Goal: Task Accomplishment & Management: Manage account settings

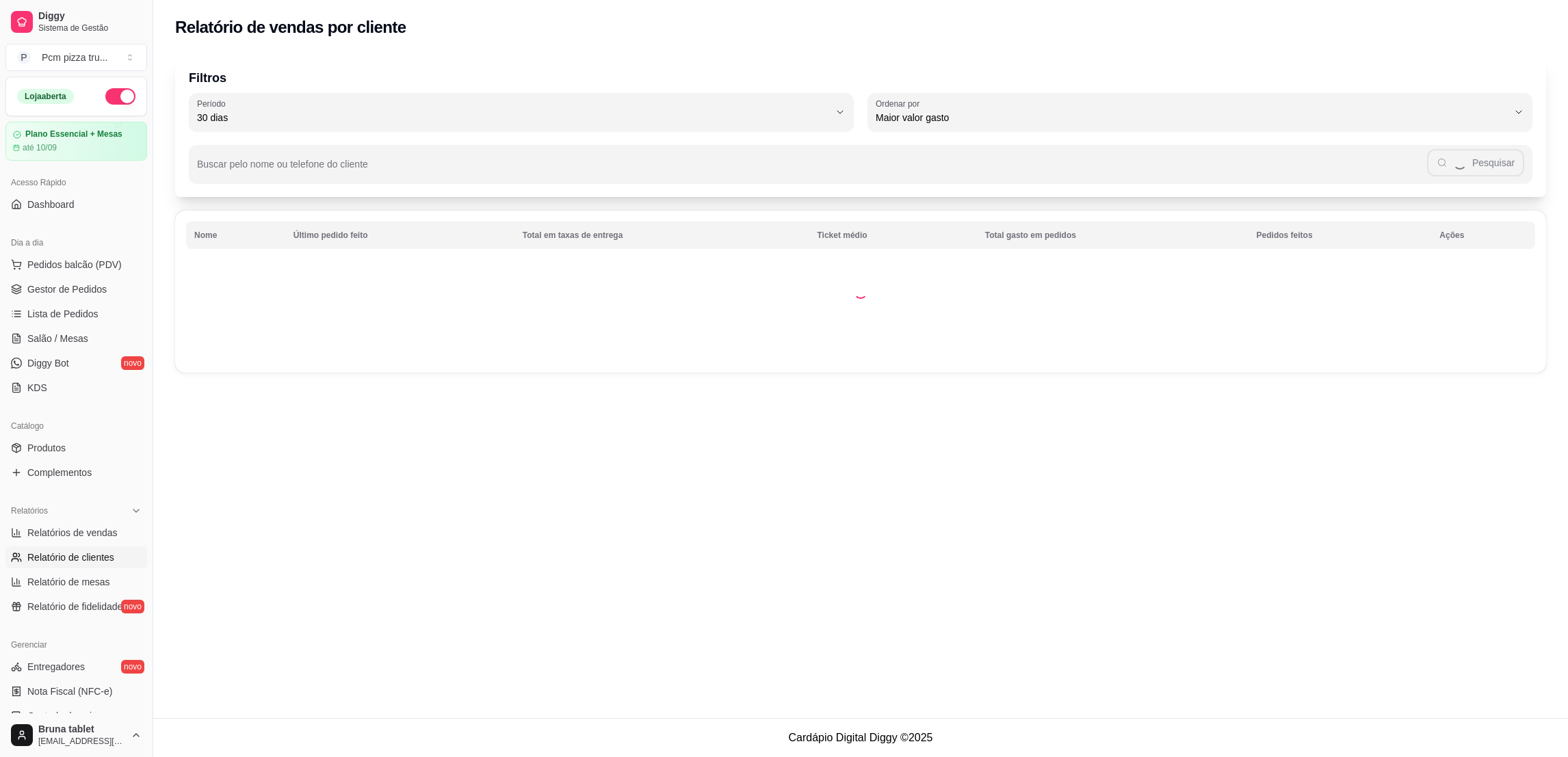
select select "30"
select select "HIGHEST_TOTAL_SPENT_WITH_ORDERS"
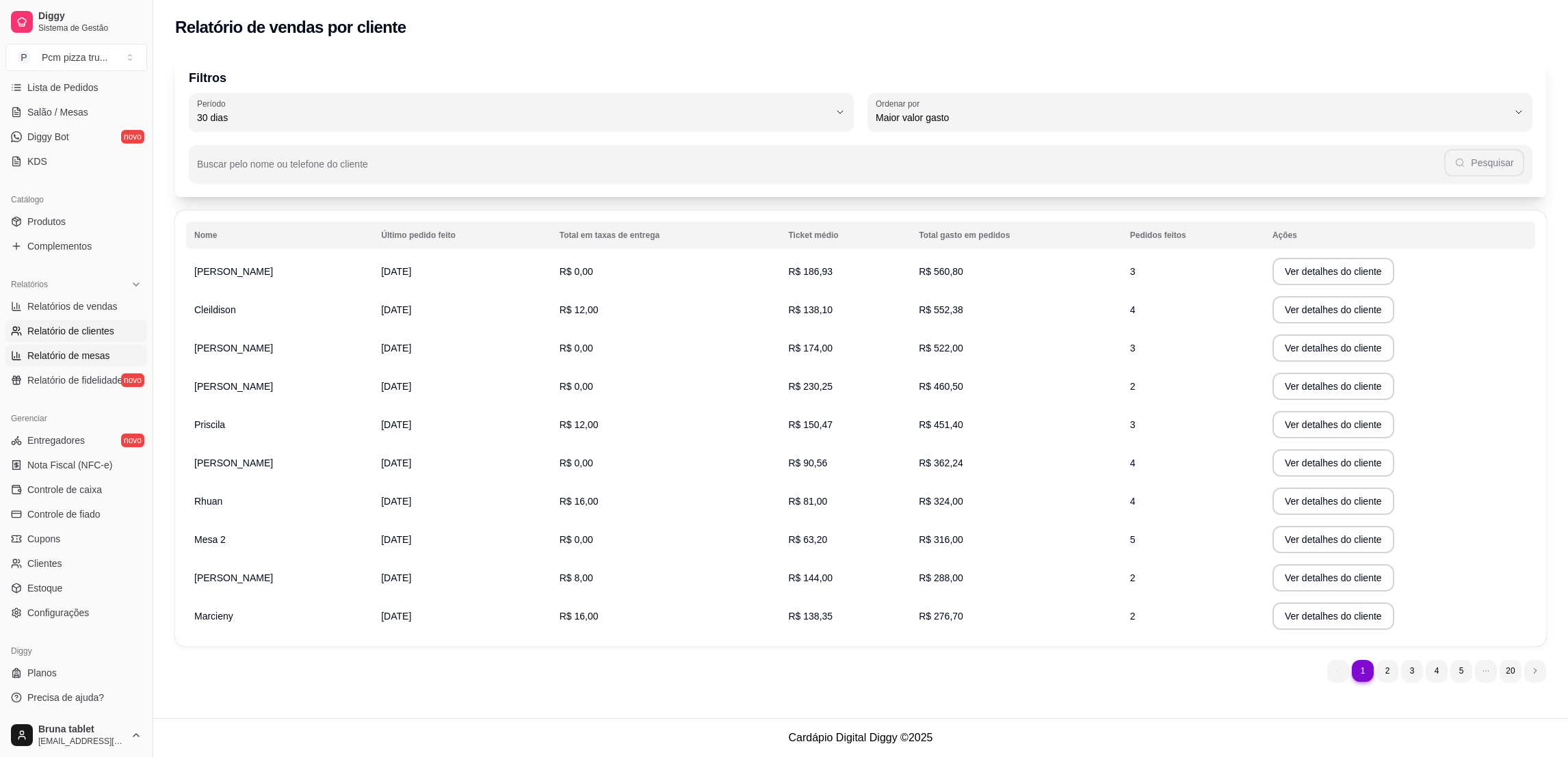
click at [67, 345] on link "Relatório de mesas" at bounding box center [76, 356] width 142 height 22
select select "TOTAL_OF_ORDERS"
select select "7"
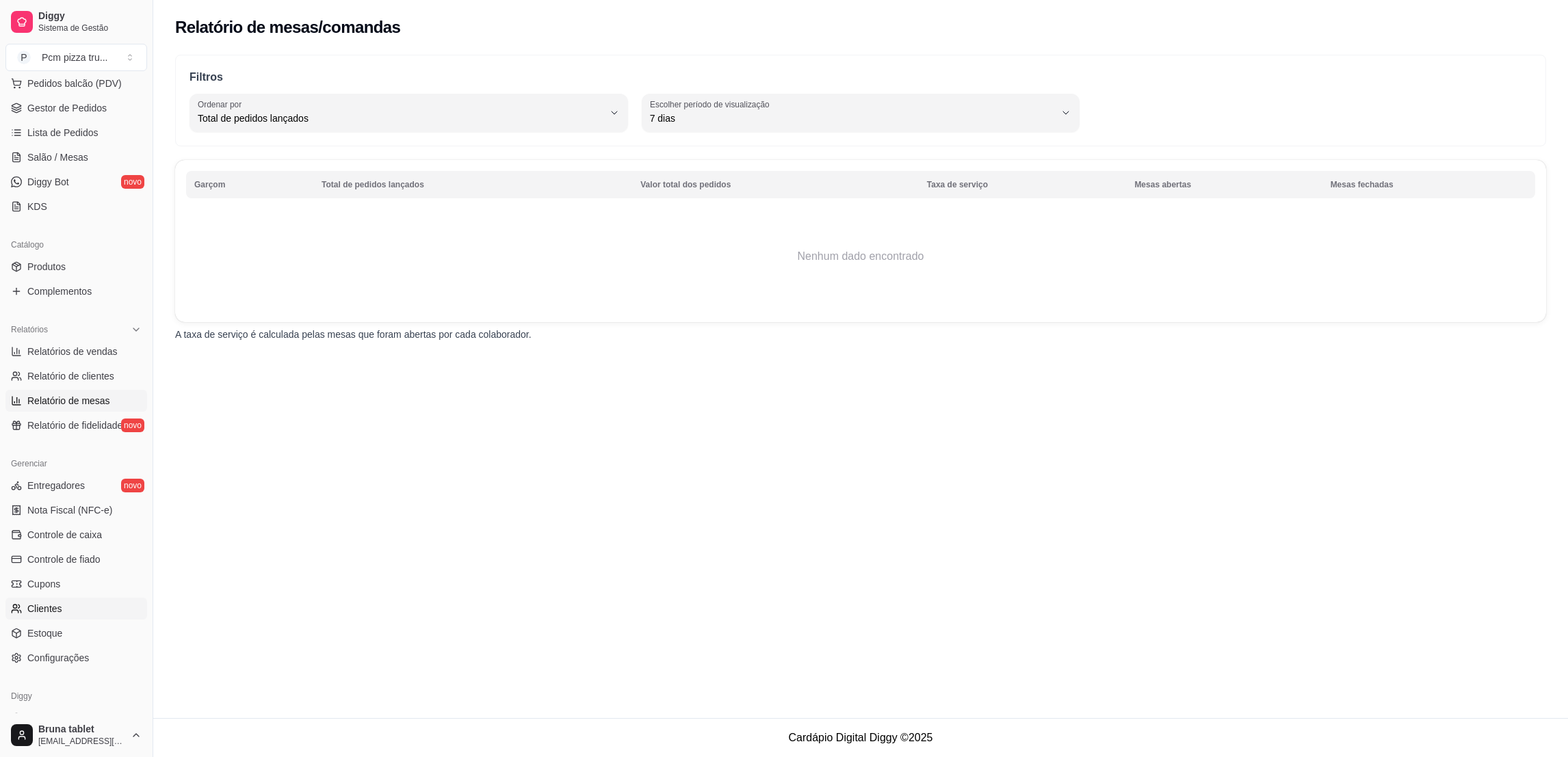
scroll to position [205, 0]
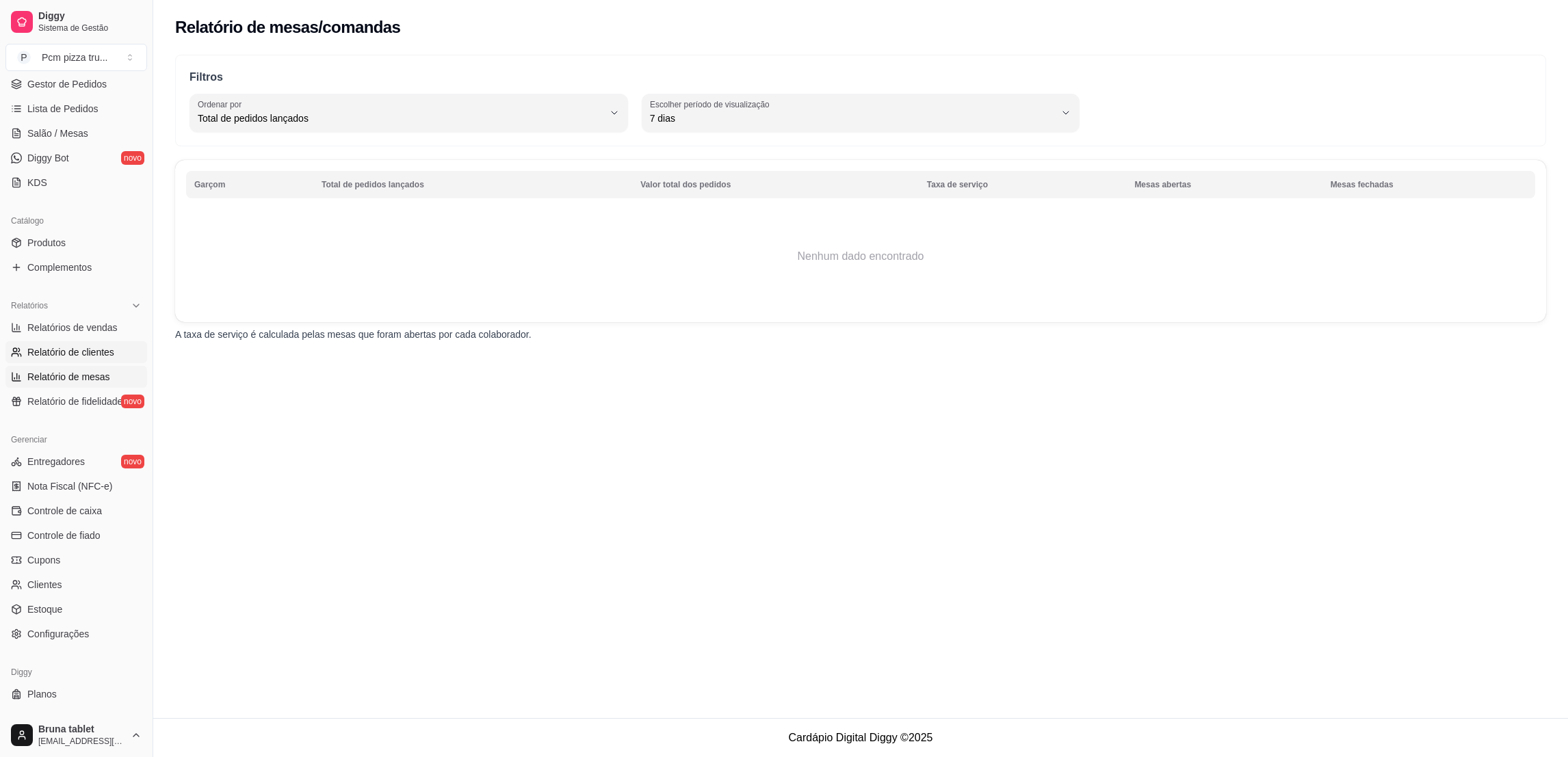
click at [109, 349] on span "Relatório de clientes" at bounding box center [70, 353] width 87 height 14
select select "30"
select select "HIGHEST_TOTAL_SPENT_WITH_ORDERS"
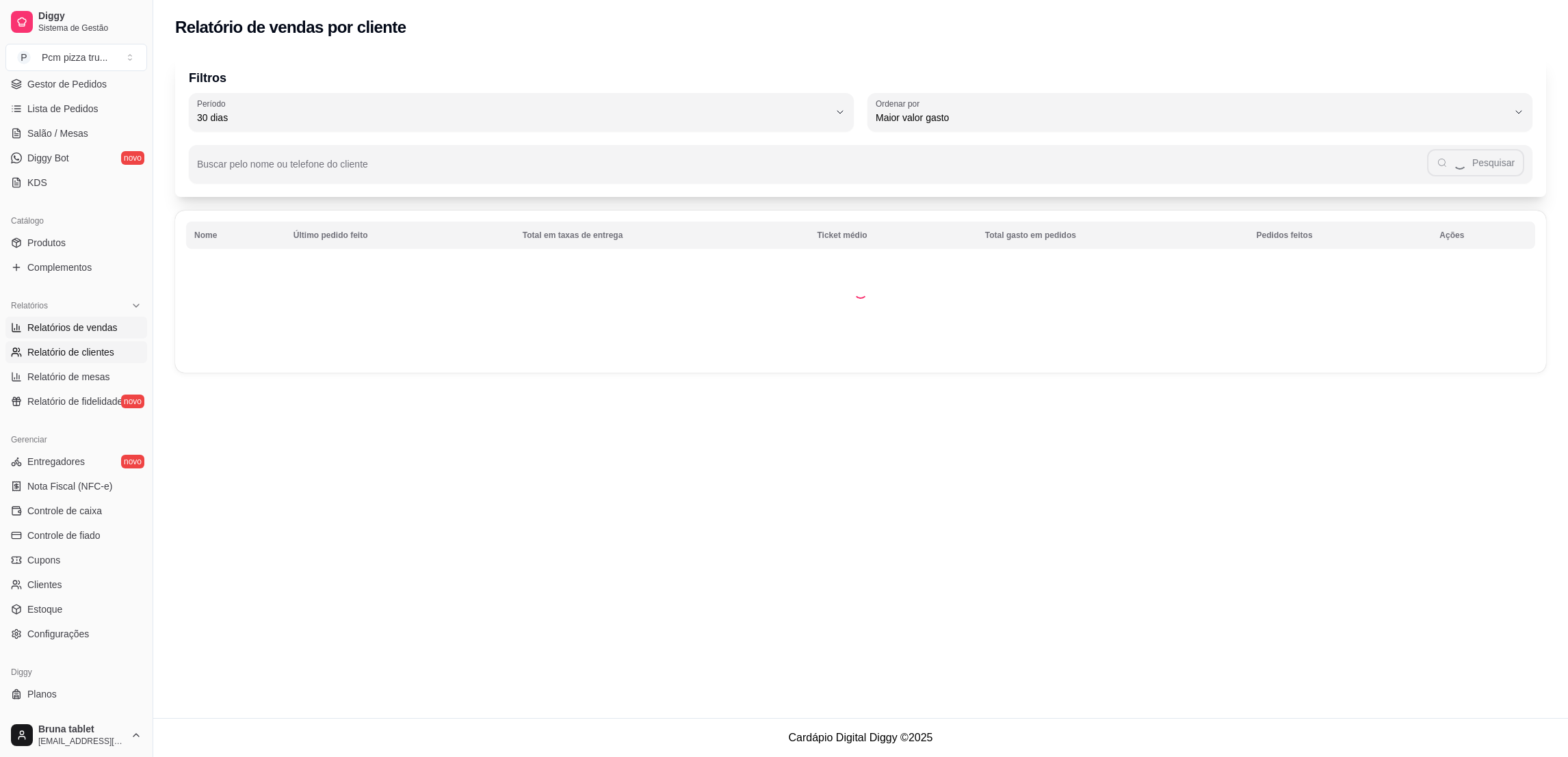
click at [109, 324] on span "Relatórios de vendas" at bounding box center [72, 328] width 90 height 14
select select "ALL"
select select "0"
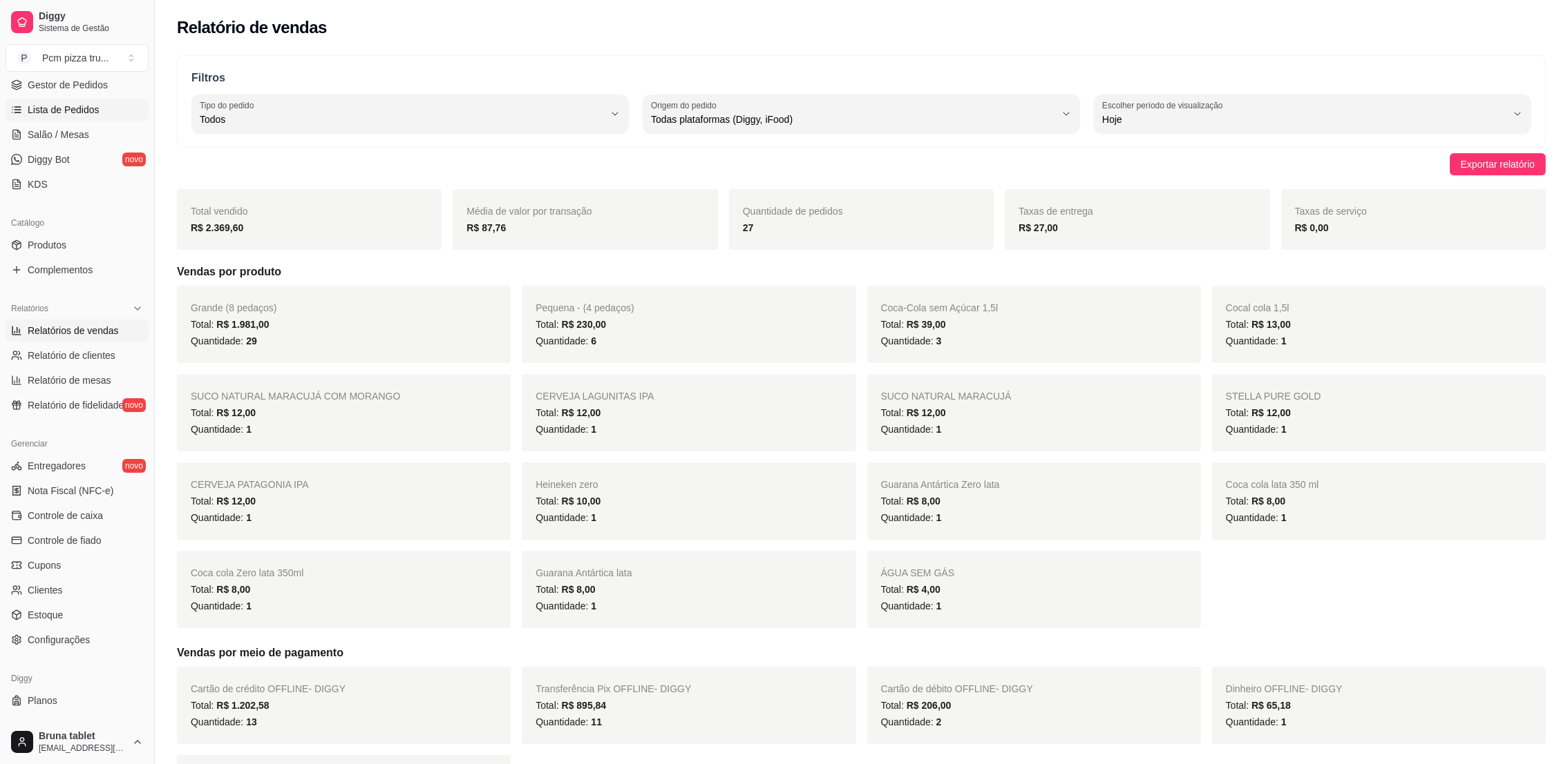
click at [53, 115] on span "Lista de Pedidos" at bounding box center [63, 110] width 72 height 14
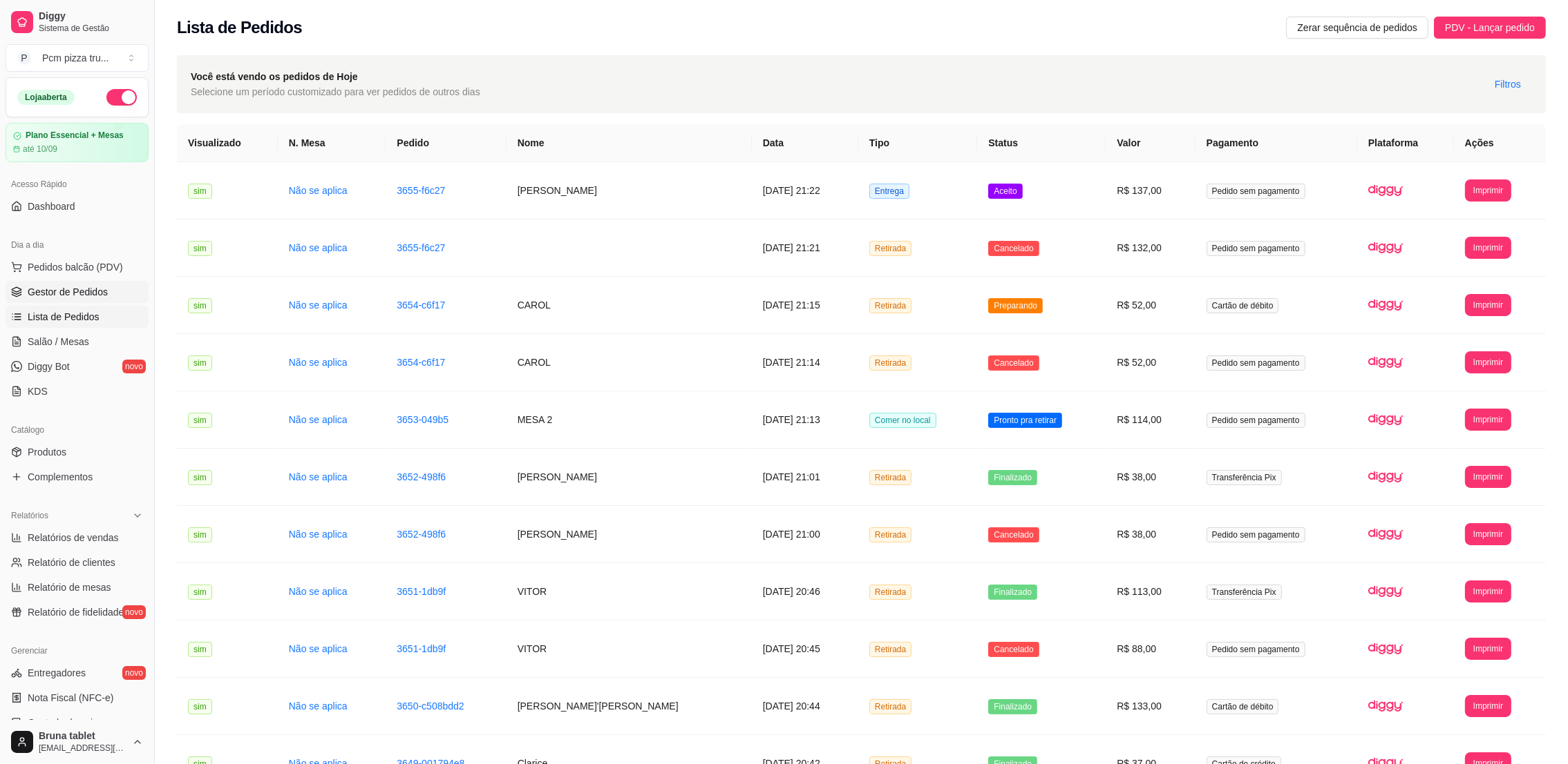
click at [68, 288] on span "Gestor de Pedidos" at bounding box center [68, 292] width 80 height 14
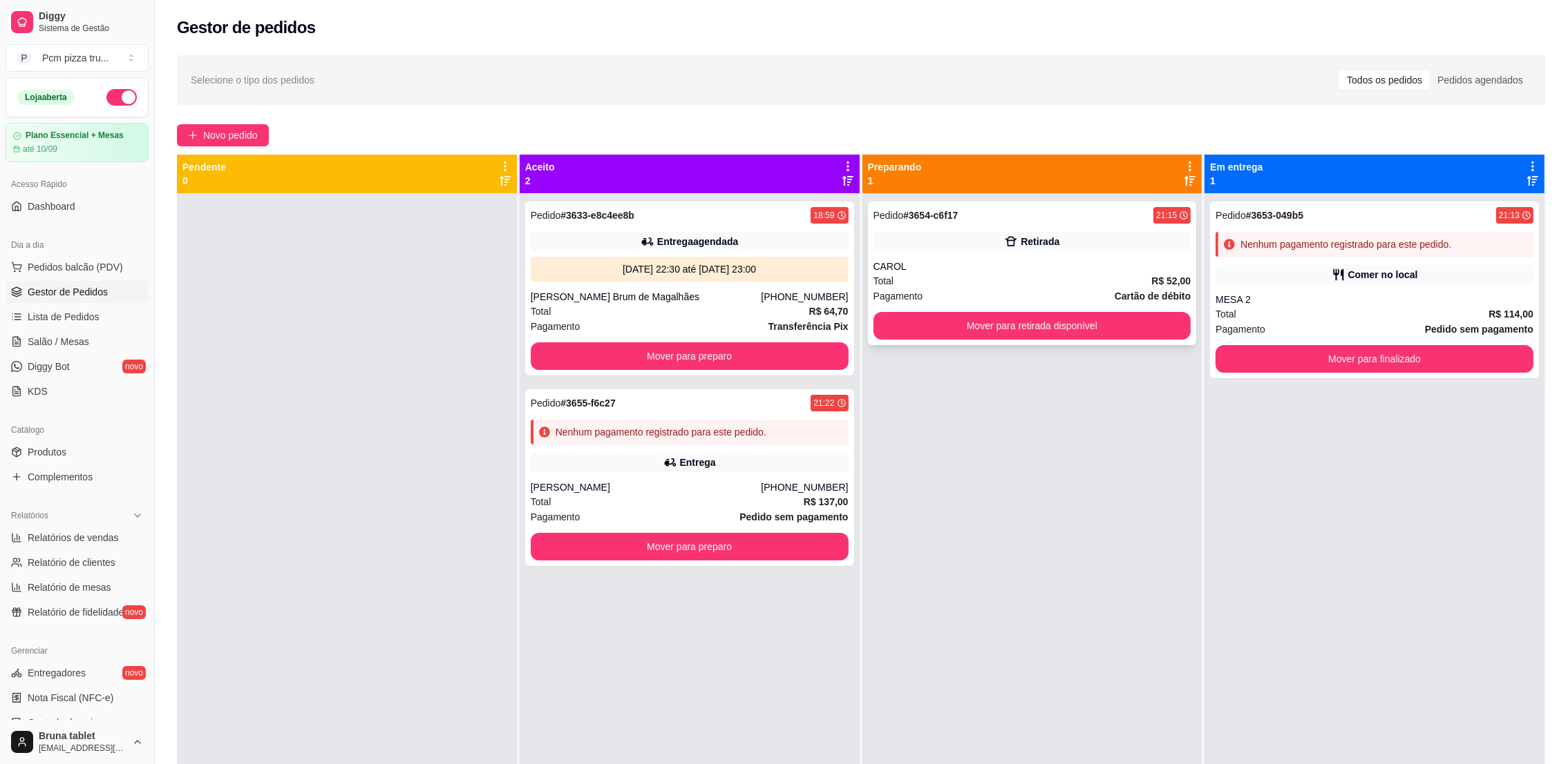
click at [1096, 235] on div "Retirada" at bounding box center [1032, 242] width 318 height 19
click at [217, 135] on span "Novo pedido" at bounding box center [230, 135] width 55 height 16
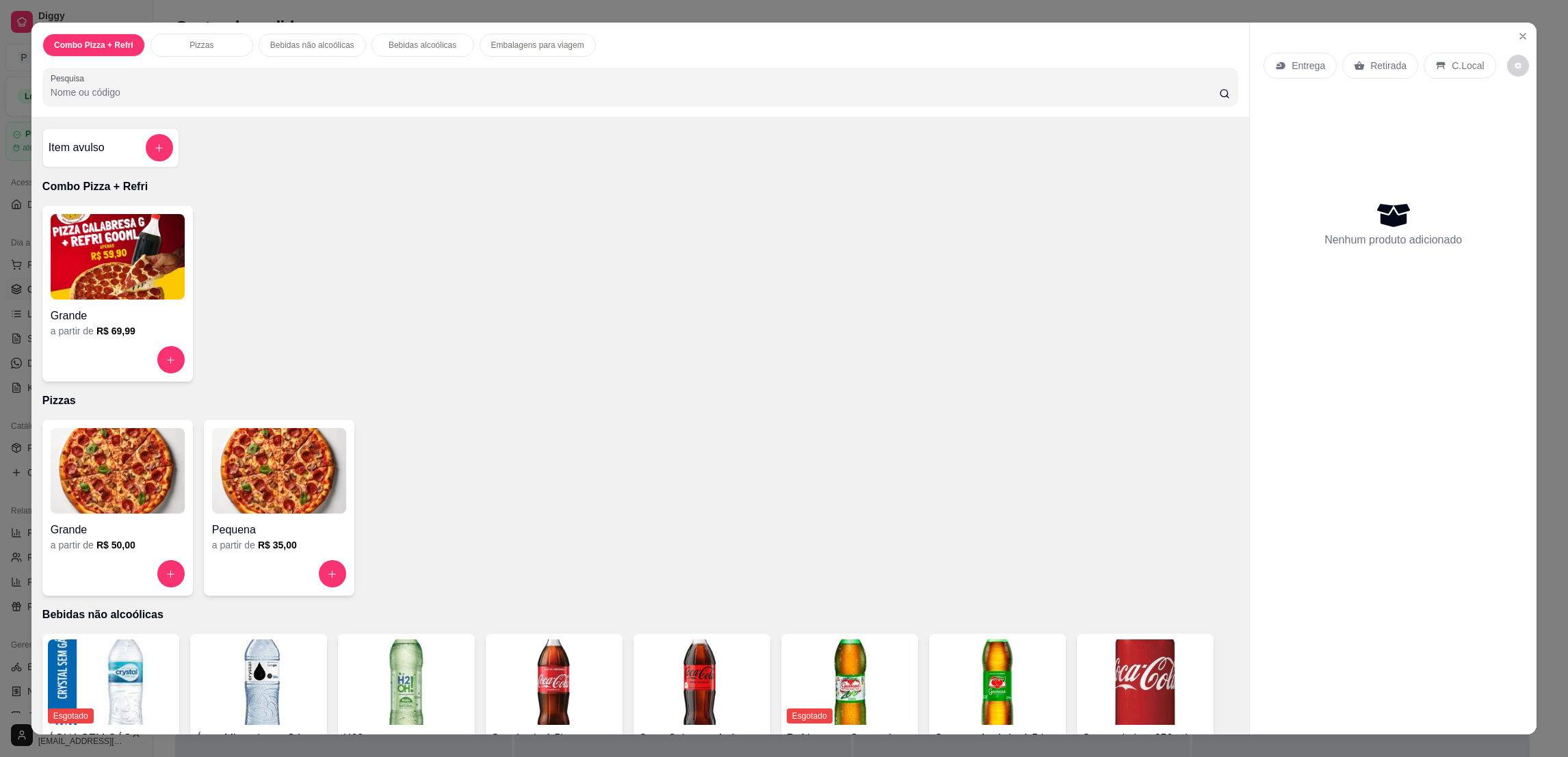
click at [88, 484] on img at bounding box center [118, 471] width 134 height 86
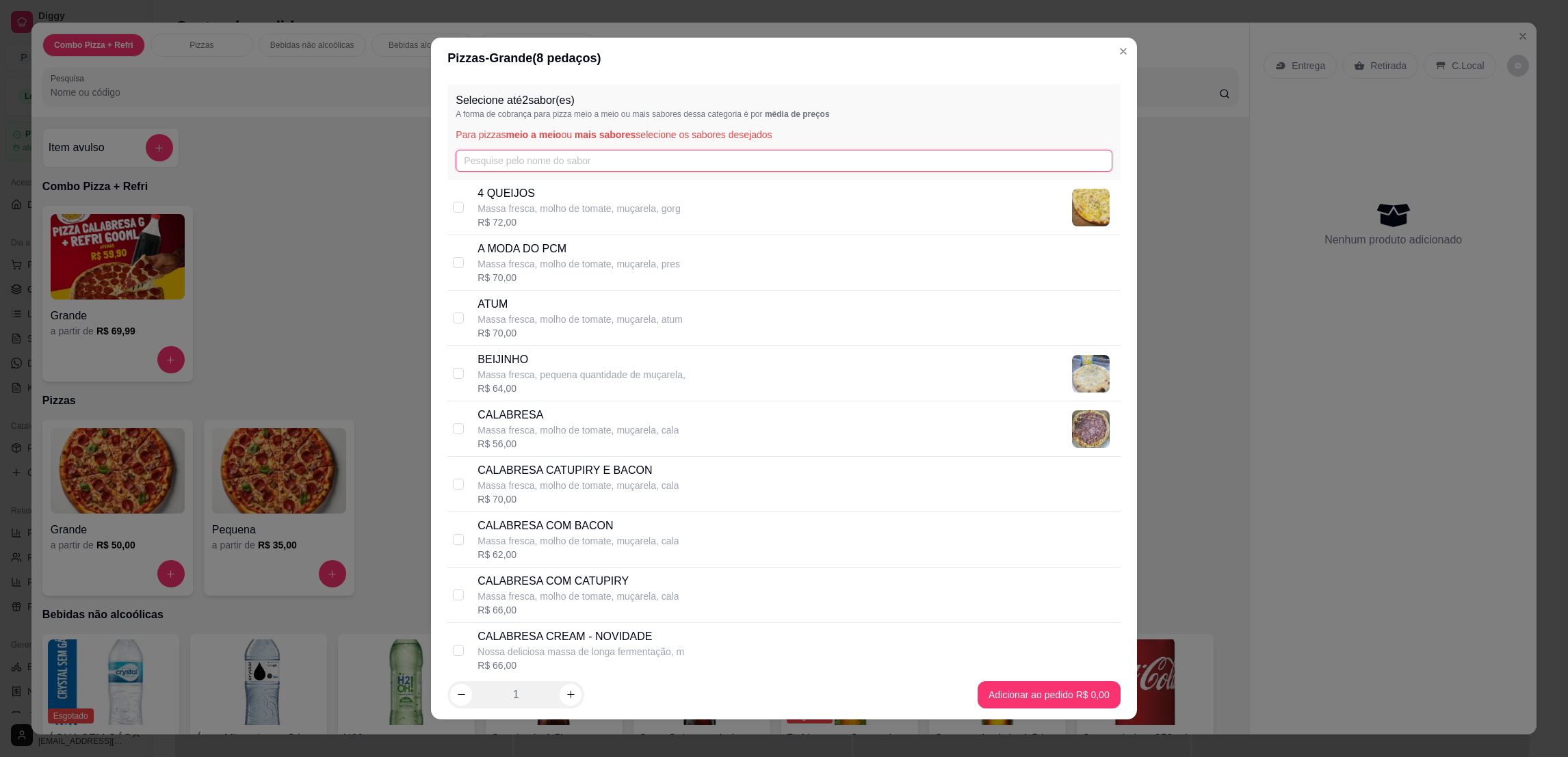
click at [518, 167] on input "text" at bounding box center [784, 161] width 656 height 22
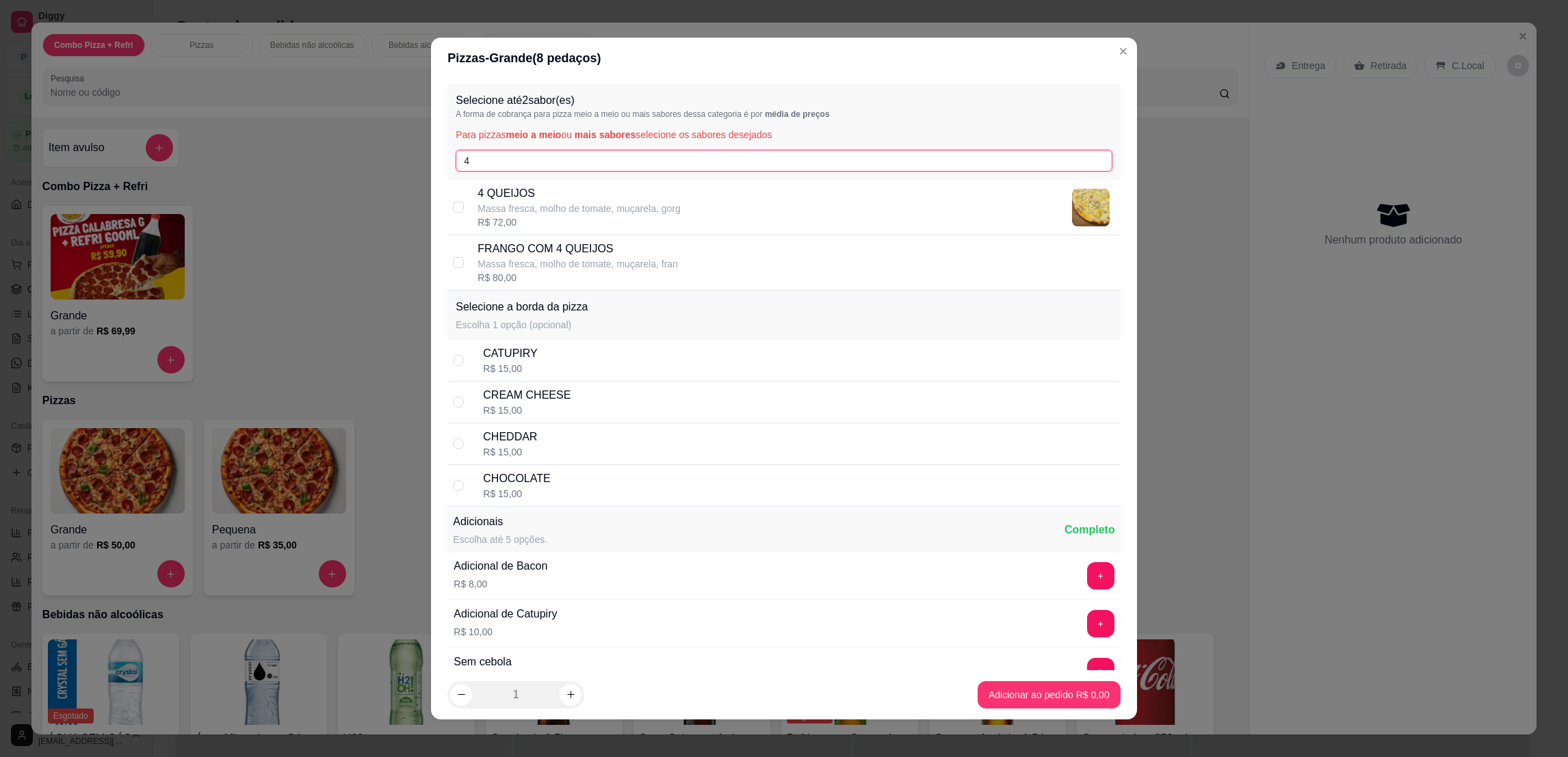
type input "4"
click at [551, 204] on p "Massa fresca, molho de tomate, muçarela, gorg" at bounding box center [578, 209] width 203 height 14
checkbox input "true"
click at [544, 167] on input "4" at bounding box center [784, 161] width 656 height 22
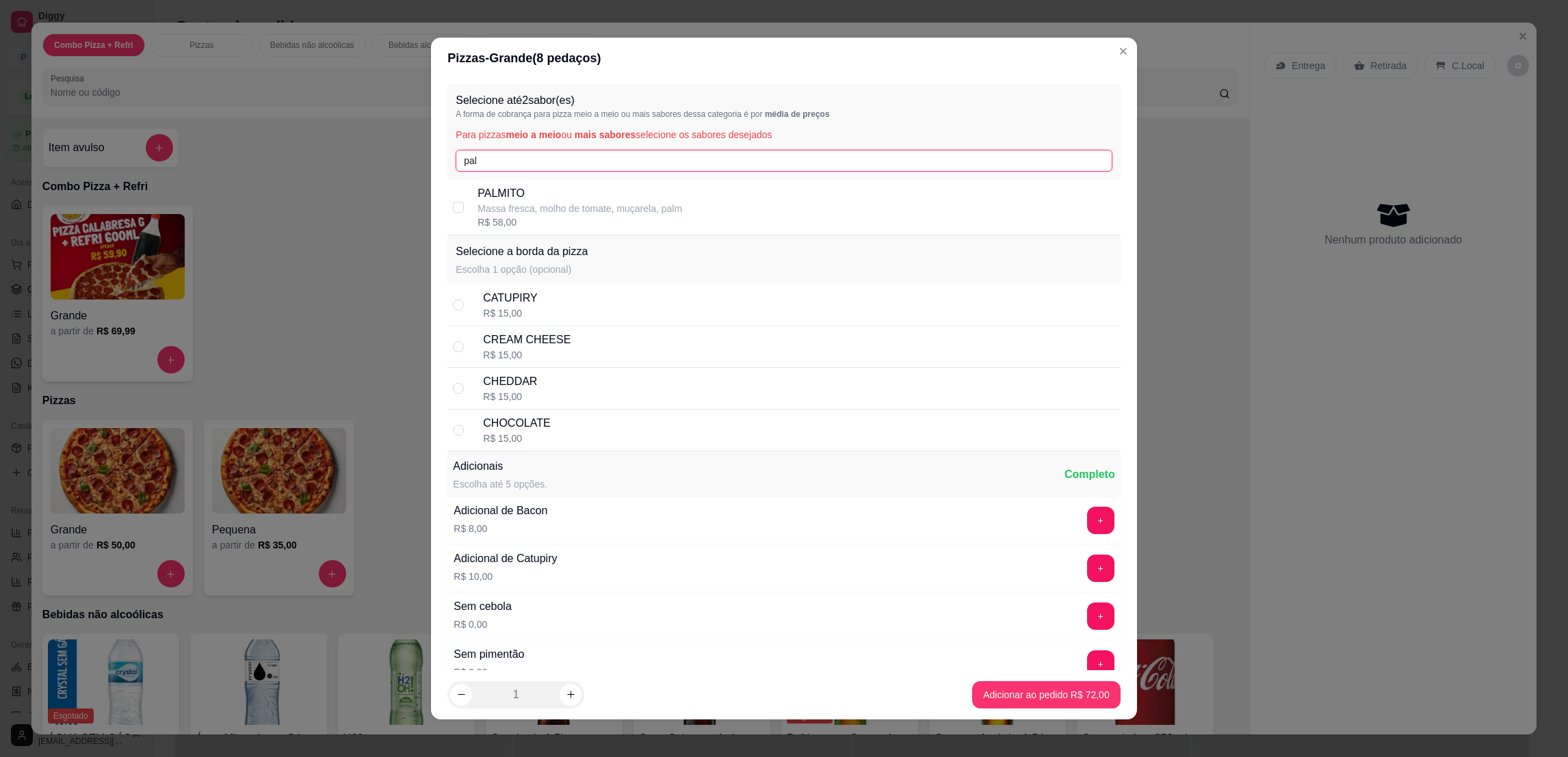
type input "pal"
click at [578, 205] on p "Massa fresca, molho de tomate, muçarela, palm" at bounding box center [579, 209] width 204 height 14
checkbox input "true"
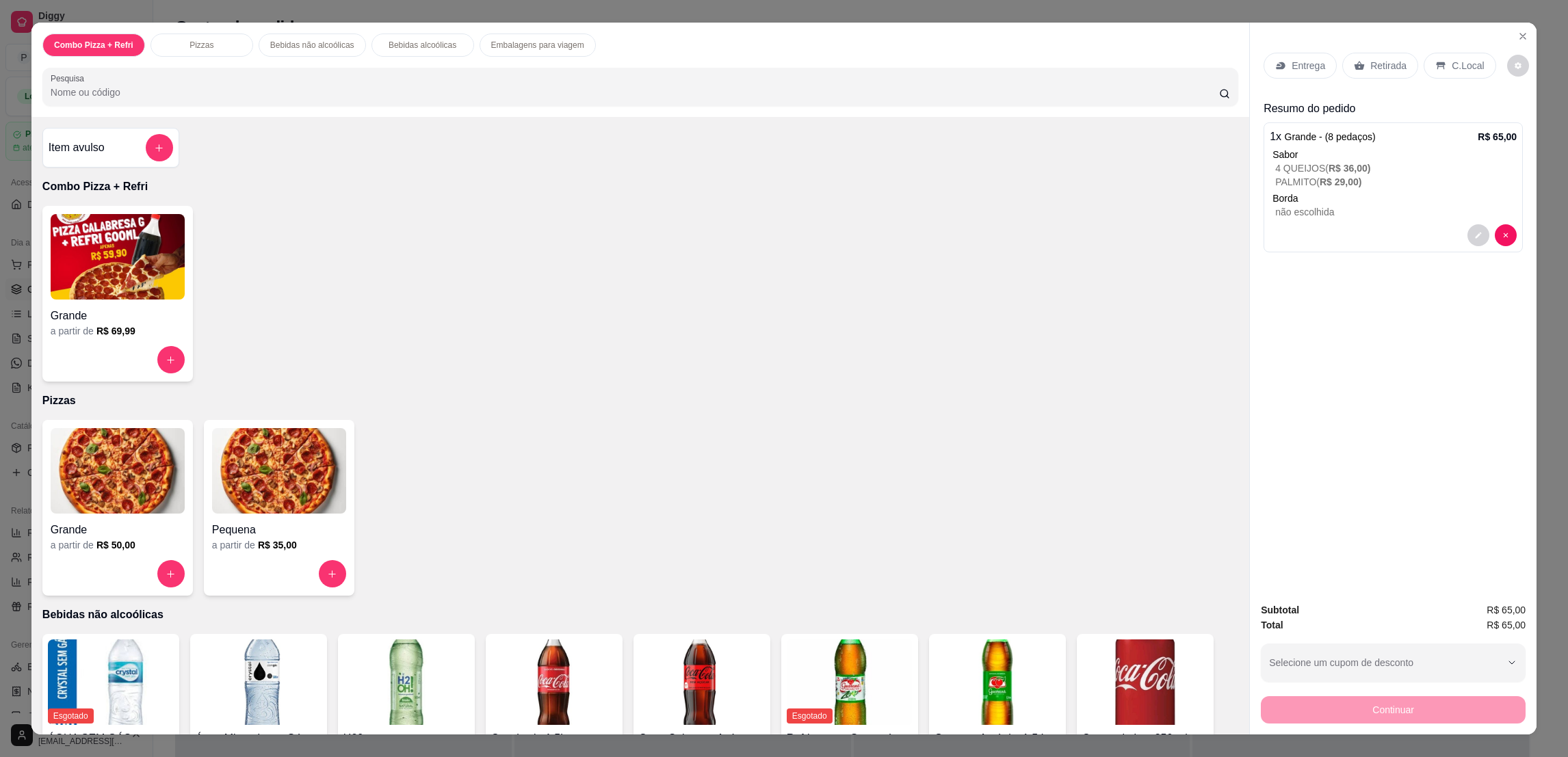
click at [1376, 67] on p "Retirada" at bounding box center [1389, 66] width 36 height 14
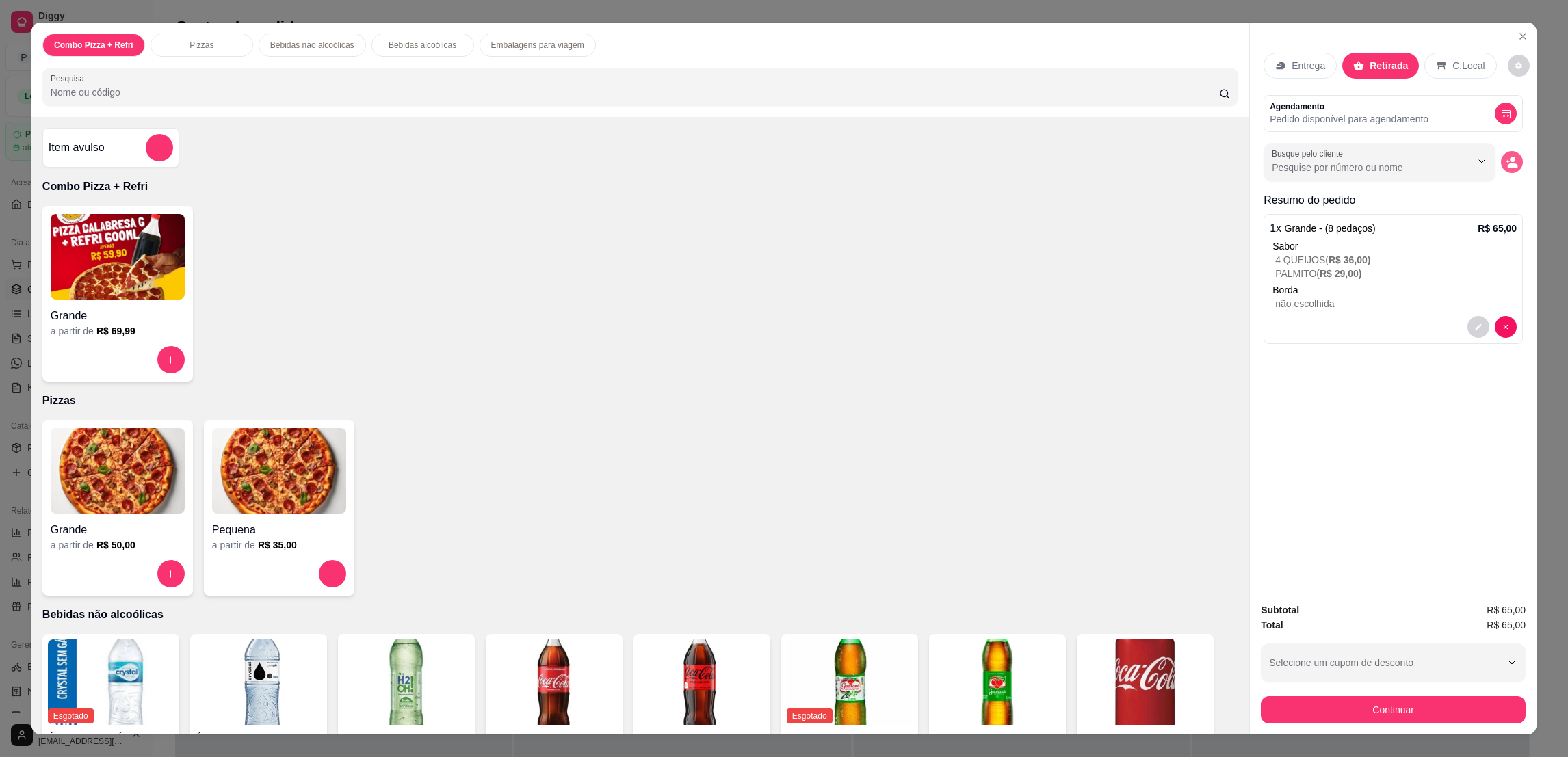
click at [1507, 153] on button "decrease-product-quantity" at bounding box center [1512, 162] width 22 height 22
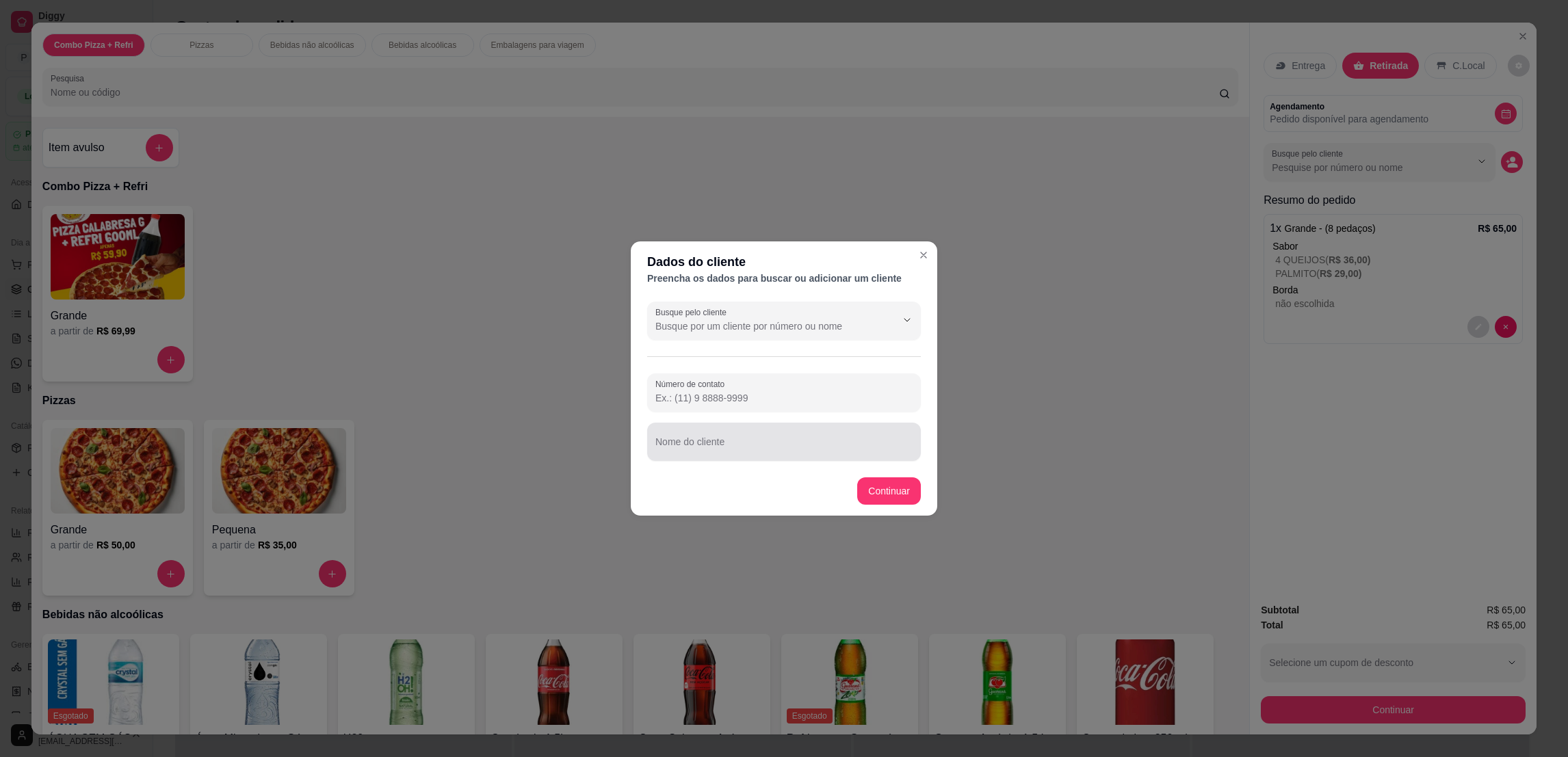
click at [858, 446] on input "Nome do cliente" at bounding box center [784, 447] width 257 height 14
type input "LANA"
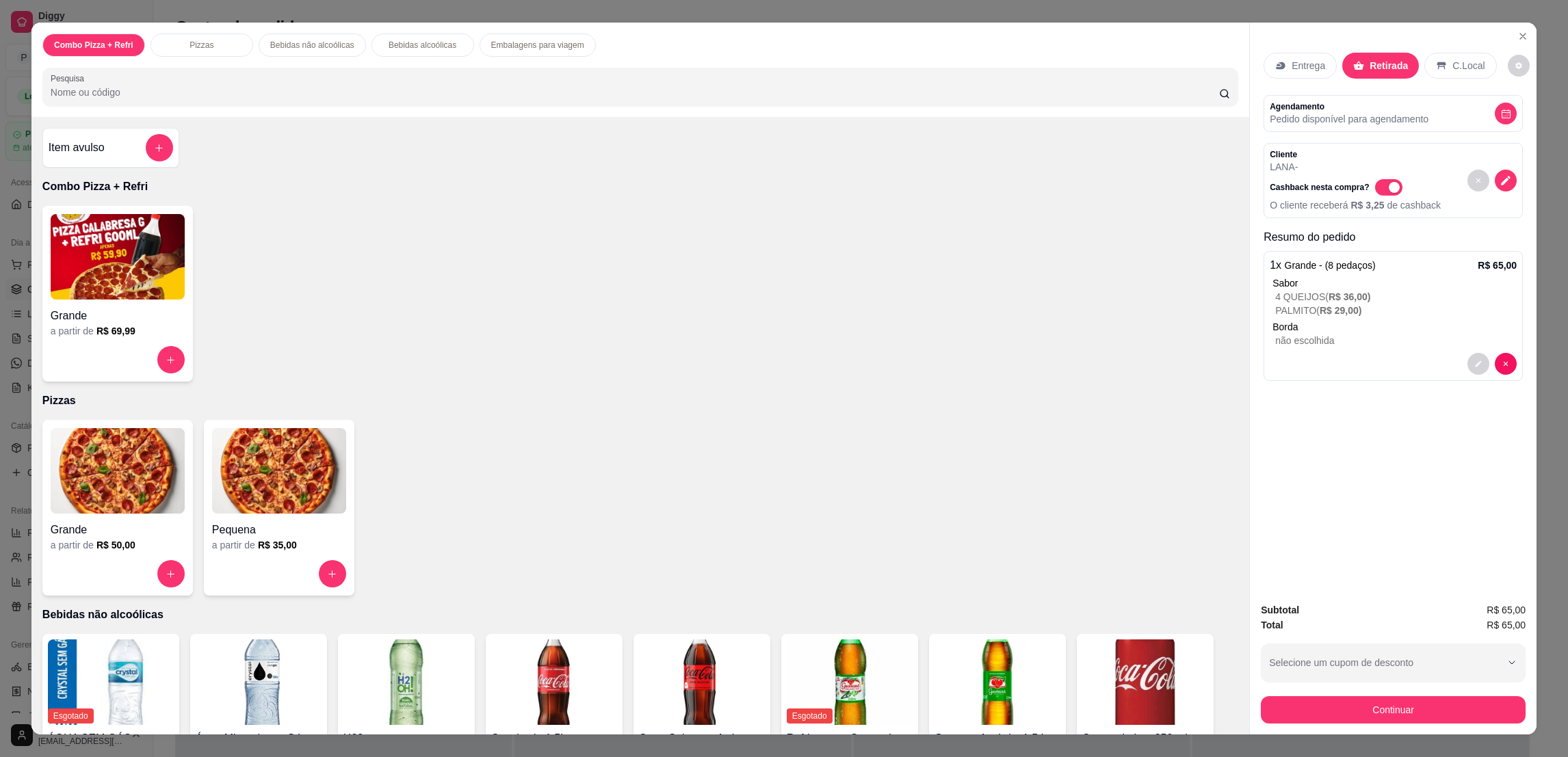
click at [1401, 724] on div "Subtotal R$ 65,00 Total R$ 65,00 Selecione um cupom de desconto 50OFF SUSU15 Se…" at bounding box center [1393, 663] width 287 height 143
click at [1410, 703] on button "Continuar" at bounding box center [1393, 710] width 264 height 27
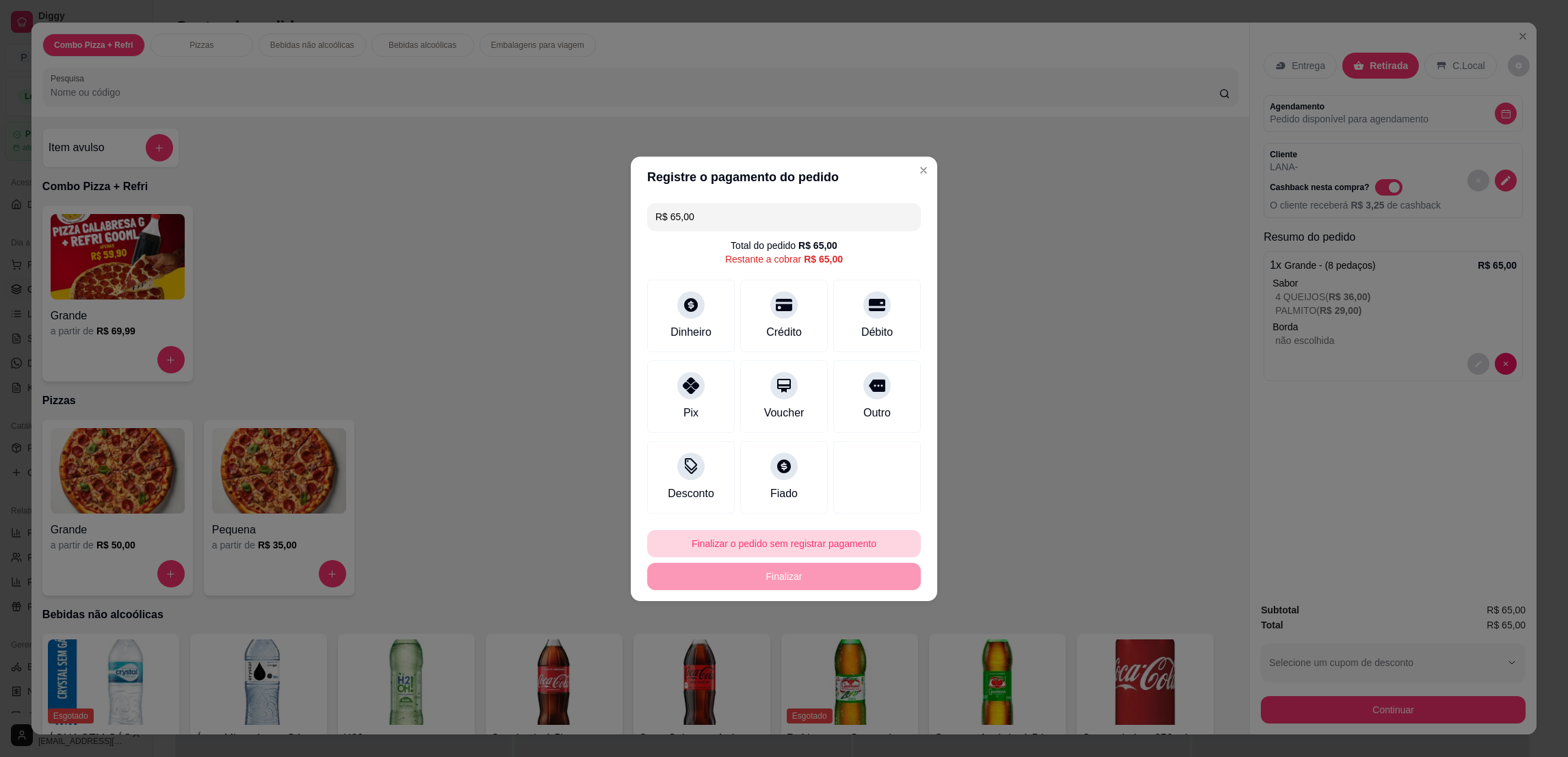
click at [862, 541] on button "Finalizar o pedido sem registrar pagamento" at bounding box center [784, 544] width 274 height 27
click at [881, 666] on button "Confirmar" at bounding box center [869, 657] width 51 height 21
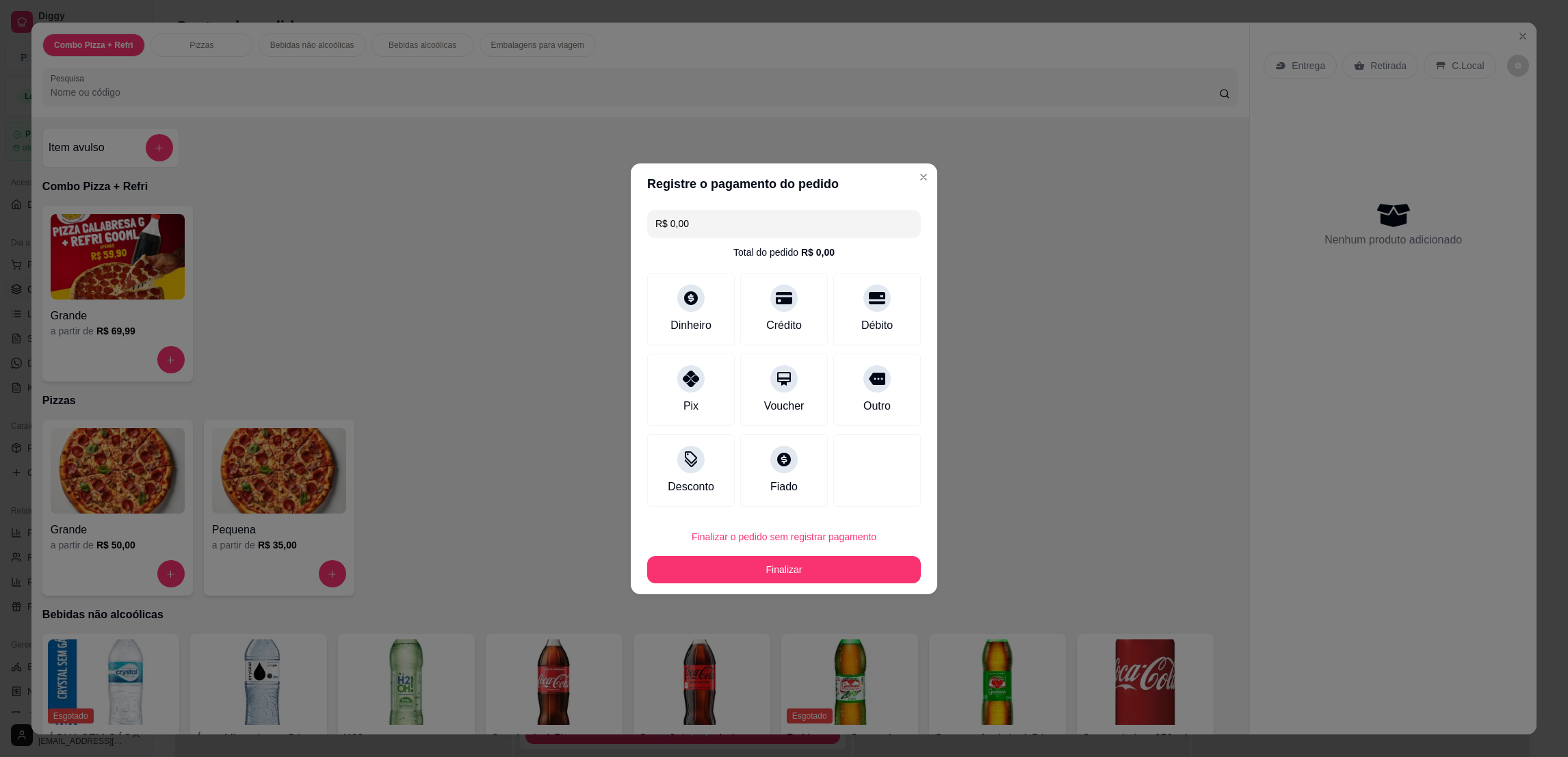
type input "R$ 0,00"
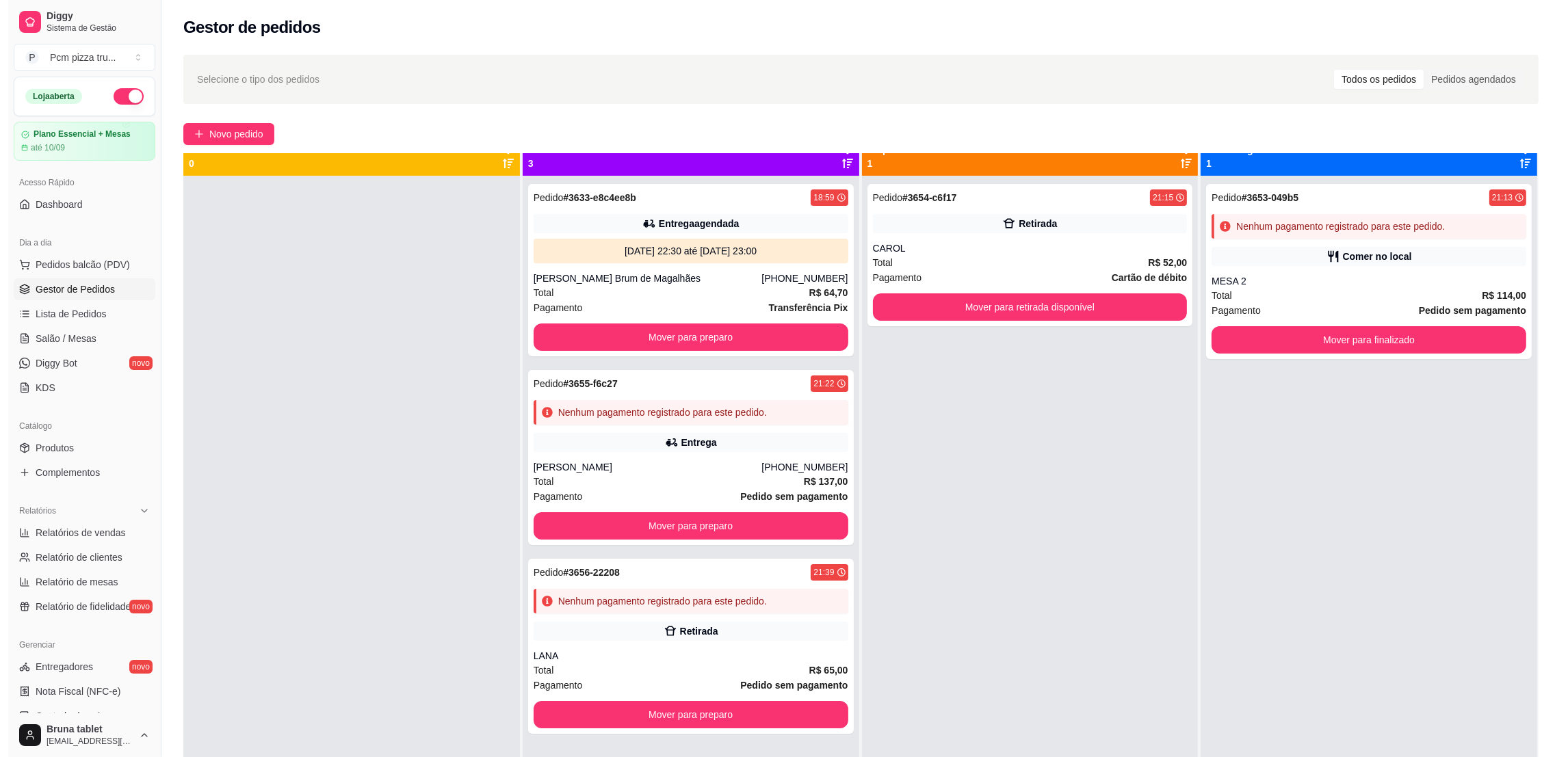
scroll to position [38, 0]
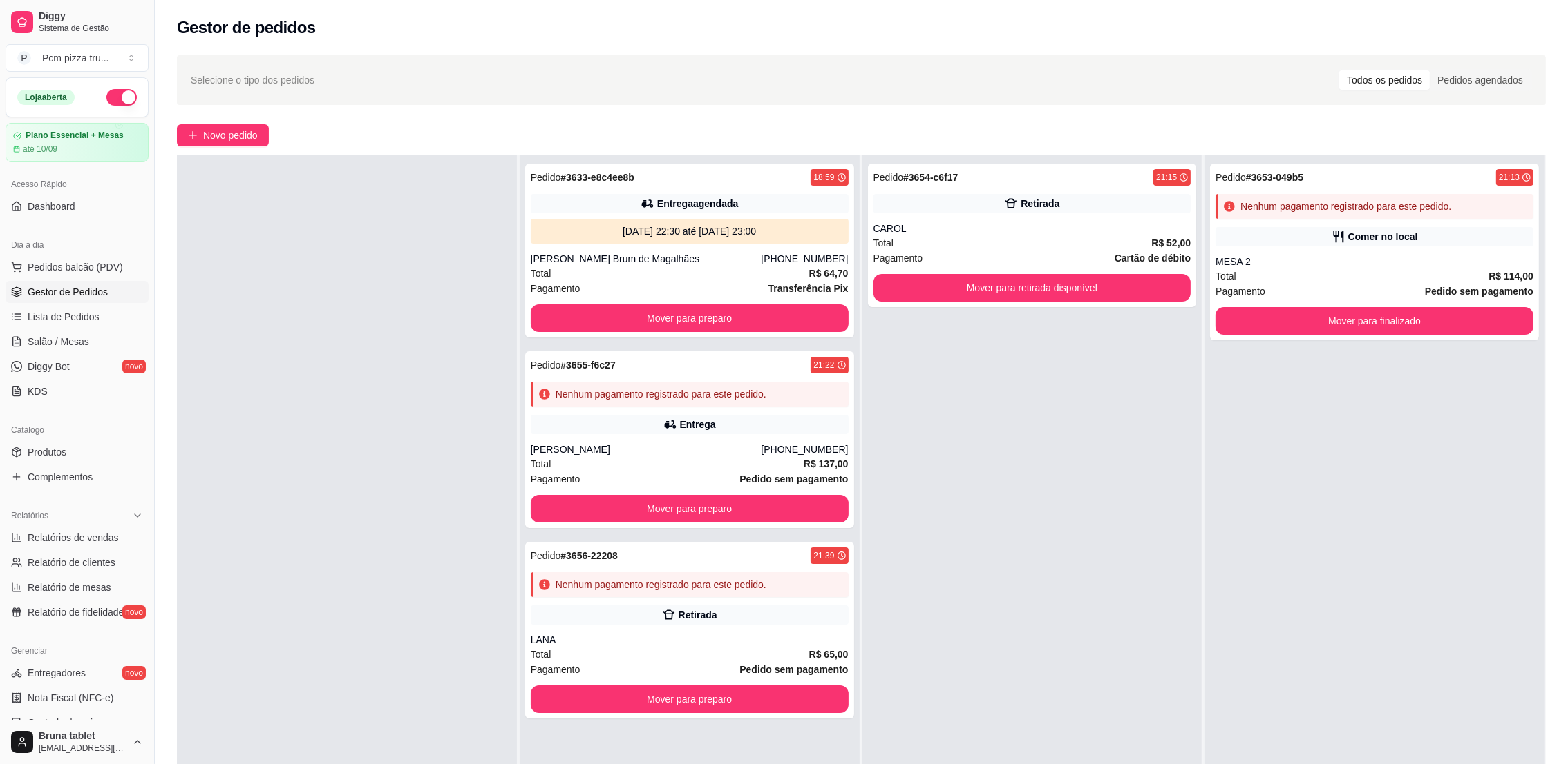
click at [1057, 452] on div "Pedido # 3654-c6f17 21:15 Retirada CAROL Total R$ 52,00 Pagamento Cartão de déb…" at bounding box center [1032, 537] width 340 height 764
click at [699, 508] on button "Mover para preparo" at bounding box center [689, 509] width 318 height 28
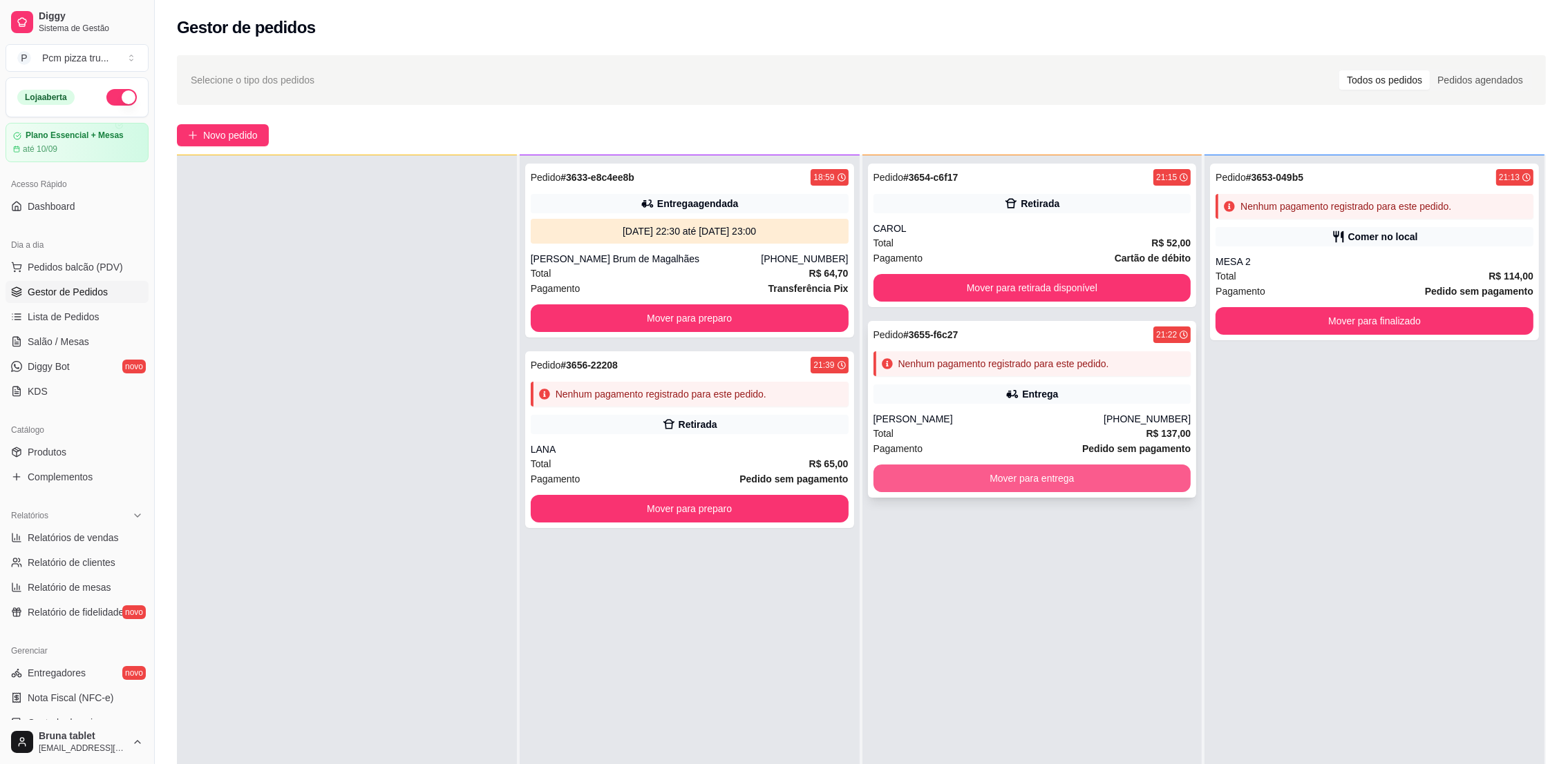
click at [969, 488] on button "Mover para entrega" at bounding box center [1032, 478] width 318 height 28
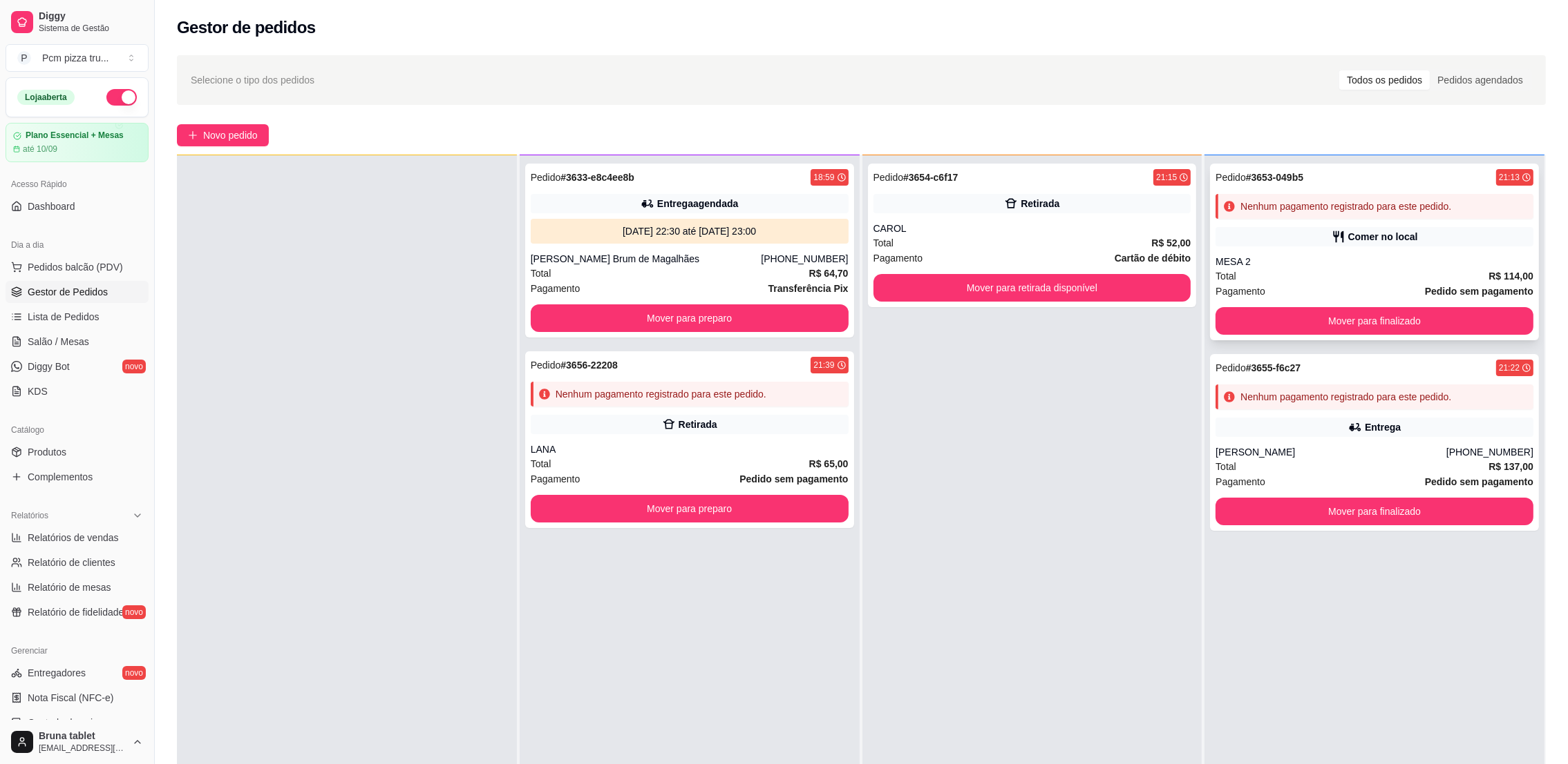
click at [1287, 253] on div "Pedido # 3653-049b5 21:13 Nenhum pagamento registrado para este pedido. Comer n…" at bounding box center [1374, 252] width 329 height 177
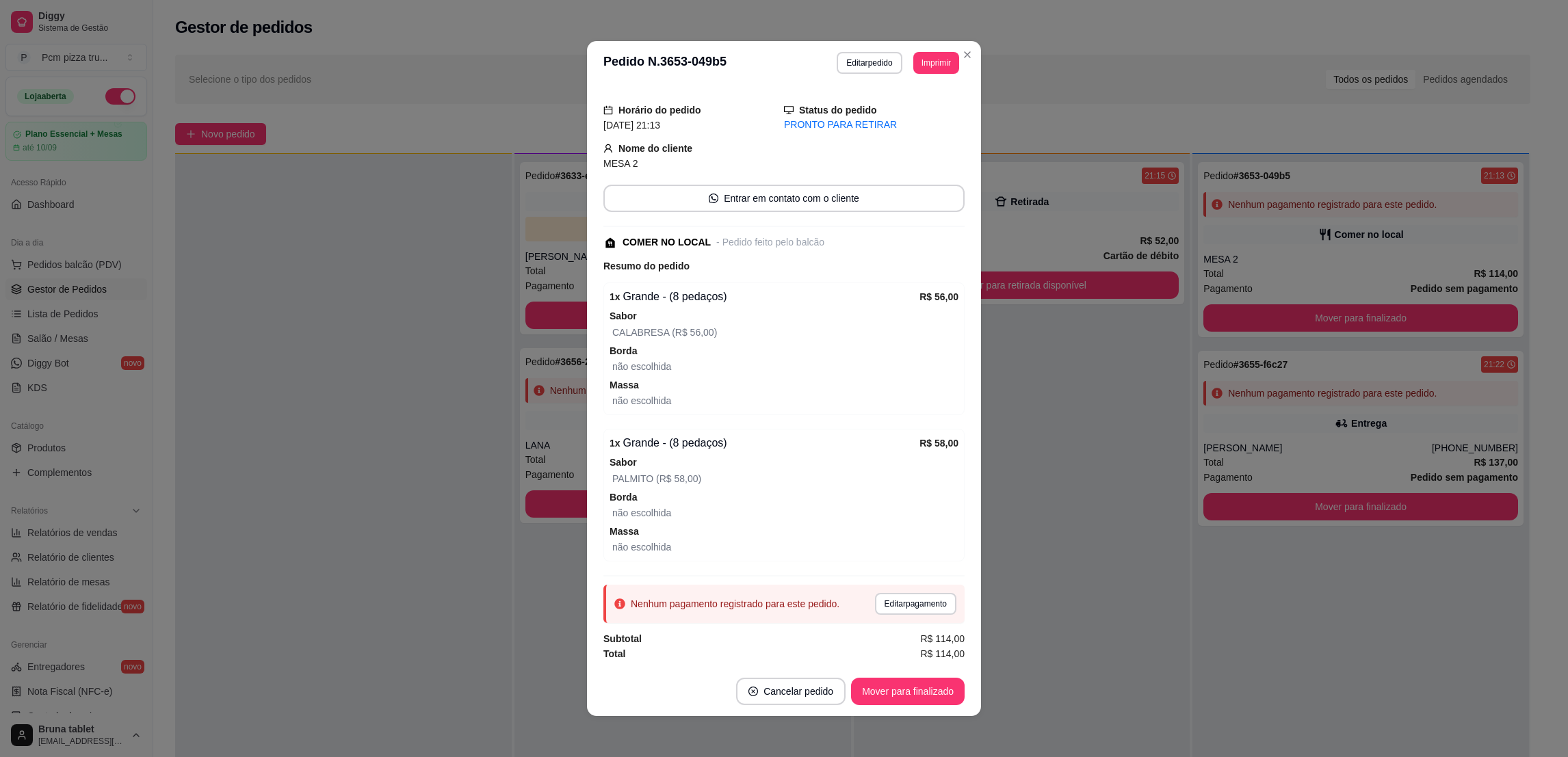
scroll to position [2, 0]
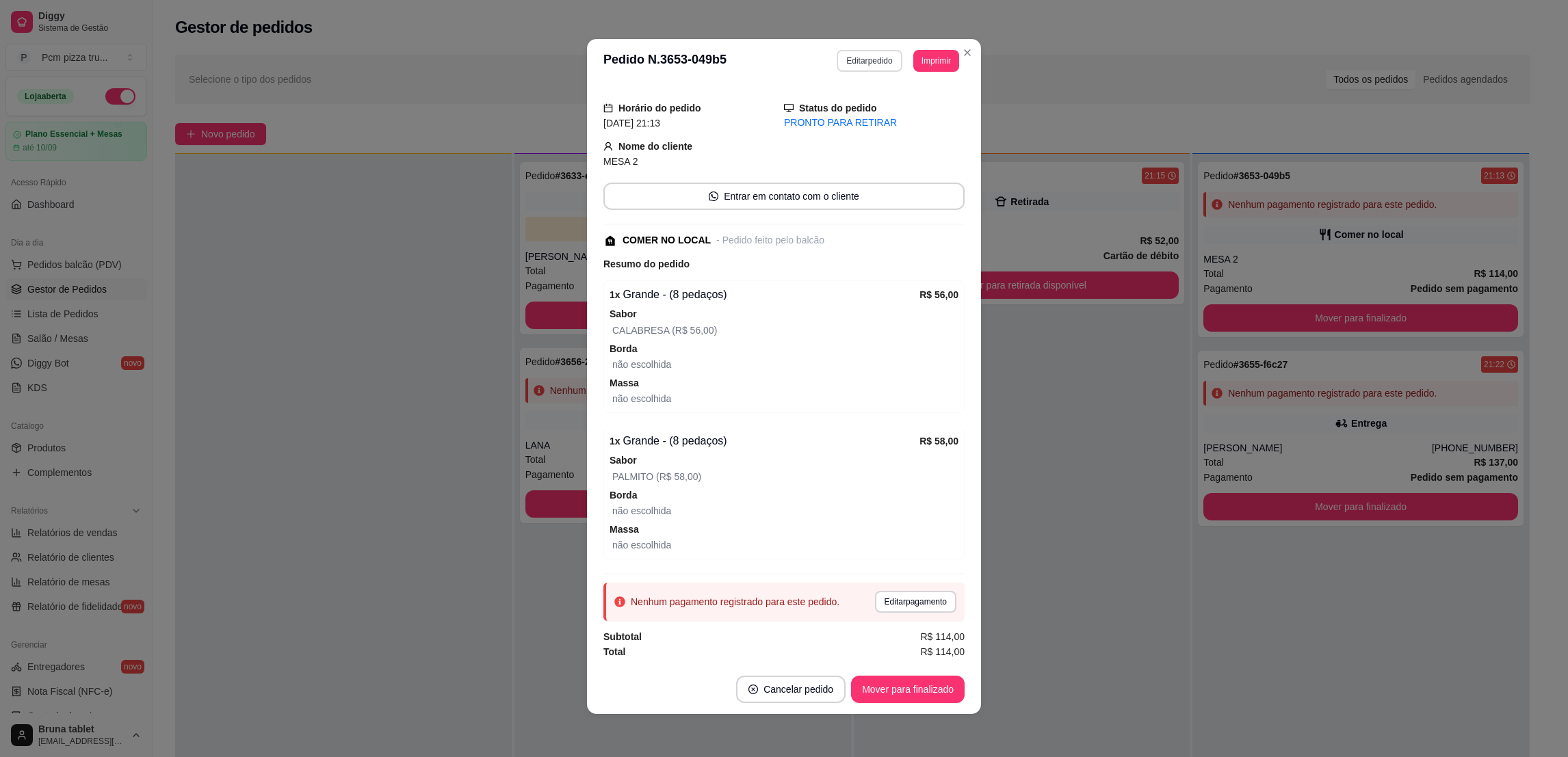
click at [873, 59] on button "Editar pedido" at bounding box center [869, 61] width 65 height 22
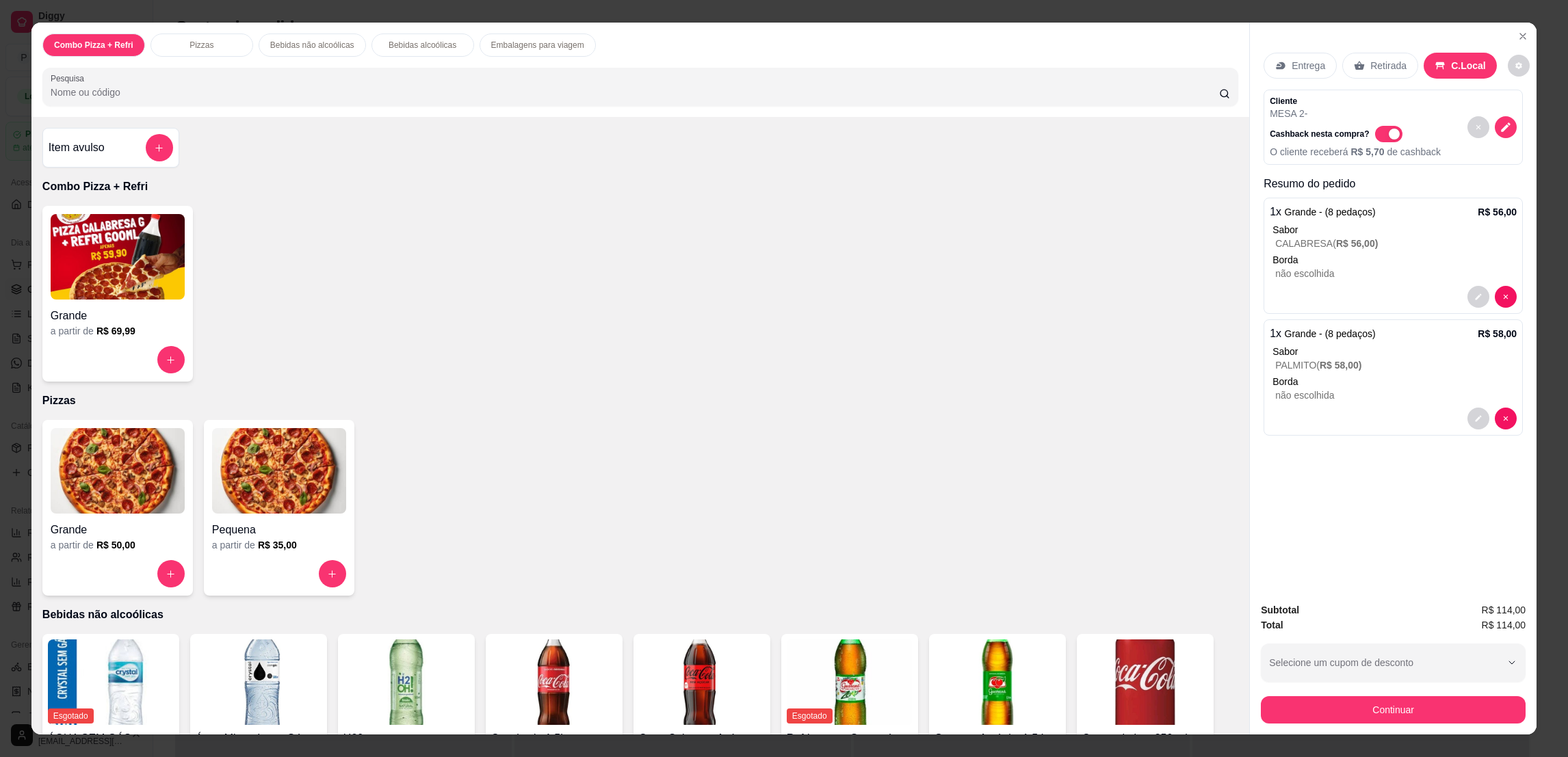
scroll to position [307, 0]
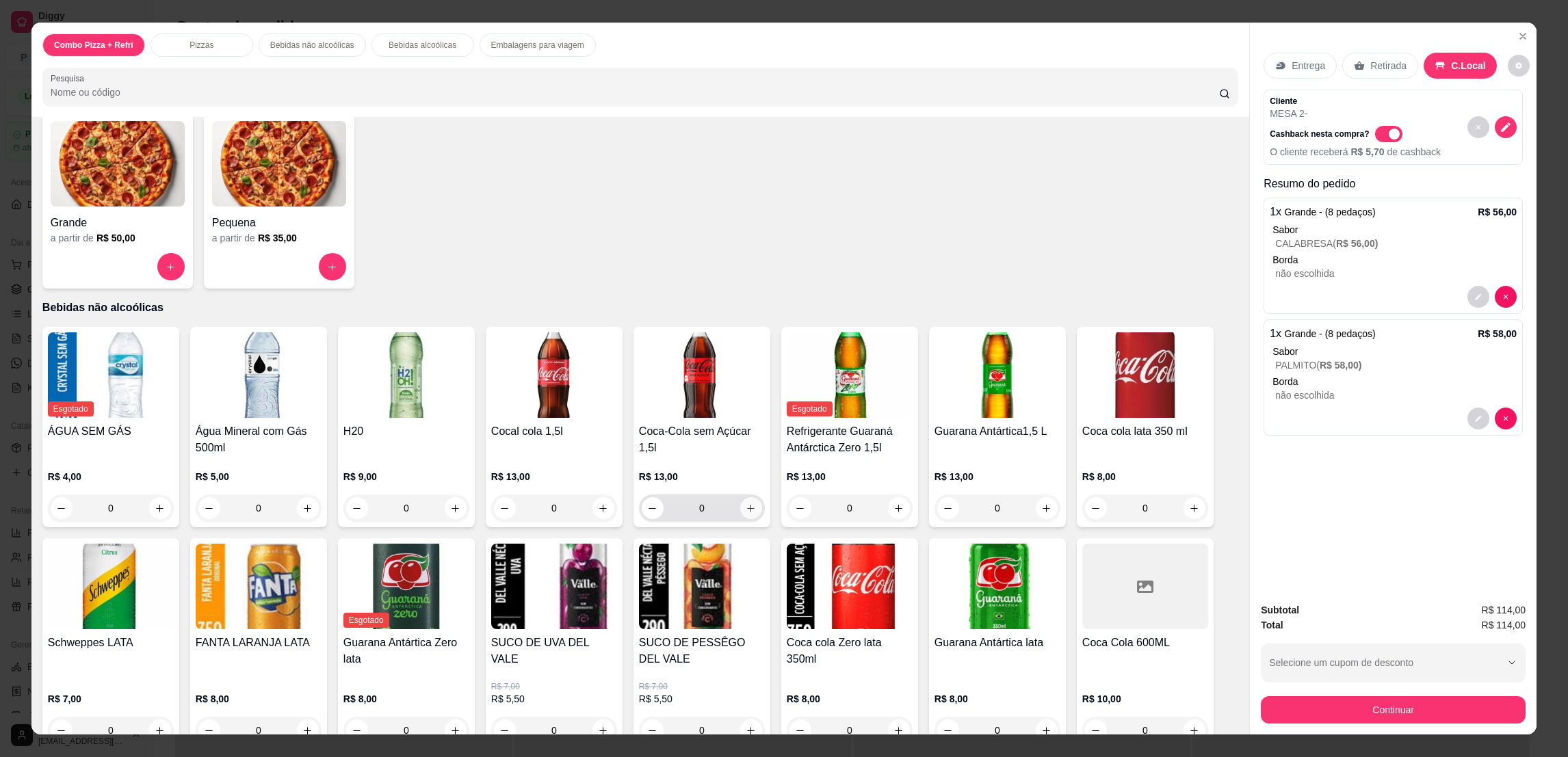
click at [740, 501] on button "increase-product-quantity" at bounding box center [751, 508] width 22 height 22
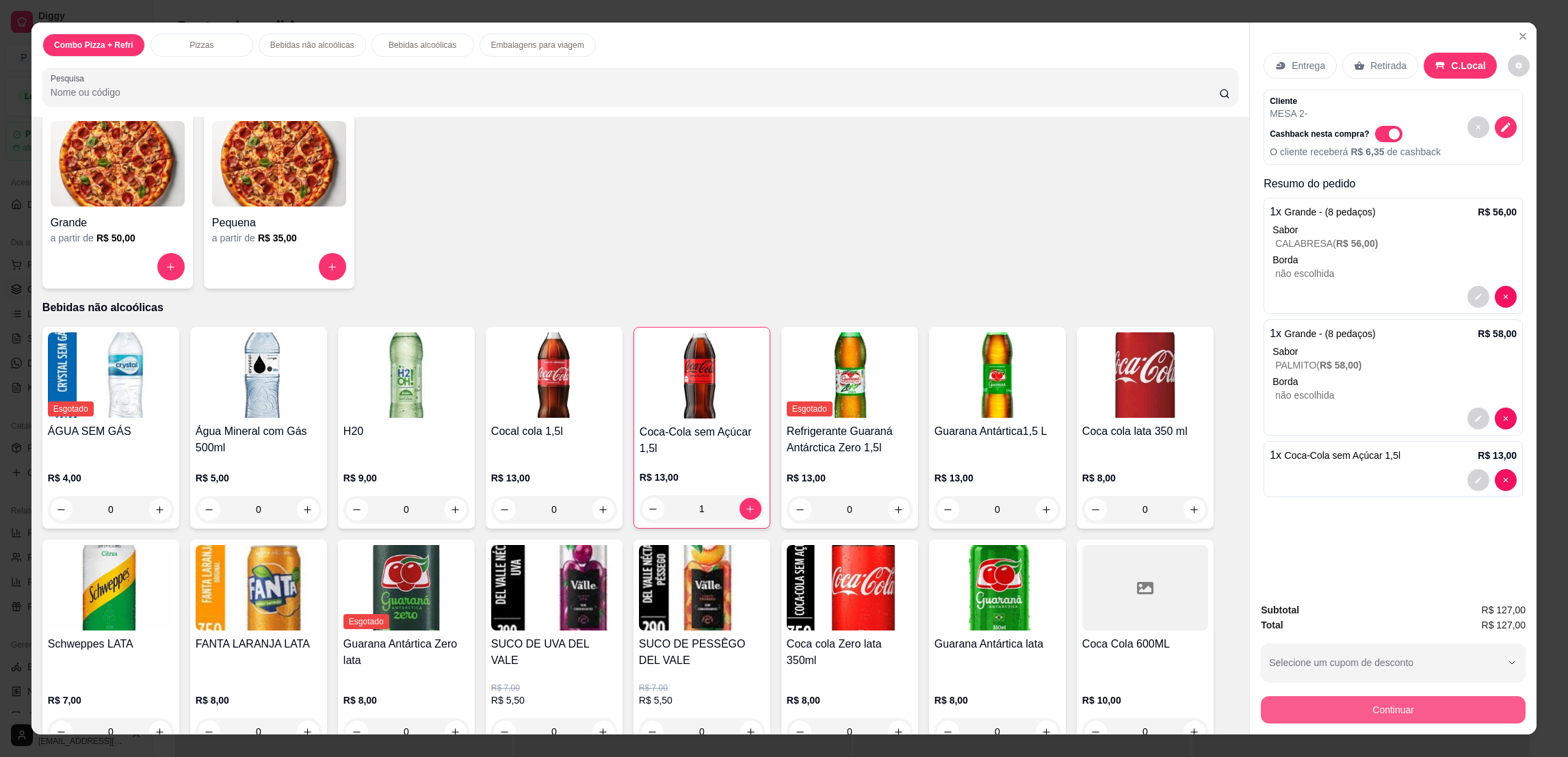
click at [1388, 700] on button "Continuar" at bounding box center [1393, 710] width 264 height 27
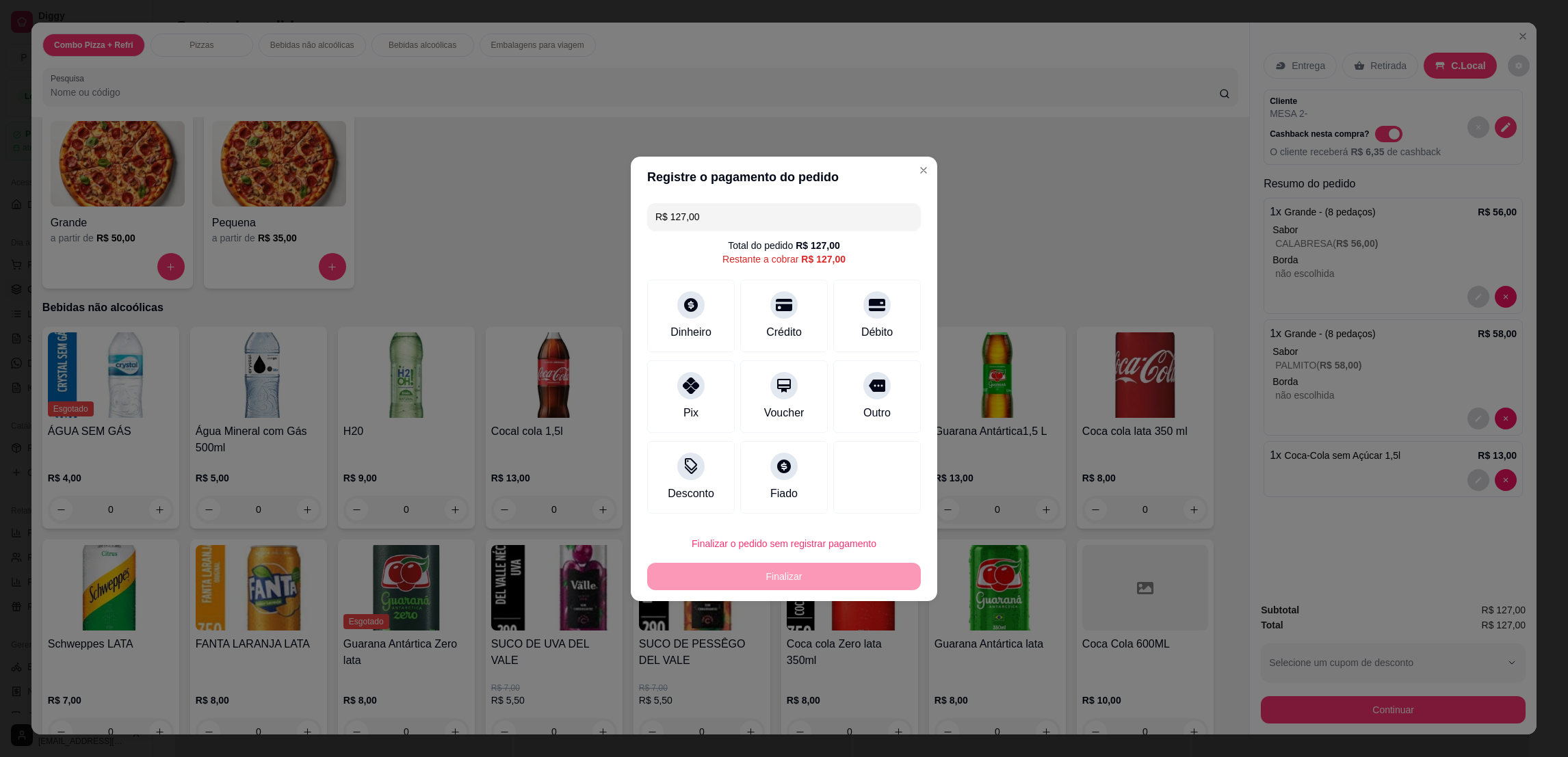
click at [832, 524] on footer "Finalizar o pedido sem registrar pagamento Finalizar" at bounding box center [784, 560] width 306 height 82
click at [832, 533] on button "Finalizar o pedido sem registrar pagamento" at bounding box center [784, 544] width 274 height 27
click at [885, 663] on button "Confirmar" at bounding box center [868, 657] width 51 height 21
type input "0"
type input "R$ 0,00"
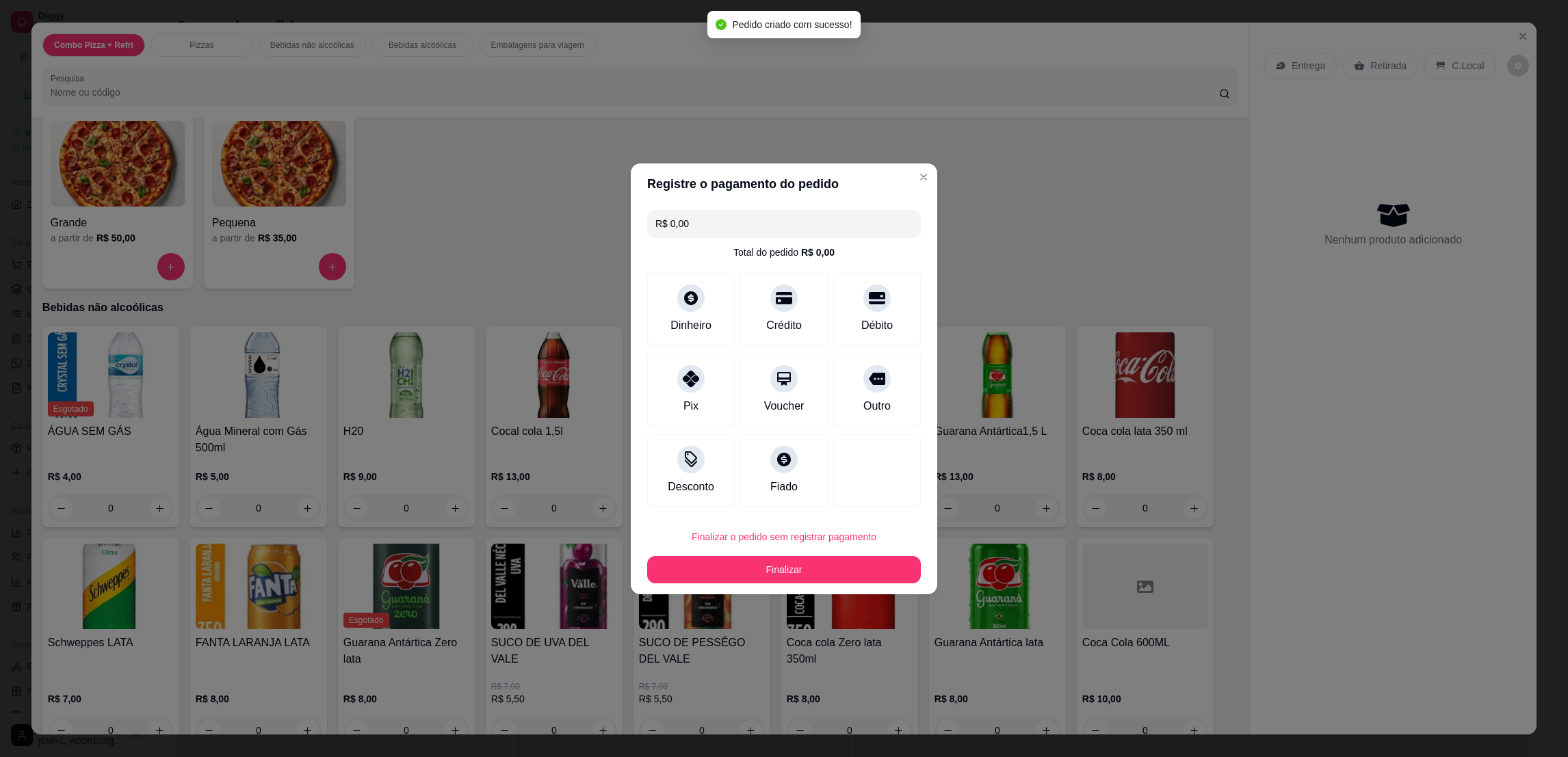
scroll to position [64, 0]
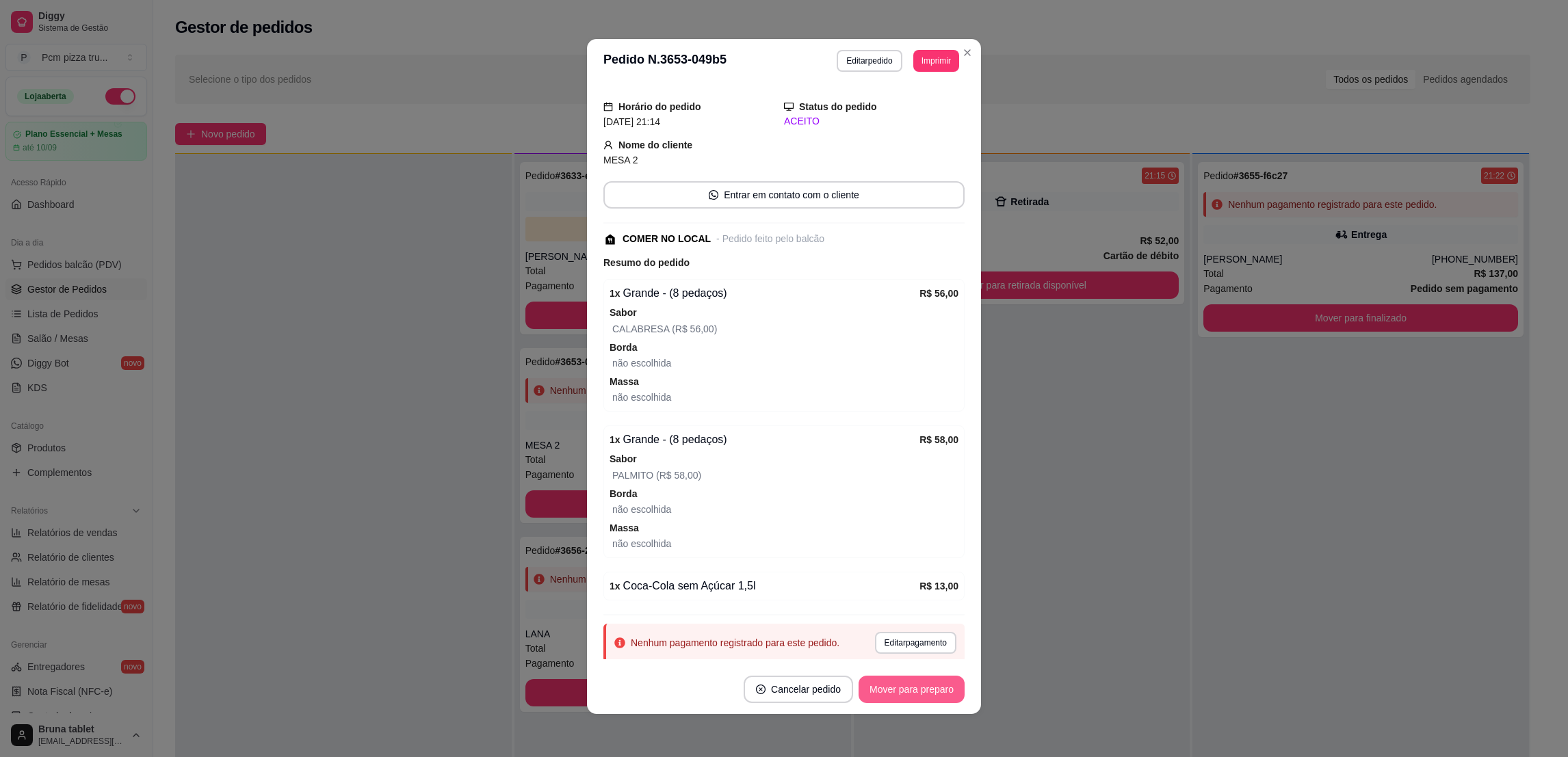
click at [910, 699] on button "Mover para preparo" at bounding box center [911, 690] width 106 height 27
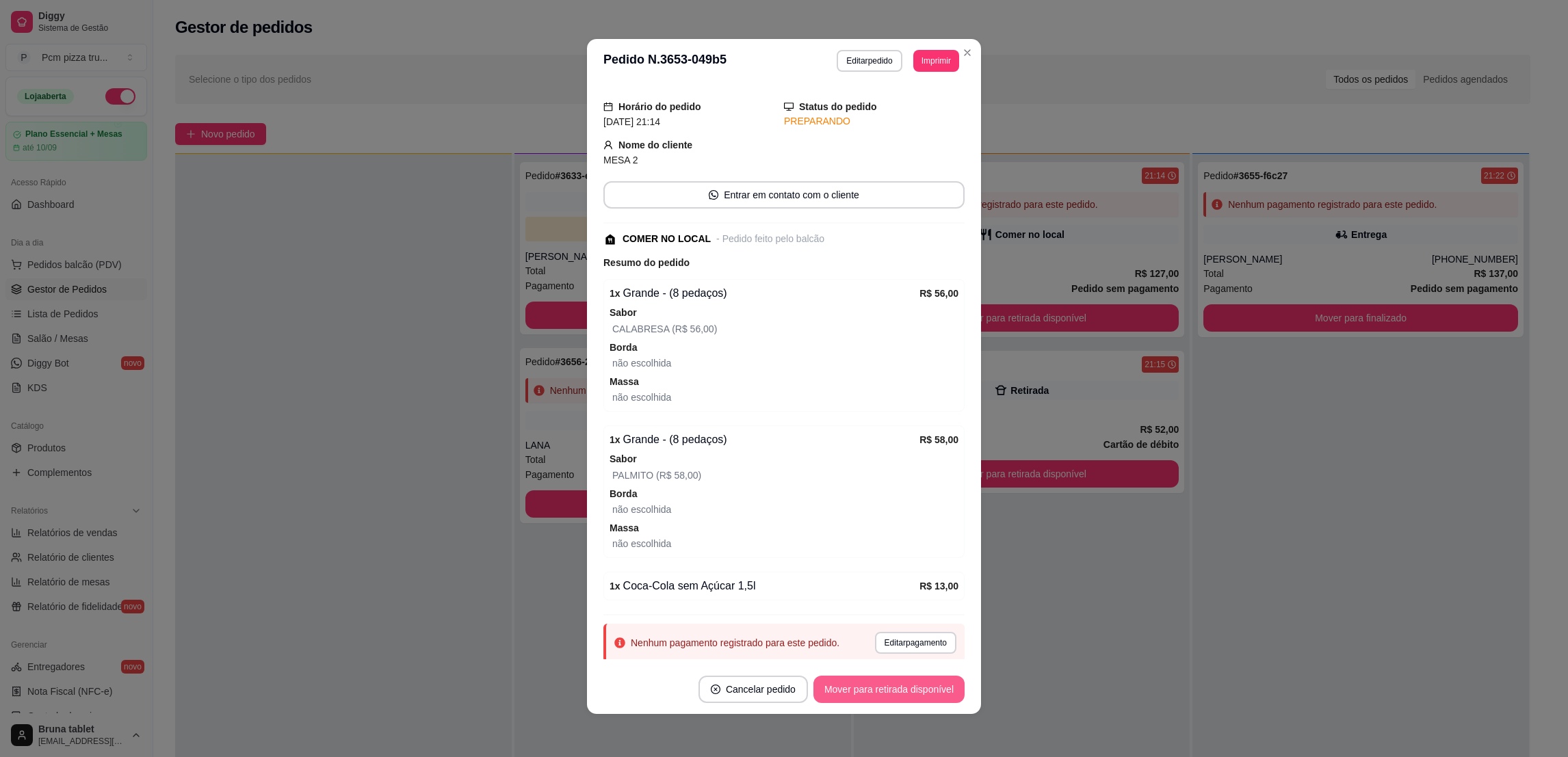
click at [909, 697] on button "Mover para retirada disponível" at bounding box center [889, 690] width 151 height 27
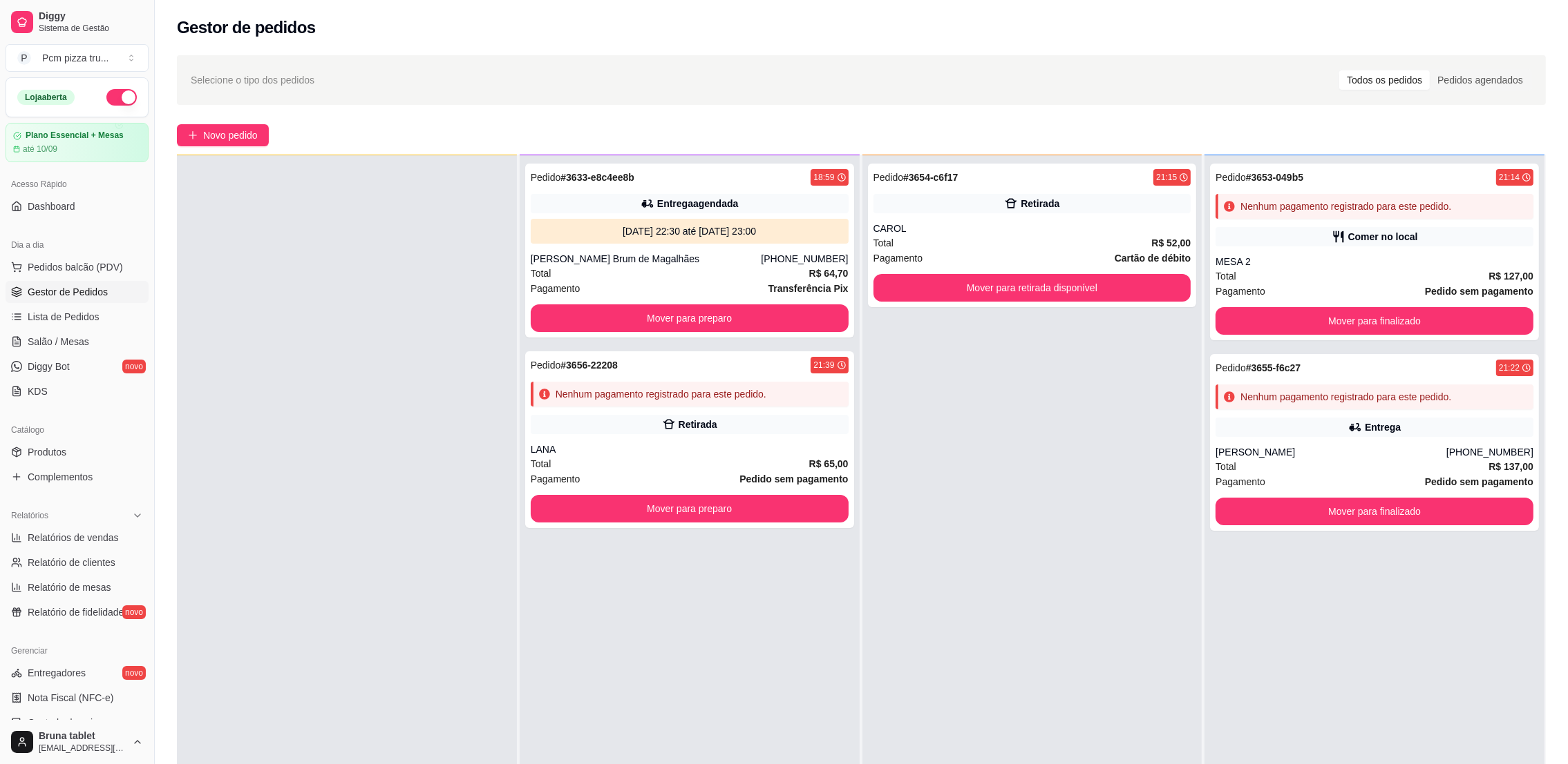
click at [662, 529] on div "Pedido # 3633-e8c4ee8b 18:59 Entrega agendada [DATE] 22:30 até [DATE] 23:00 [PE…" at bounding box center [689, 537] width 340 height 764
click at [669, 514] on button "Mover para preparo" at bounding box center [689, 509] width 318 height 28
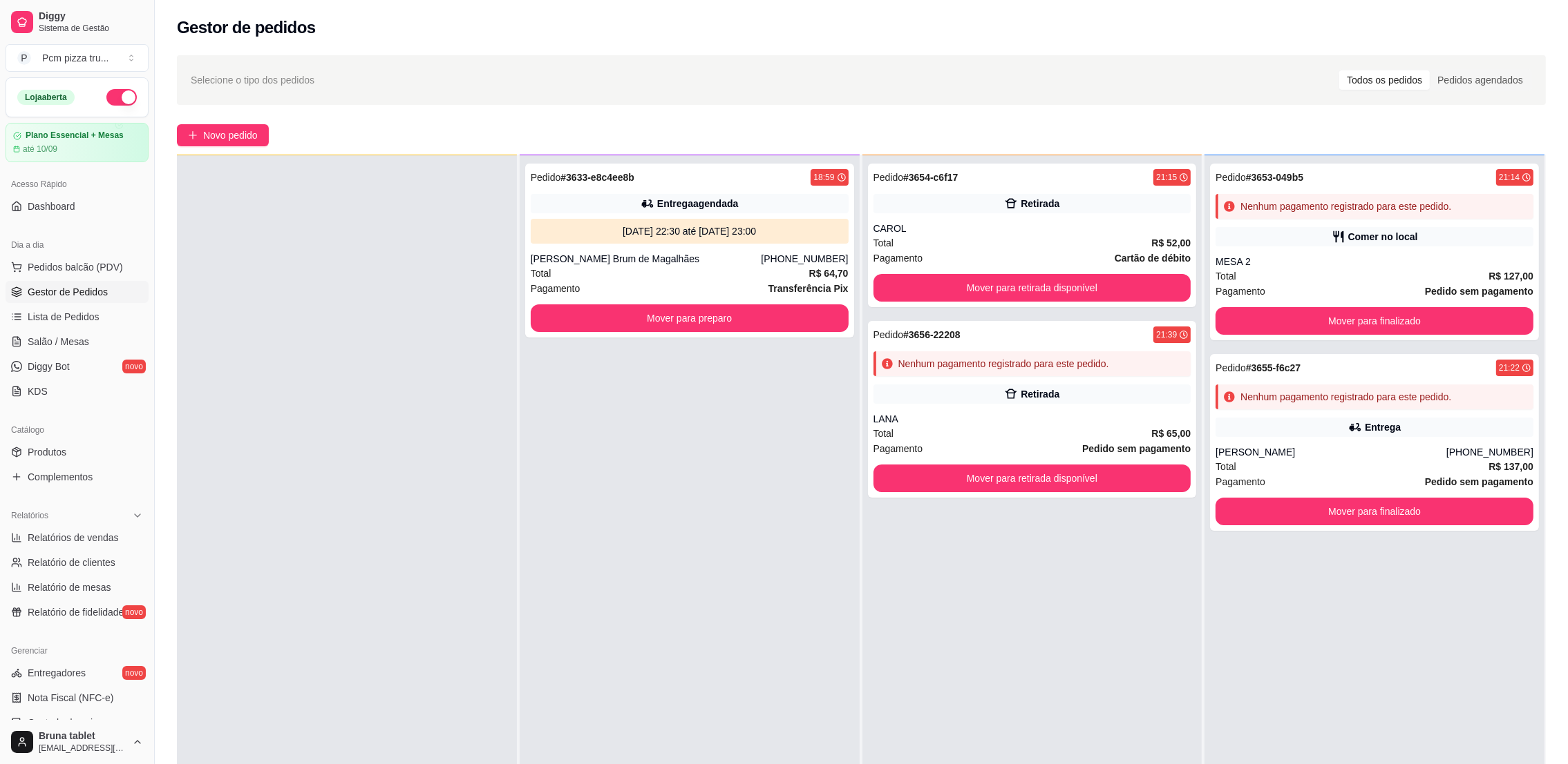
click at [718, 589] on div "Pedido # 3633-e8c4ee8b 18:59 Entrega agendada [DATE] 22:30 até [DATE] 23:00 [PE…" at bounding box center [689, 537] width 340 height 764
click at [680, 240] on div "[DATE] 22:30 até [DATE] 23:00" at bounding box center [689, 231] width 318 height 25
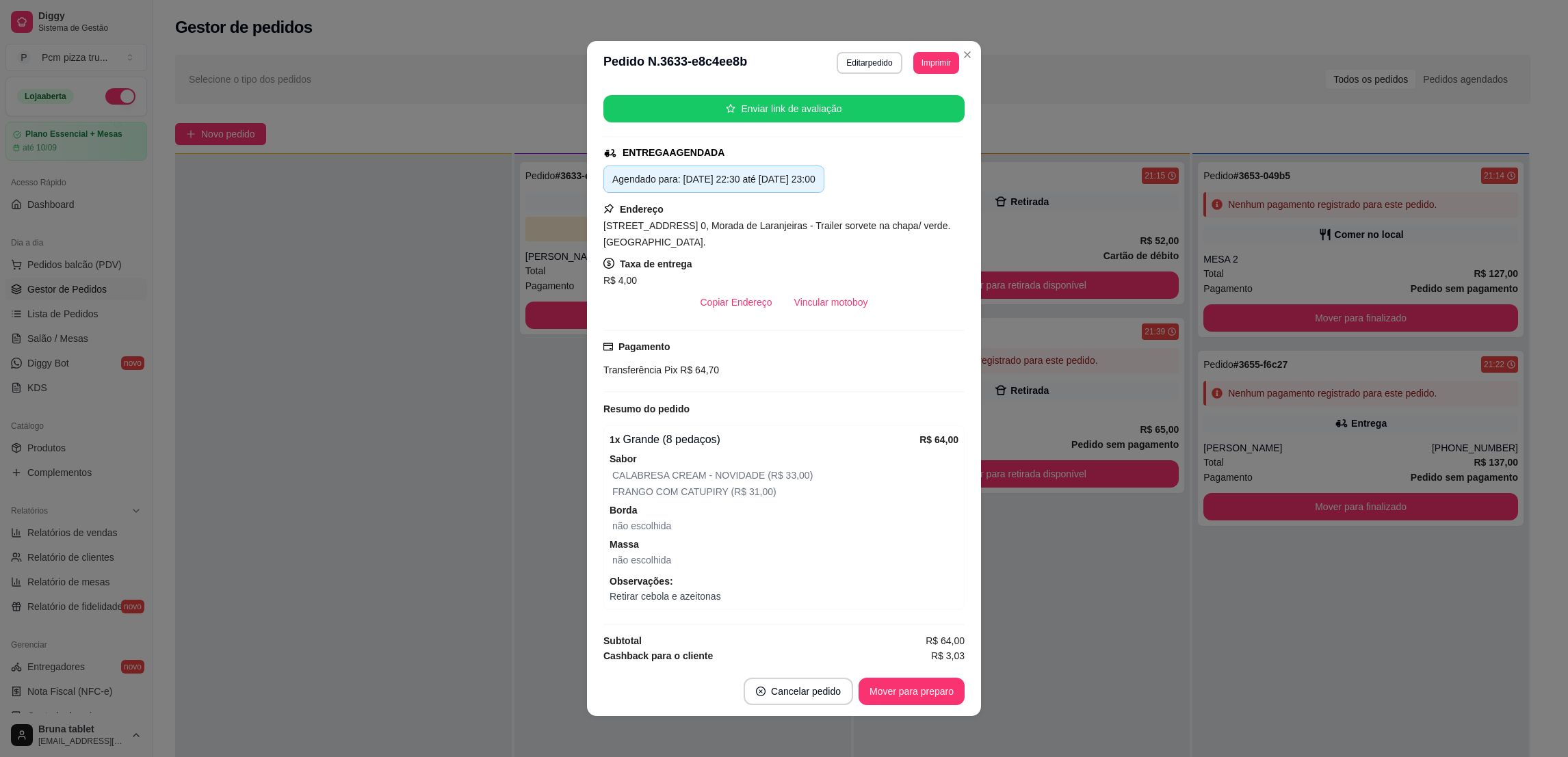
scroll to position [197, 0]
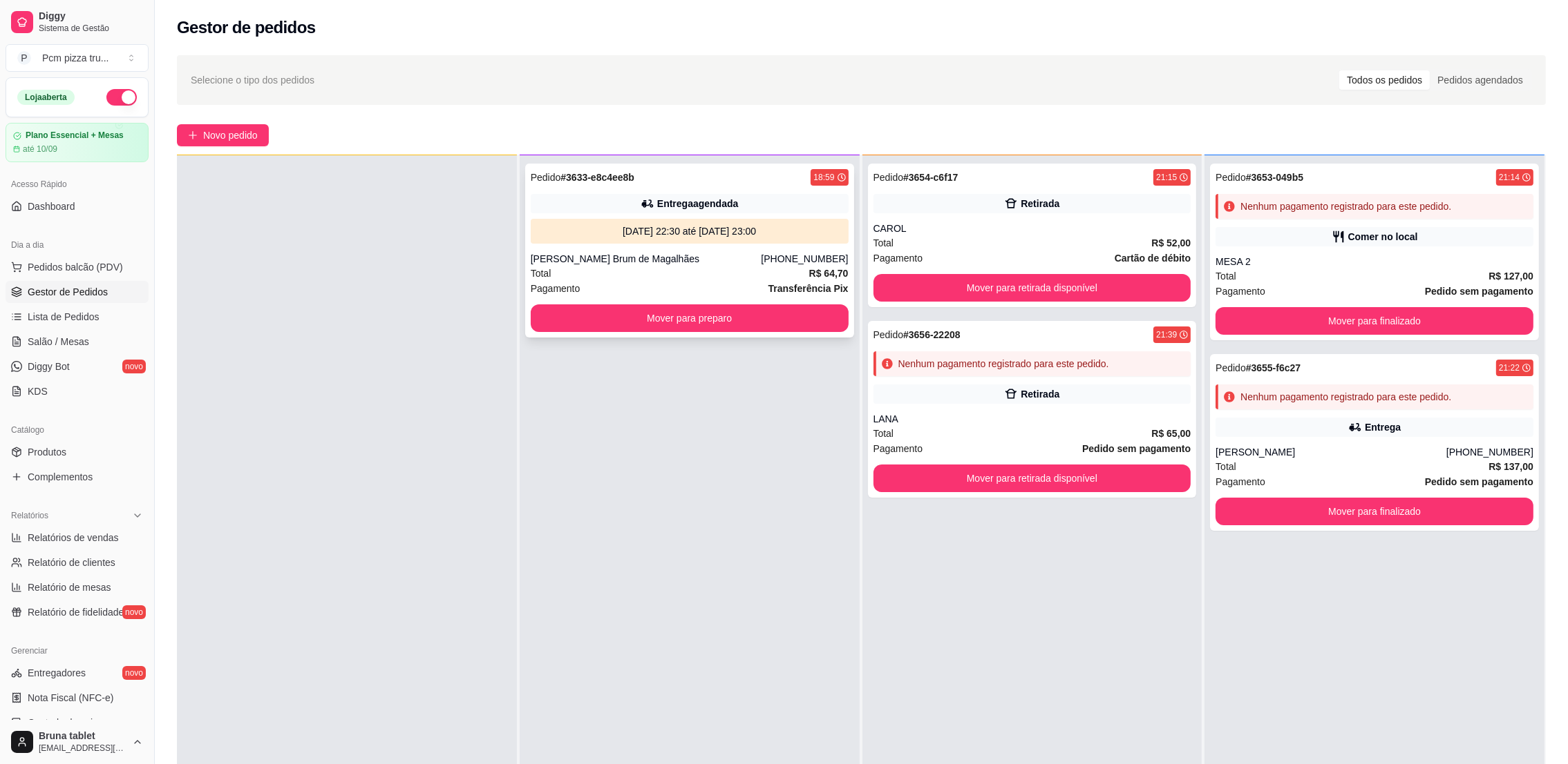
click at [628, 223] on div "[DATE] 22:30 até [DATE] 23:00" at bounding box center [689, 231] width 318 height 25
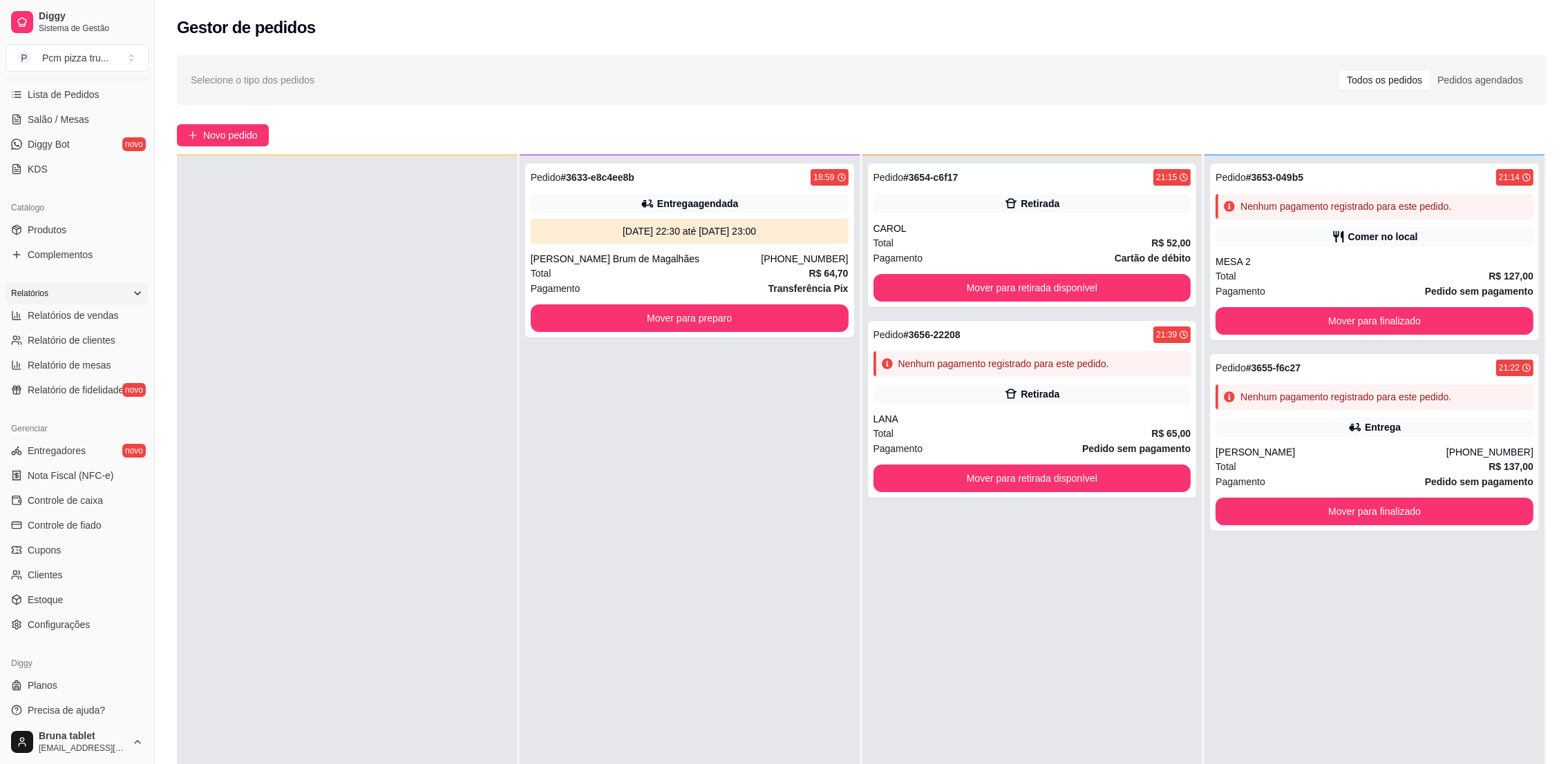
scroll to position [229, 0]
click at [39, 223] on span "Produtos" at bounding box center [47, 223] width 39 height 14
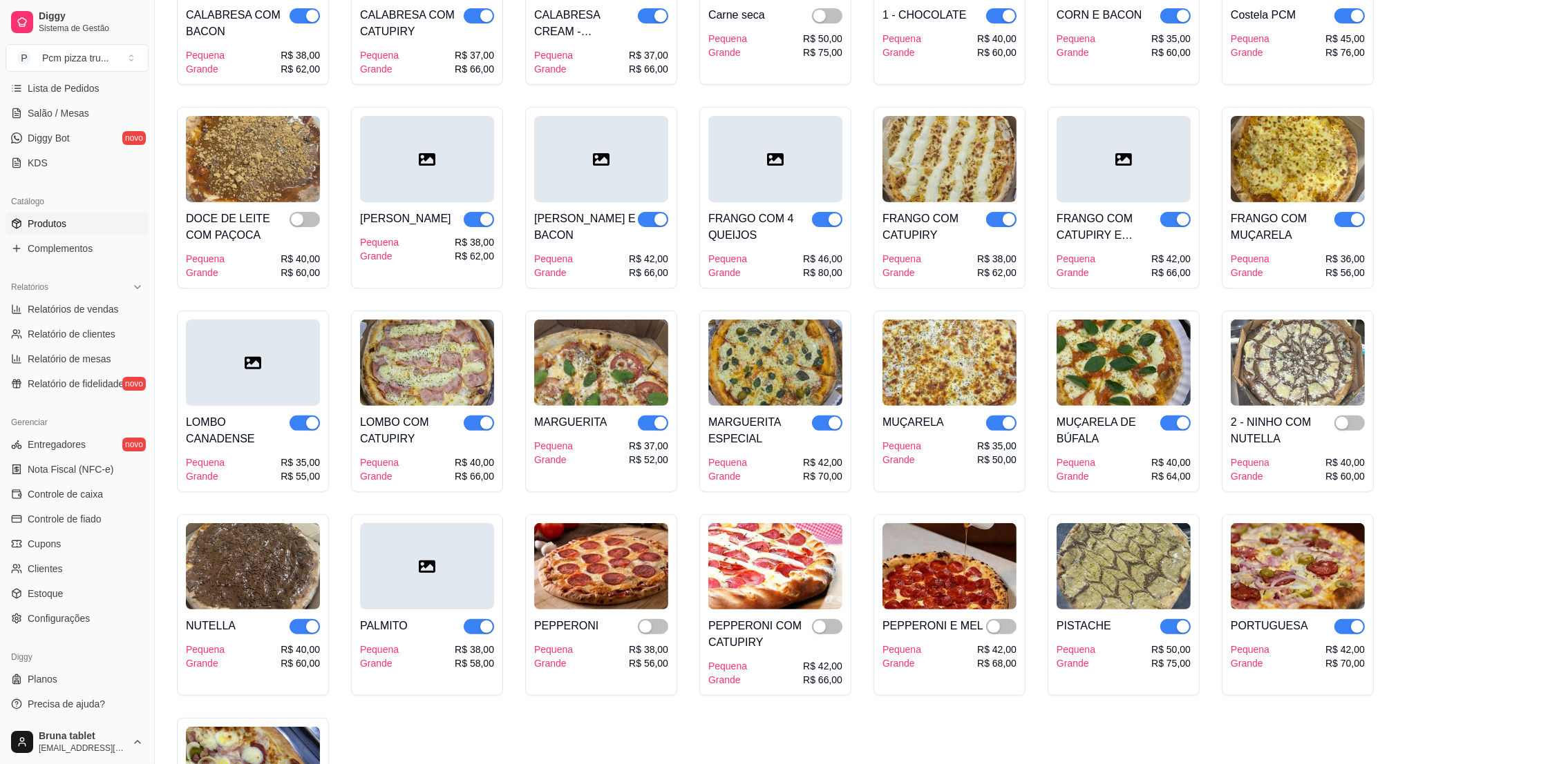
scroll to position [725, 0]
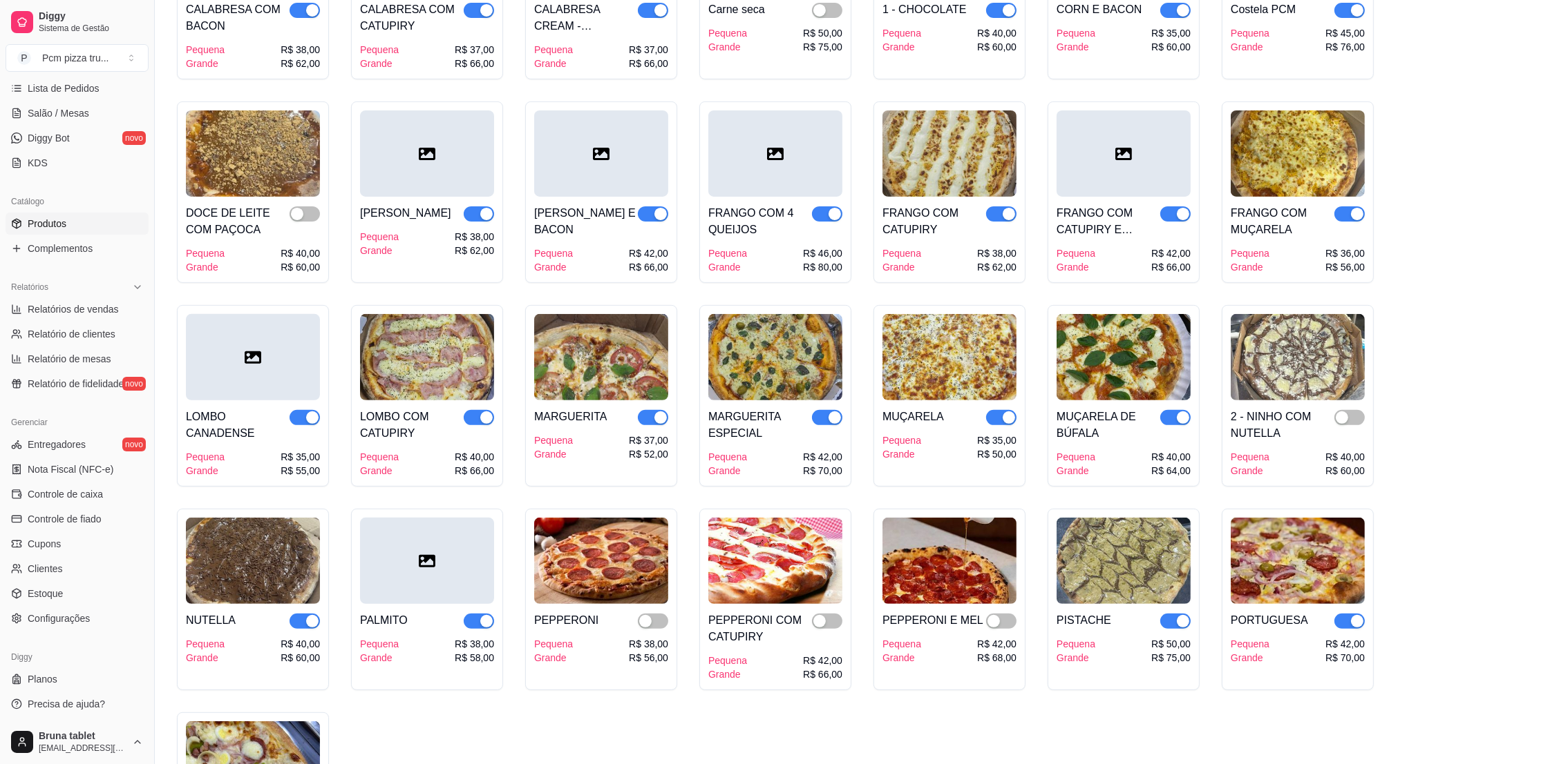
click at [484, 621] on div "button" at bounding box center [486, 621] width 12 height 12
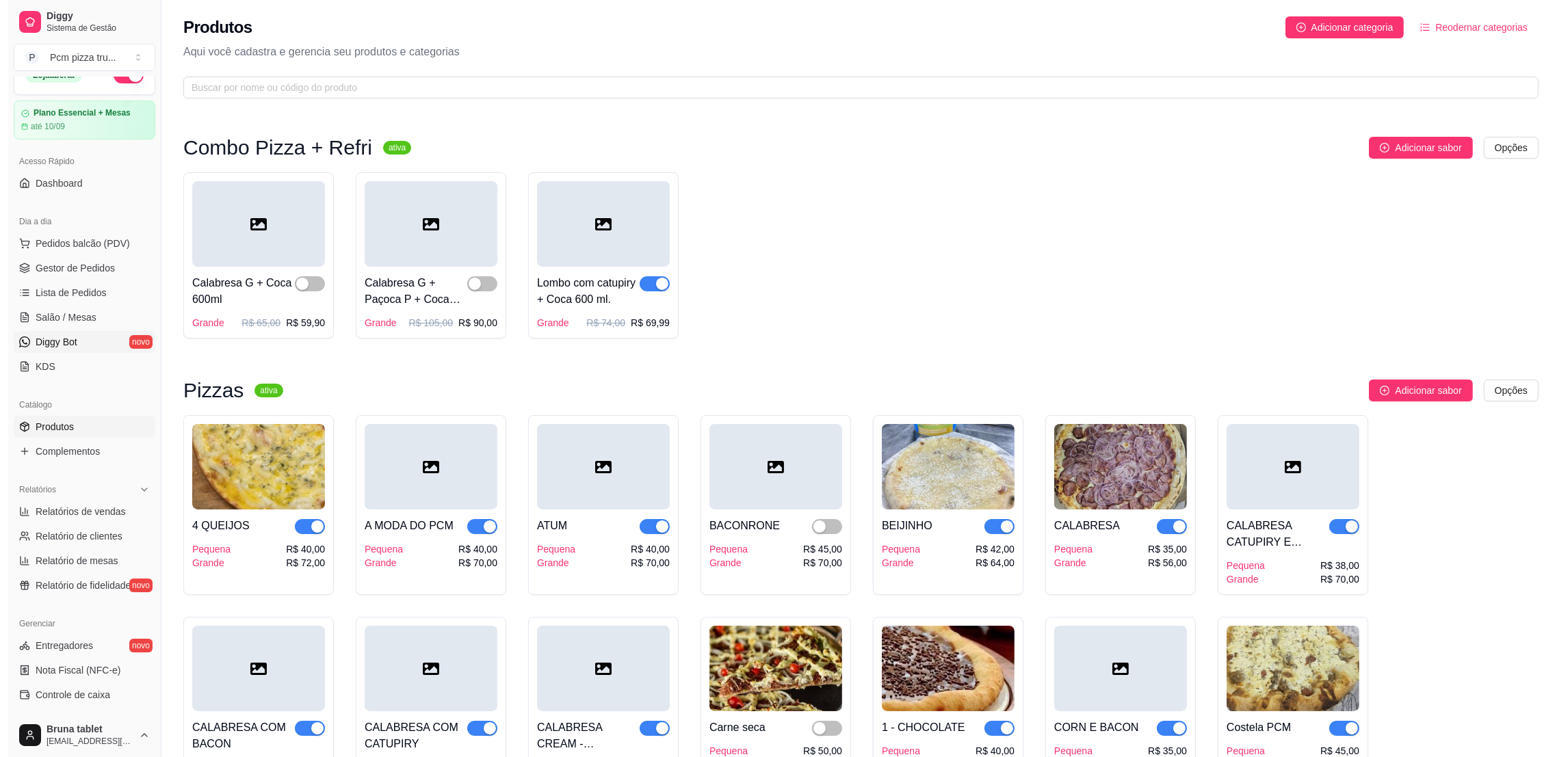
scroll to position [0, 0]
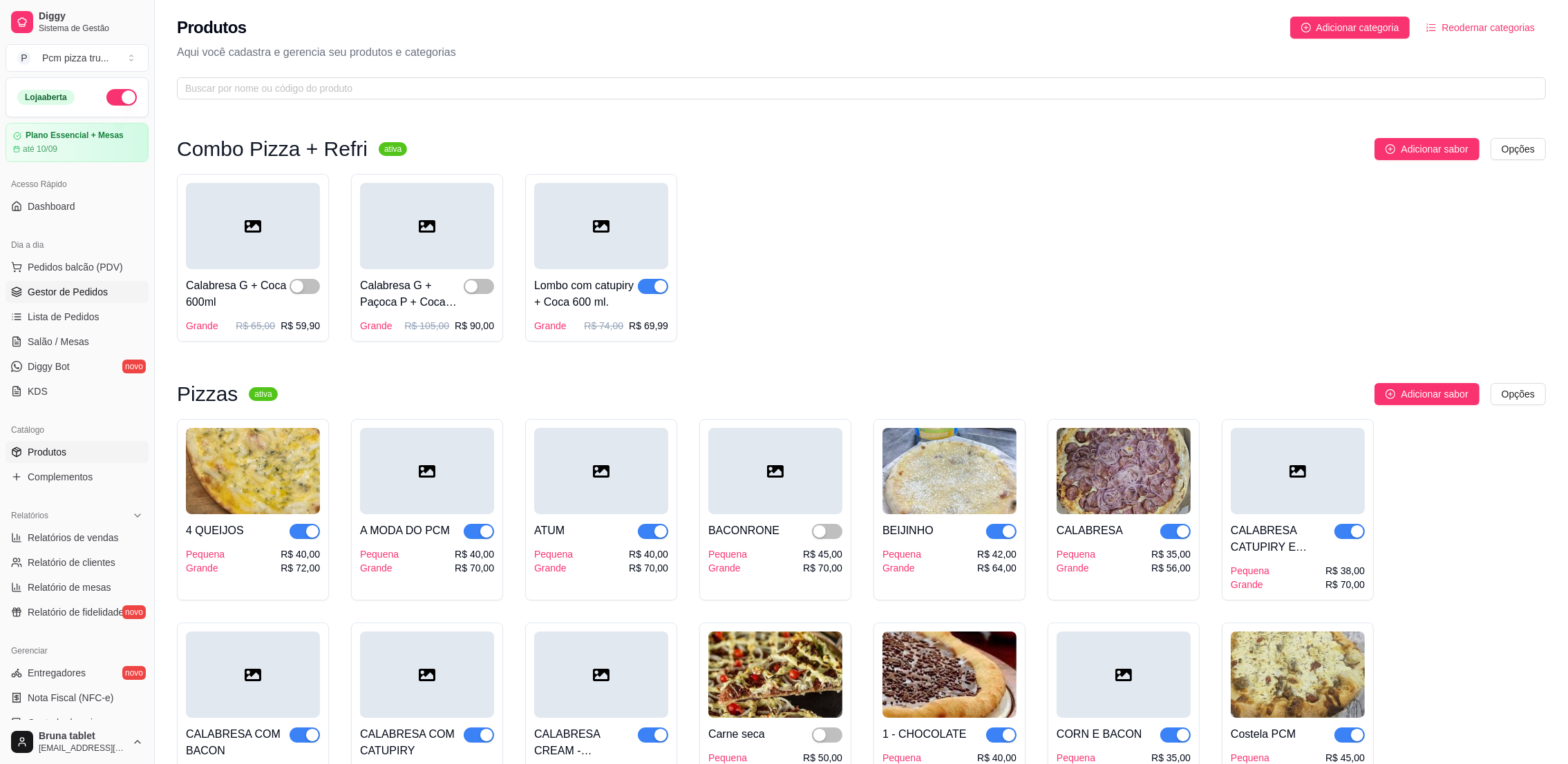
click at [105, 290] on span "Gestor de Pedidos" at bounding box center [68, 292] width 80 height 14
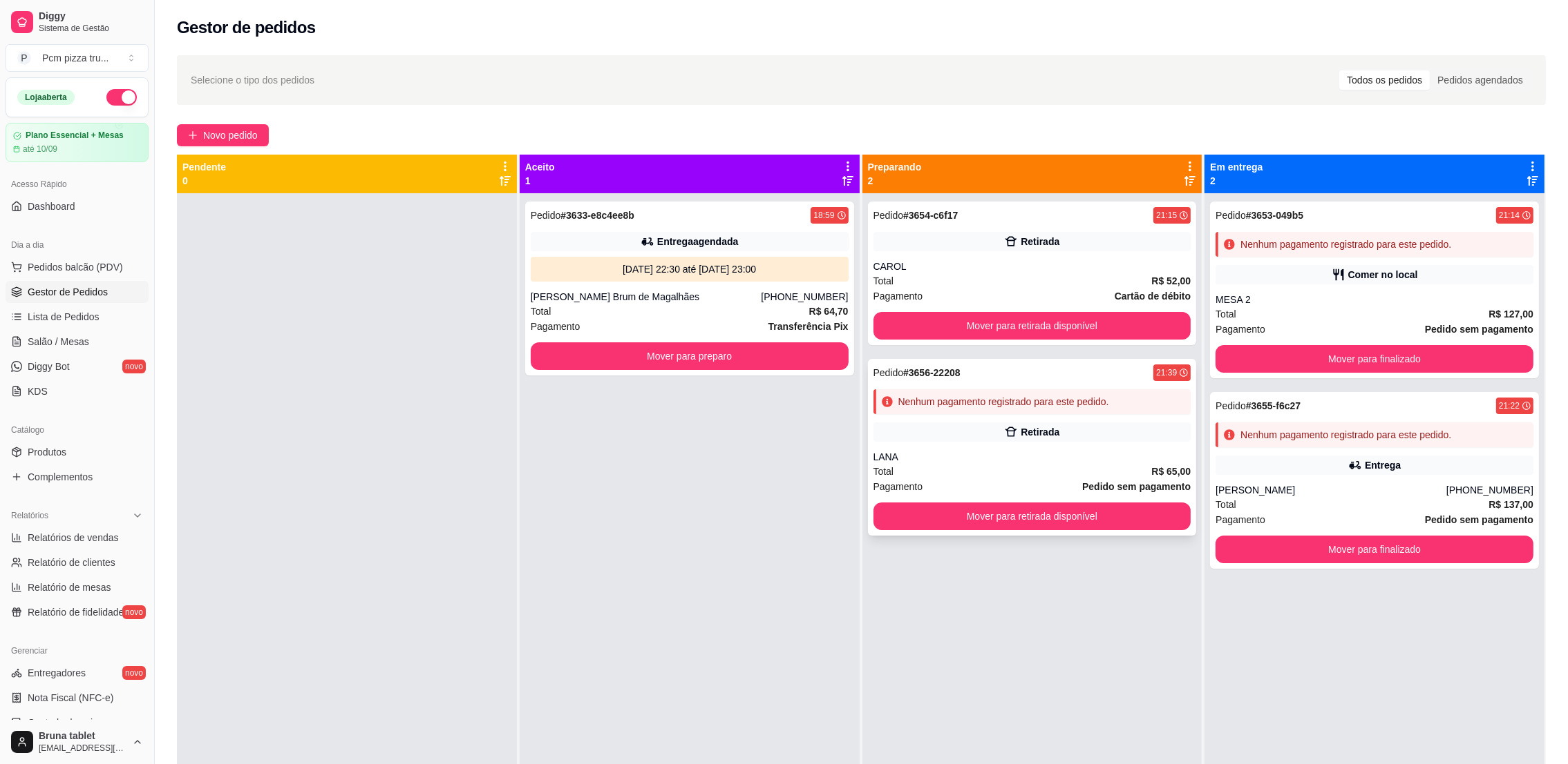
click at [972, 427] on div "Retirada" at bounding box center [1032, 432] width 318 height 19
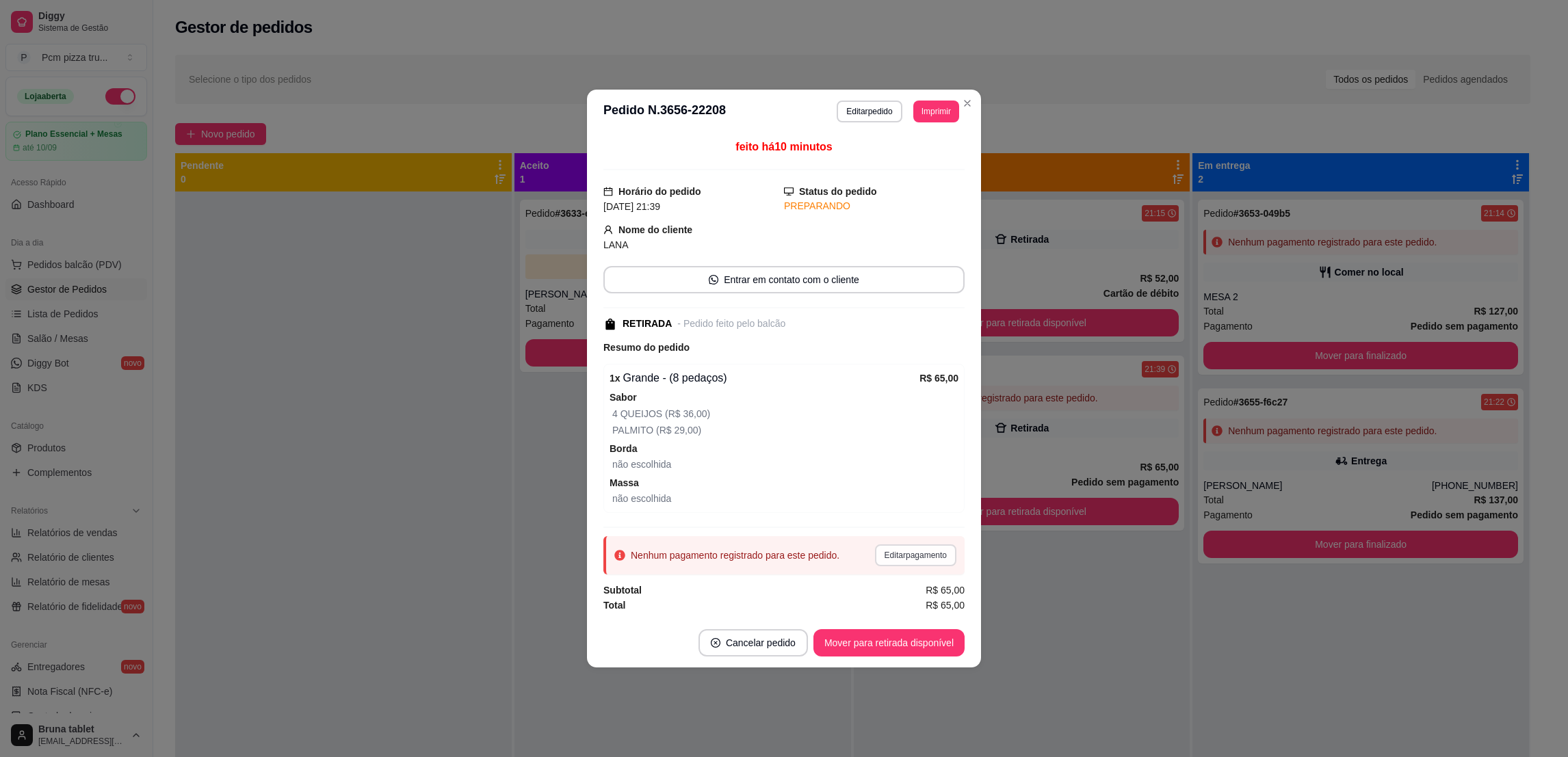
click at [930, 558] on button "Editar pagamento" at bounding box center [915, 555] width 82 height 22
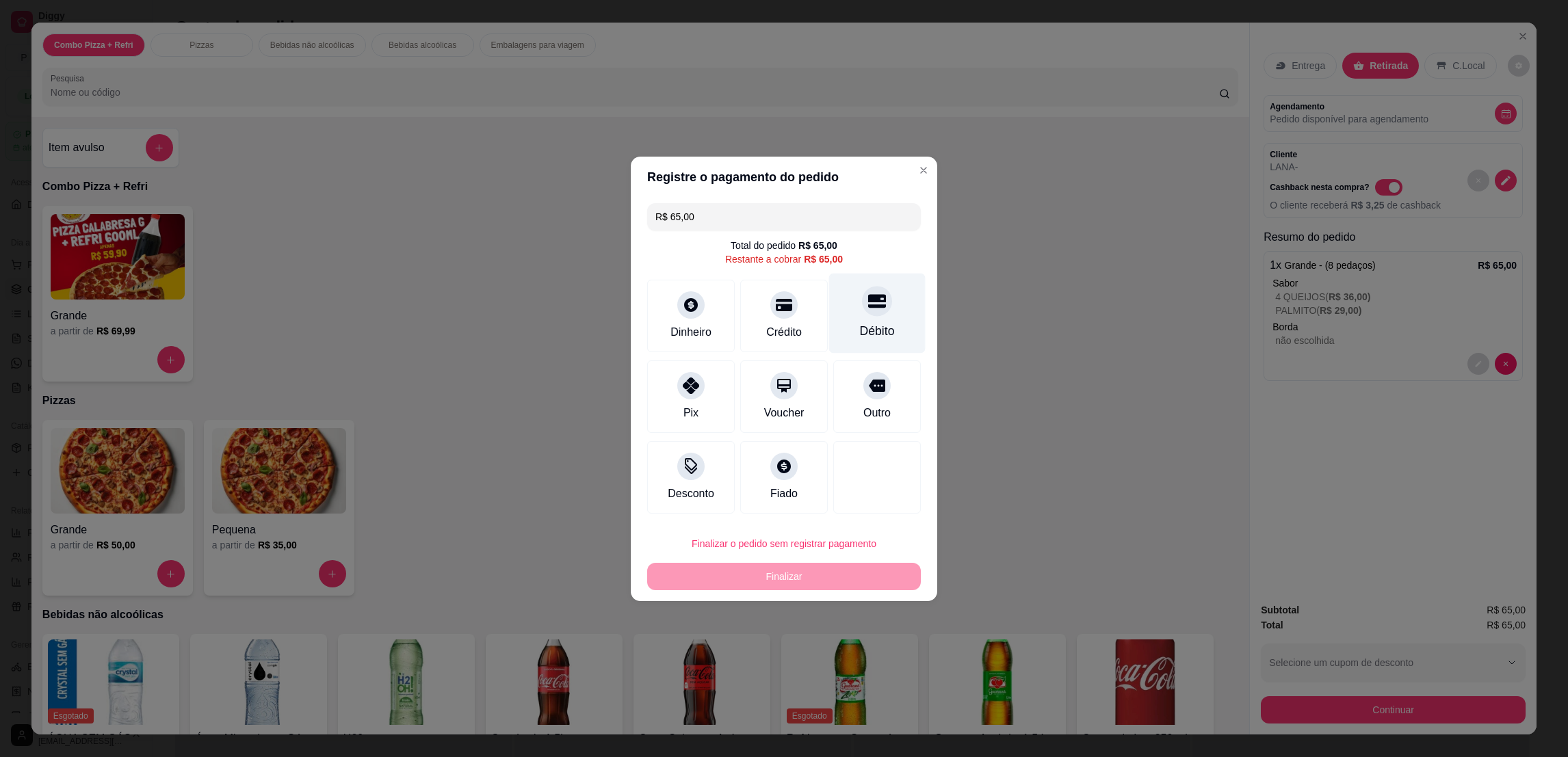
click at [881, 320] on div "Débito" at bounding box center [877, 312] width 96 height 80
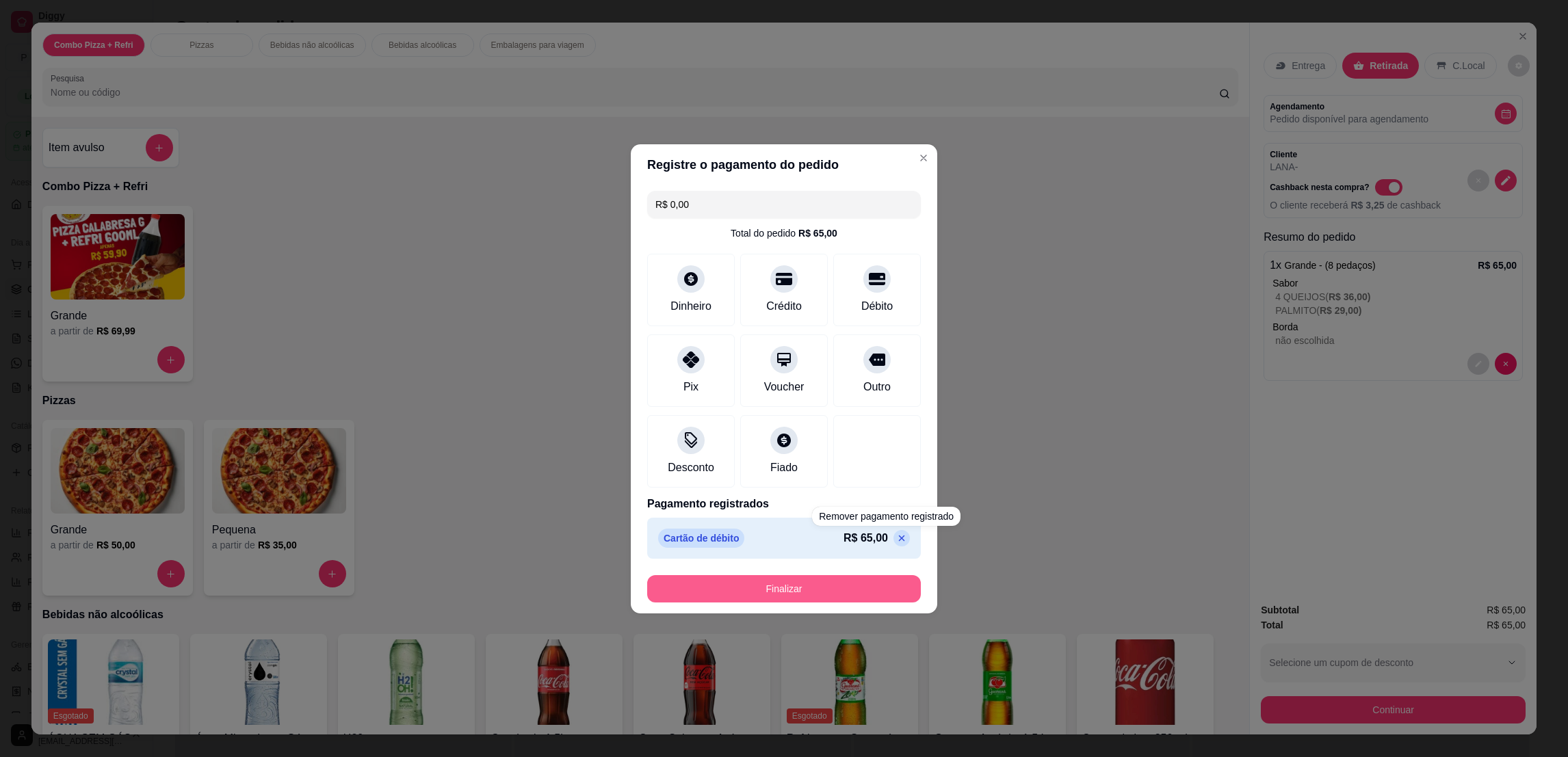
click at [867, 592] on button "Finalizar" at bounding box center [784, 589] width 274 height 27
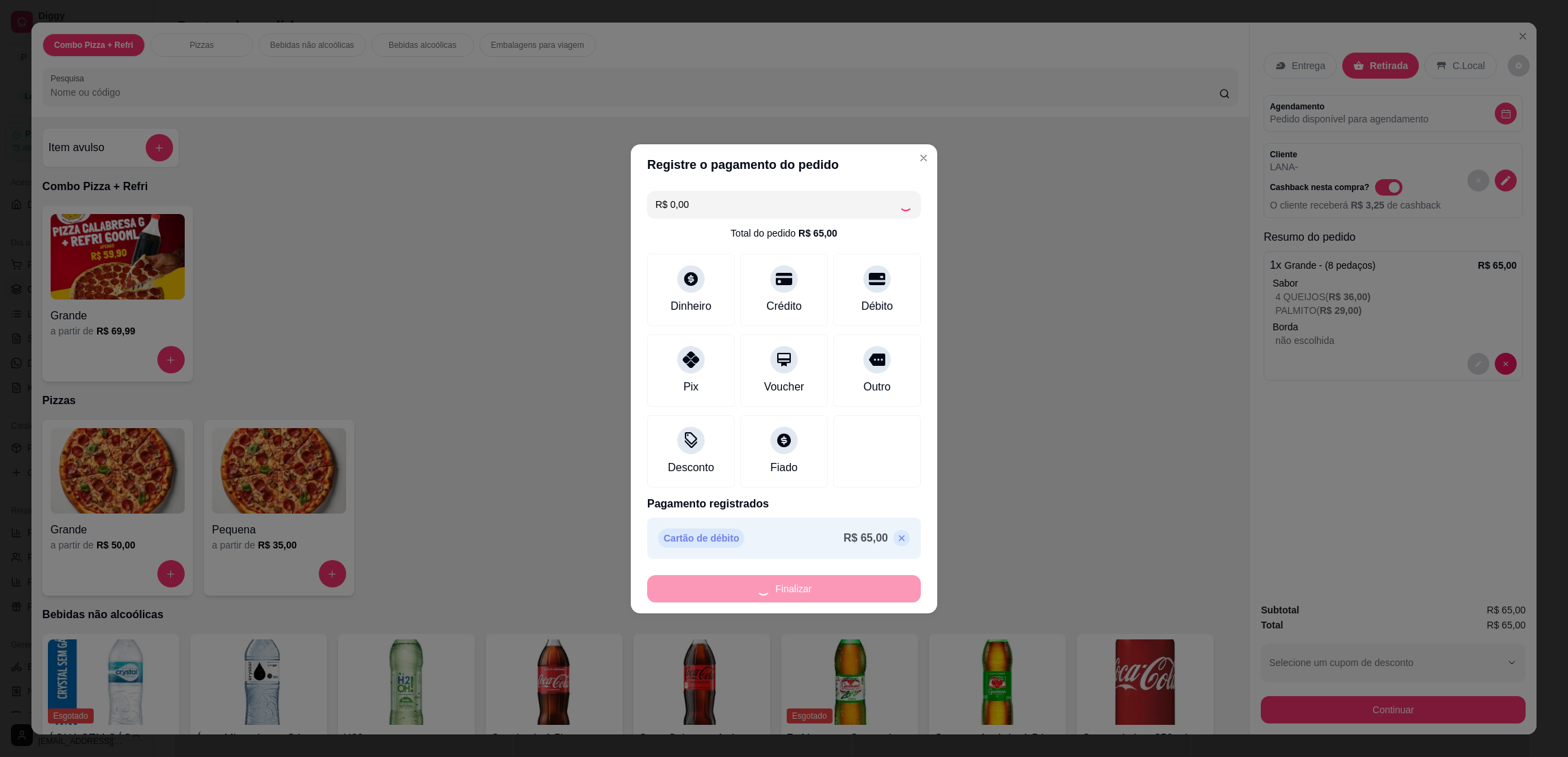
type input "-R$ 65,00"
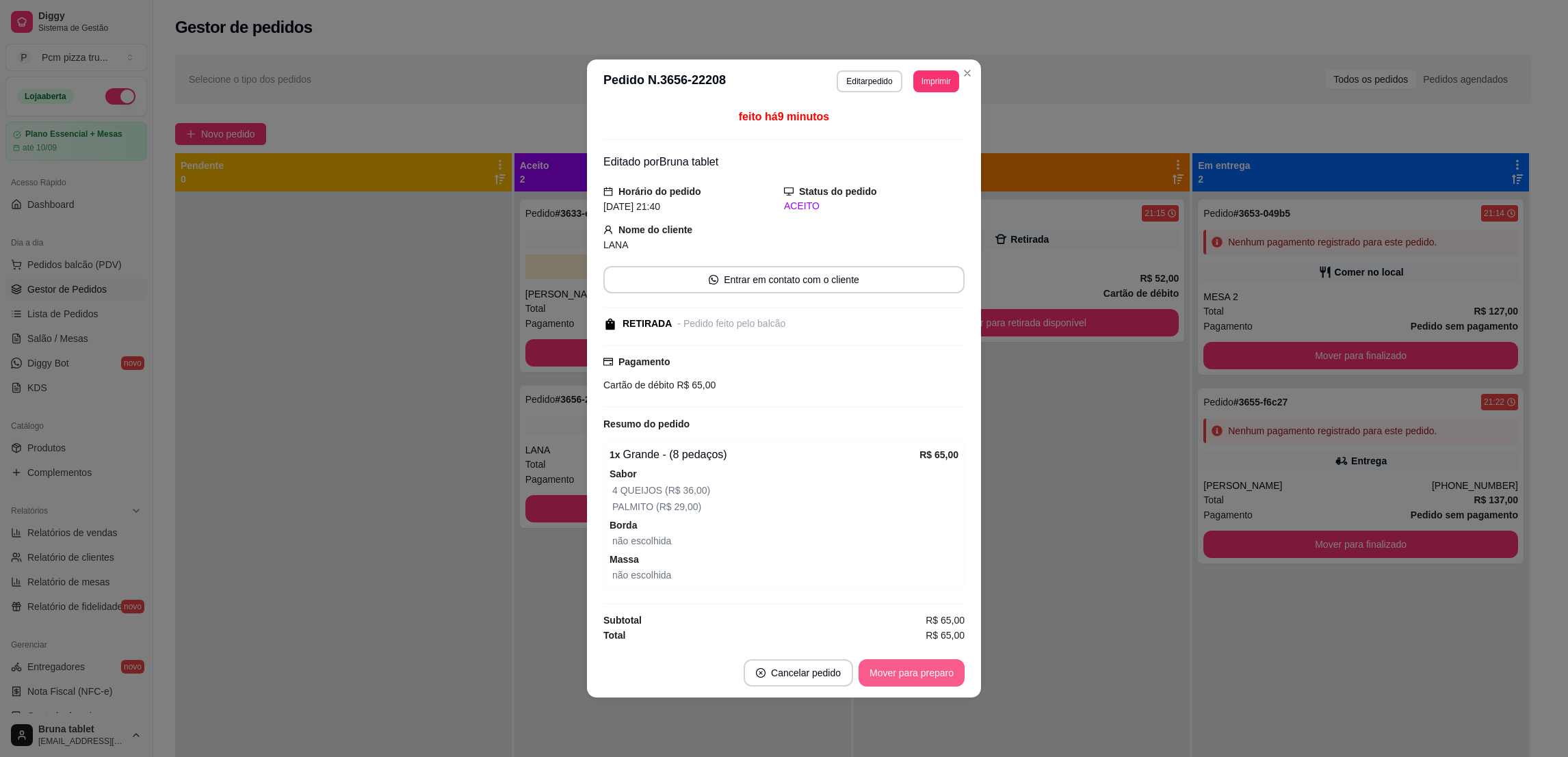
click at [920, 672] on button "Mover para preparo" at bounding box center [911, 673] width 106 height 27
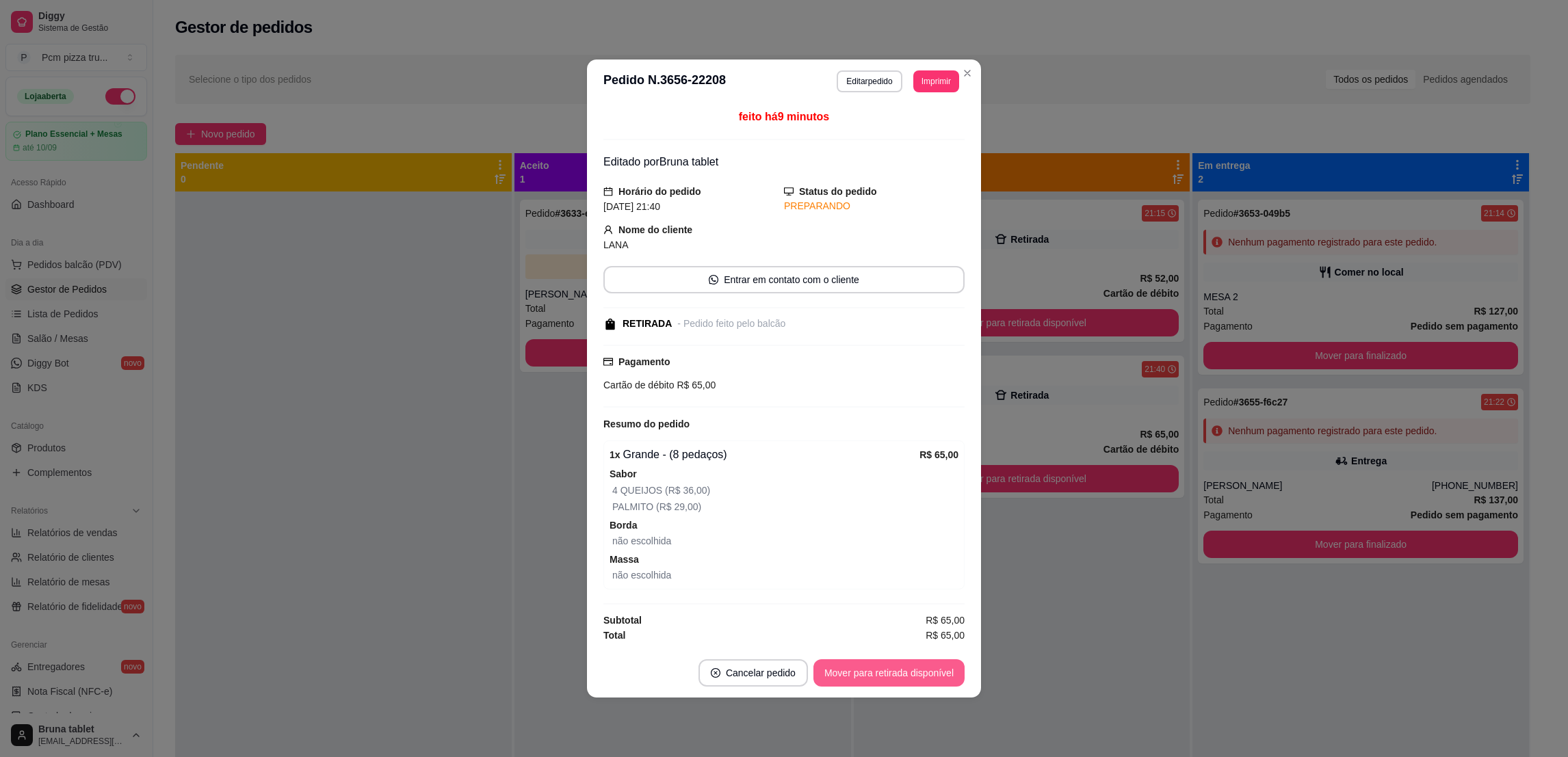
click at [920, 672] on button "Mover para retirada disponível" at bounding box center [889, 673] width 151 height 27
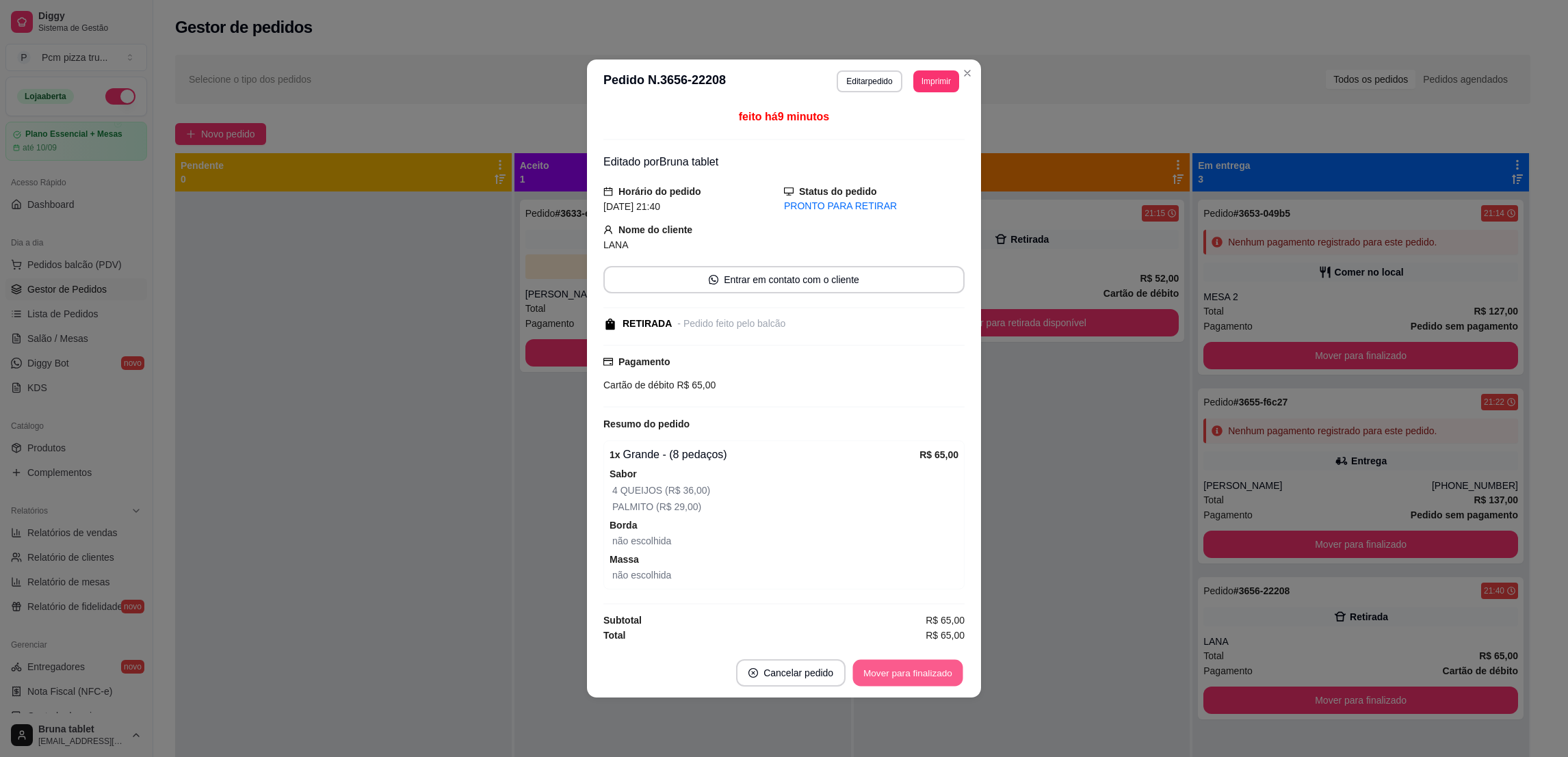
click at [920, 672] on button "Mover para finalizado" at bounding box center [908, 673] width 110 height 27
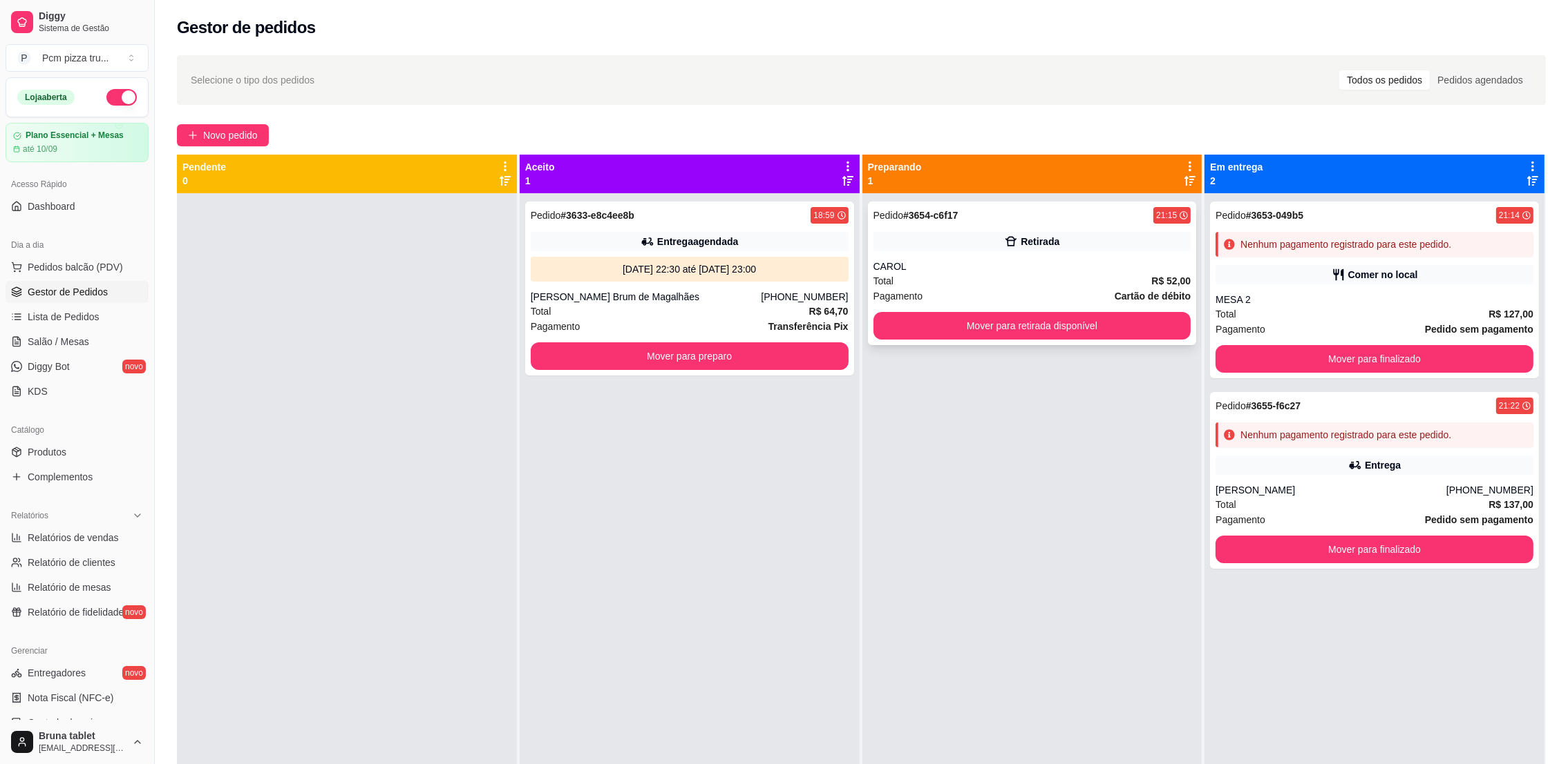
click at [1010, 267] on div "CAROL" at bounding box center [1032, 267] width 318 height 14
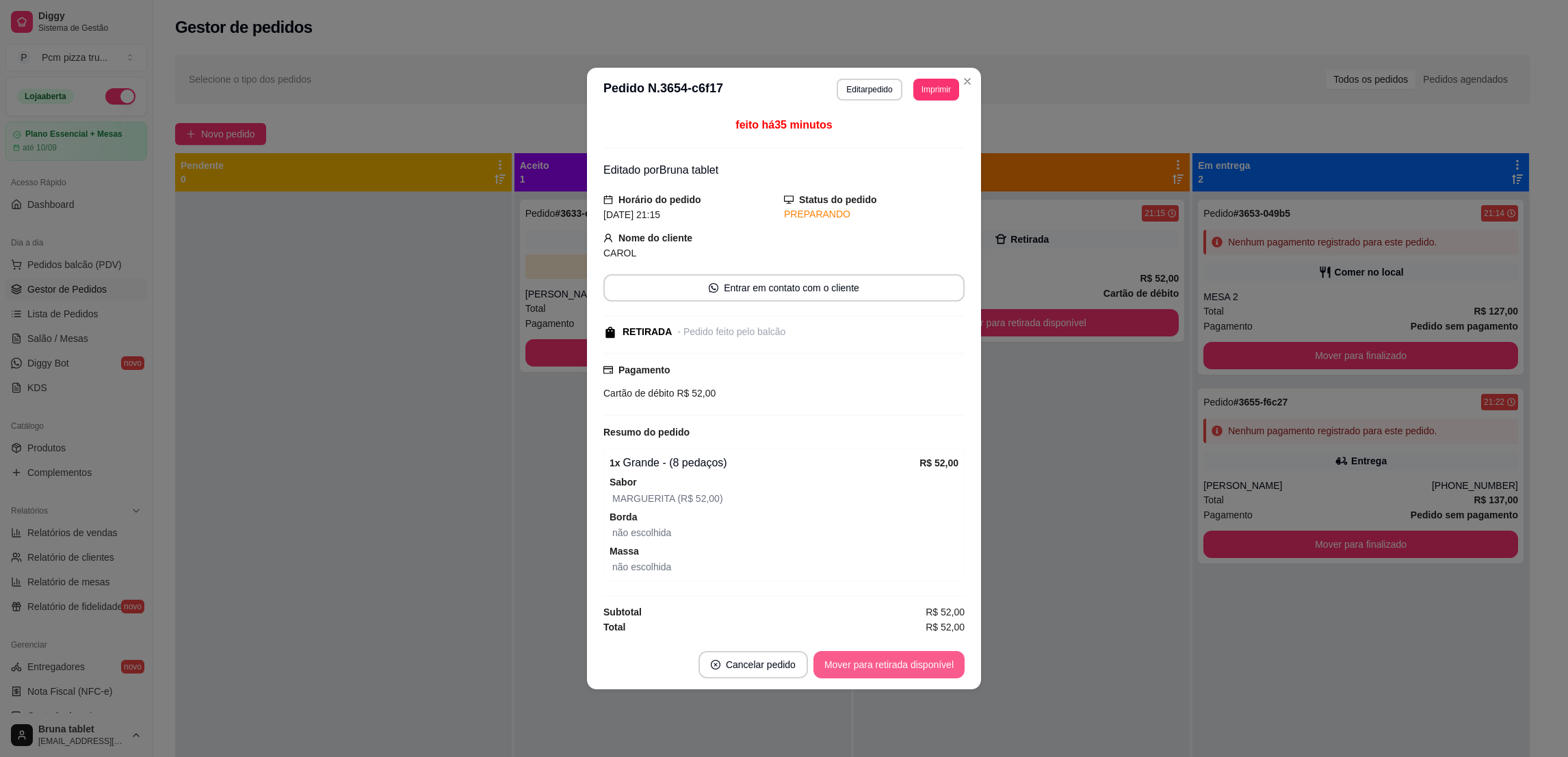
click at [918, 673] on button "Mover para retirada disponível" at bounding box center [889, 665] width 151 height 27
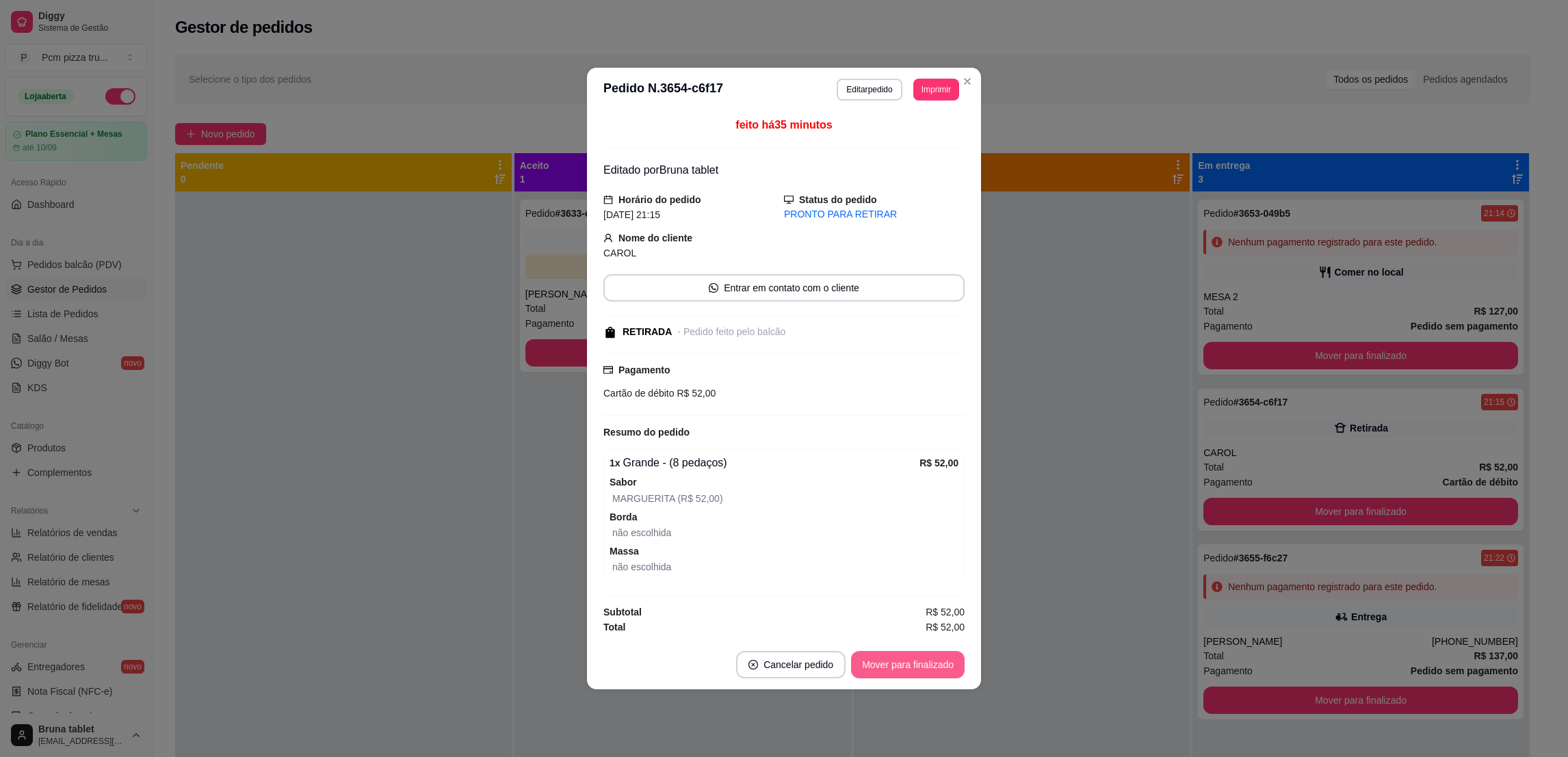
click at [919, 669] on button "Mover para finalizado" at bounding box center [908, 665] width 113 height 27
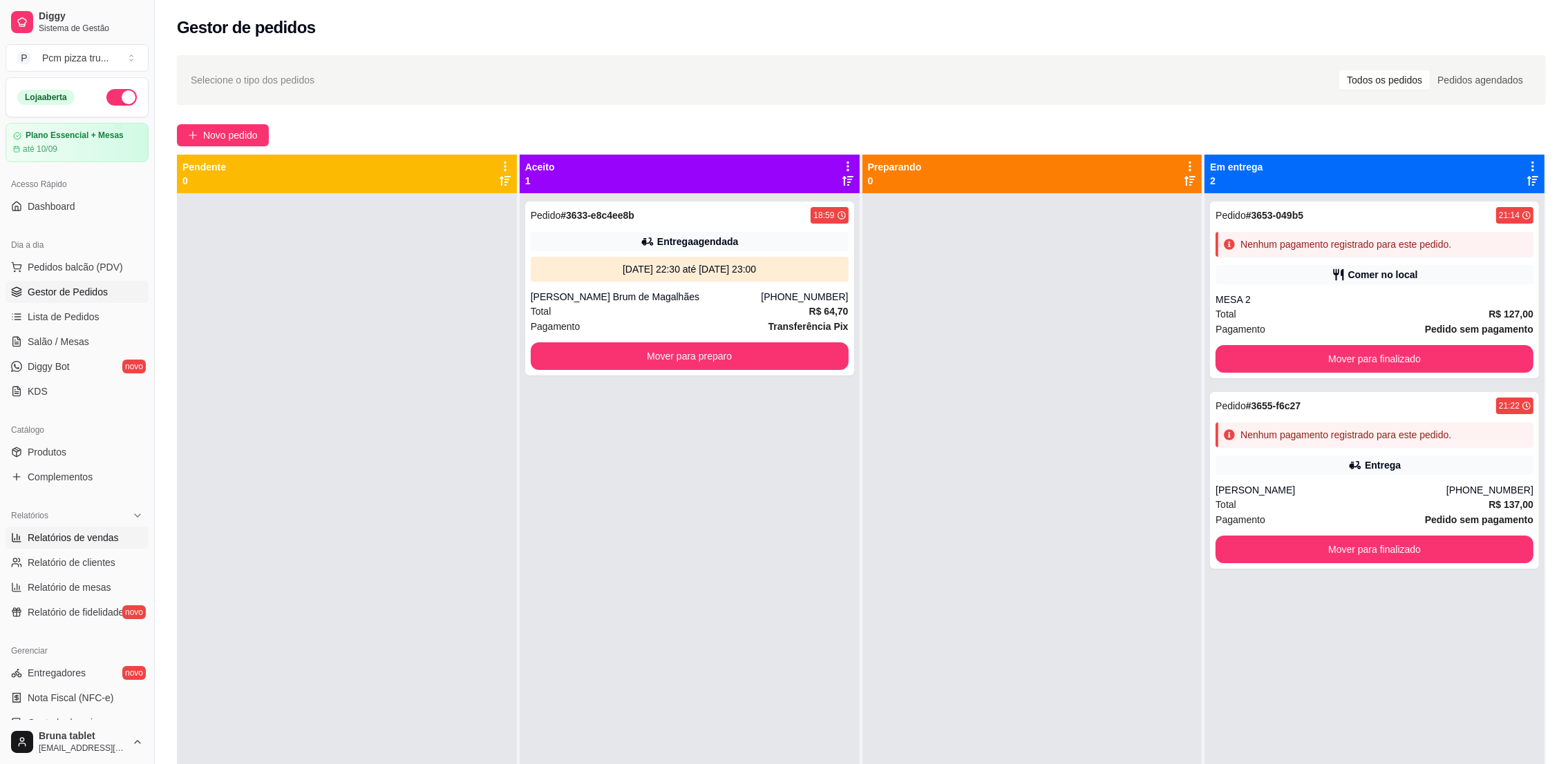
click at [96, 540] on span "Relatórios de vendas" at bounding box center [73, 538] width 91 height 14
select select "ALL"
select select "0"
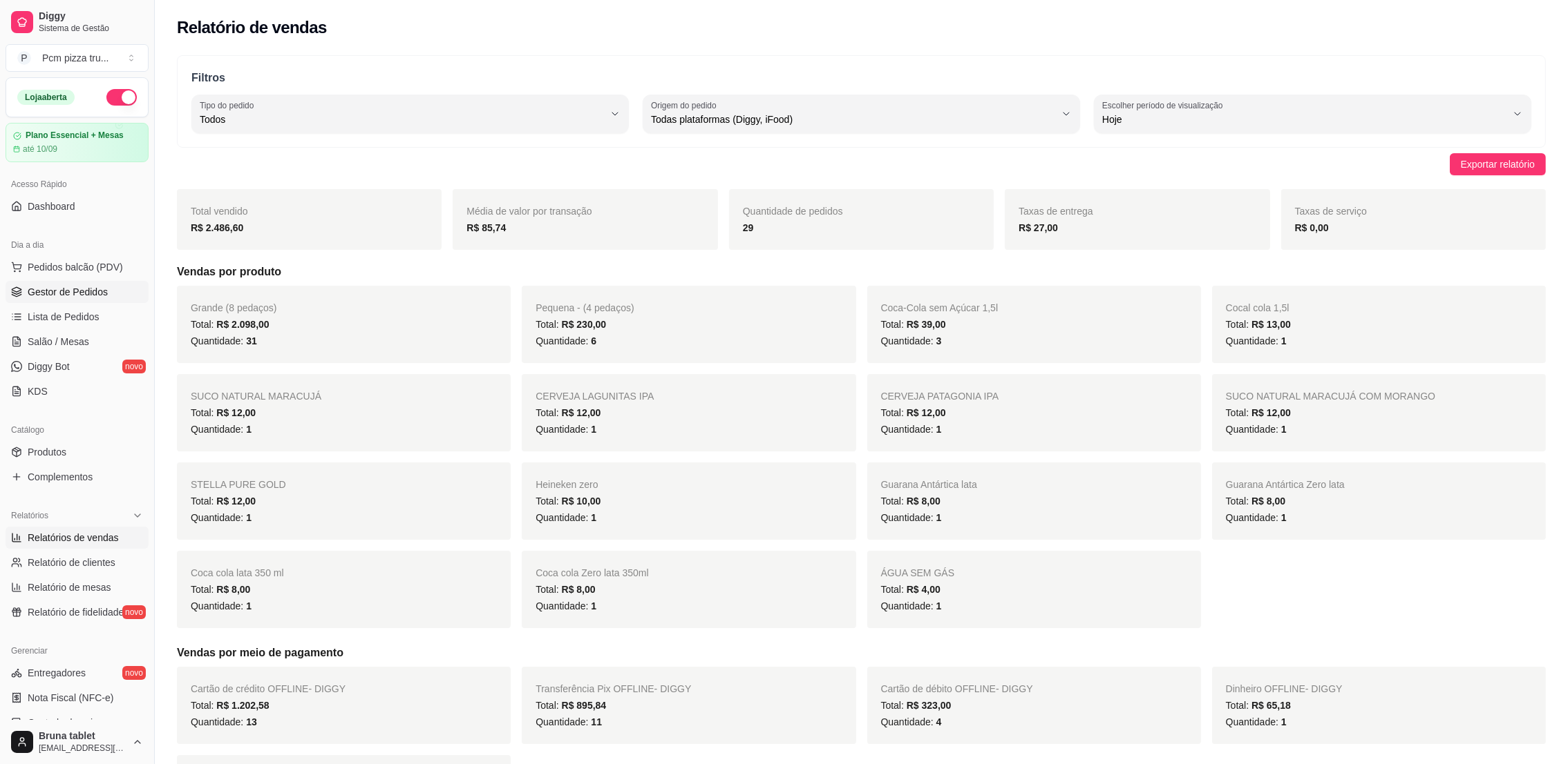
click at [84, 291] on span "Gestor de Pedidos" at bounding box center [68, 292] width 80 height 14
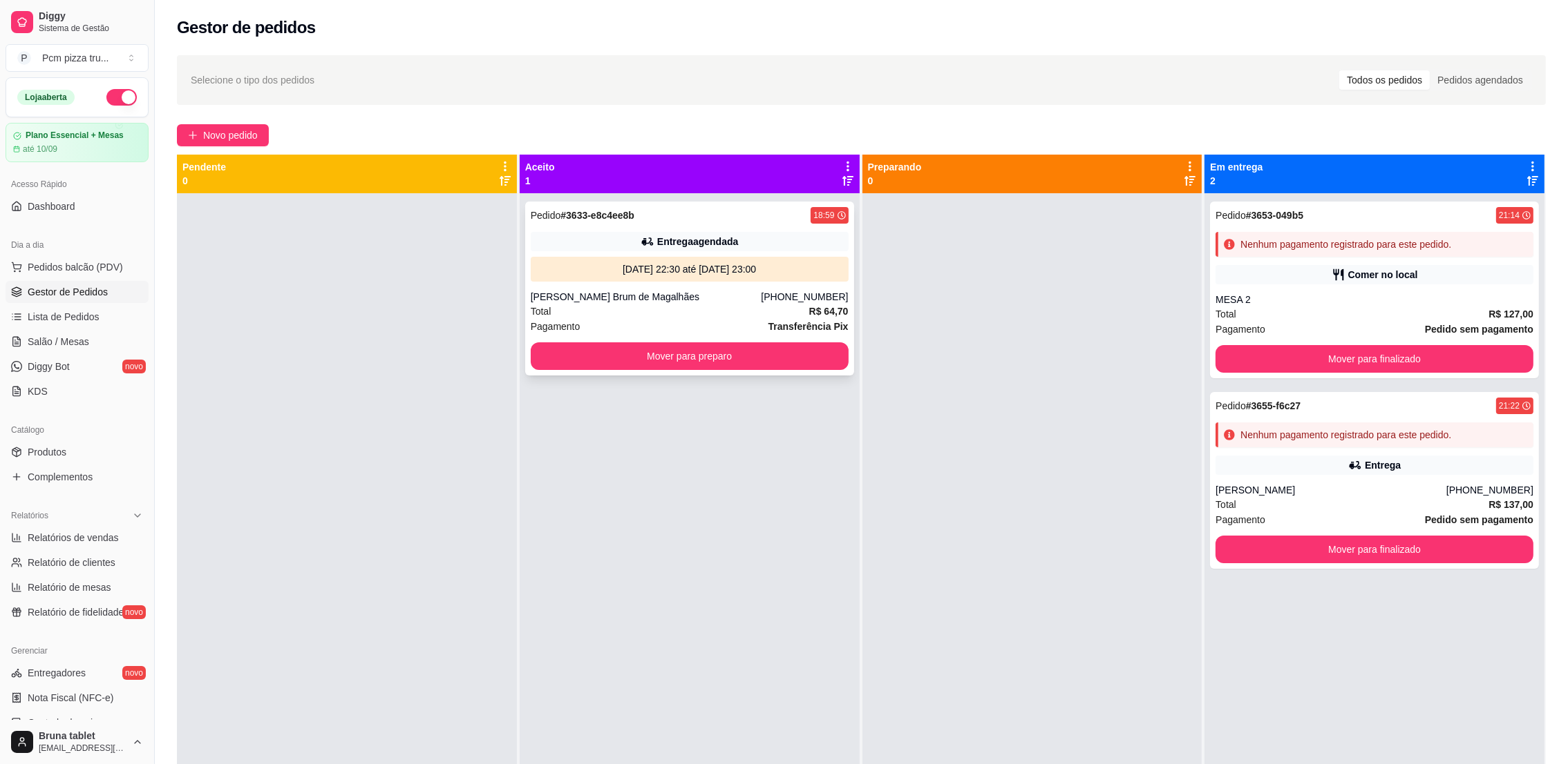
click at [697, 257] on div "[DATE] 22:30 até [DATE] 23:00" at bounding box center [689, 269] width 318 height 25
click at [199, 127] on button "Novo pedido" at bounding box center [223, 135] width 92 height 23
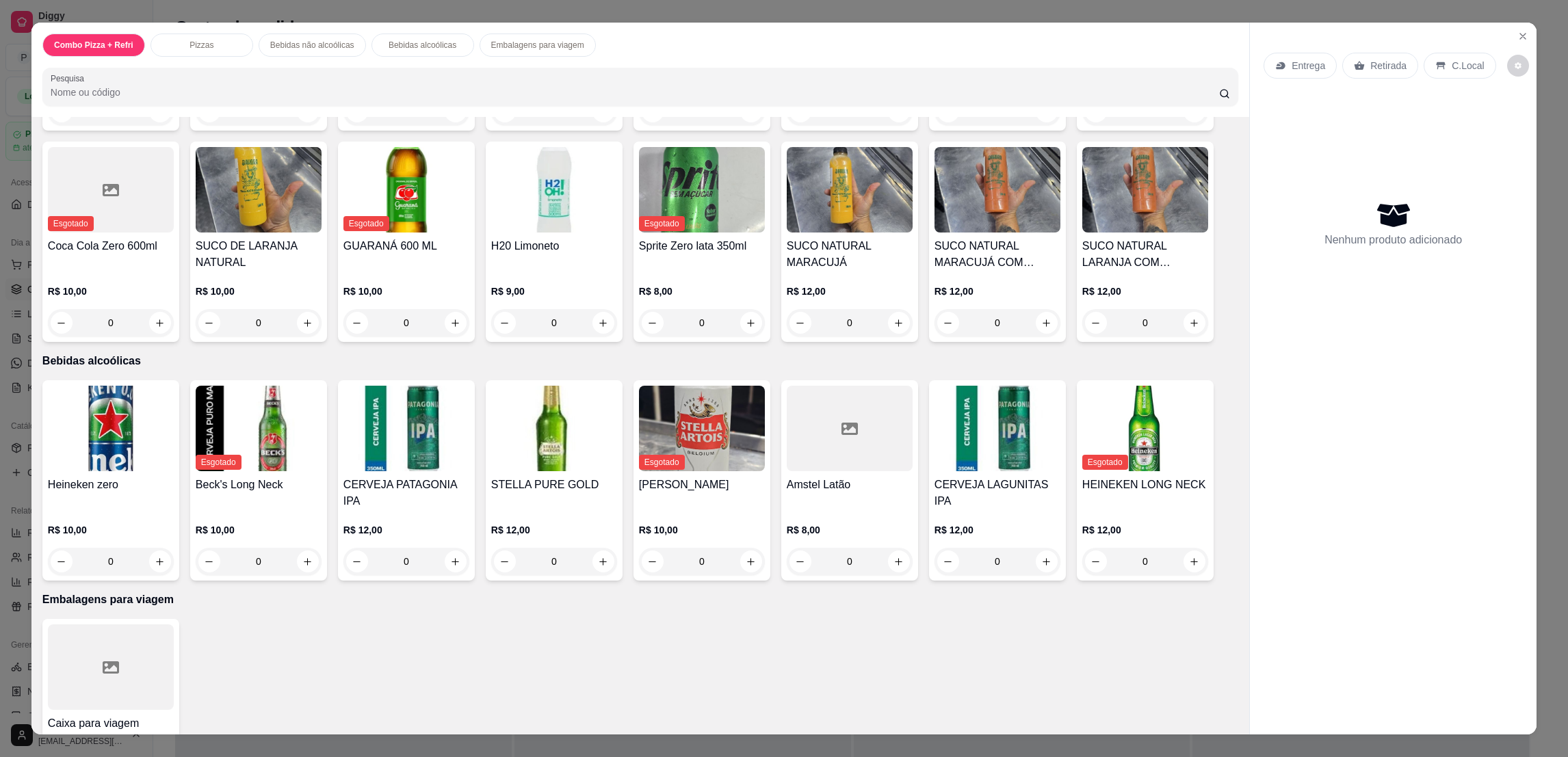
scroll to position [886, 0]
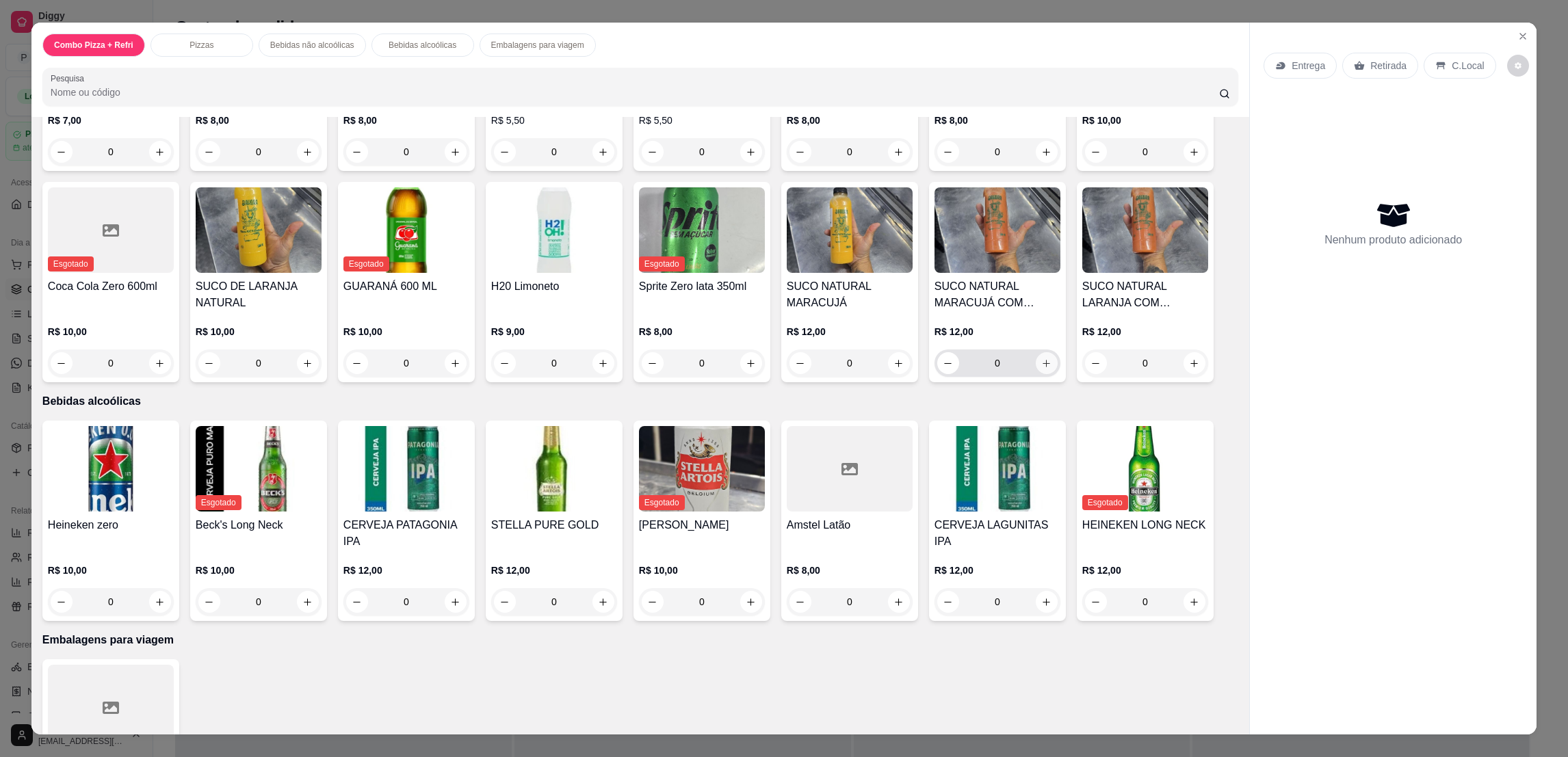
click at [1041, 359] on icon "increase-product-quantity" at bounding box center [1046, 364] width 10 height 10
type input "1"
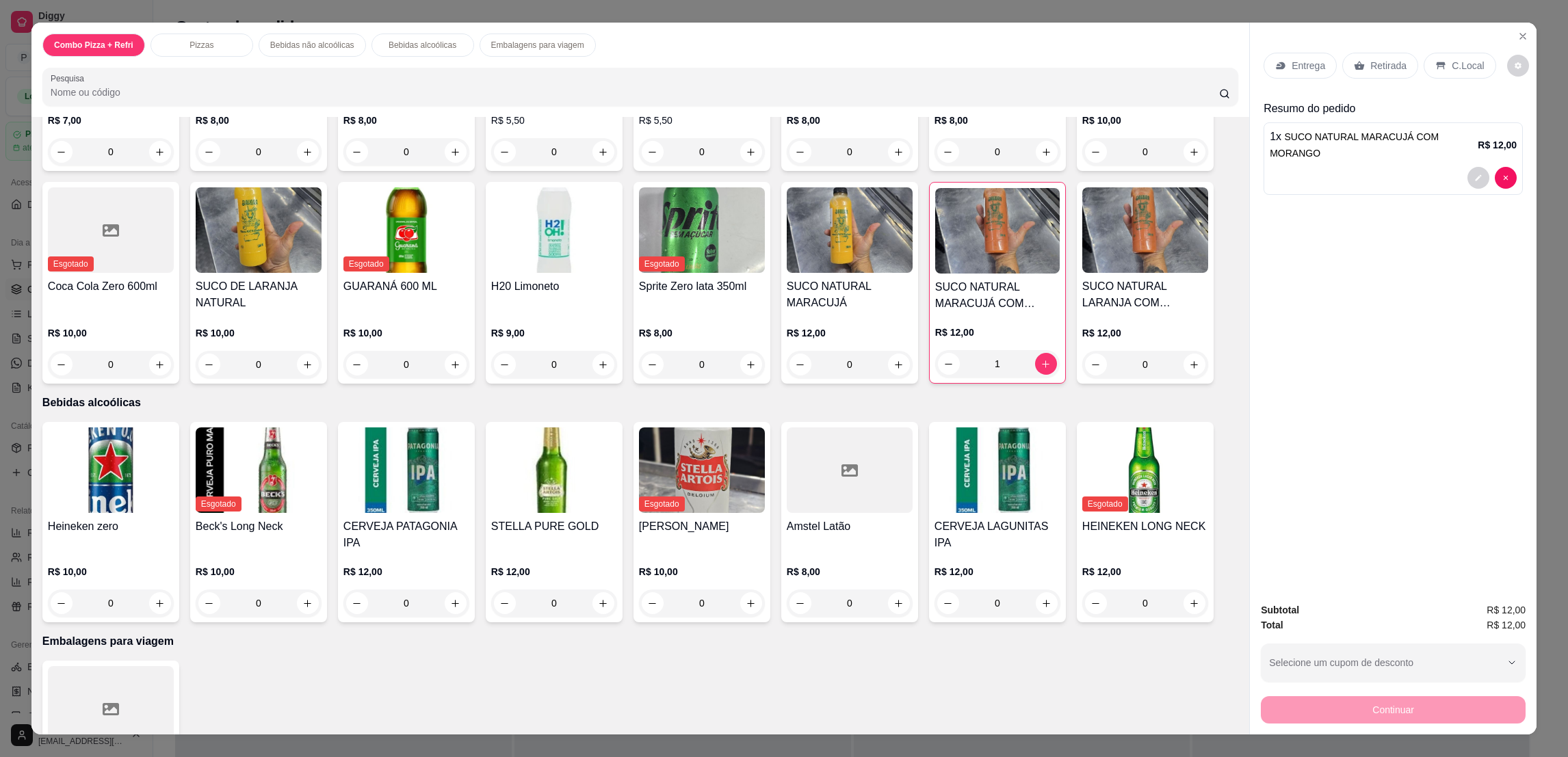
click at [1451, 61] on p "C.Local" at bounding box center [1467, 66] width 32 height 14
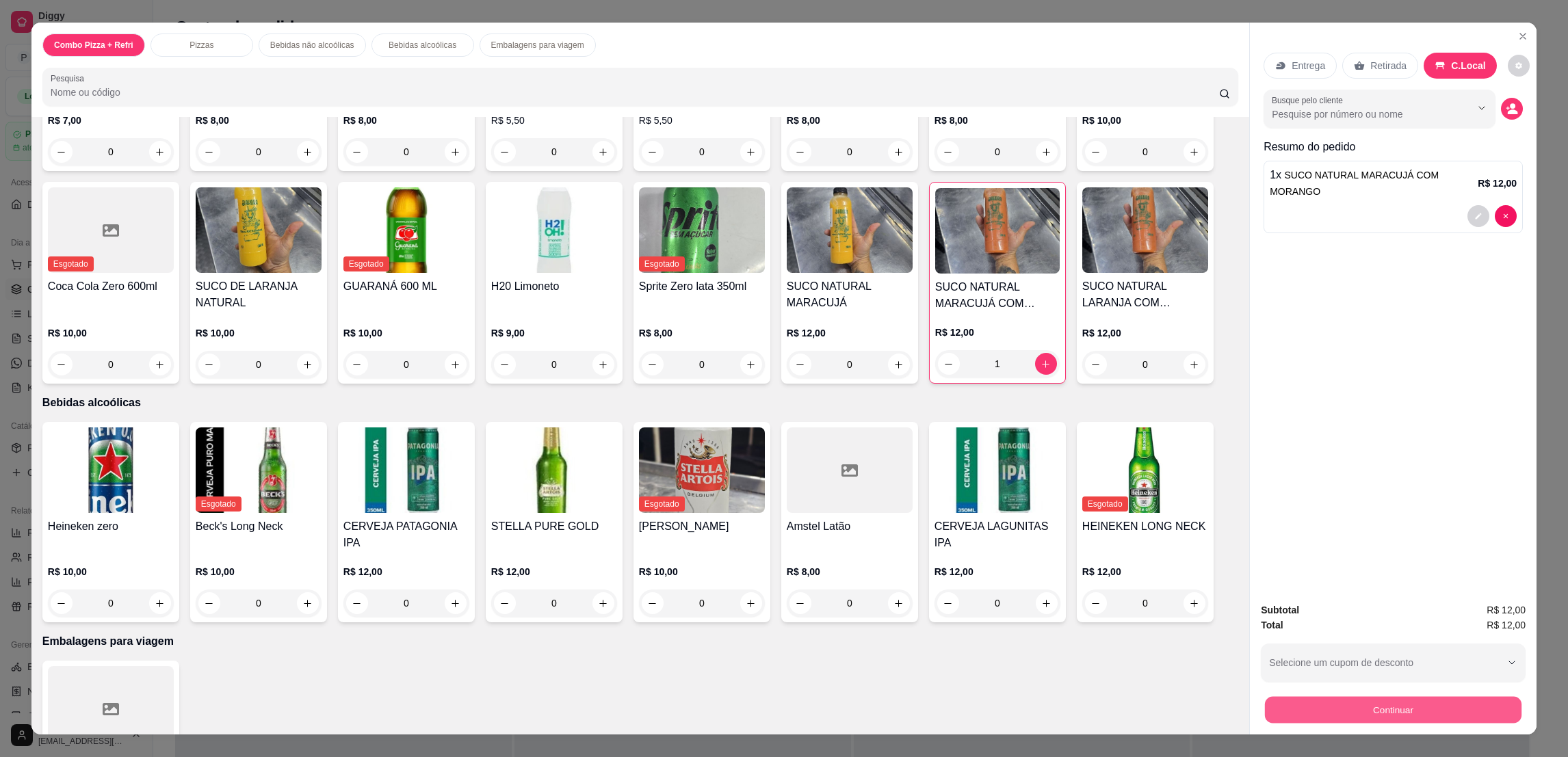
click at [1471, 713] on button "Continuar" at bounding box center [1393, 709] width 257 height 27
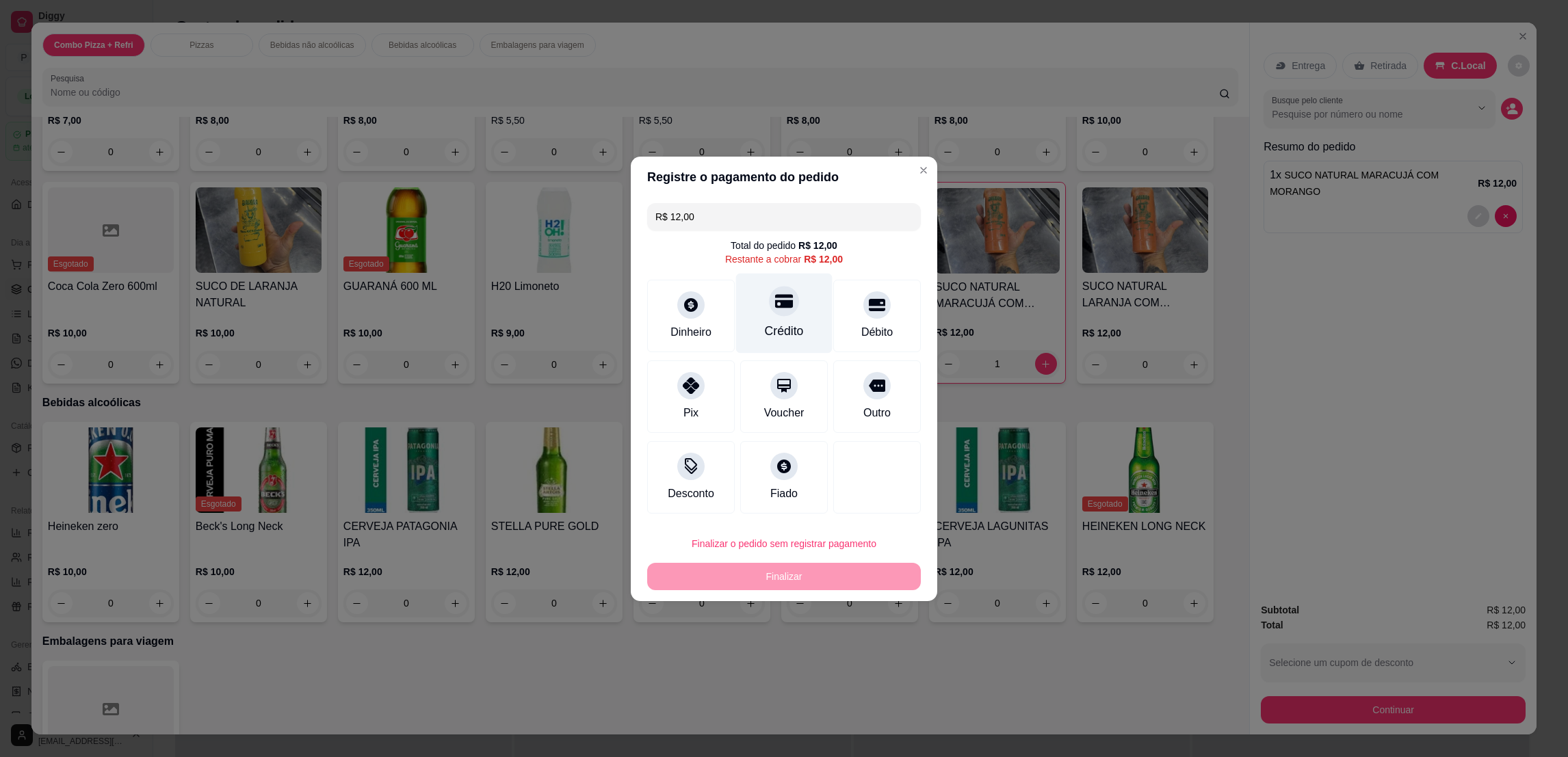
click at [784, 305] on icon at bounding box center [784, 301] width 18 height 14
type input "R$ 0,00"
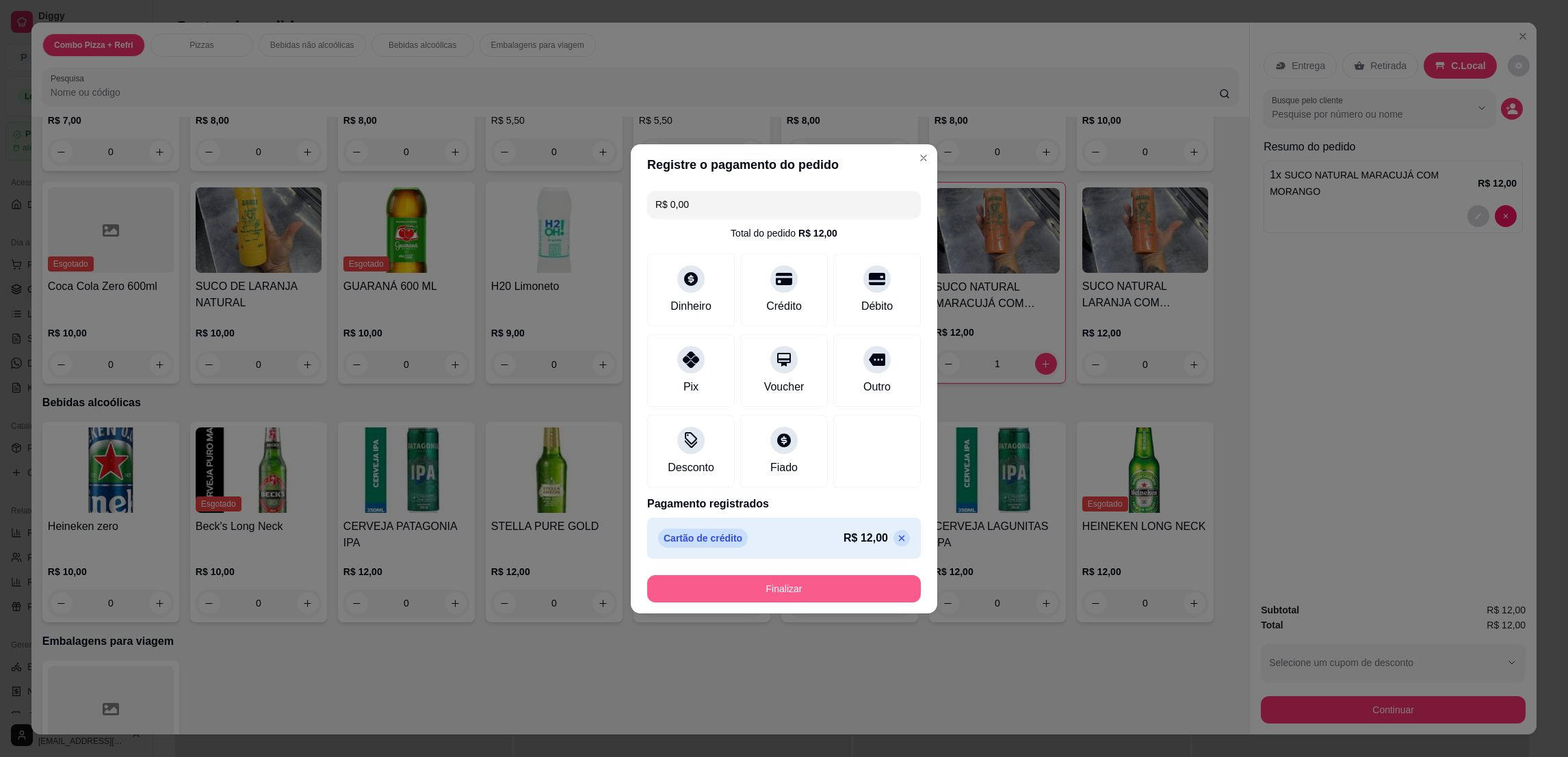
click at [818, 578] on button "Finalizar" at bounding box center [784, 589] width 274 height 27
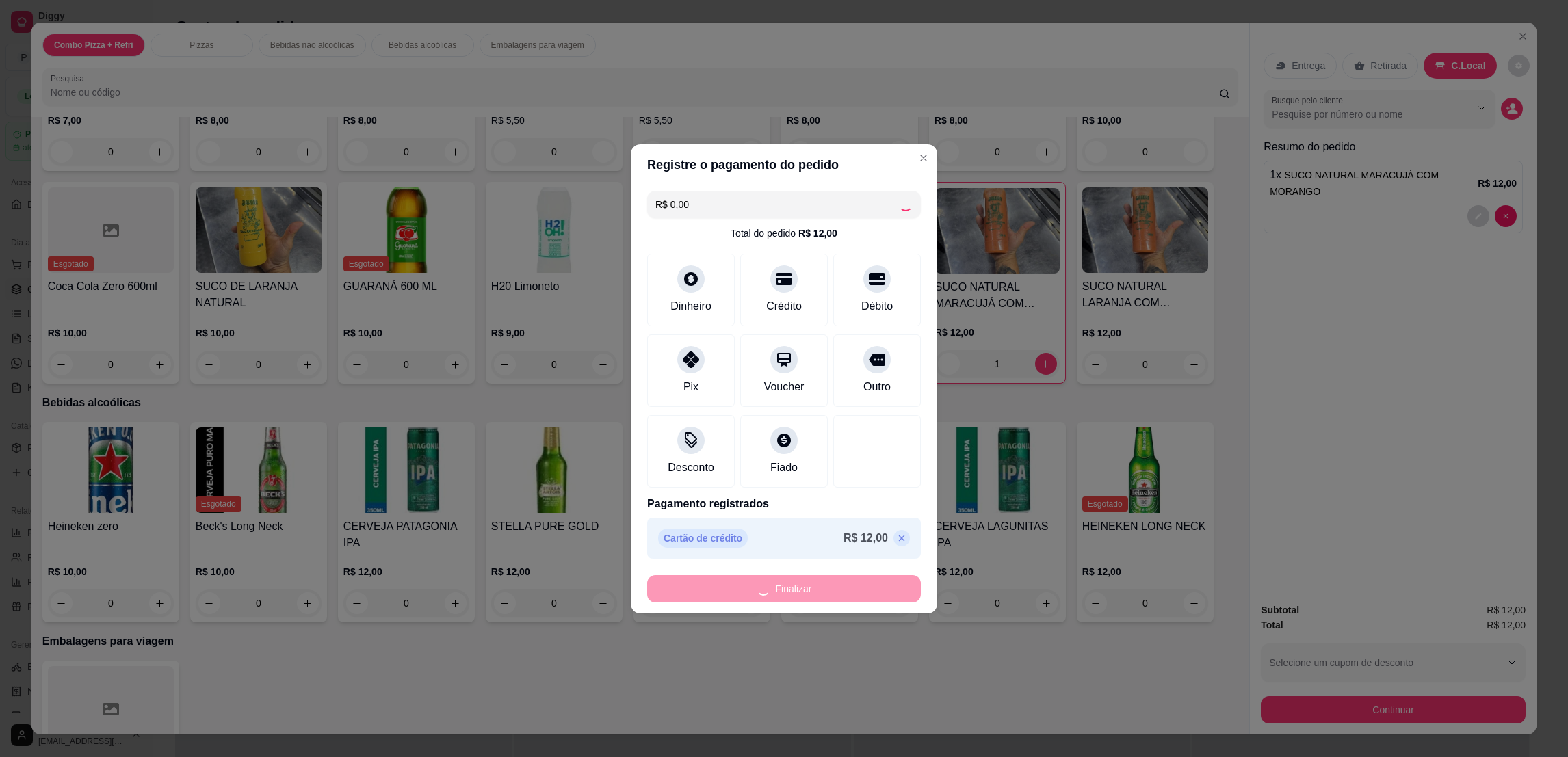
type input "0"
type input "-R$ 12,00"
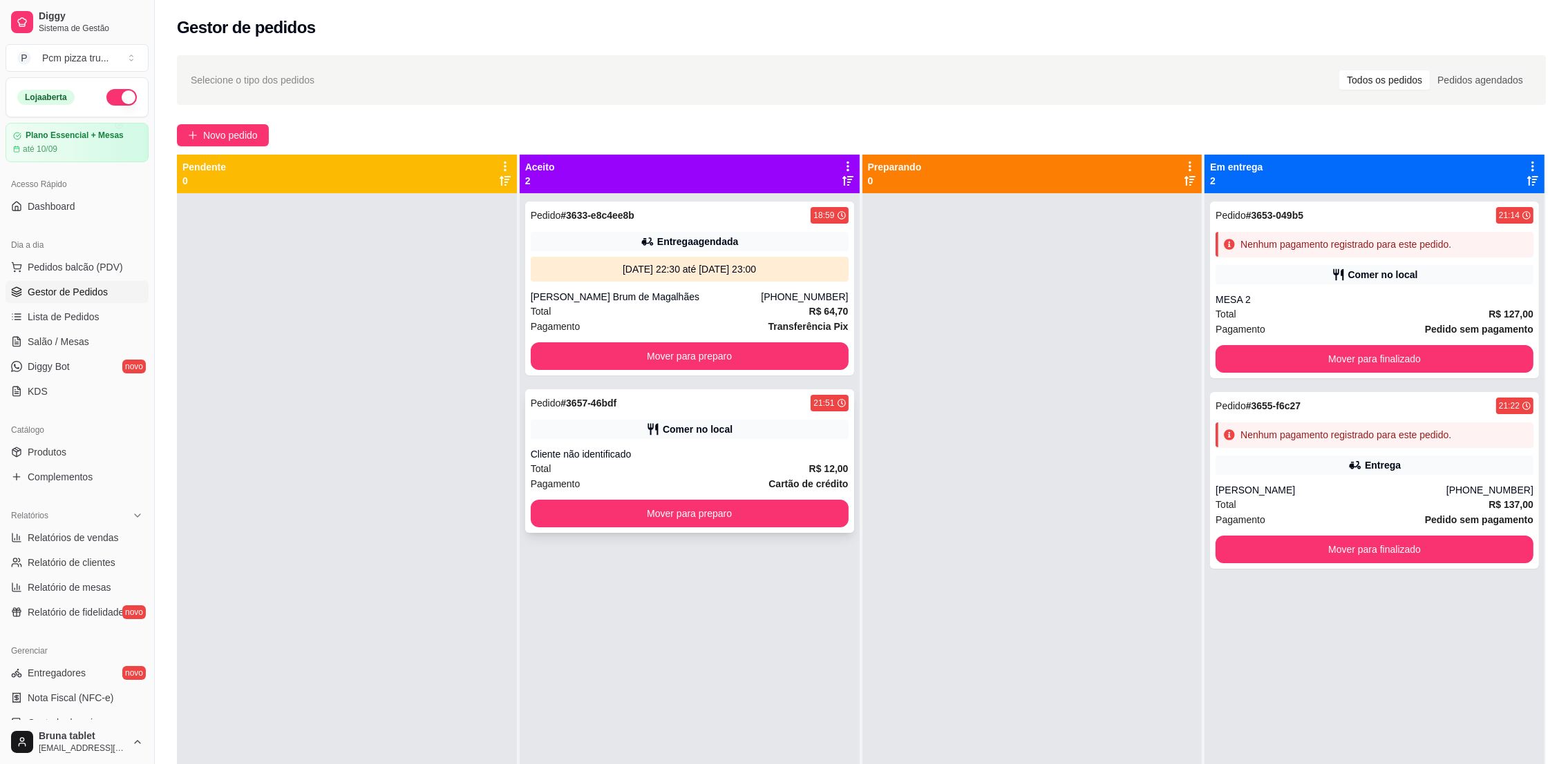
click at [710, 450] on div "Cliente não identificado" at bounding box center [689, 455] width 318 height 14
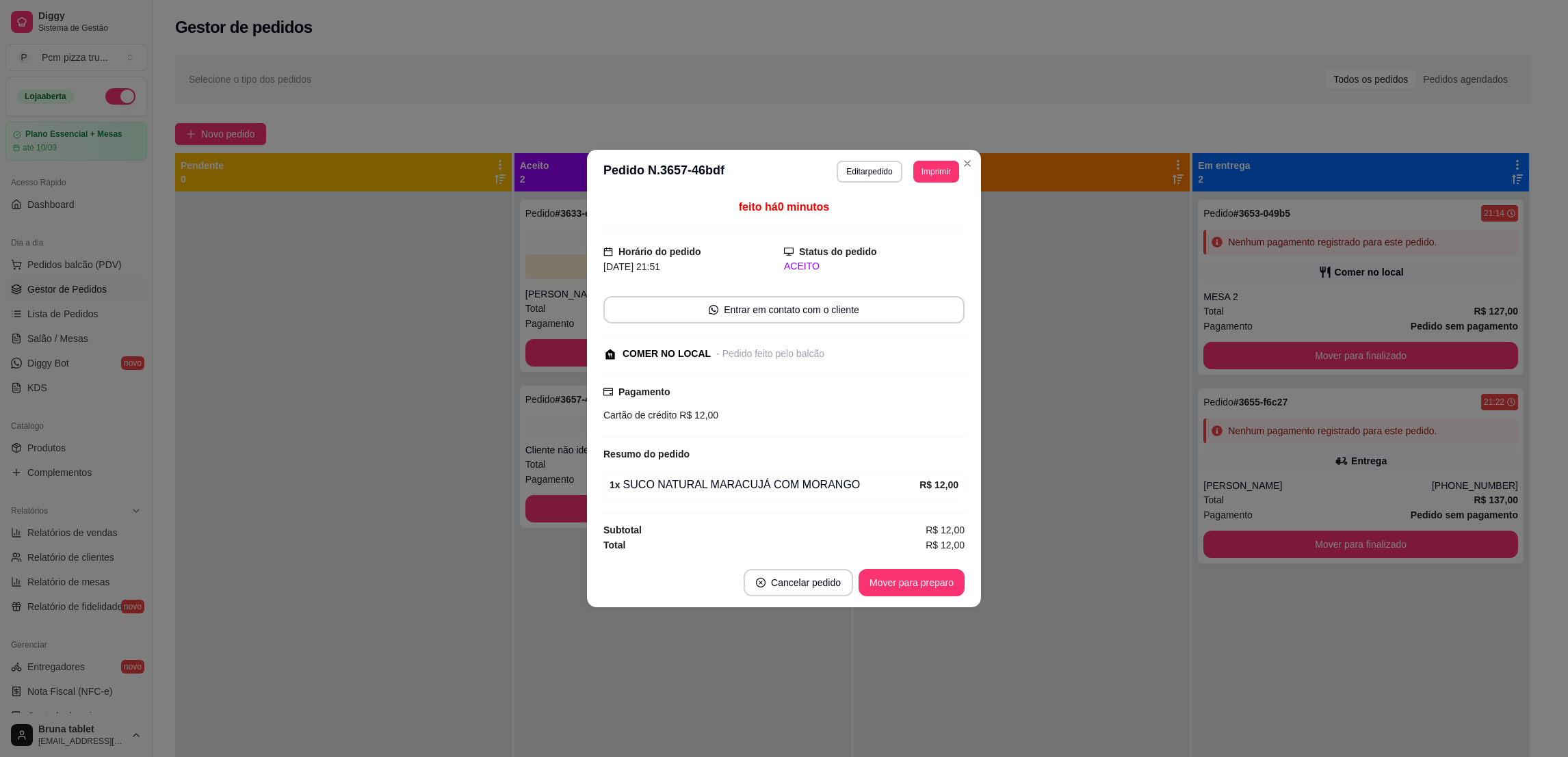
click at [933, 578] on button "Mover para preparo" at bounding box center [911, 583] width 106 height 27
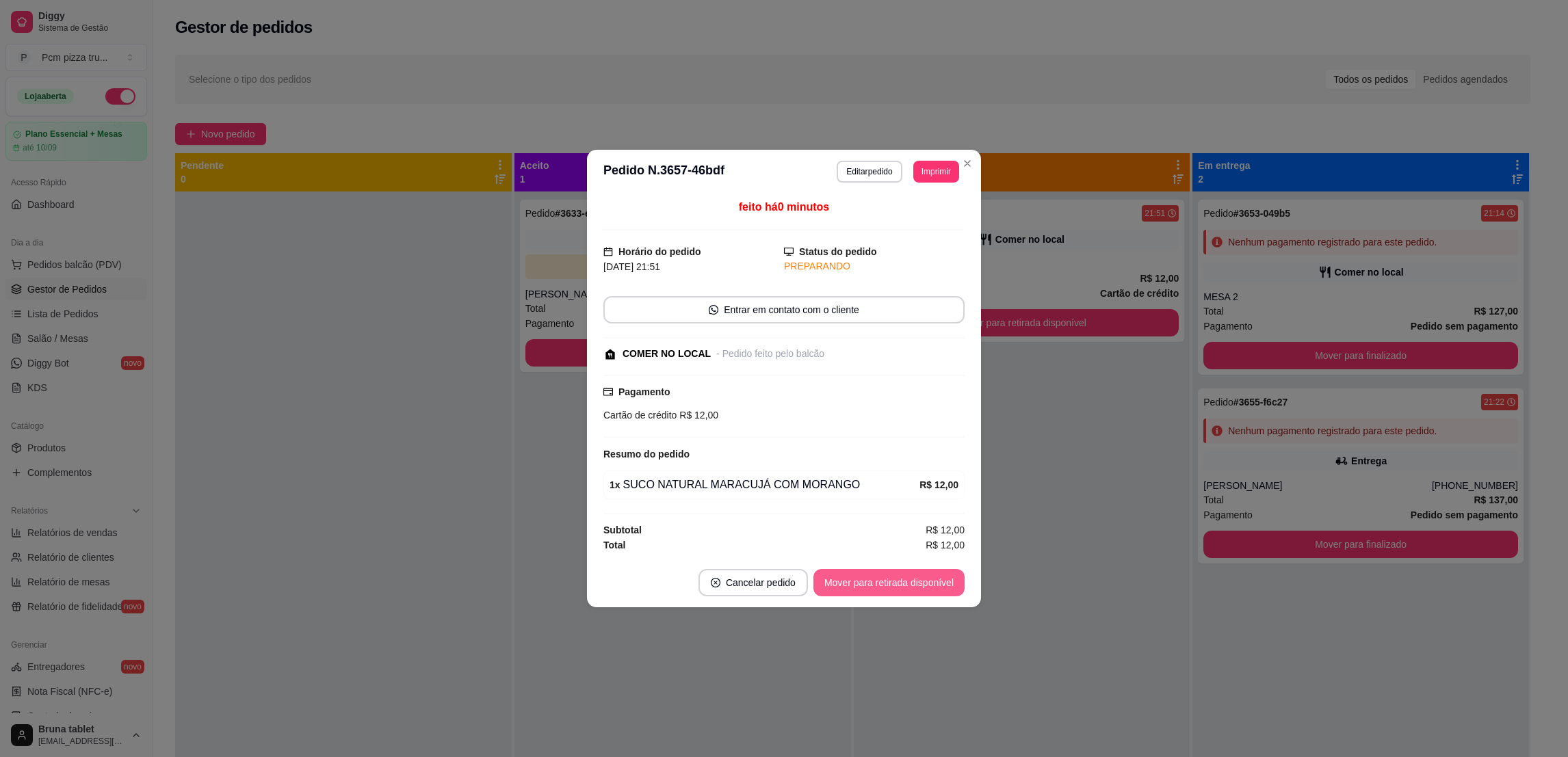
click at [933, 578] on button "Mover para retirada disponível" at bounding box center [889, 583] width 151 height 27
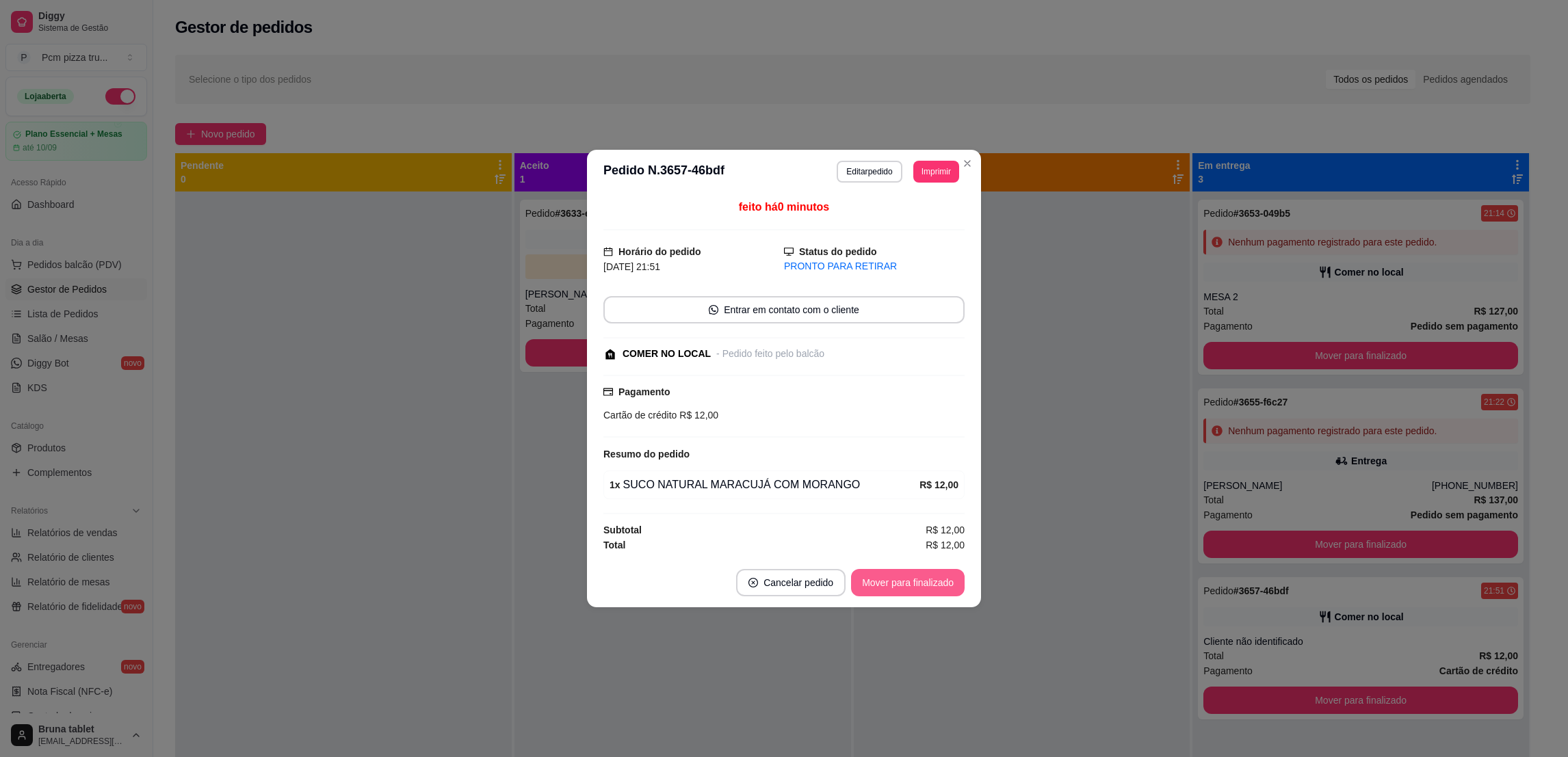
click at [934, 578] on button "Mover para finalizado" at bounding box center [908, 583] width 113 height 27
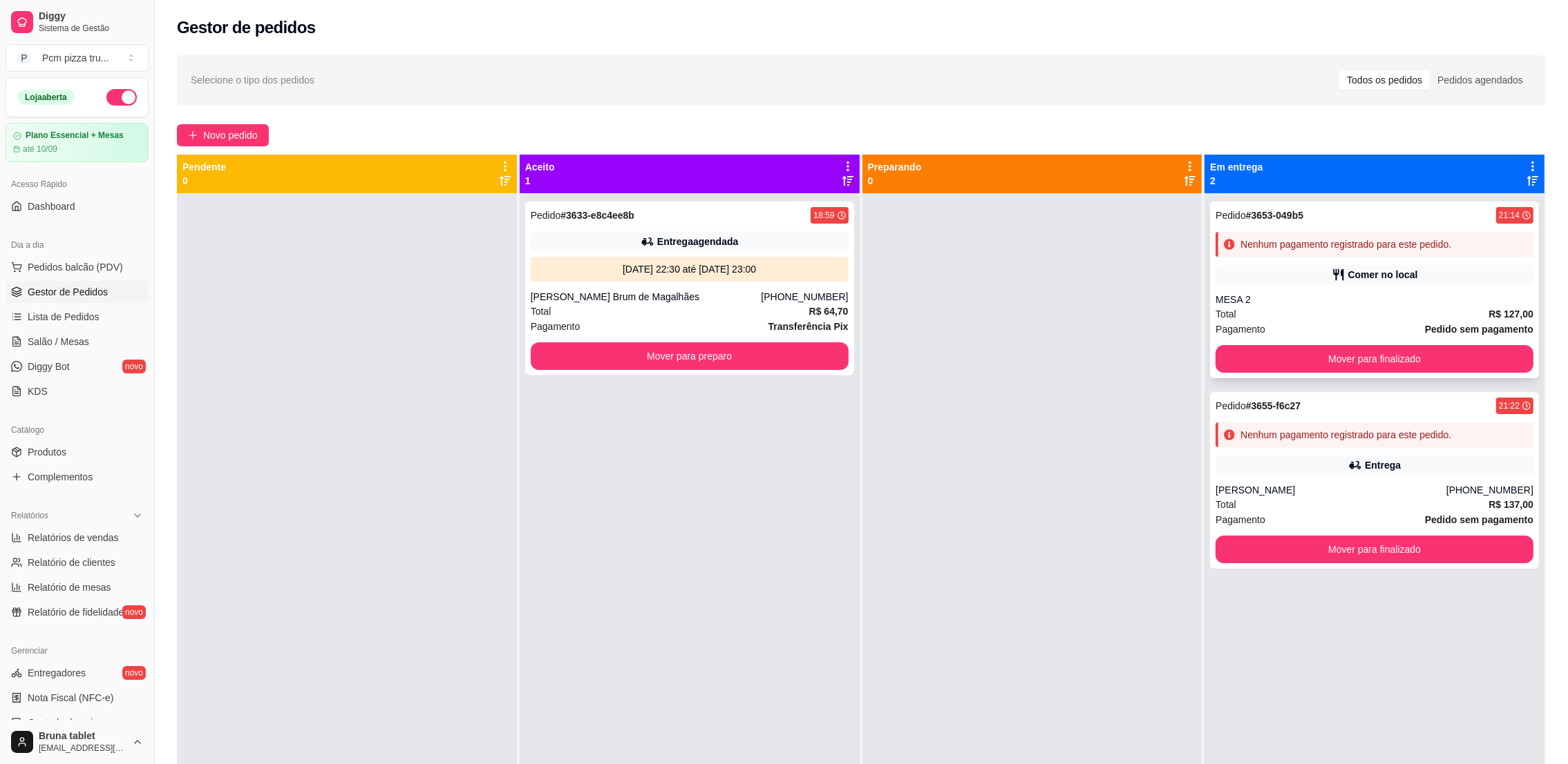
click at [1333, 261] on div "Pedido # 3653-049b5 21:14 Nenhum pagamento registrado para este pedido. Comer n…" at bounding box center [1374, 290] width 329 height 177
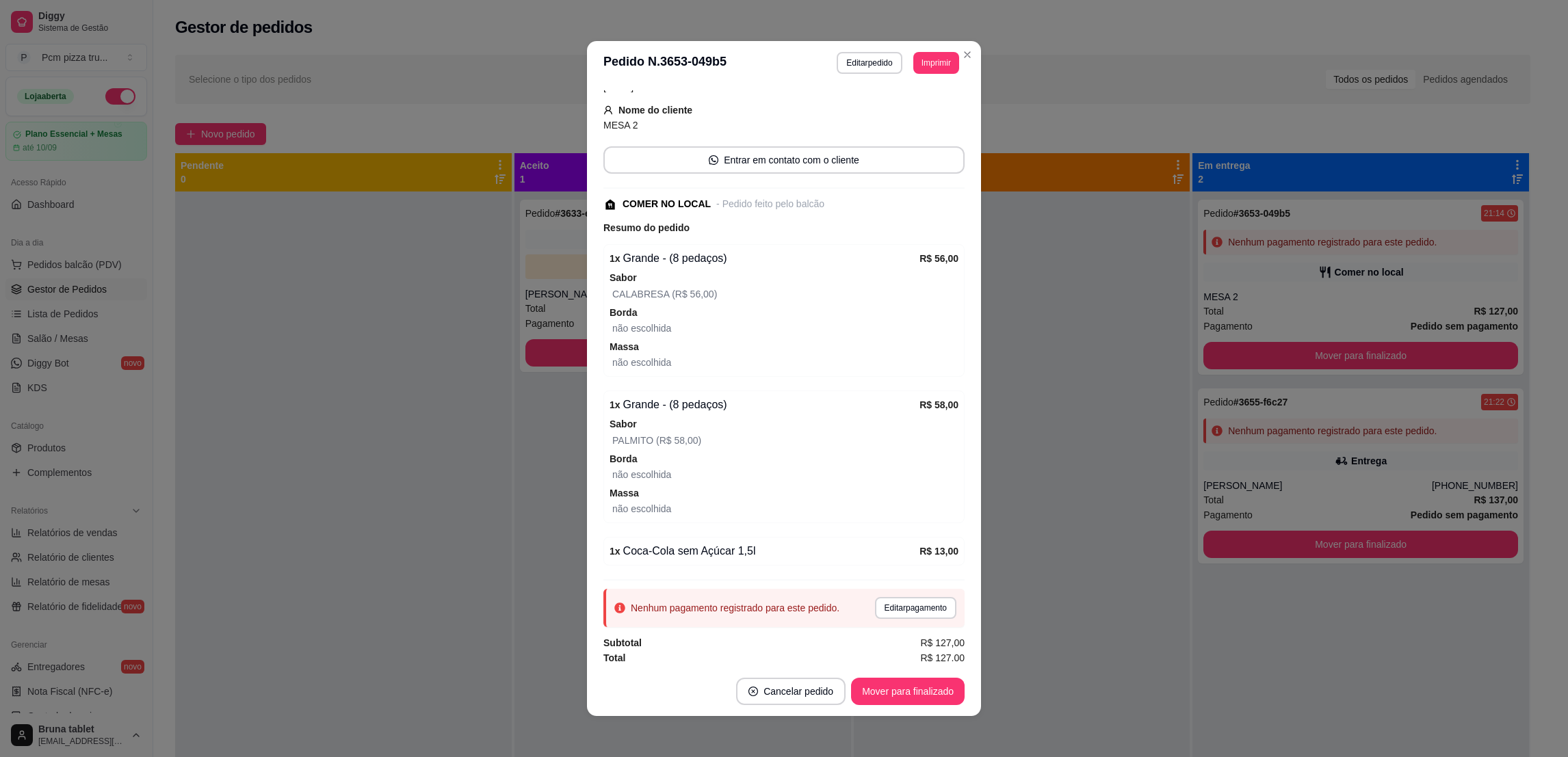
scroll to position [106, 0]
click at [880, 601] on button "Editar pagamento" at bounding box center [915, 604] width 82 height 22
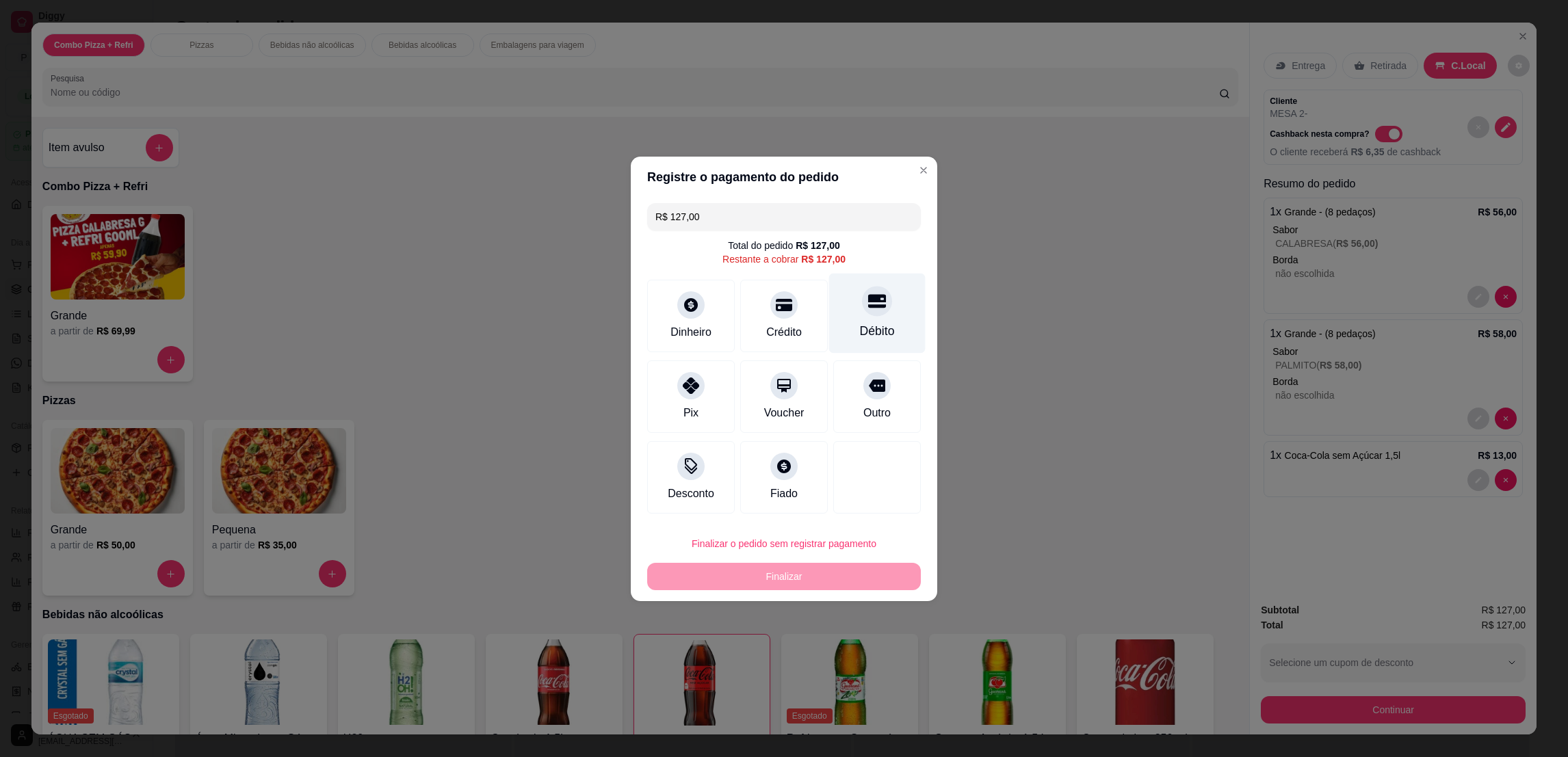
click at [852, 315] on div "Débito" at bounding box center [877, 312] width 96 height 80
type input "R$ 0,00"
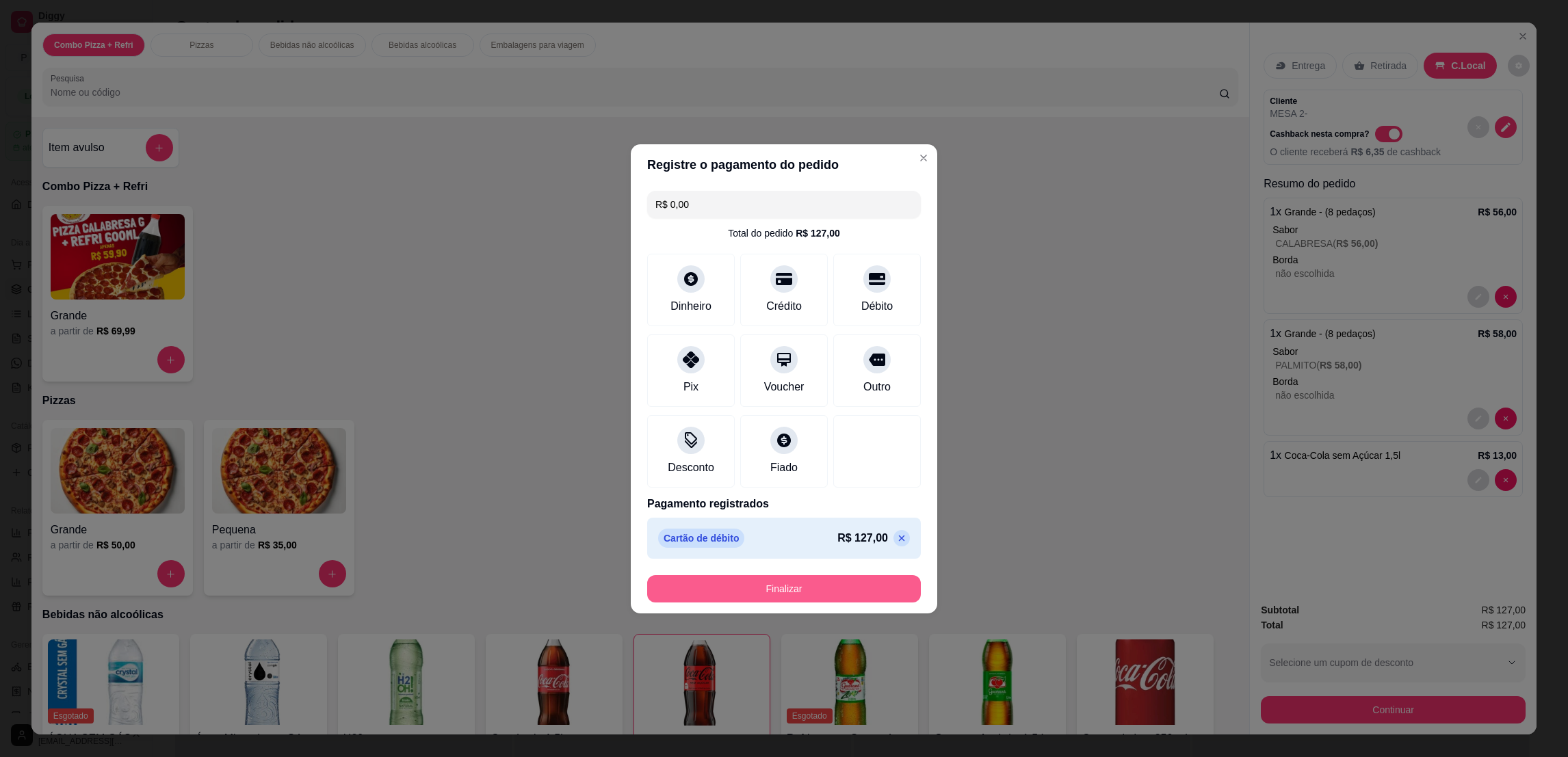
click at [834, 595] on button "Finalizar" at bounding box center [784, 589] width 274 height 27
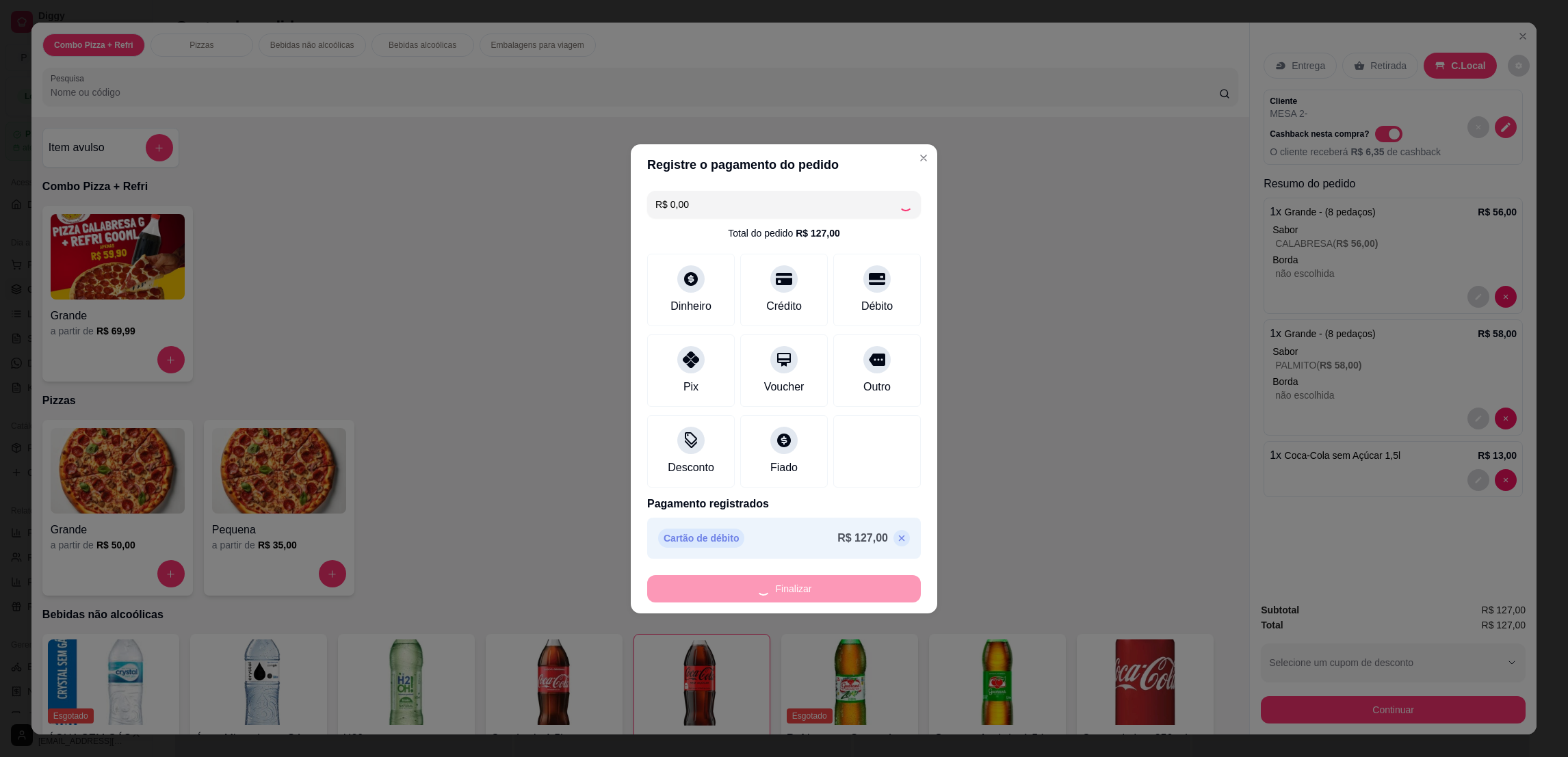
type input "0"
type input "-R$ 127,00"
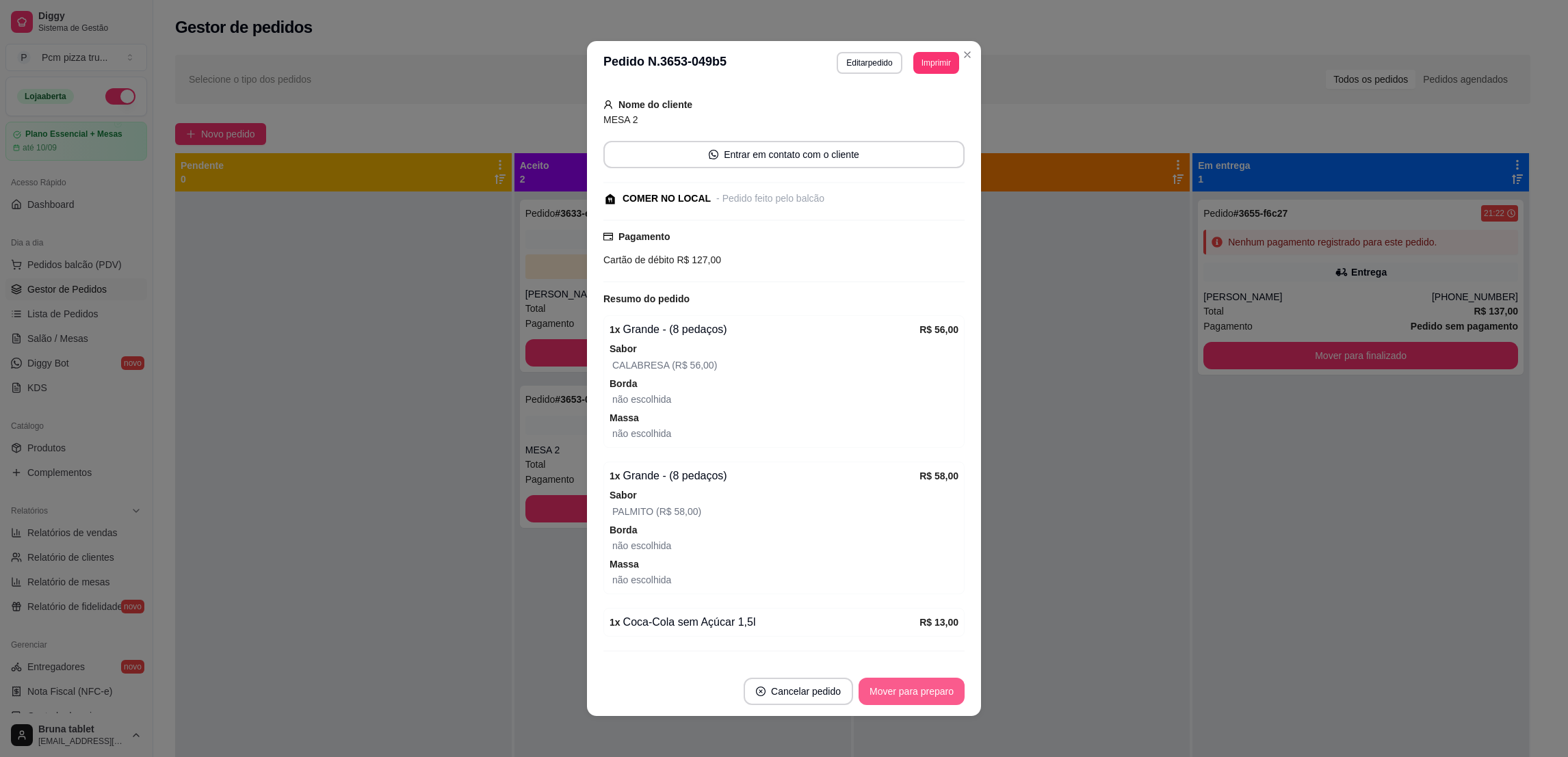
click at [901, 693] on button "Mover para preparo" at bounding box center [911, 692] width 106 height 27
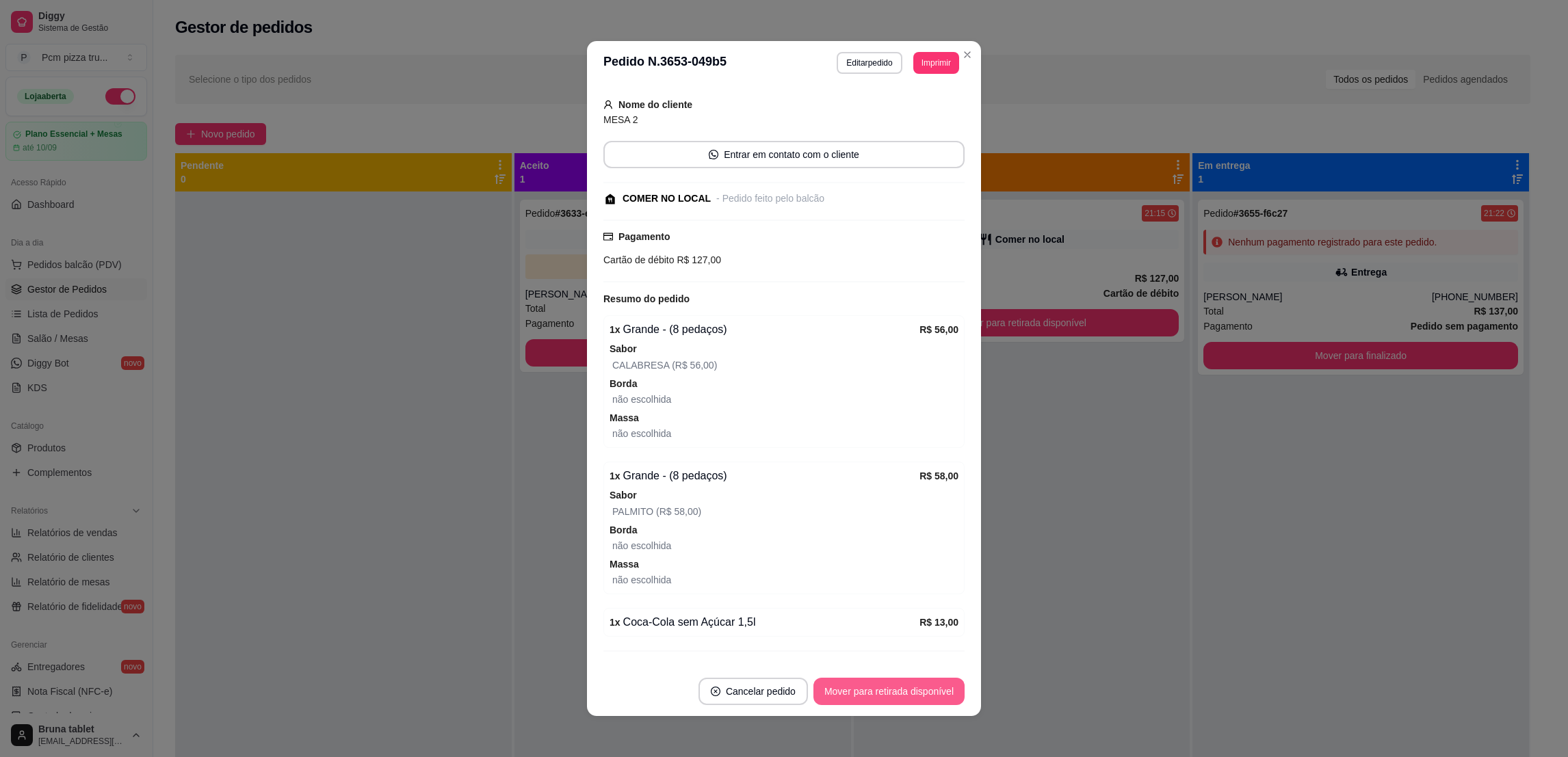
click at [901, 693] on button "Mover para retirada disponível" at bounding box center [889, 692] width 151 height 27
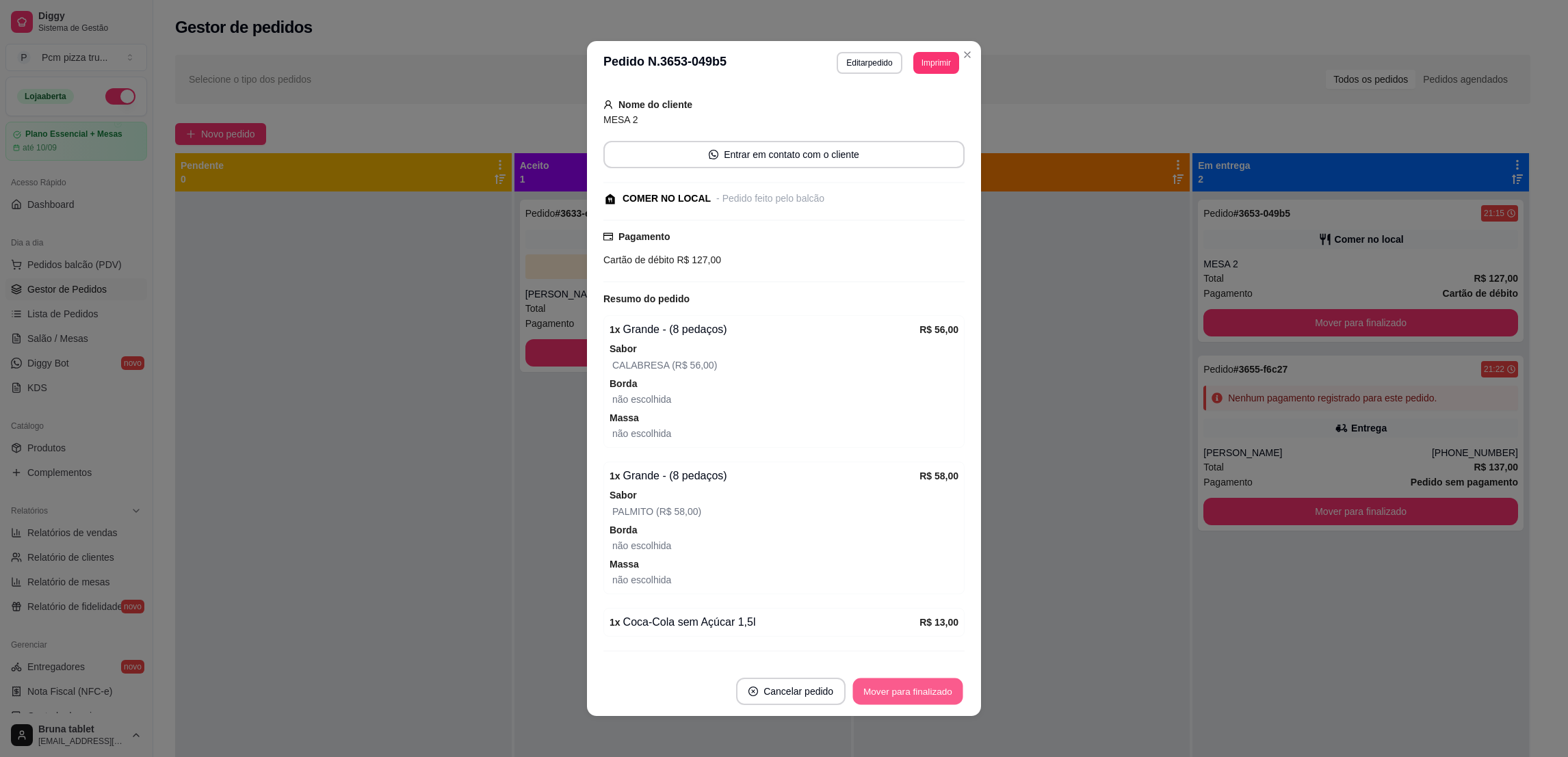
click at [901, 693] on button "Mover para finalizado" at bounding box center [908, 692] width 110 height 27
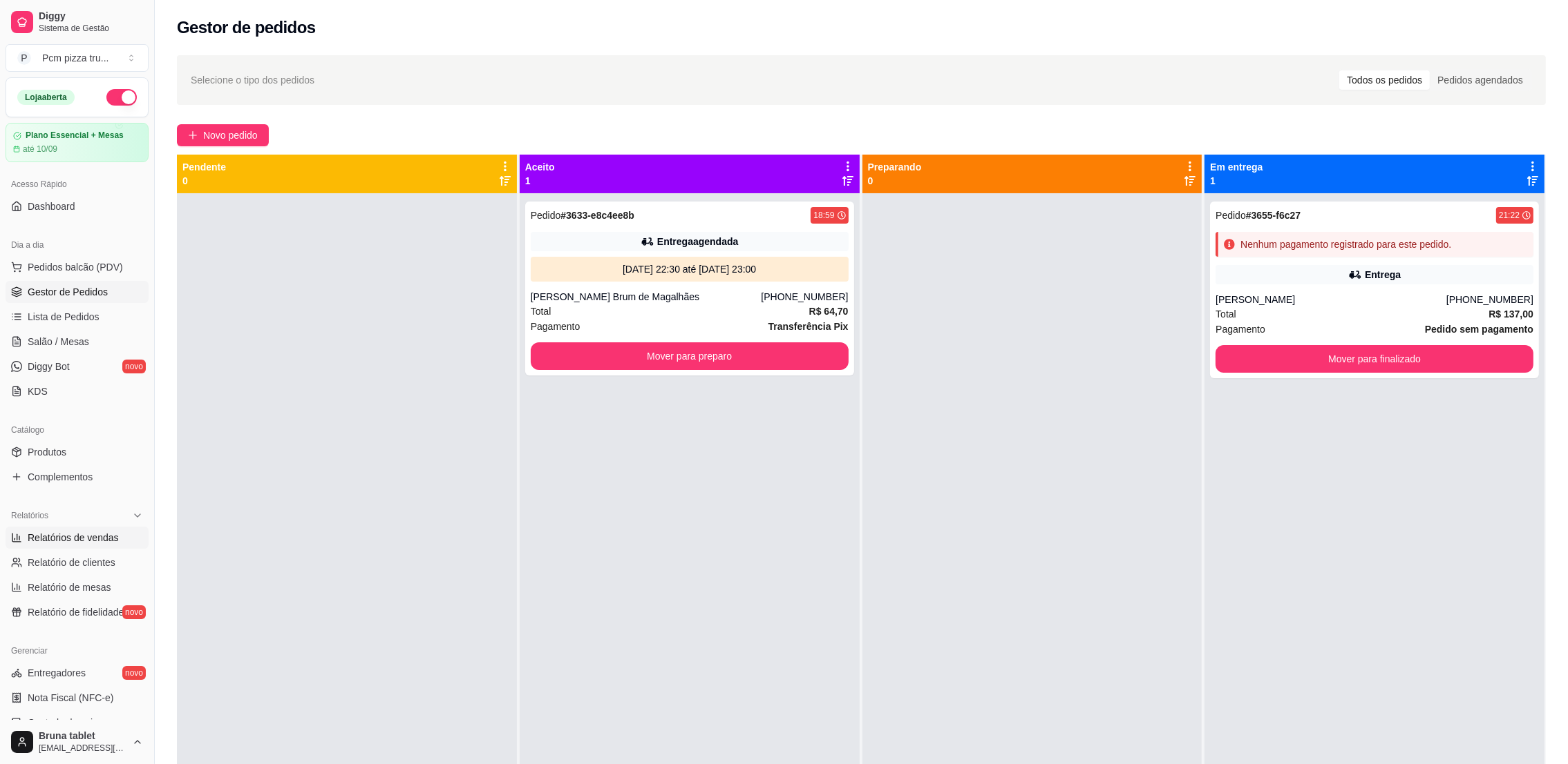
click at [81, 532] on span "Relatórios de vendas" at bounding box center [73, 538] width 91 height 14
select select "ALL"
select select "0"
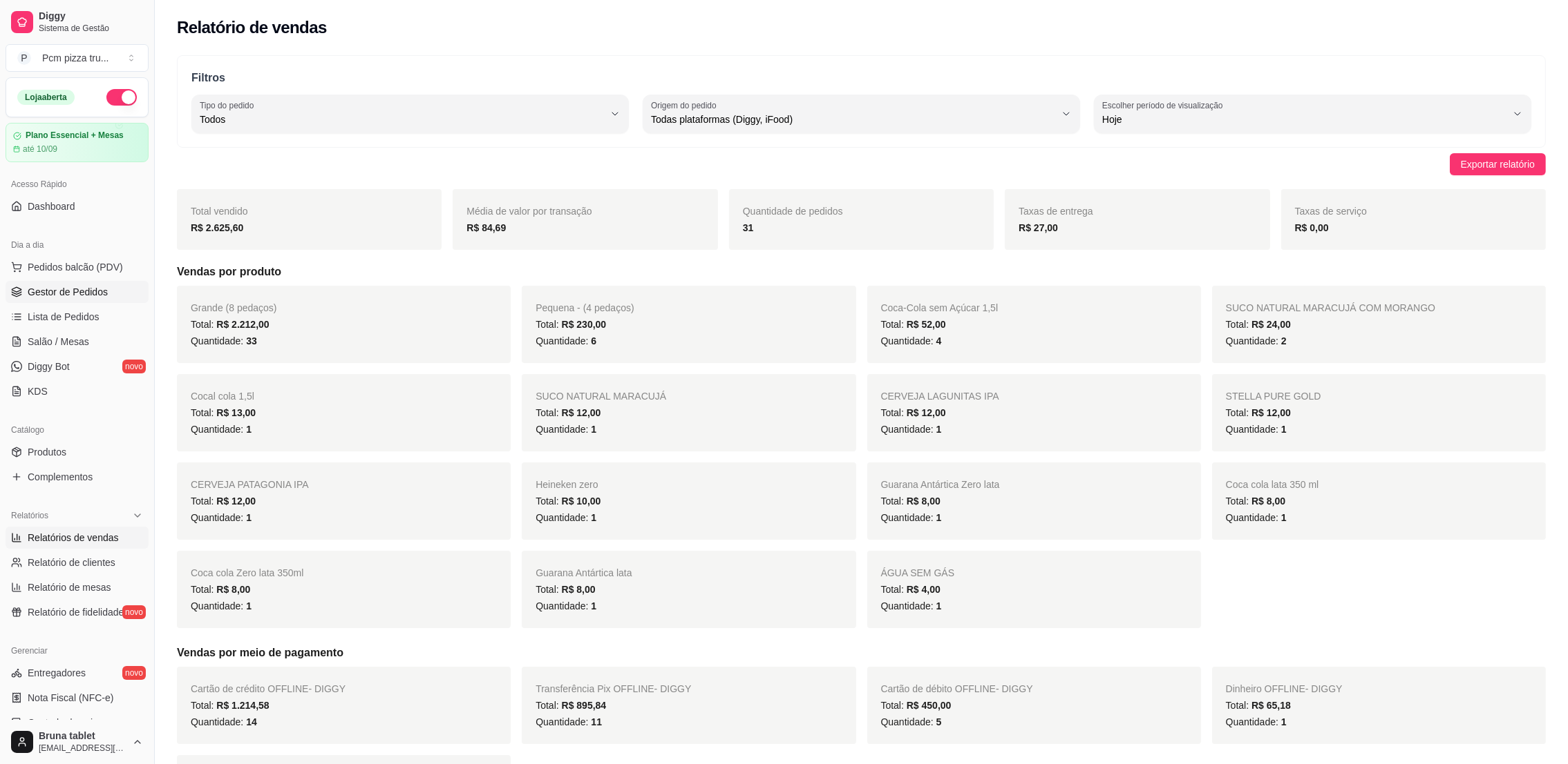
click at [44, 295] on span "Gestor de Pedidos" at bounding box center [68, 292] width 80 height 14
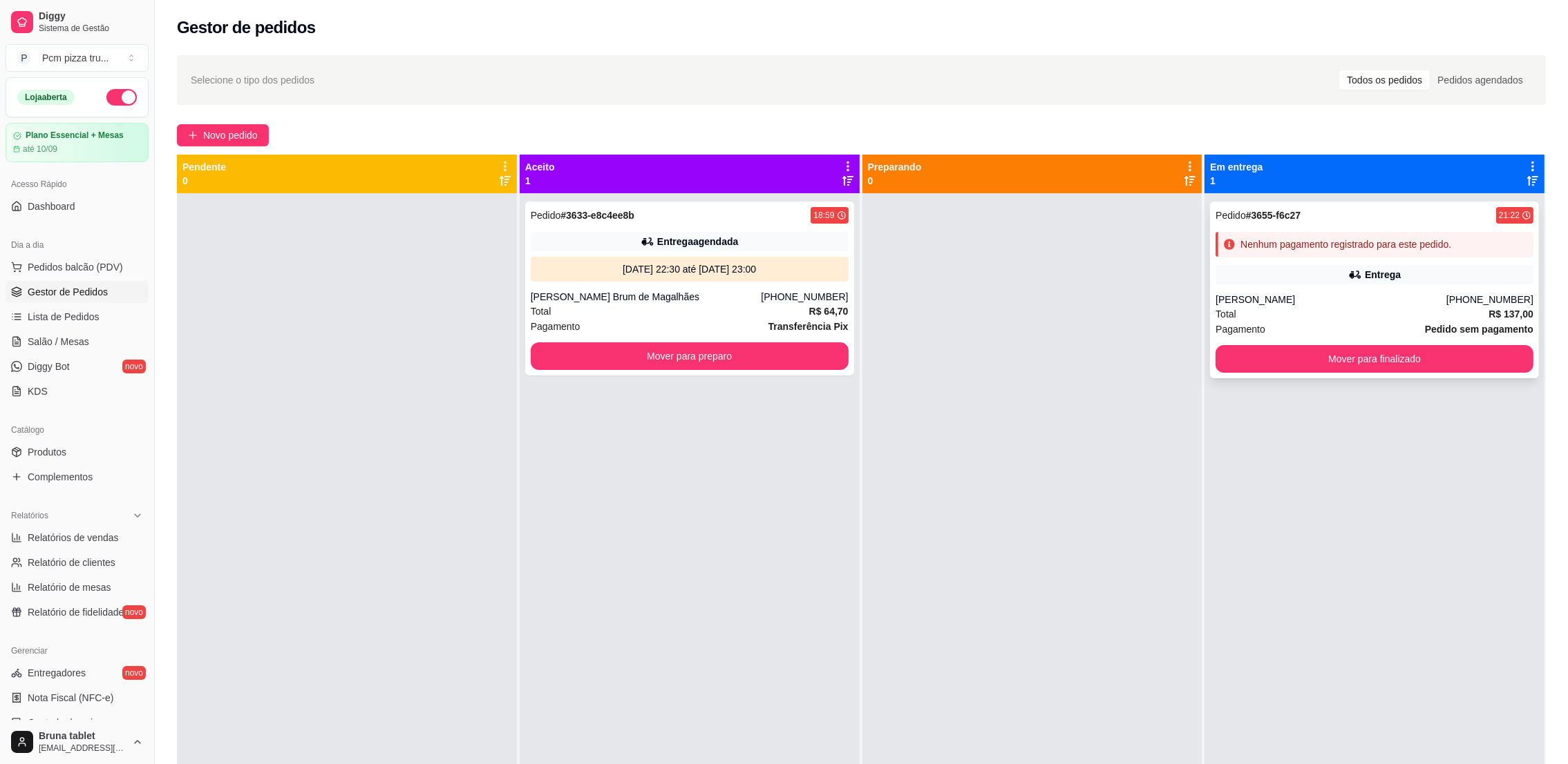
click at [1415, 281] on div "Entrega" at bounding box center [1374, 275] width 318 height 19
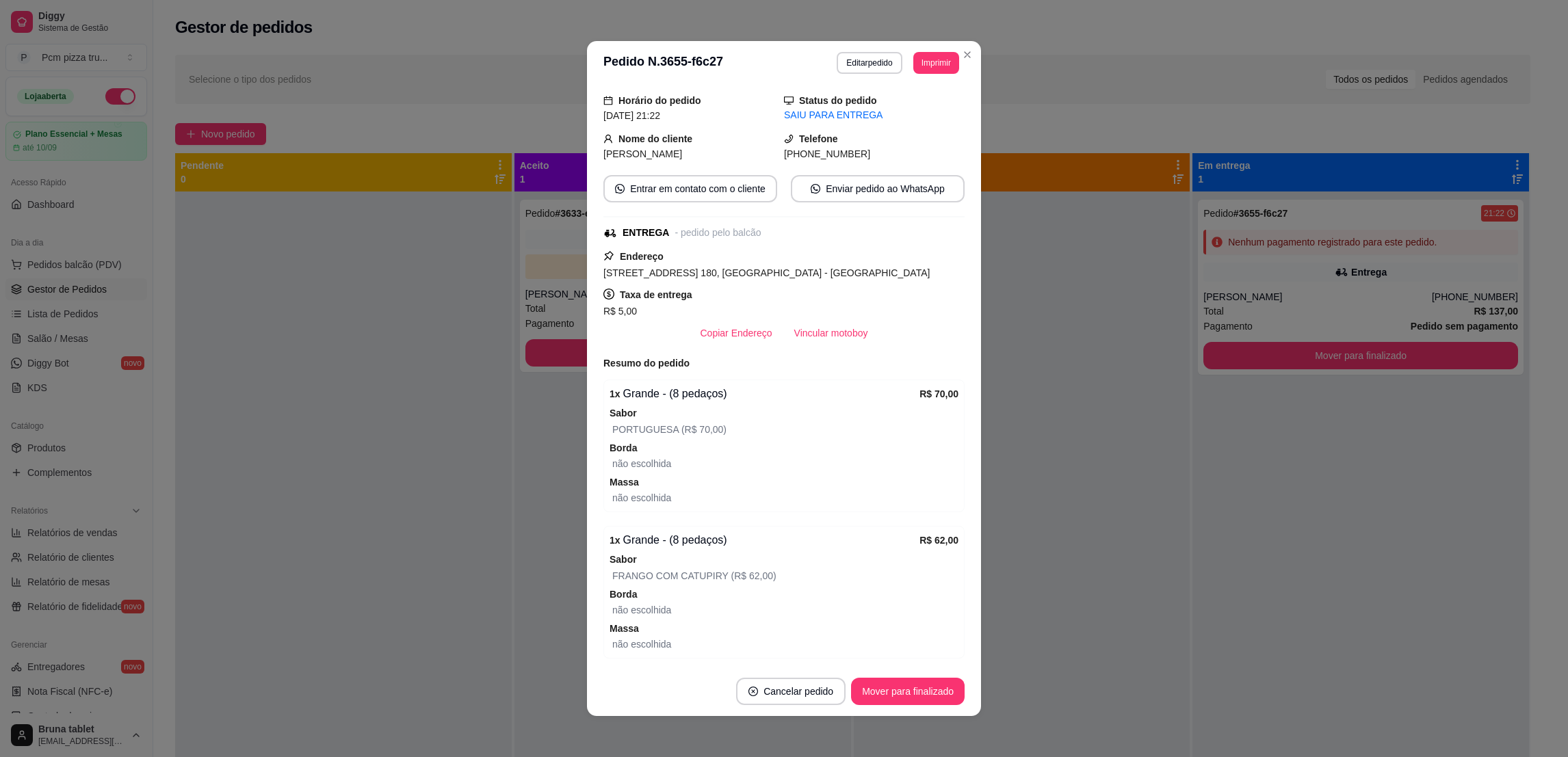
scroll to position [186, 0]
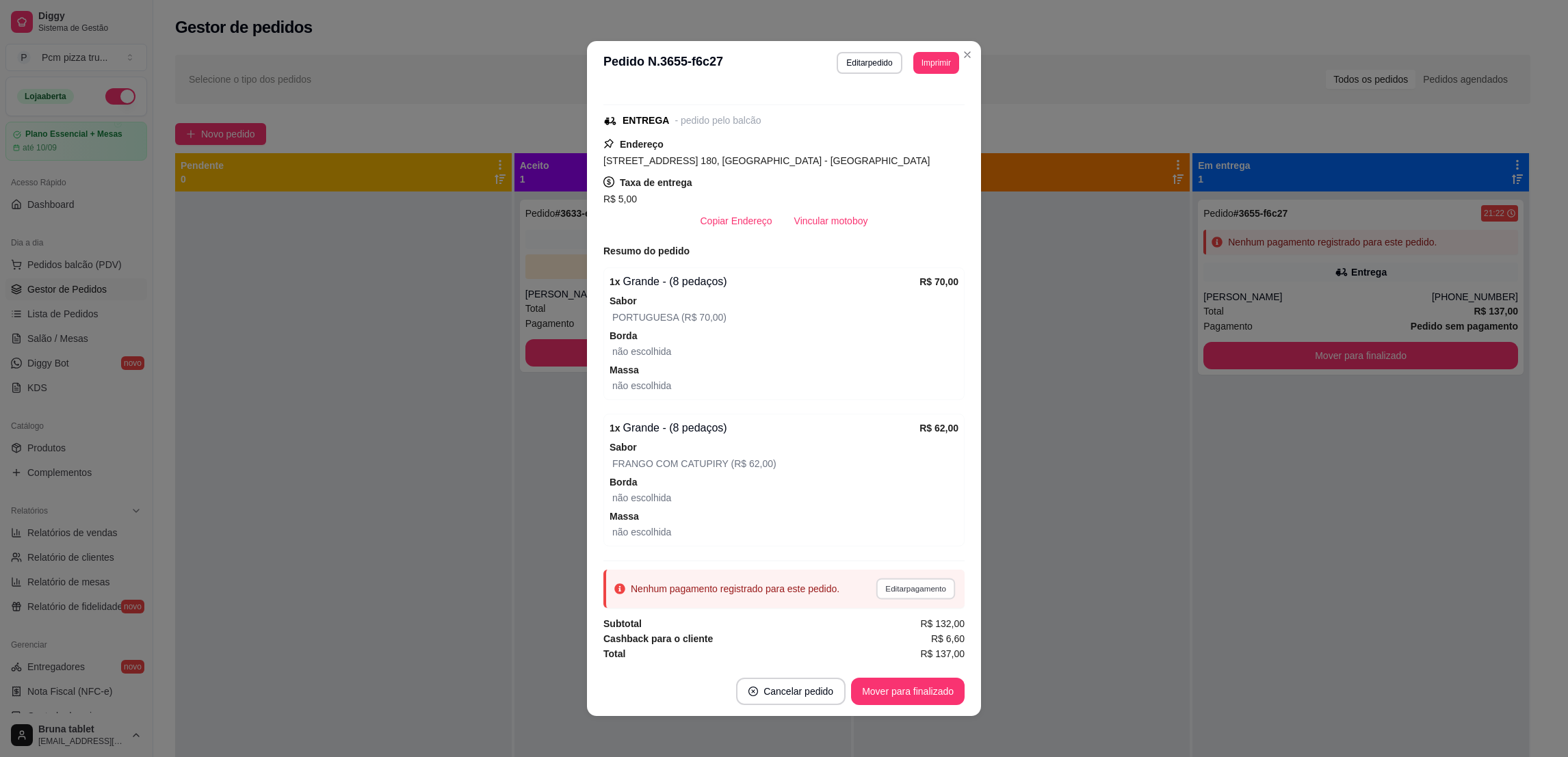
click at [904, 591] on button "Editar pagamento" at bounding box center [915, 589] width 79 height 21
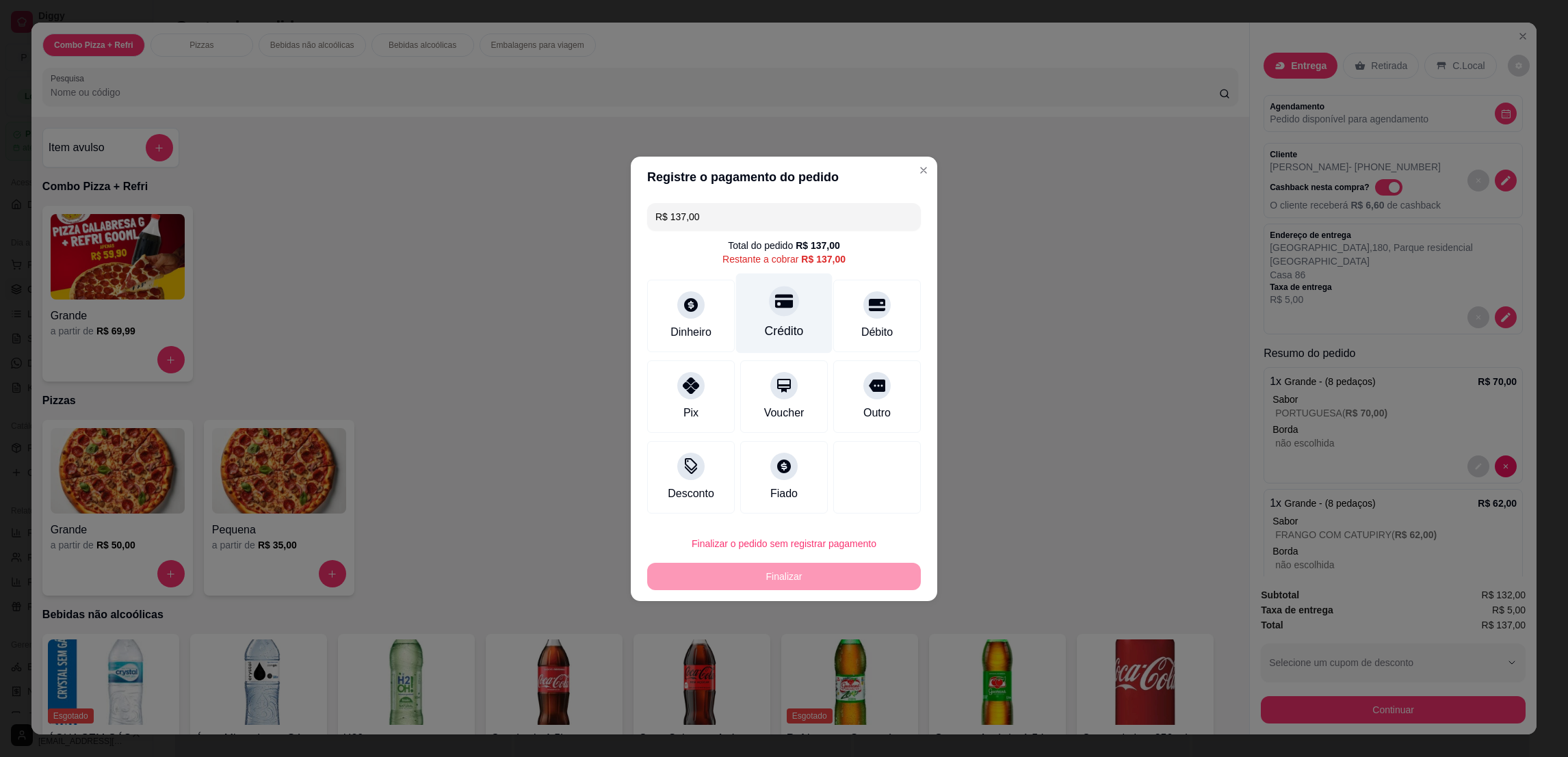
click at [780, 301] on icon at bounding box center [784, 301] width 18 height 14
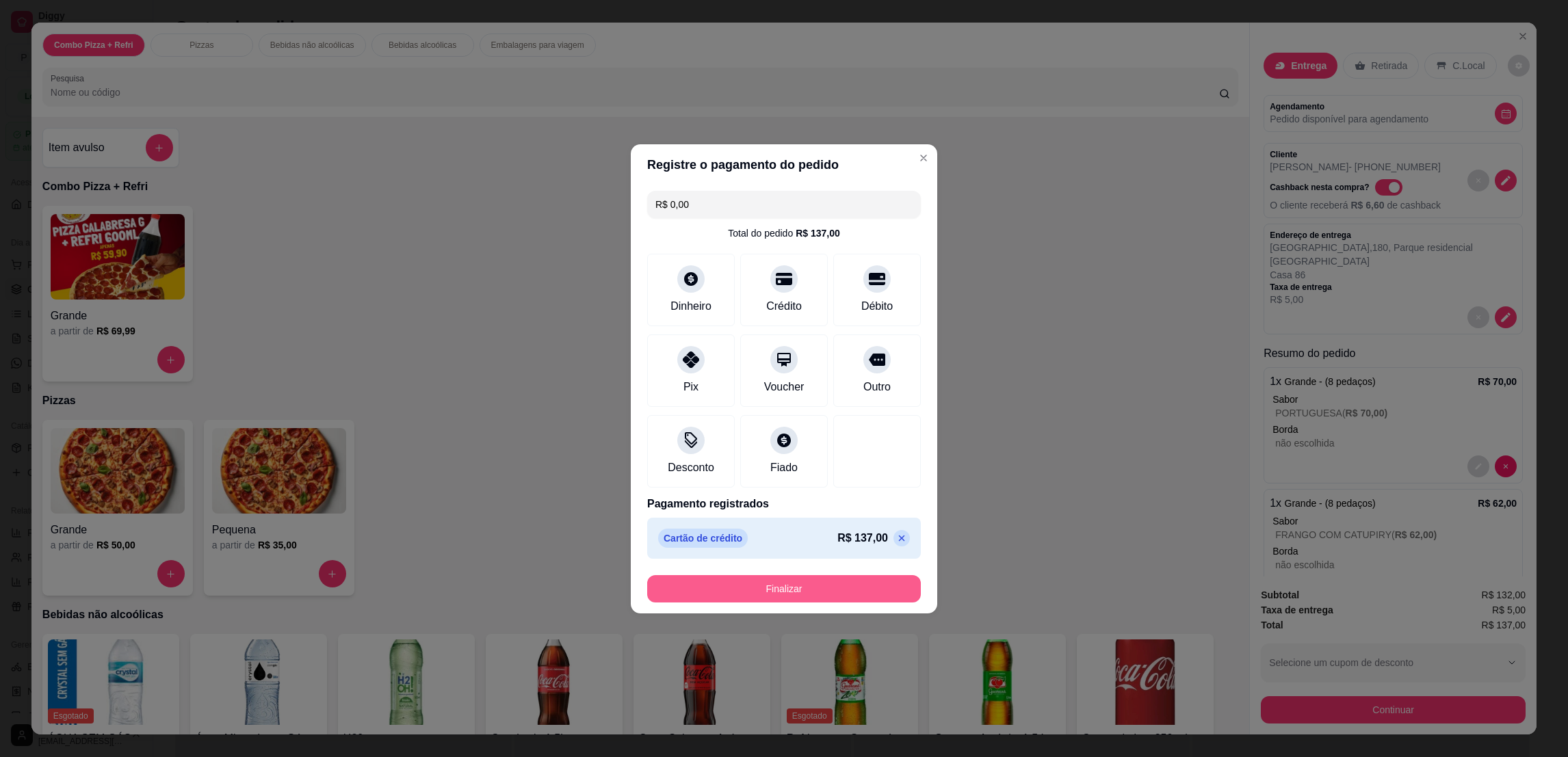
click at [790, 575] on button "Finalizar" at bounding box center [784, 589] width 274 height 27
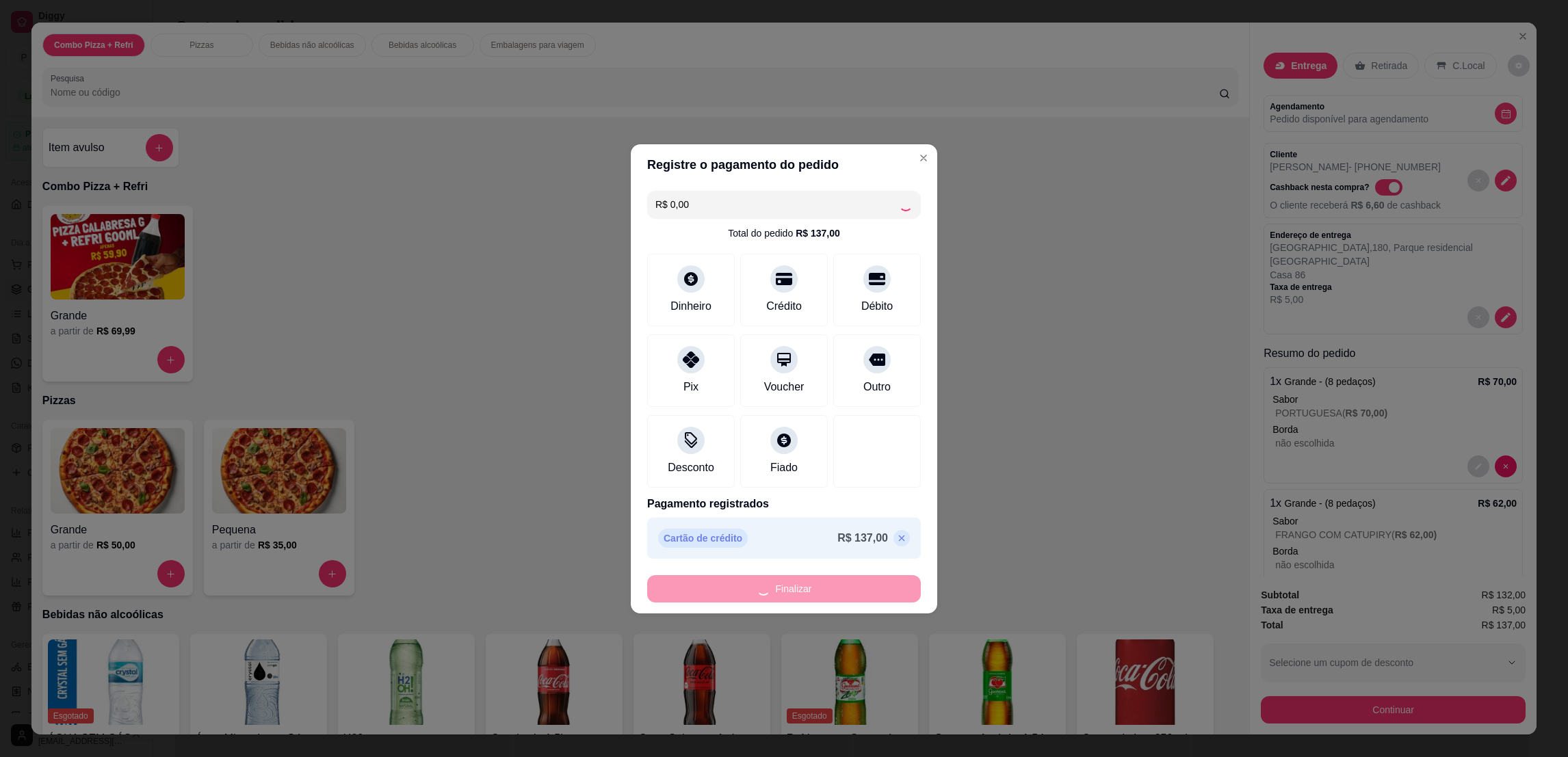
type input "-R$ 137,00"
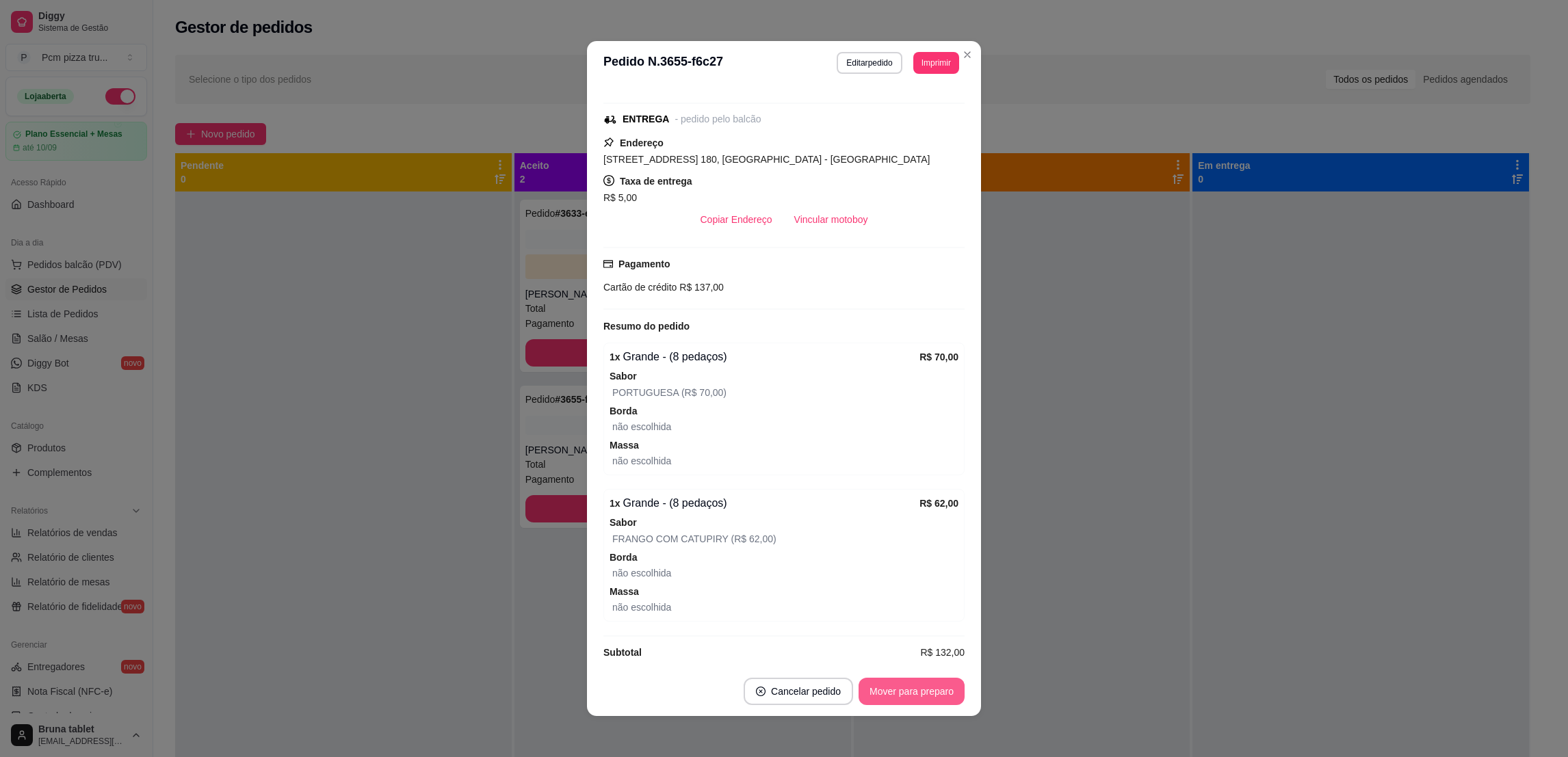
click at [935, 689] on button "Mover para preparo" at bounding box center [911, 692] width 106 height 27
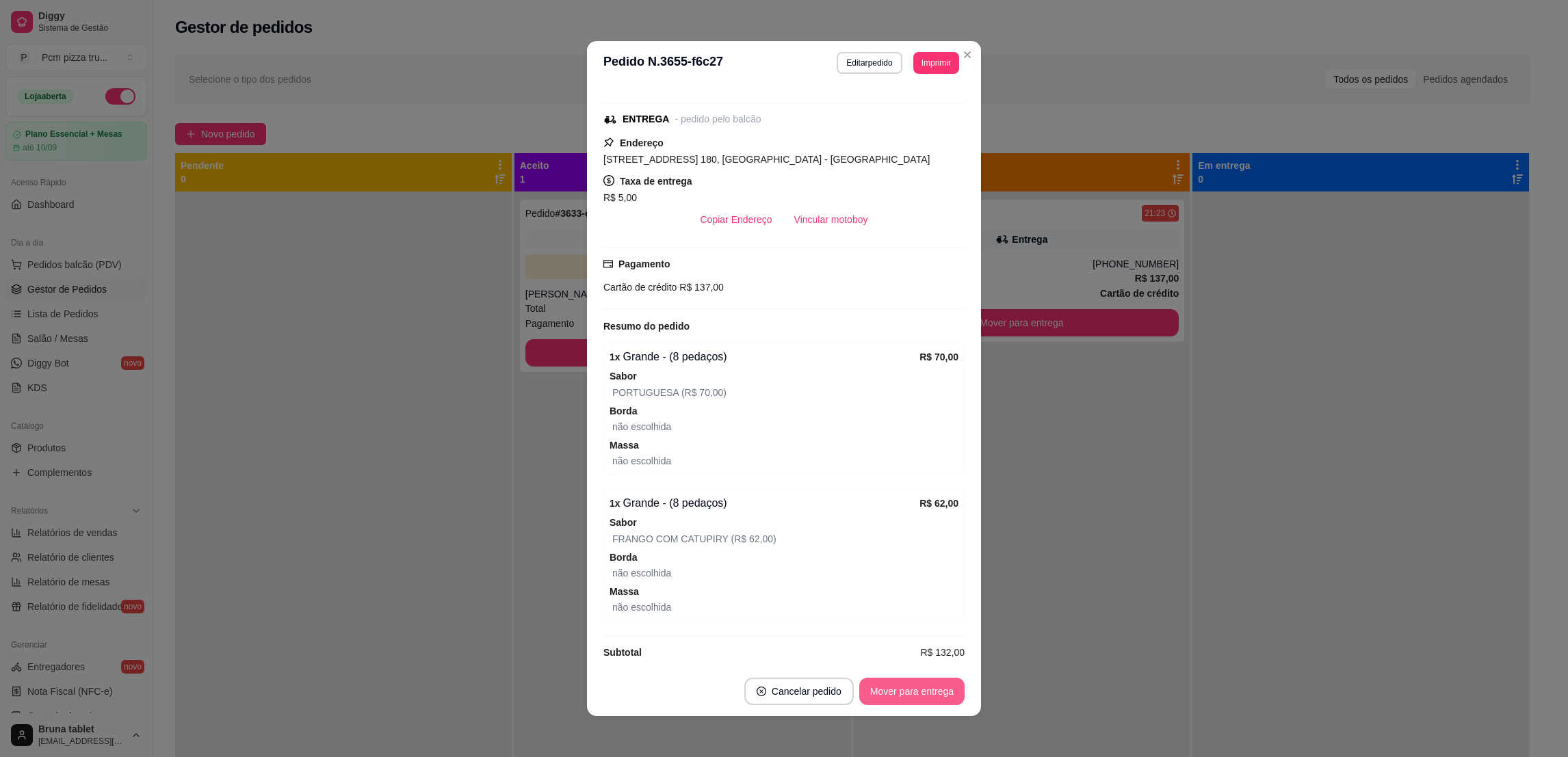
click at [935, 689] on button "Mover para entrega" at bounding box center [911, 692] width 106 height 27
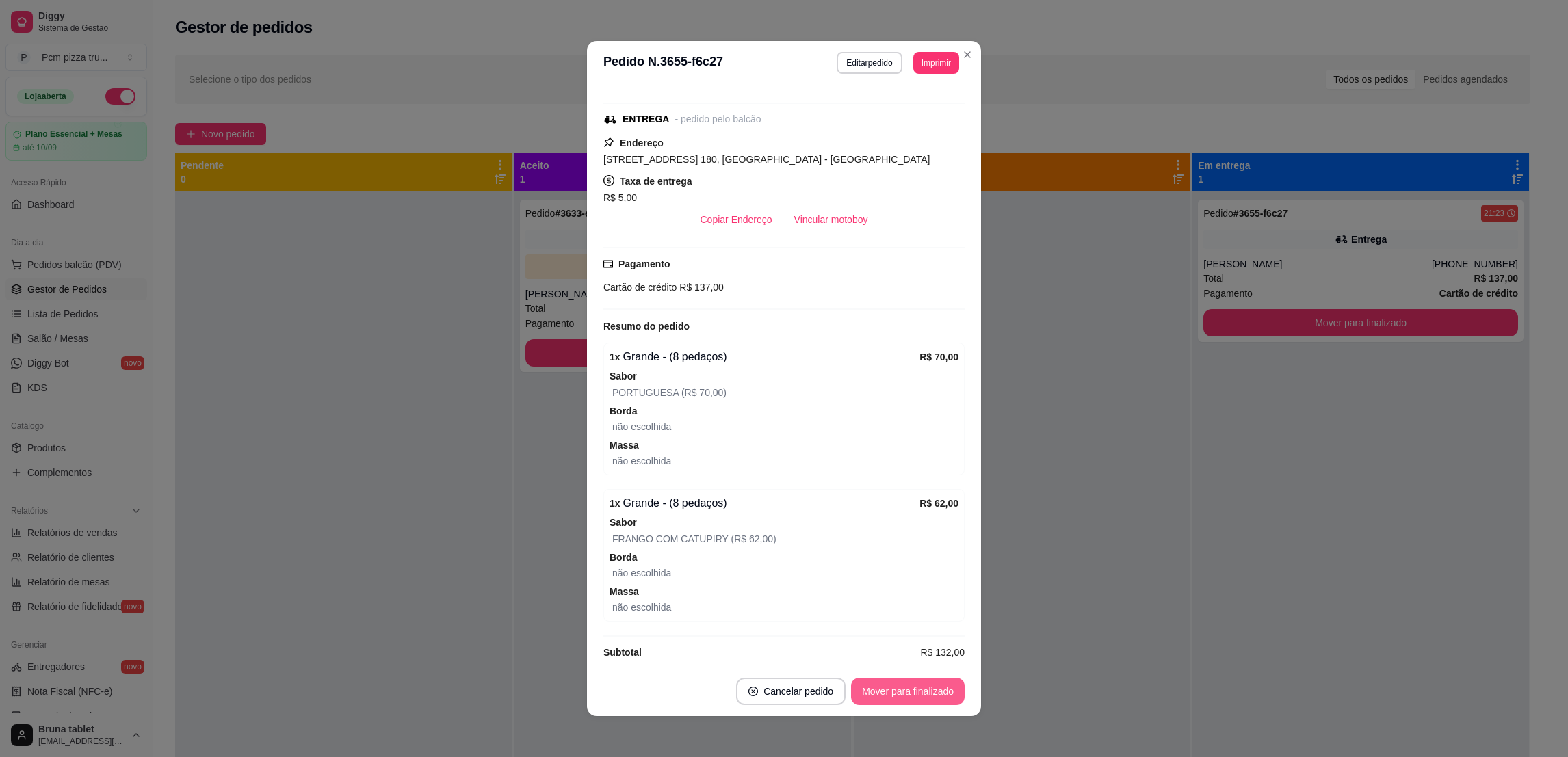
click at [935, 689] on button "Mover para finalizado" at bounding box center [908, 692] width 113 height 27
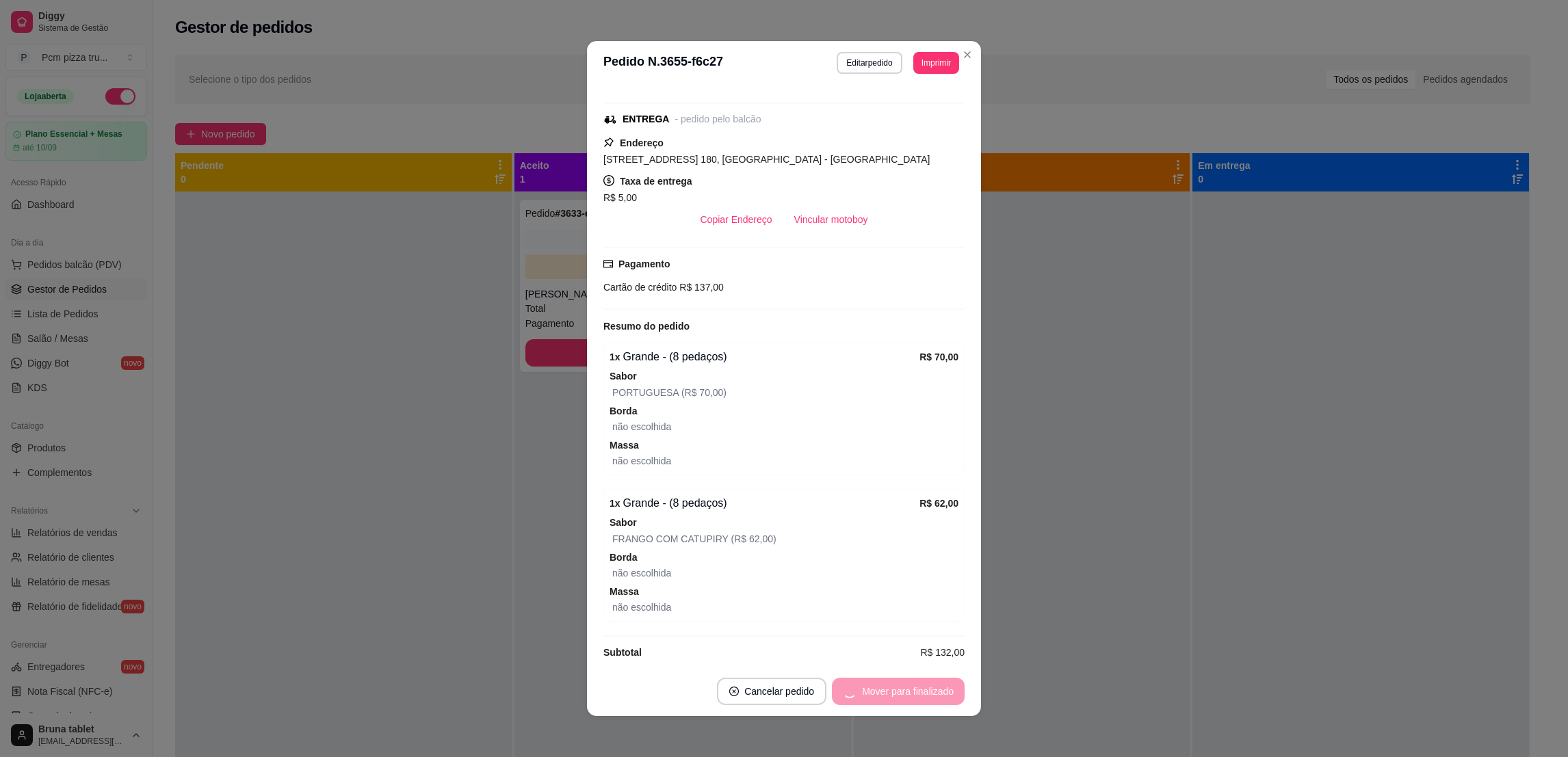
scroll to position [140, 0]
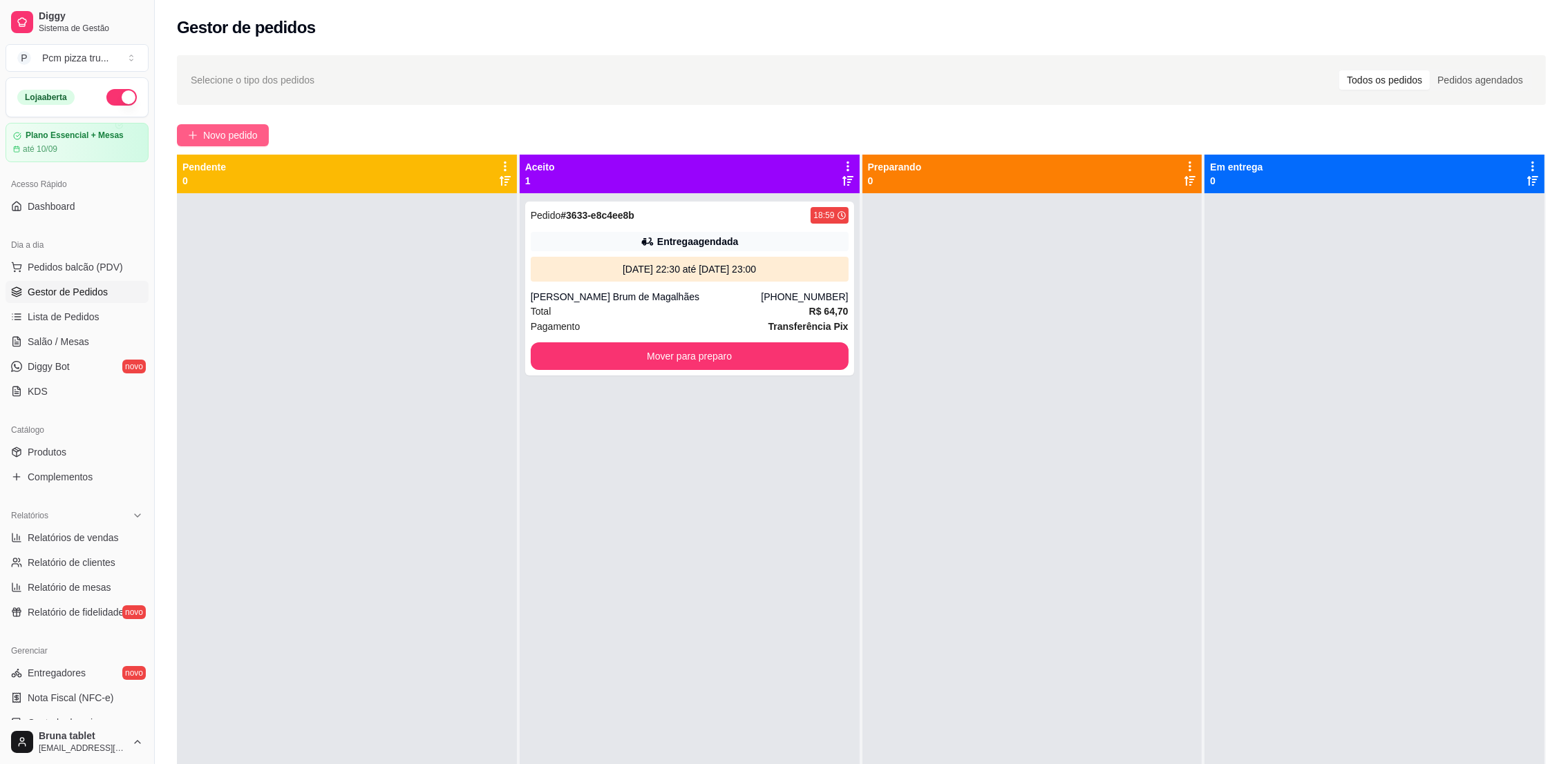
click at [251, 139] on span "Novo pedido" at bounding box center [230, 135] width 55 height 16
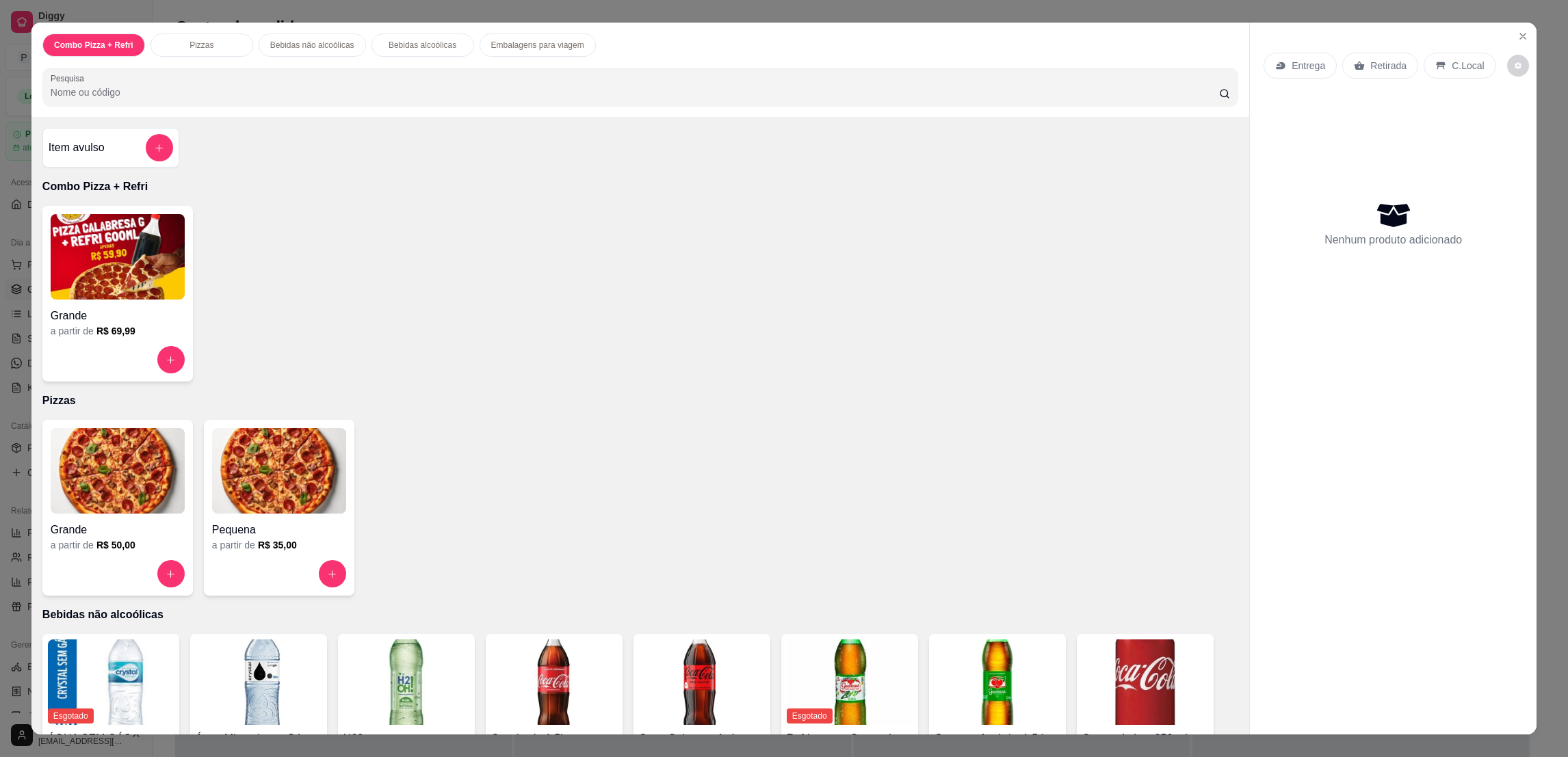
click at [100, 511] on img at bounding box center [118, 471] width 134 height 86
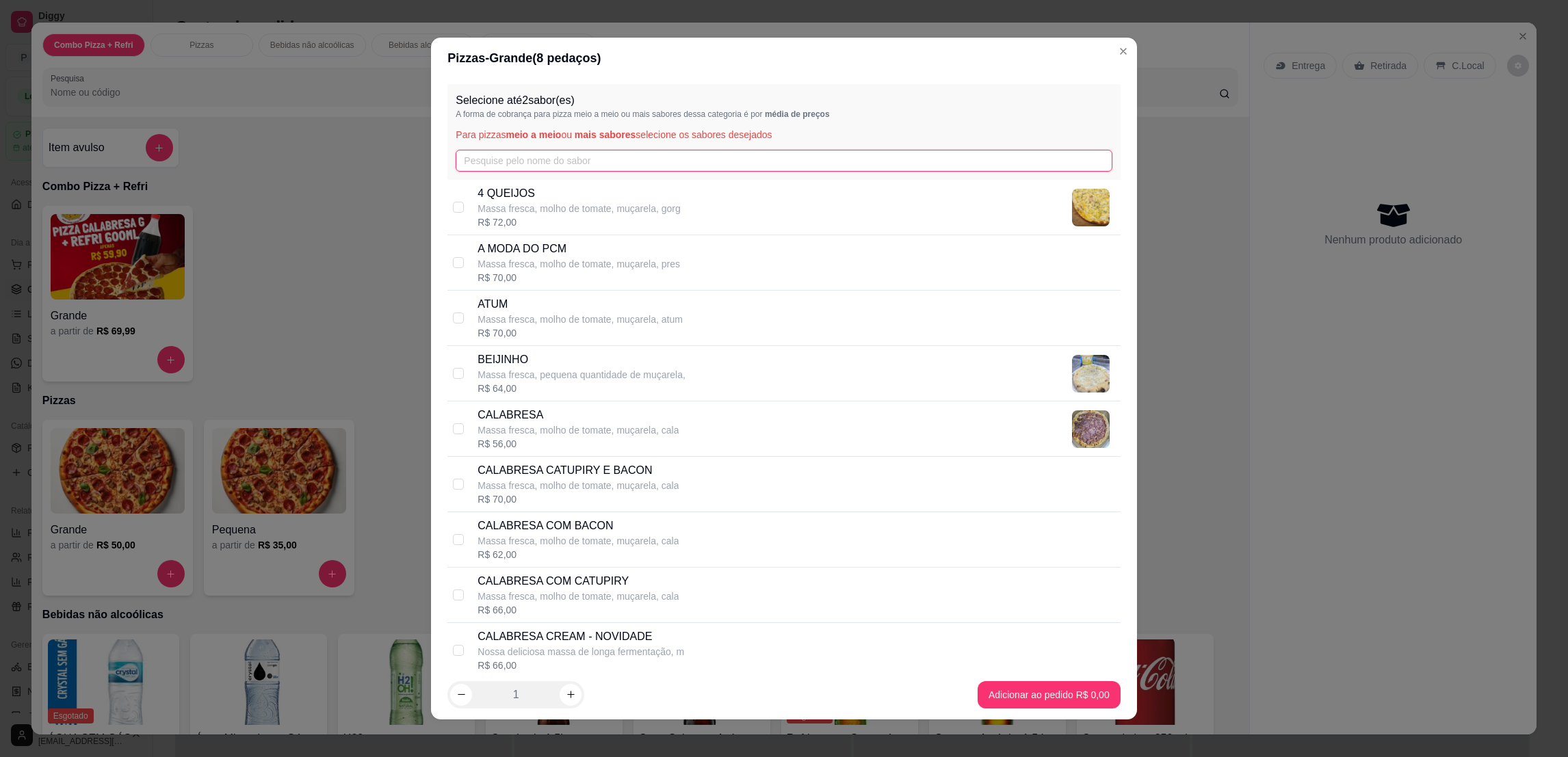
click at [560, 164] on input "text" at bounding box center [784, 161] width 656 height 22
click at [622, 164] on input "text" at bounding box center [784, 161] width 656 height 22
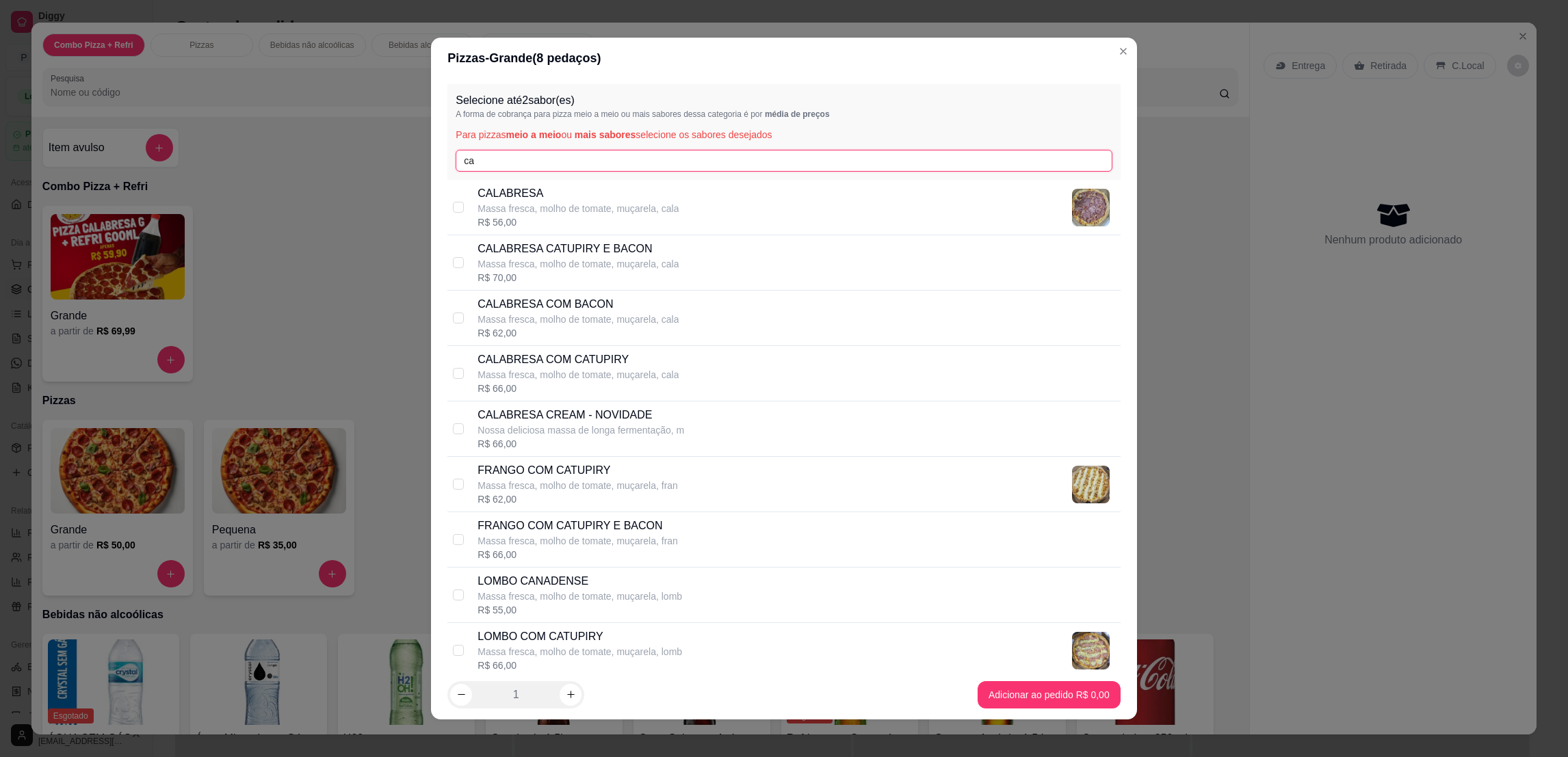
type input "ca"
click at [633, 204] on p "Massa fresca, molho de tomate, muçarela, cala" at bounding box center [578, 209] width 201 height 14
checkbox input "true"
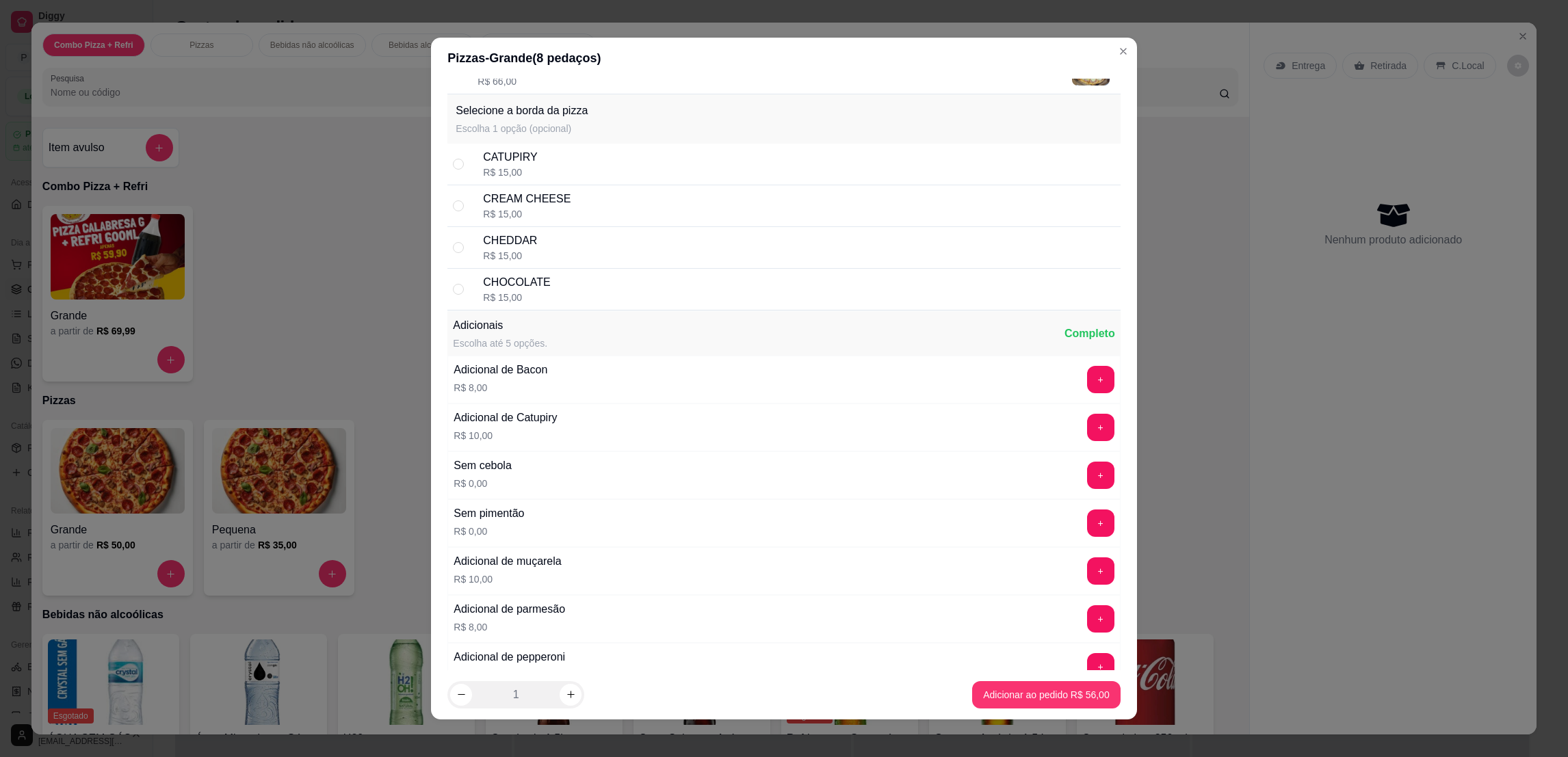
scroll to position [512, 0]
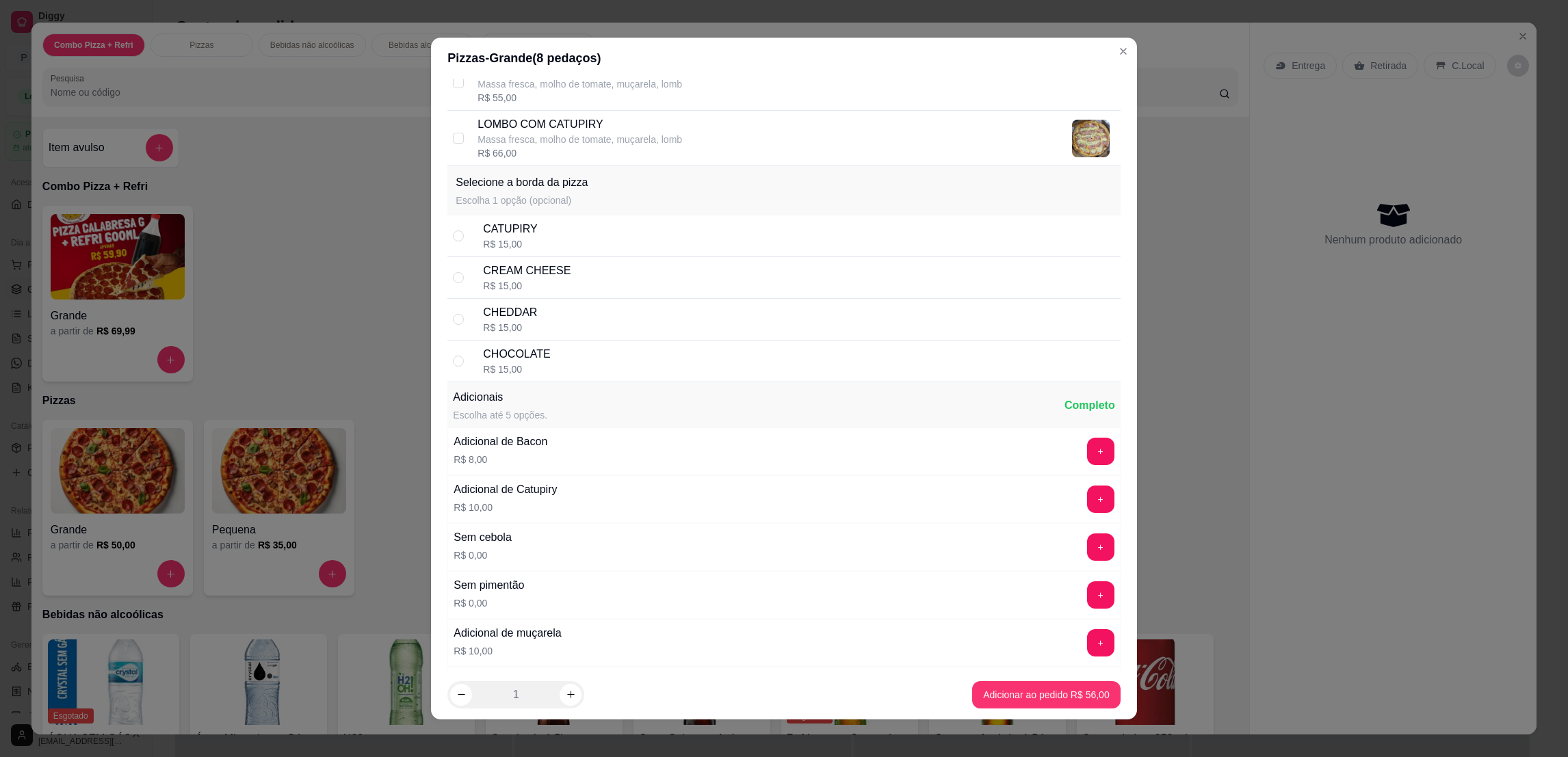
click at [589, 223] on div "CATUPIRY R$ 15,00" at bounding box center [799, 235] width 632 height 30
radio input "true"
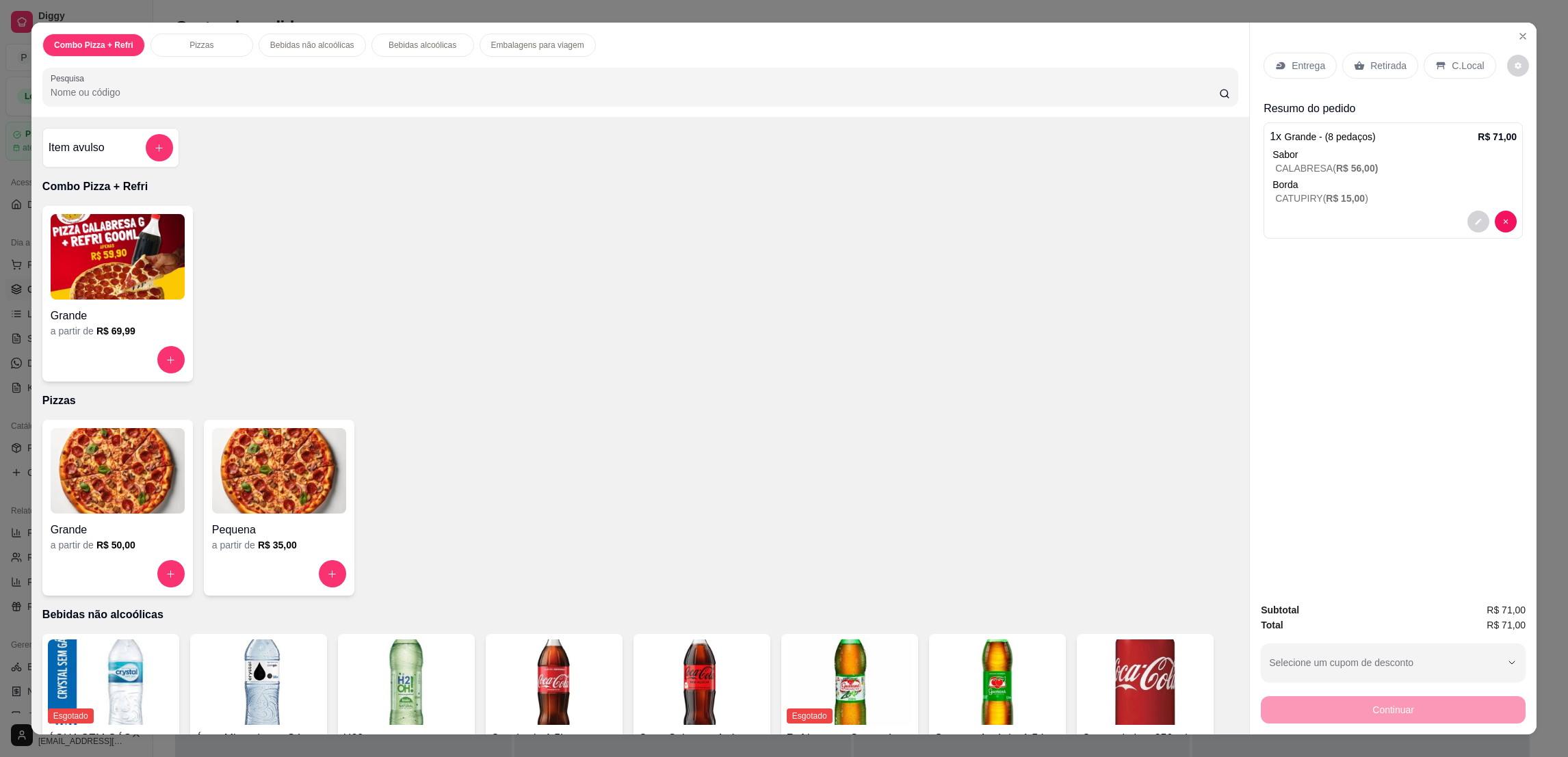
click at [227, 506] on img at bounding box center [279, 471] width 134 height 86
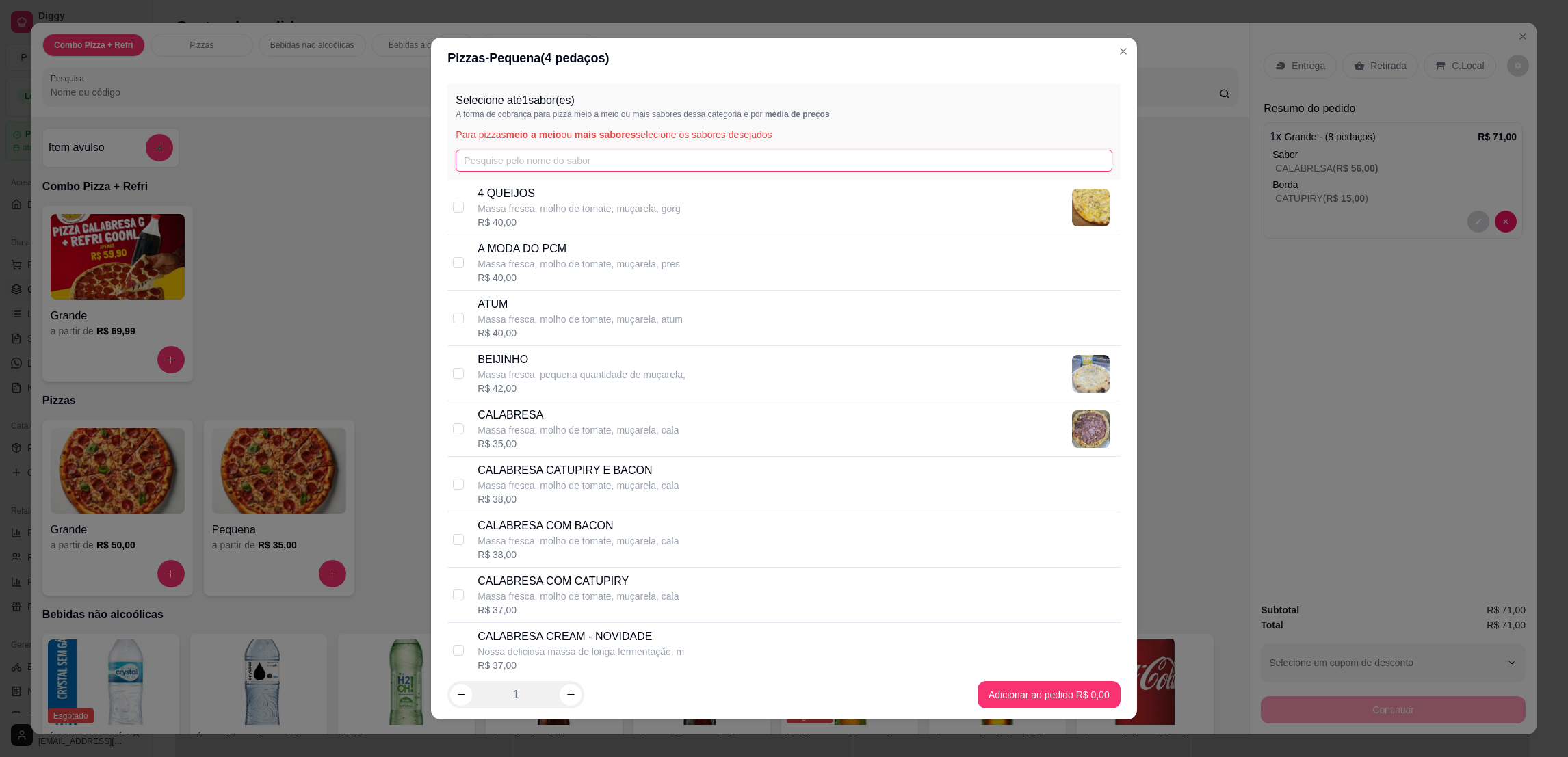
click at [485, 160] on input "text" at bounding box center [784, 161] width 656 height 22
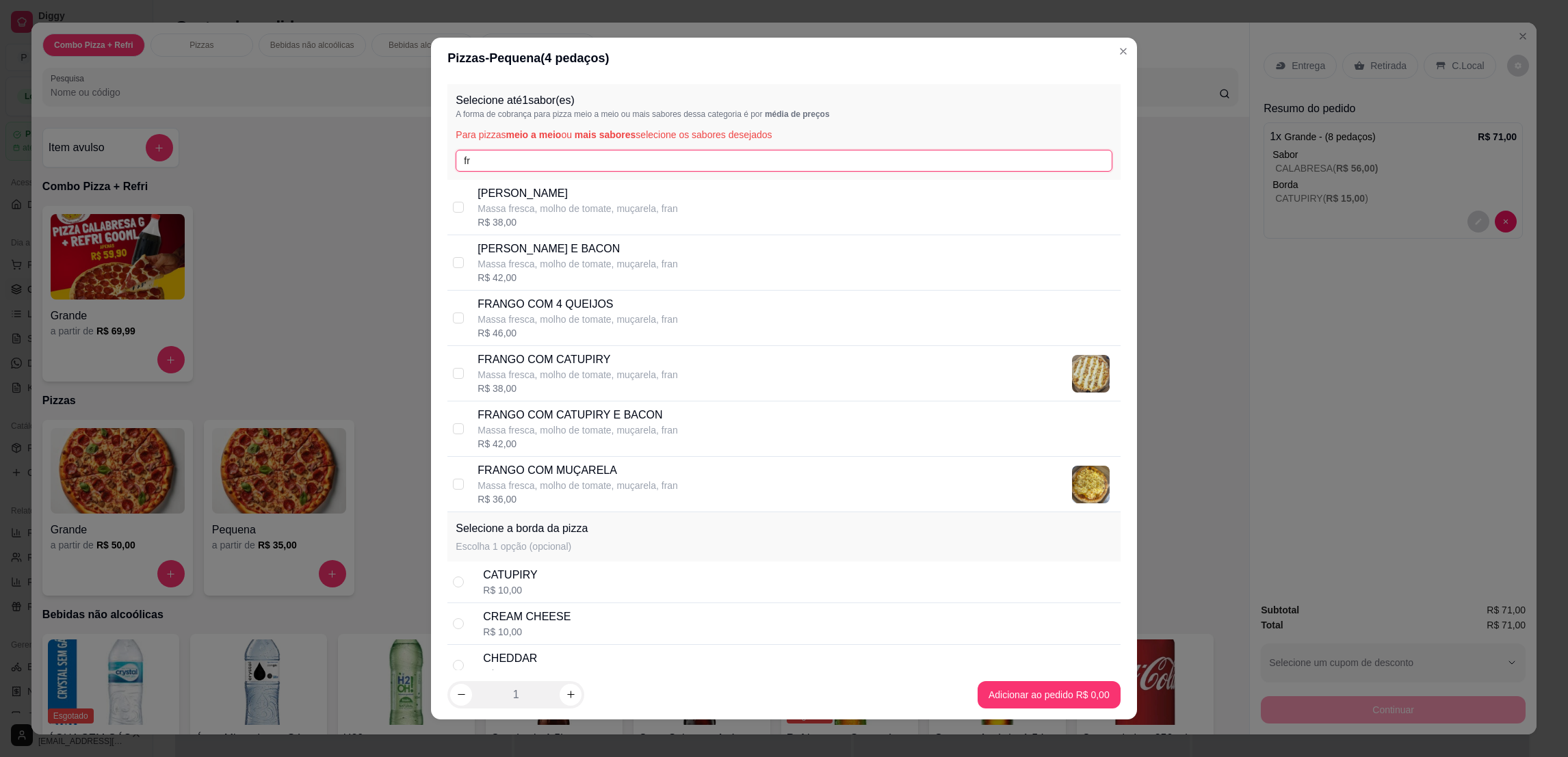
type input "fr"
click at [723, 244] on div "FRANGO CHEDDAR E BACON Massa fresca, molho de tomate, muçarela, fran R$ 42,00" at bounding box center [796, 263] width 637 height 44
checkbox input "true"
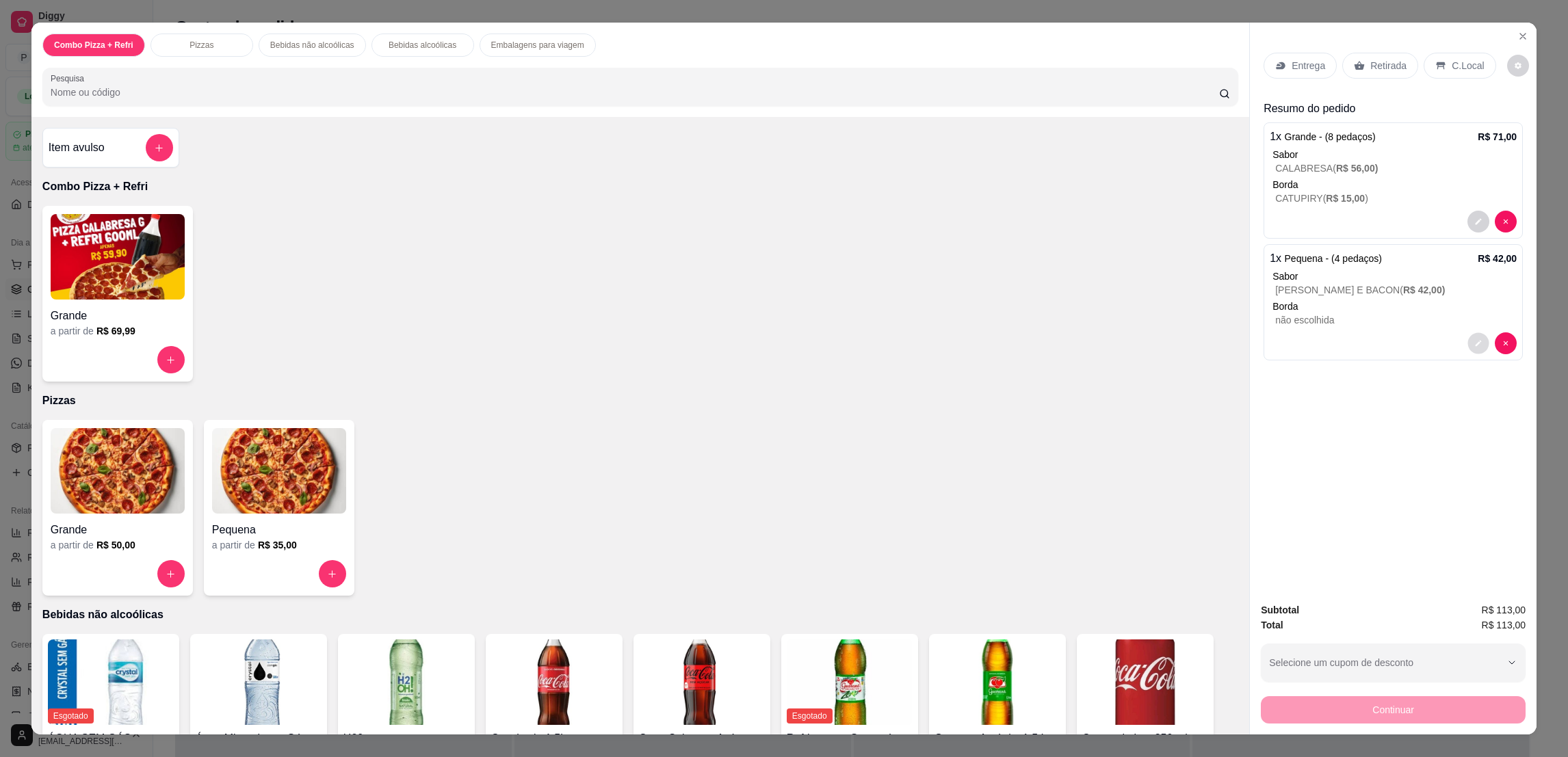
click at [1474, 346] on icon "decrease-product-quantity" at bounding box center [1479, 343] width 9 height 9
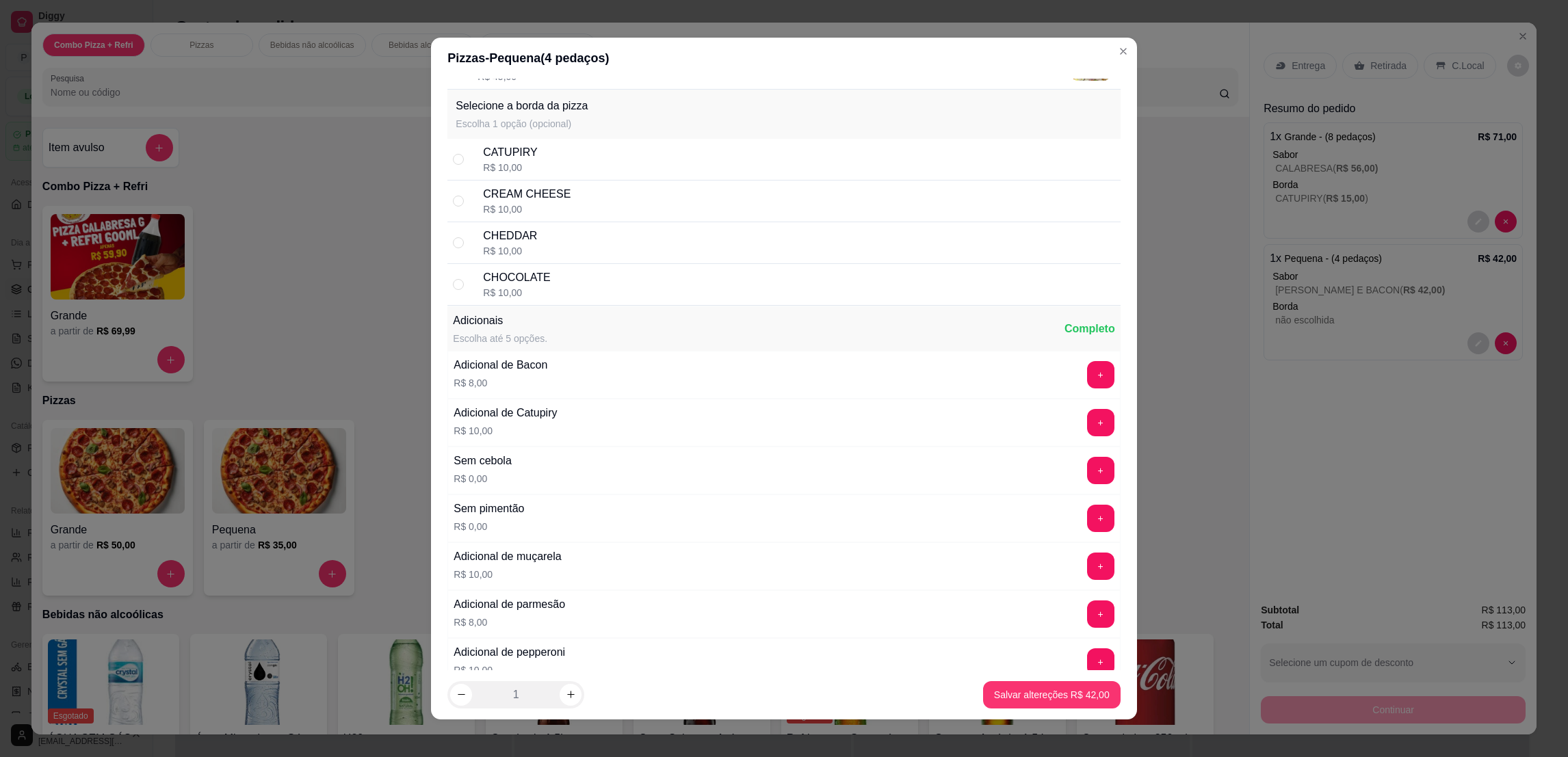
scroll to position [1539, 0]
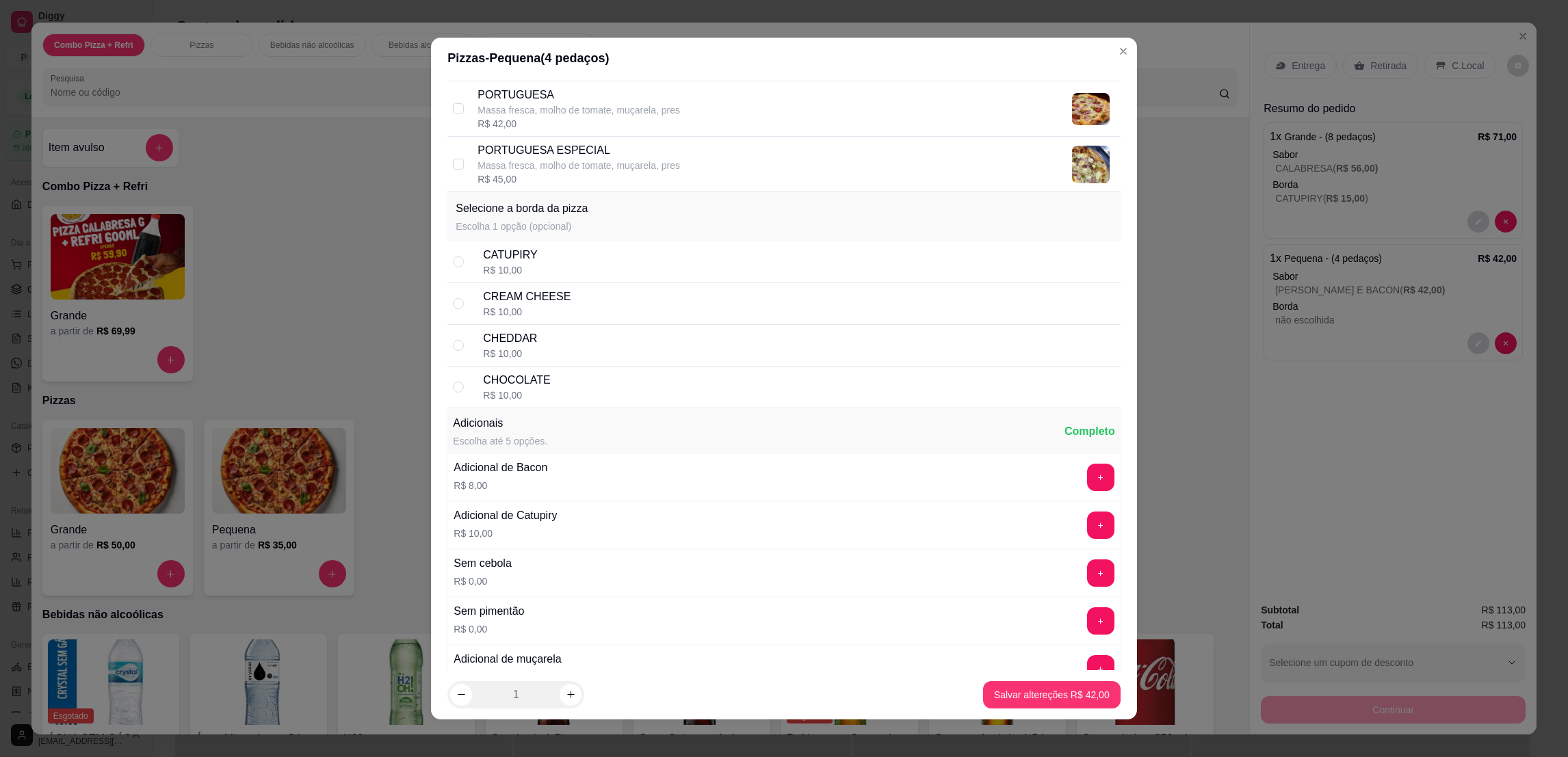
click at [553, 306] on div "CREAM CHEESE R$ 10,00" at bounding box center [799, 303] width 632 height 30
radio input "true"
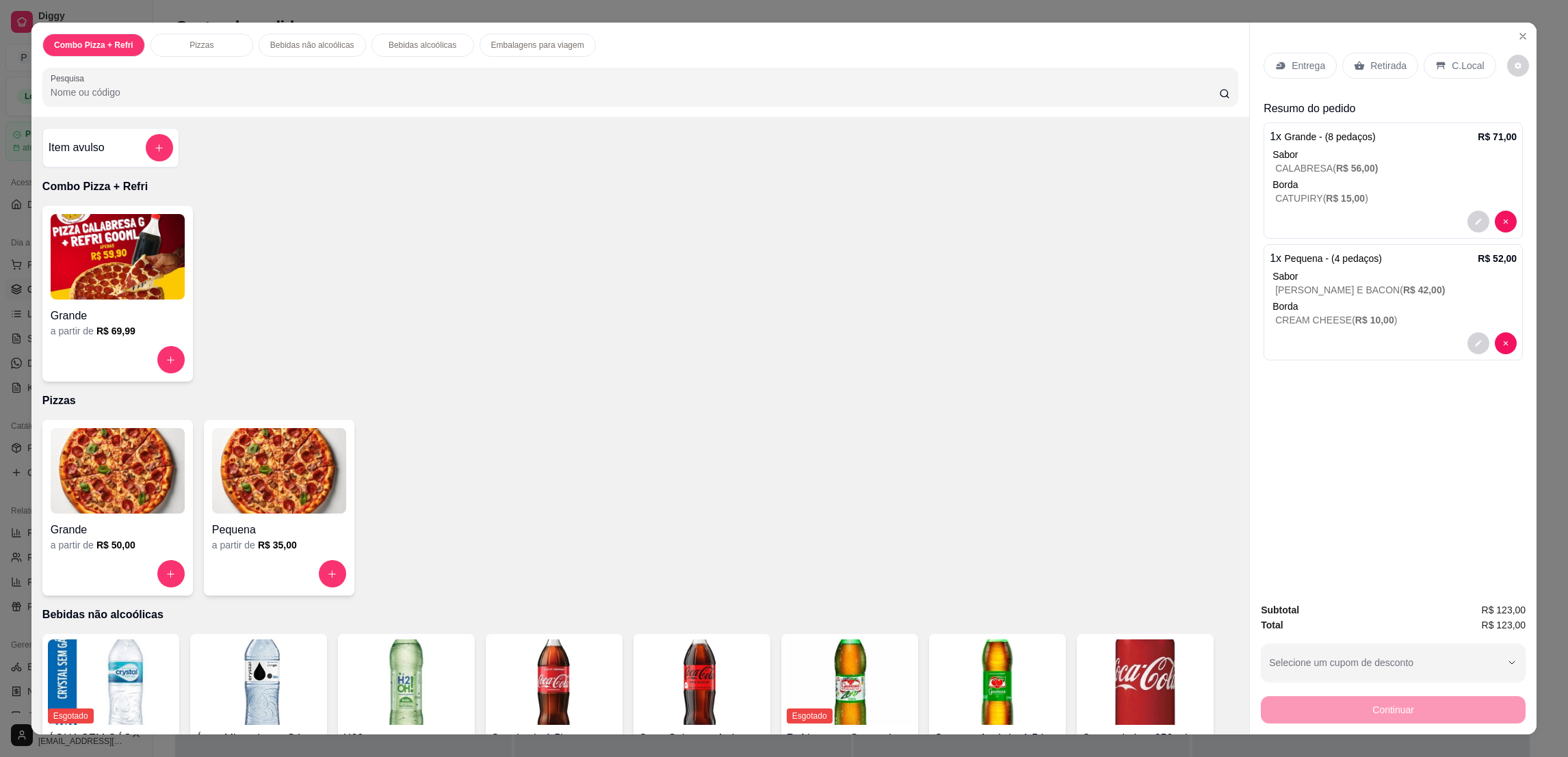
click at [1458, 69] on p "C.Local" at bounding box center [1467, 66] width 32 height 14
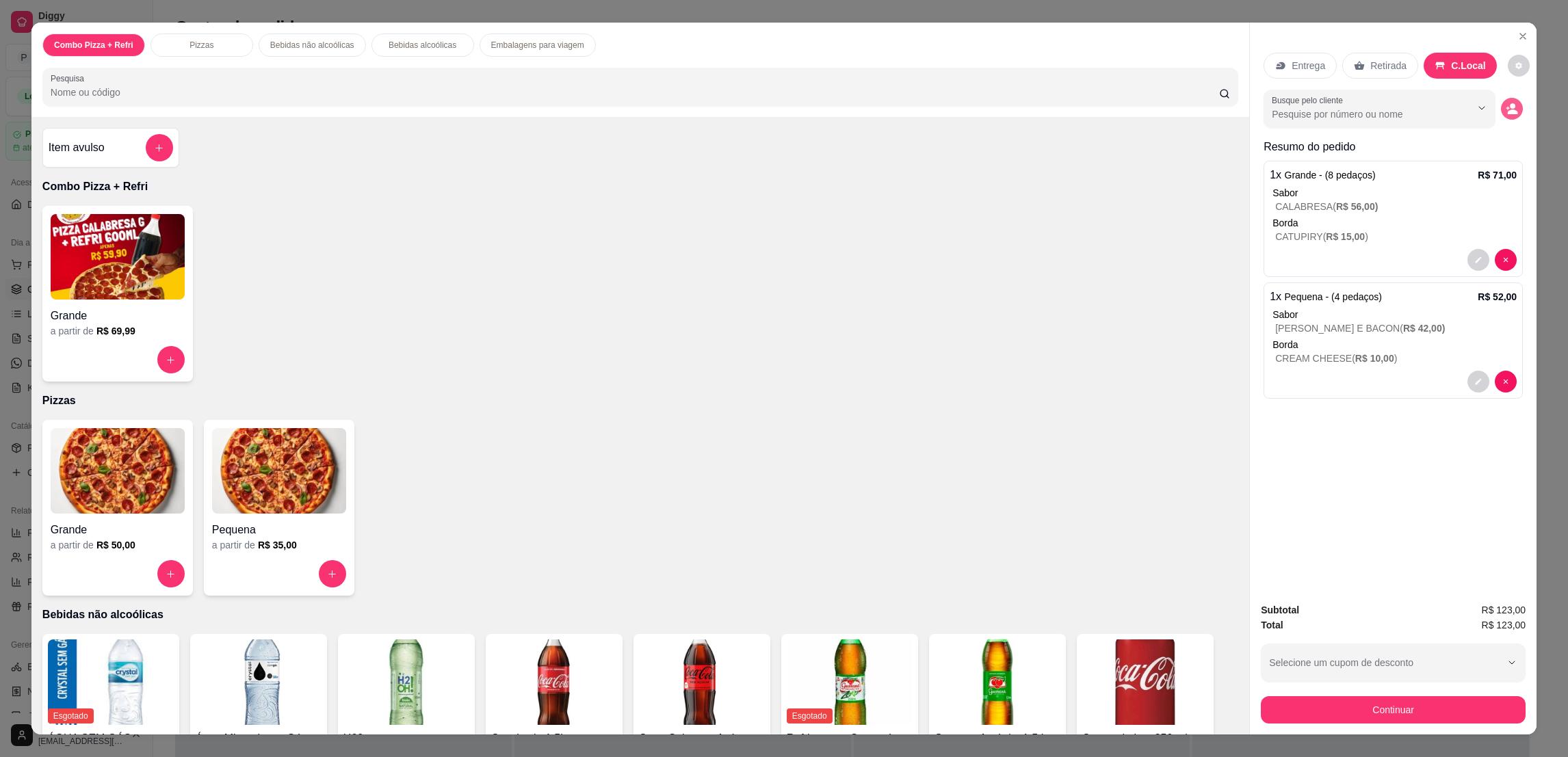
click at [1508, 112] on icon "decrease-product-quantity" at bounding box center [1513, 112] width 10 height 5
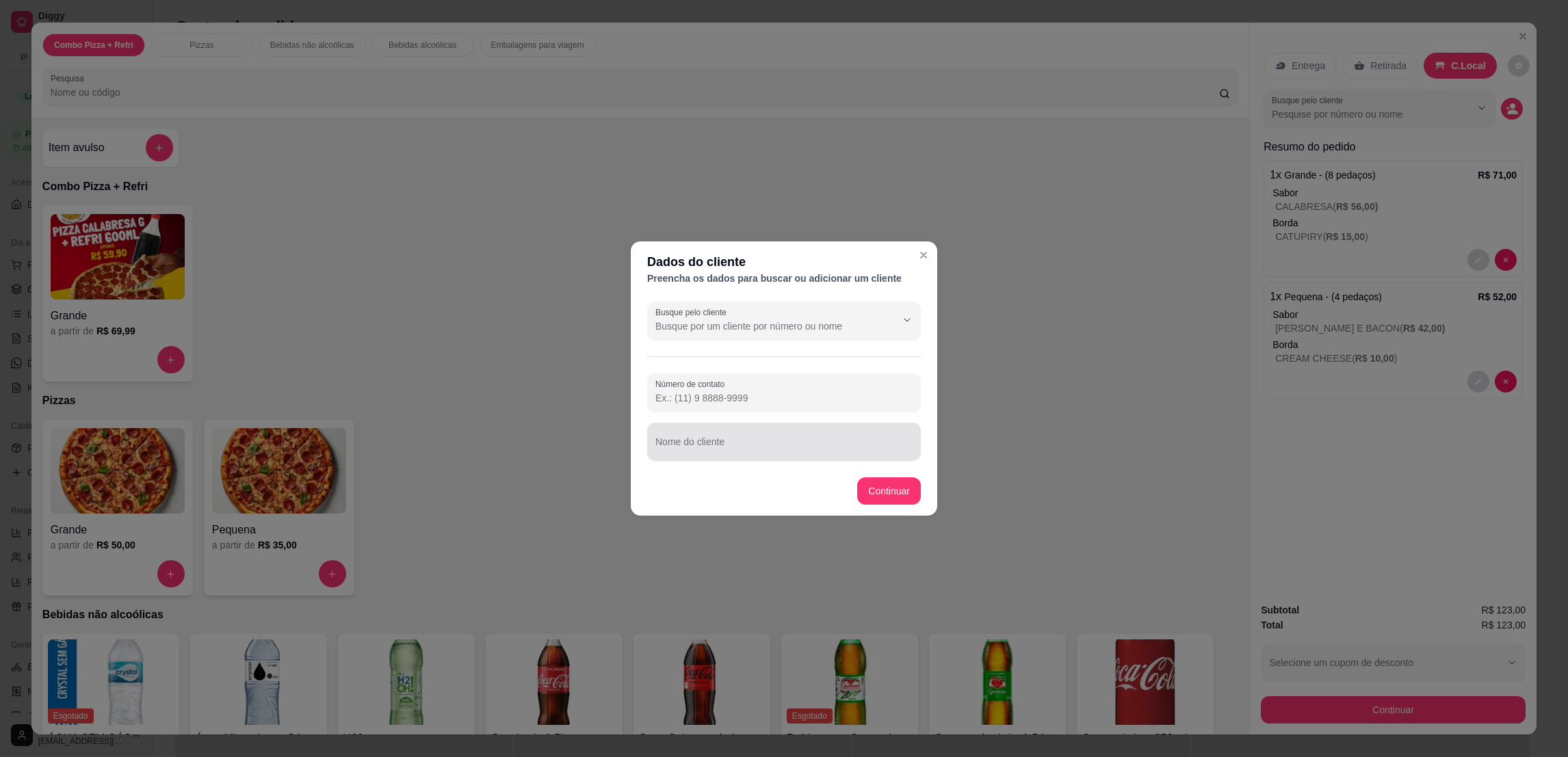
click at [865, 461] on div "Busque pelo cliente Número de contato Nome do cliente" at bounding box center [784, 381] width 306 height 170
click at [865, 459] on div "Nome do cliente" at bounding box center [784, 442] width 274 height 39
type input "MESA 2"
click at [887, 478] on button "Continuar" at bounding box center [889, 491] width 62 height 27
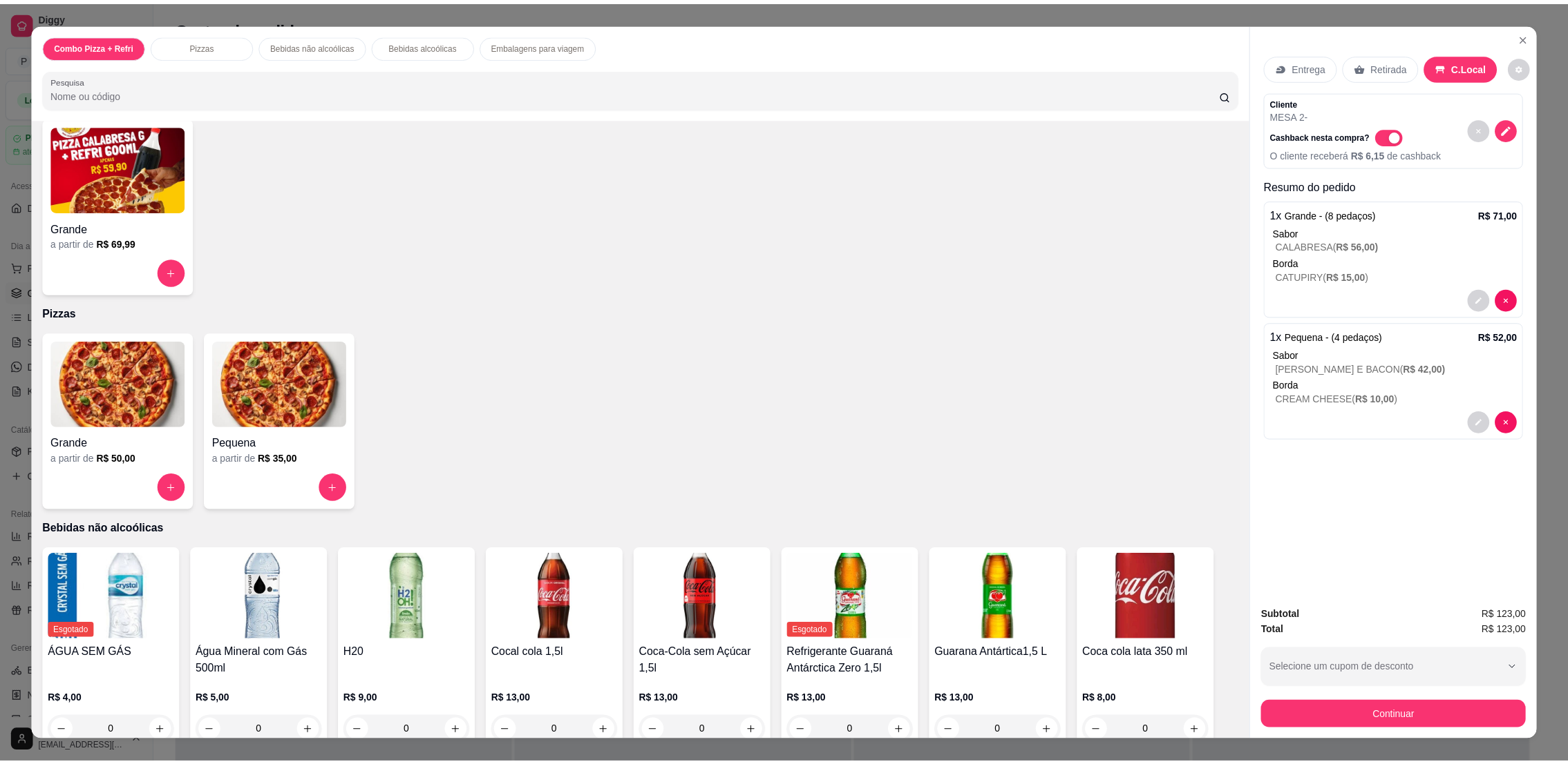
scroll to position [207, 0]
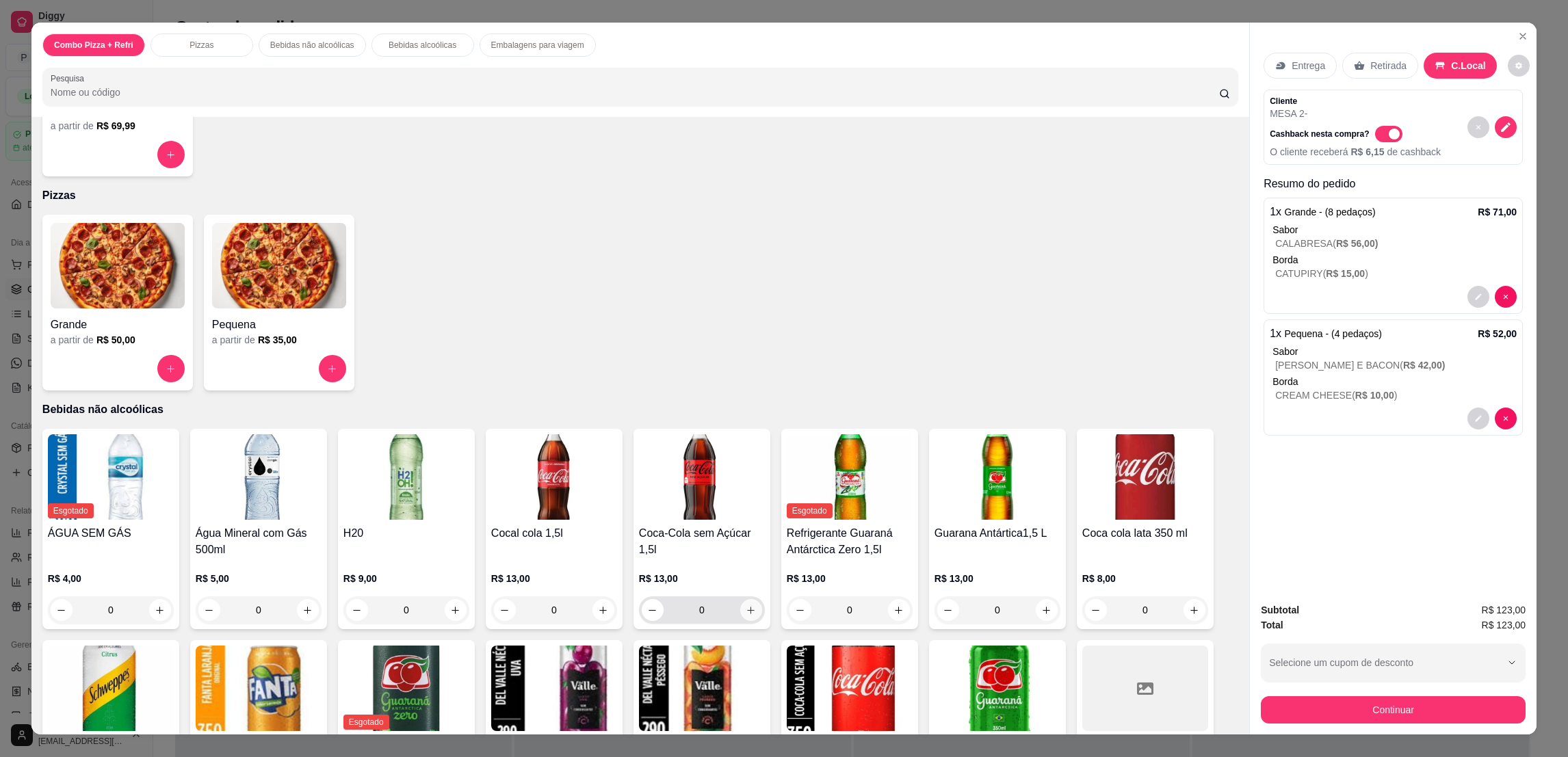
click at [746, 615] on button "increase-product-quantity" at bounding box center [751, 610] width 22 height 22
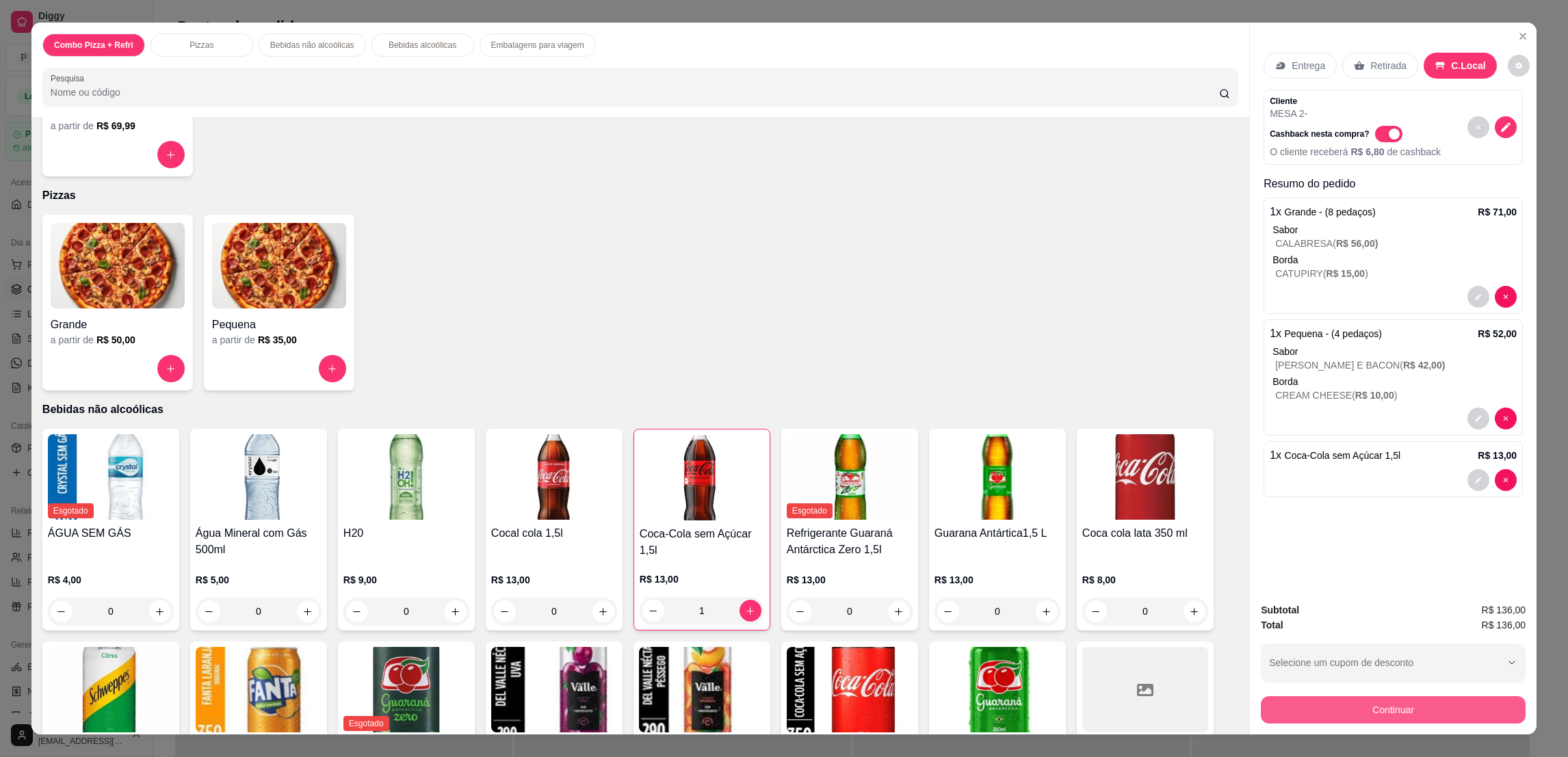
click at [1458, 696] on button "Continuar" at bounding box center [1393, 710] width 264 height 27
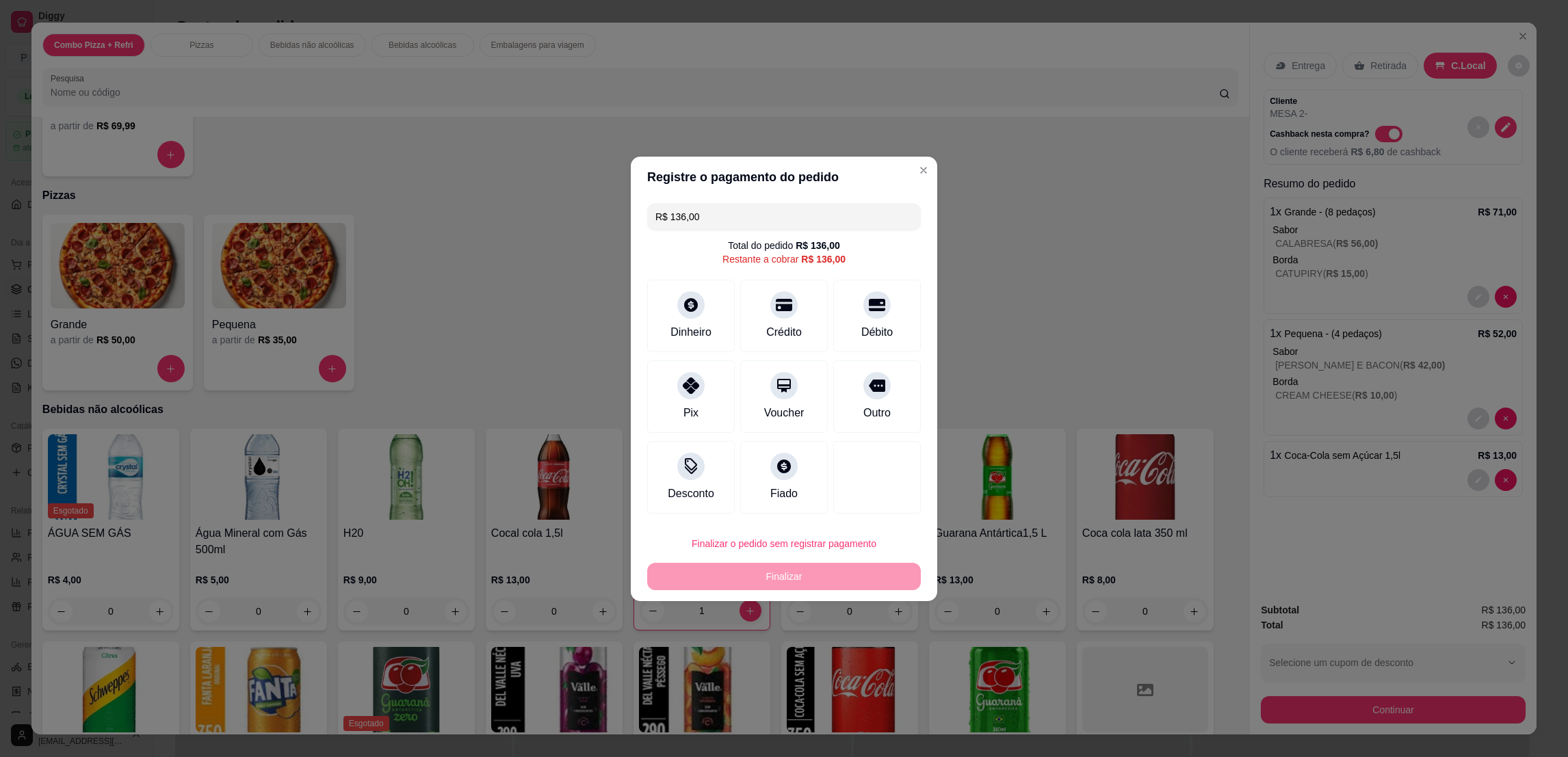
click at [838, 528] on footer "Finalizar o pedido sem registrar pagamento Finalizar" at bounding box center [784, 560] width 306 height 82
click at [846, 542] on button "Finalizar o pedido sem registrar pagamento" at bounding box center [784, 544] width 274 height 27
click at [860, 656] on button "Confirmar" at bounding box center [869, 657] width 51 height 21
type input "0"
type input "R$ 0,00"
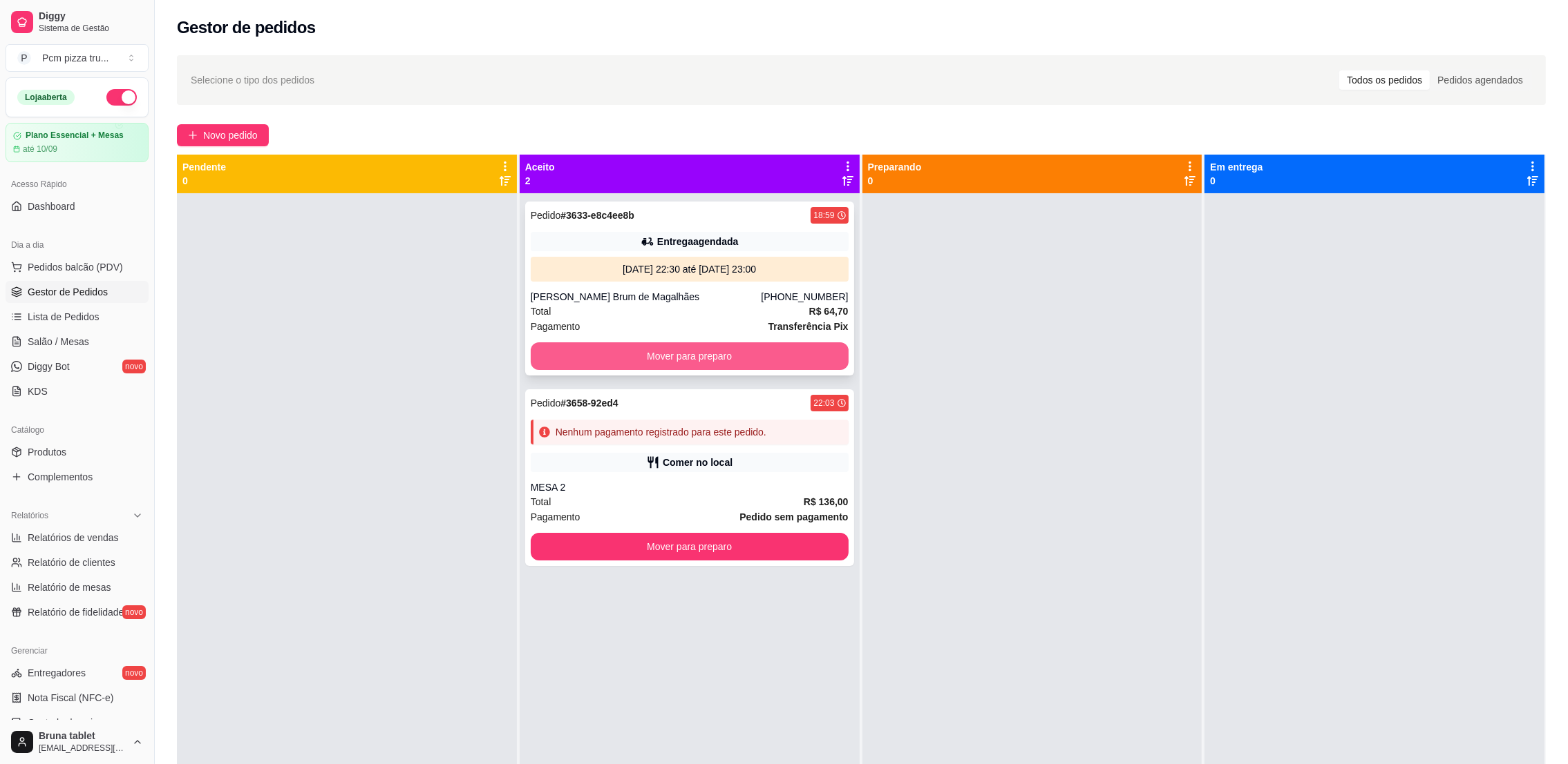
click at [673, 358] on button "Mover para preparo" at bounding box center [689, 356] width 318 height 28
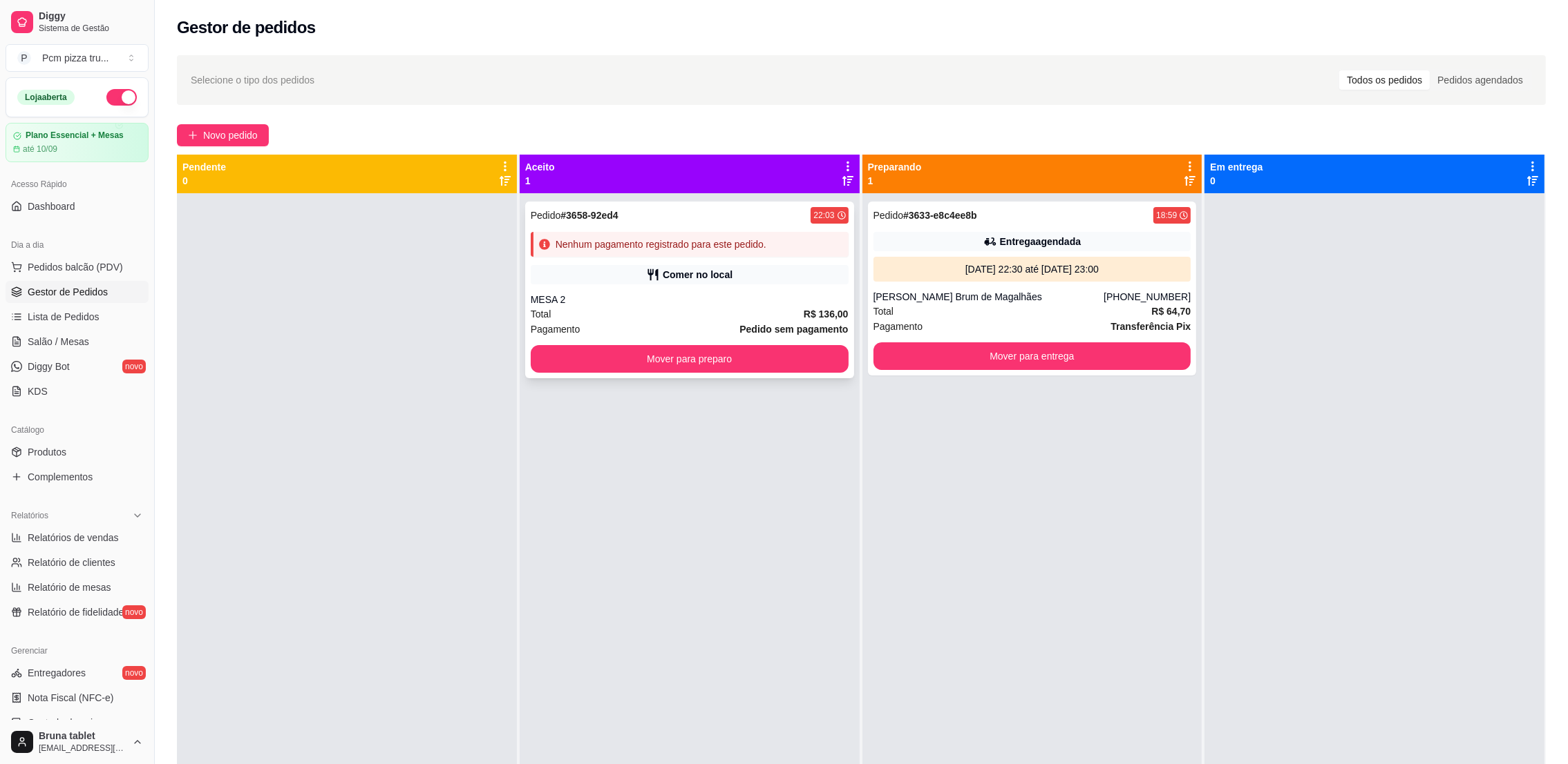
click at [810, 342] on div "Pedido # 3658-92ed4 22:03 Nenhum pagamento registrado para este pedido. Comer n…" at bounding box center [689, 290] width 329 height 177
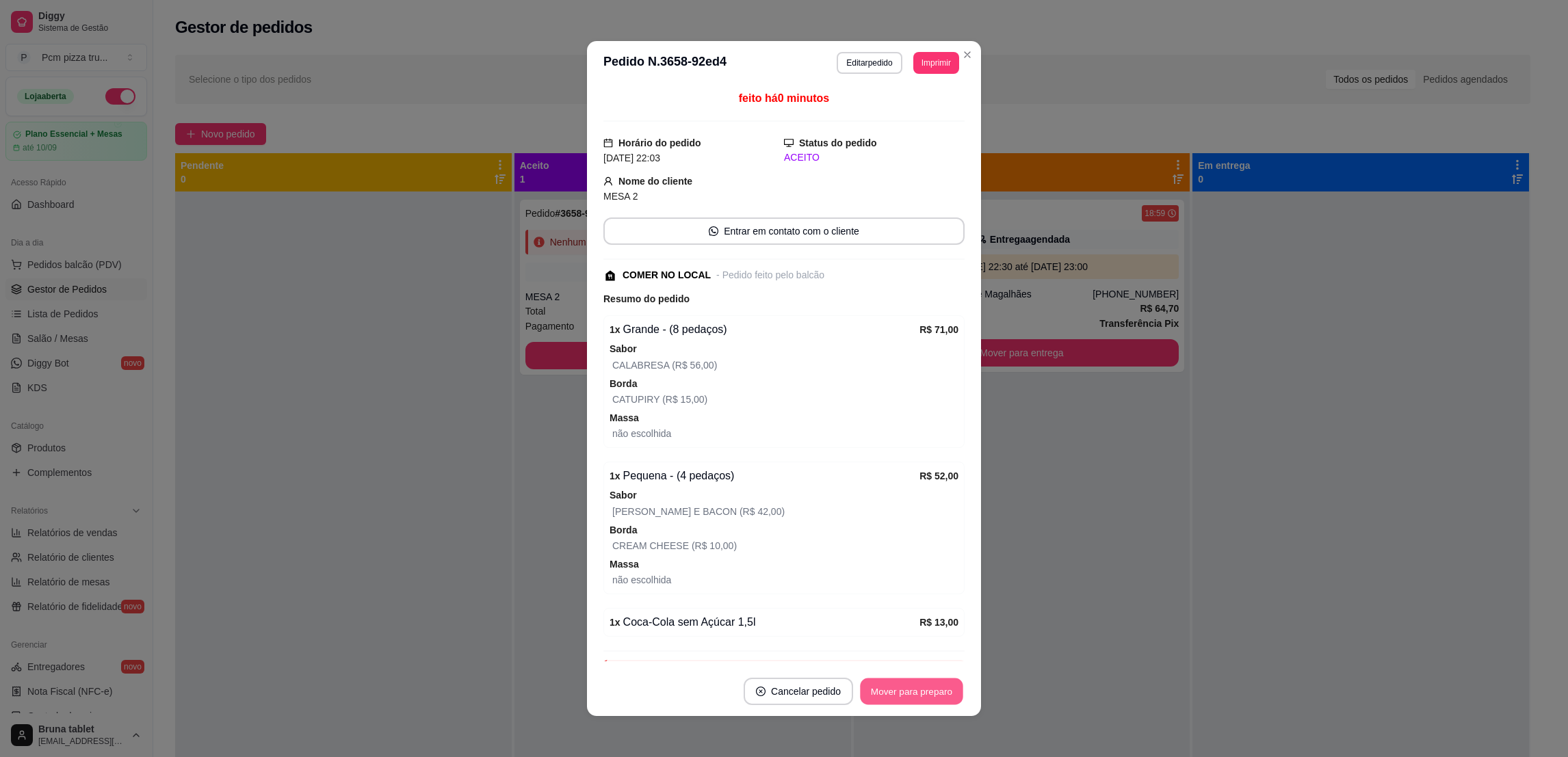
click at [932, 686] on button "Mover para preparo" at bounding box center [911, 692] width 103 height 27
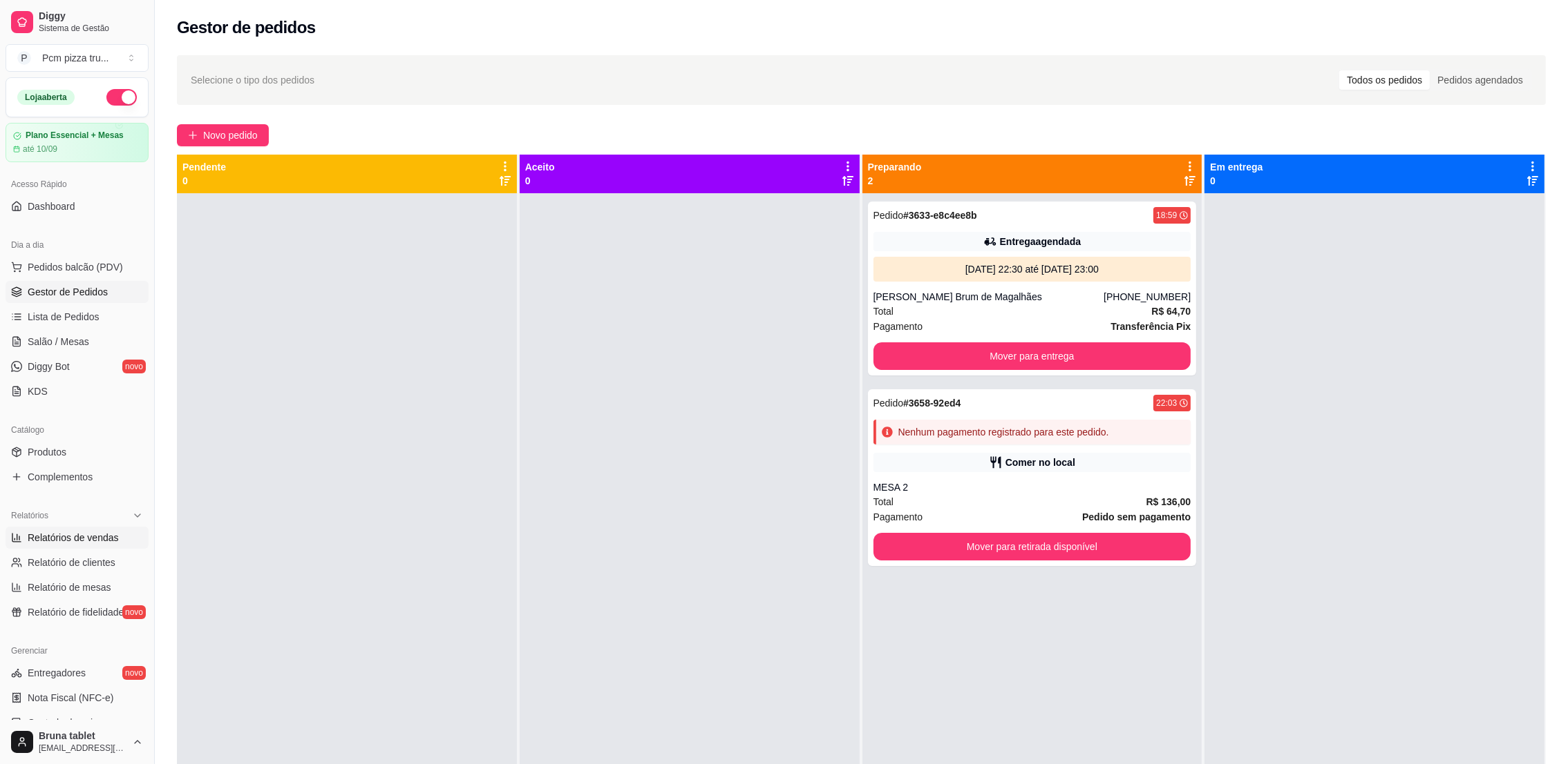
click at [113, 531] on span "Relatórios de vendas" at bounding box center [73, 538] width 91 height 14
select select "ALL"
select select "0"
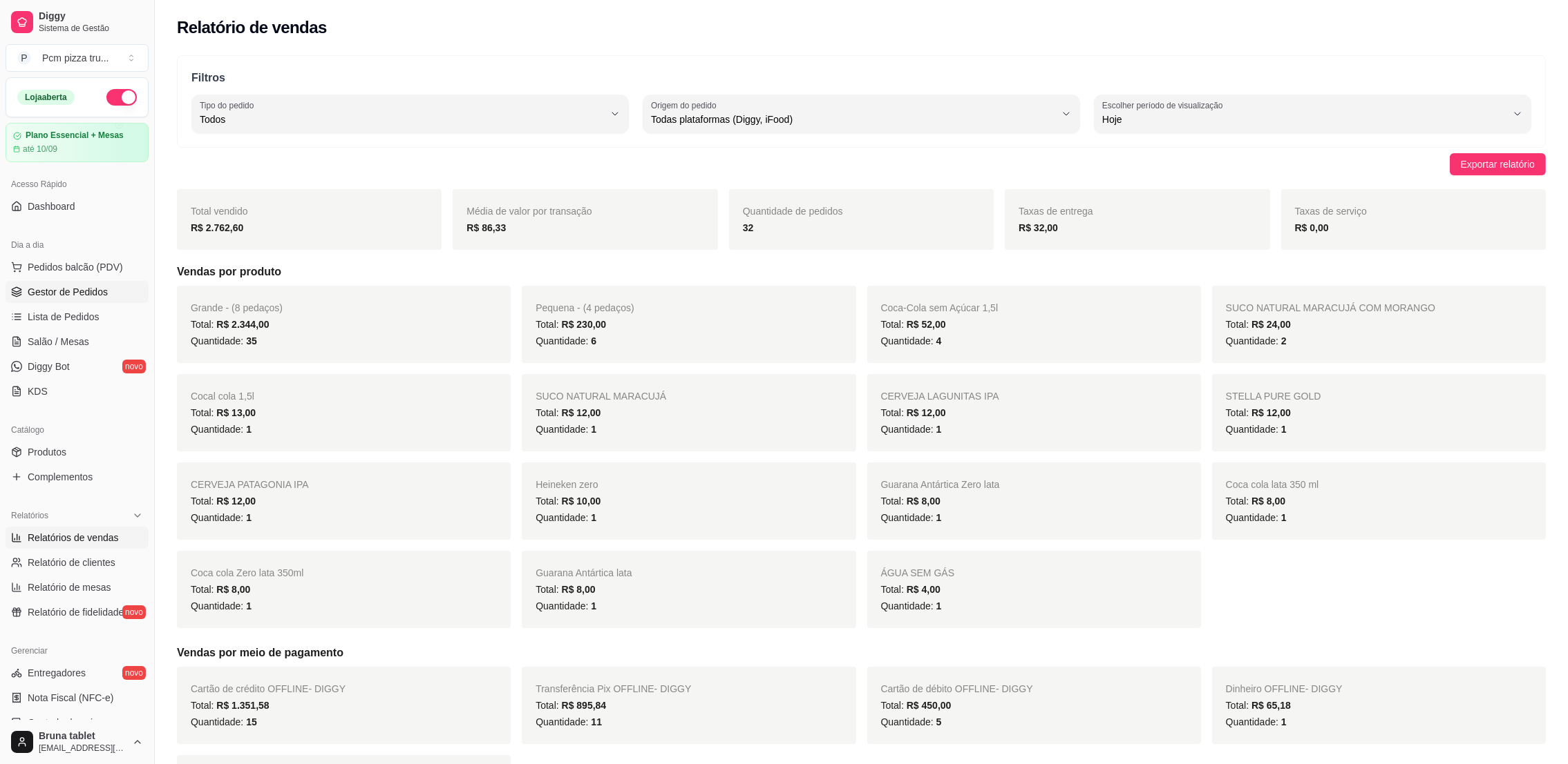
click at [69, 289] on span "Gestor de Pedidos" at bounding box center [68, 292] width 80 height 14
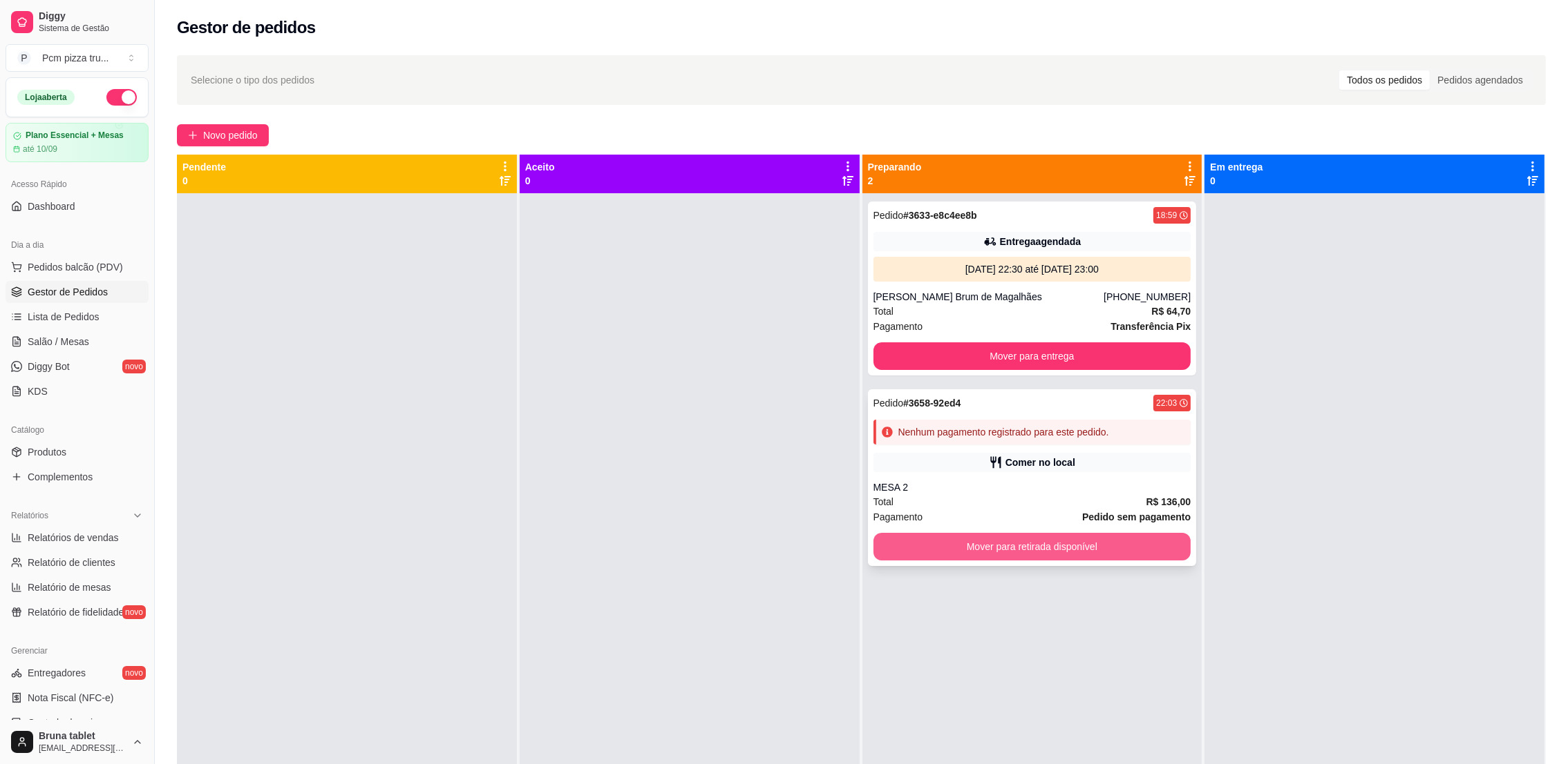
click at [1124, 542] on button "Mover para retirada disponível" at bounding box center [1032, 547] width 318 height 28
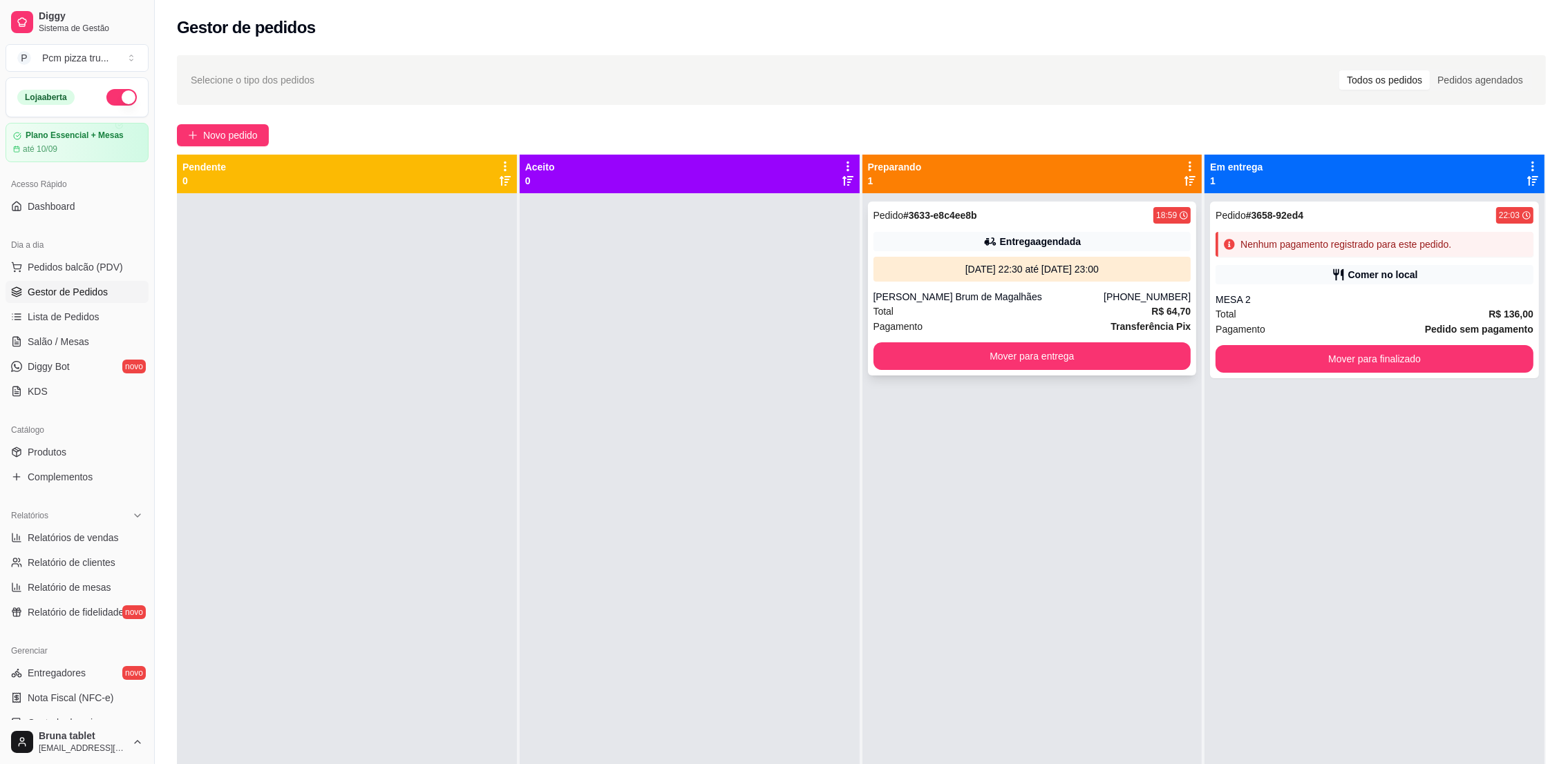
click at [1018, 268] on div "[DATE] 22:30 até [DATE] 23:00" at bounding box center [1032, 269] width 307 height 14
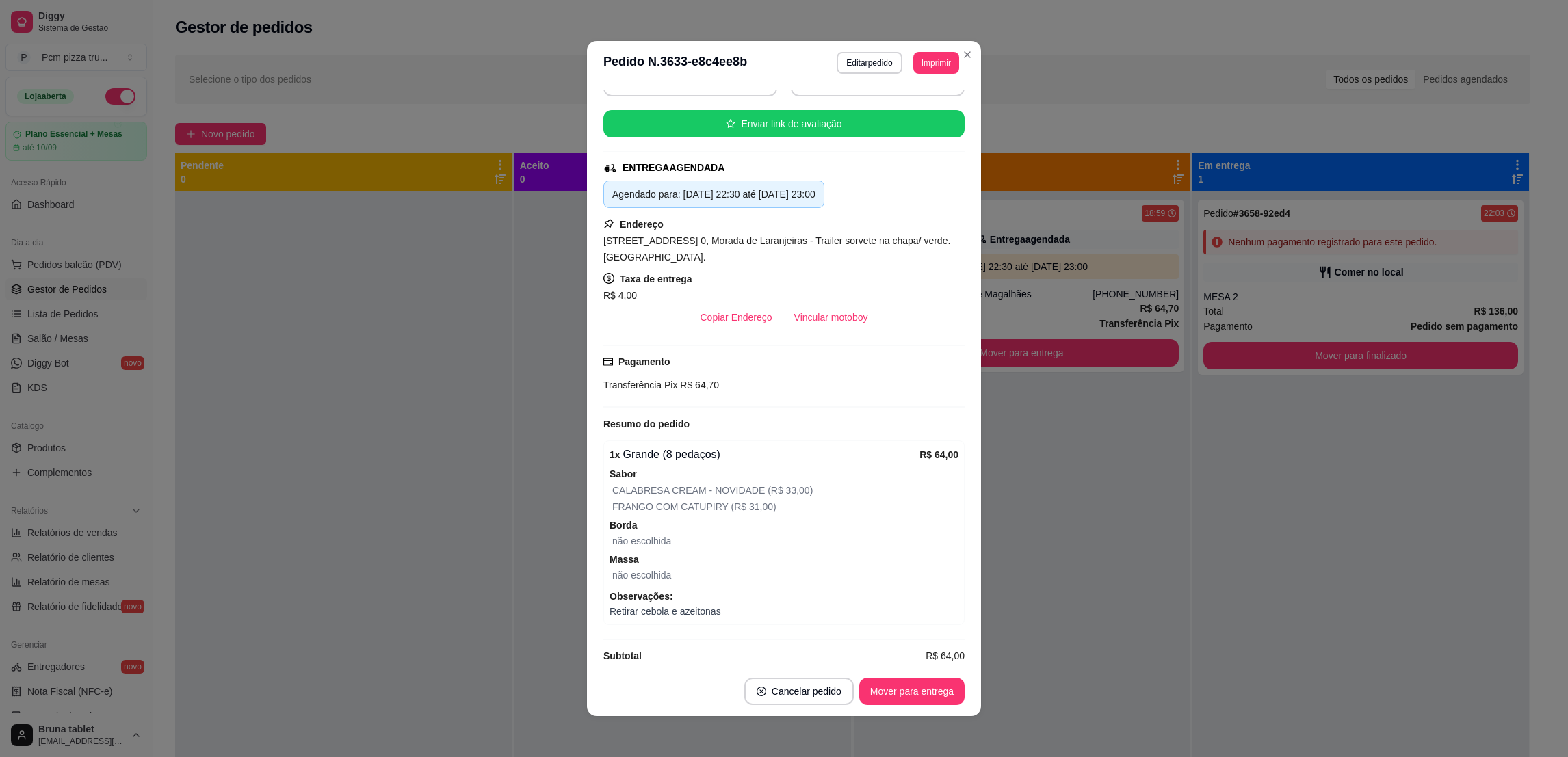
scroll to position [197, 0]
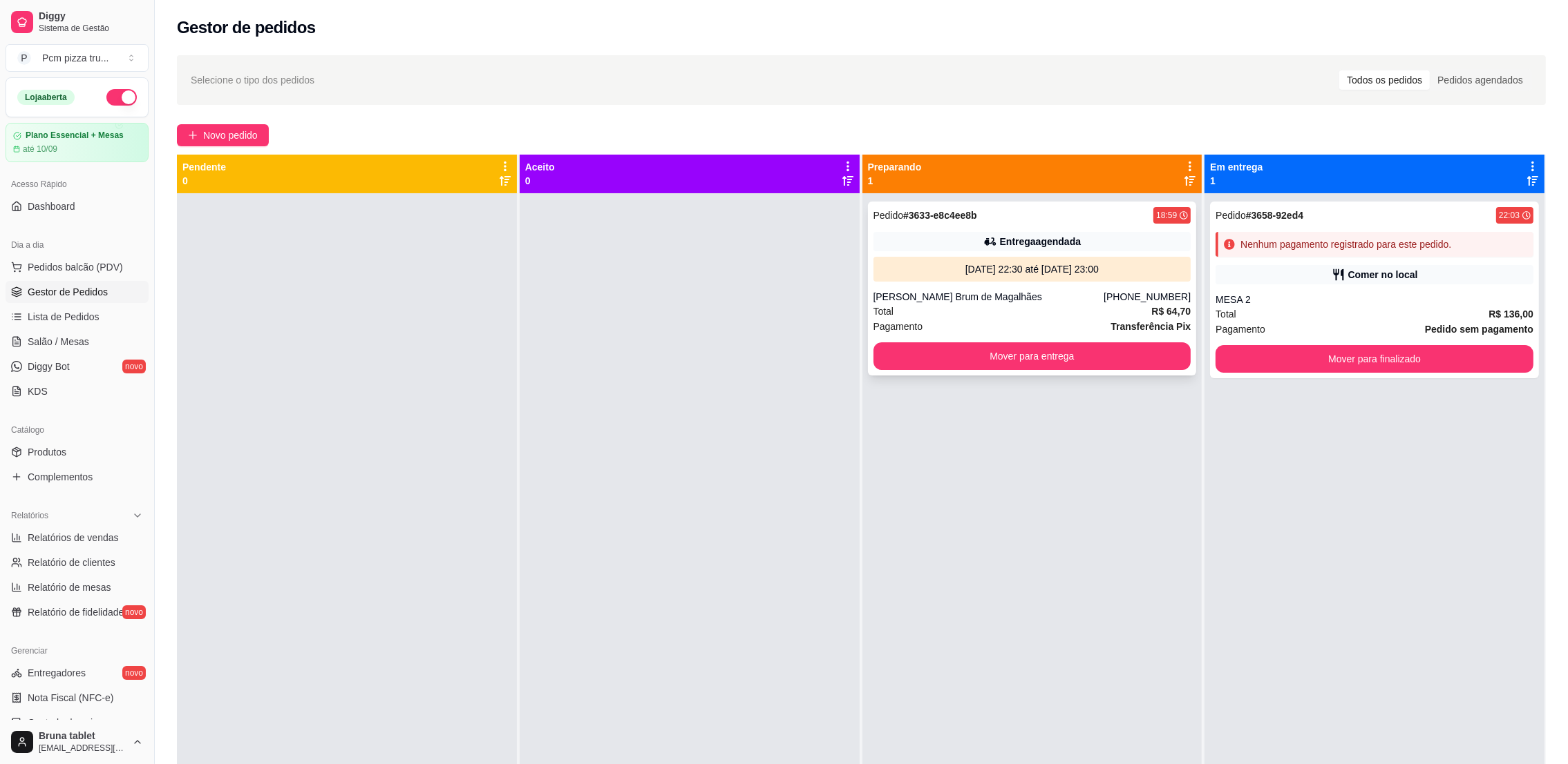
click at [959, 249] on div "Entrega agendada" at bounding box center [1032, 242] width 318 height 19
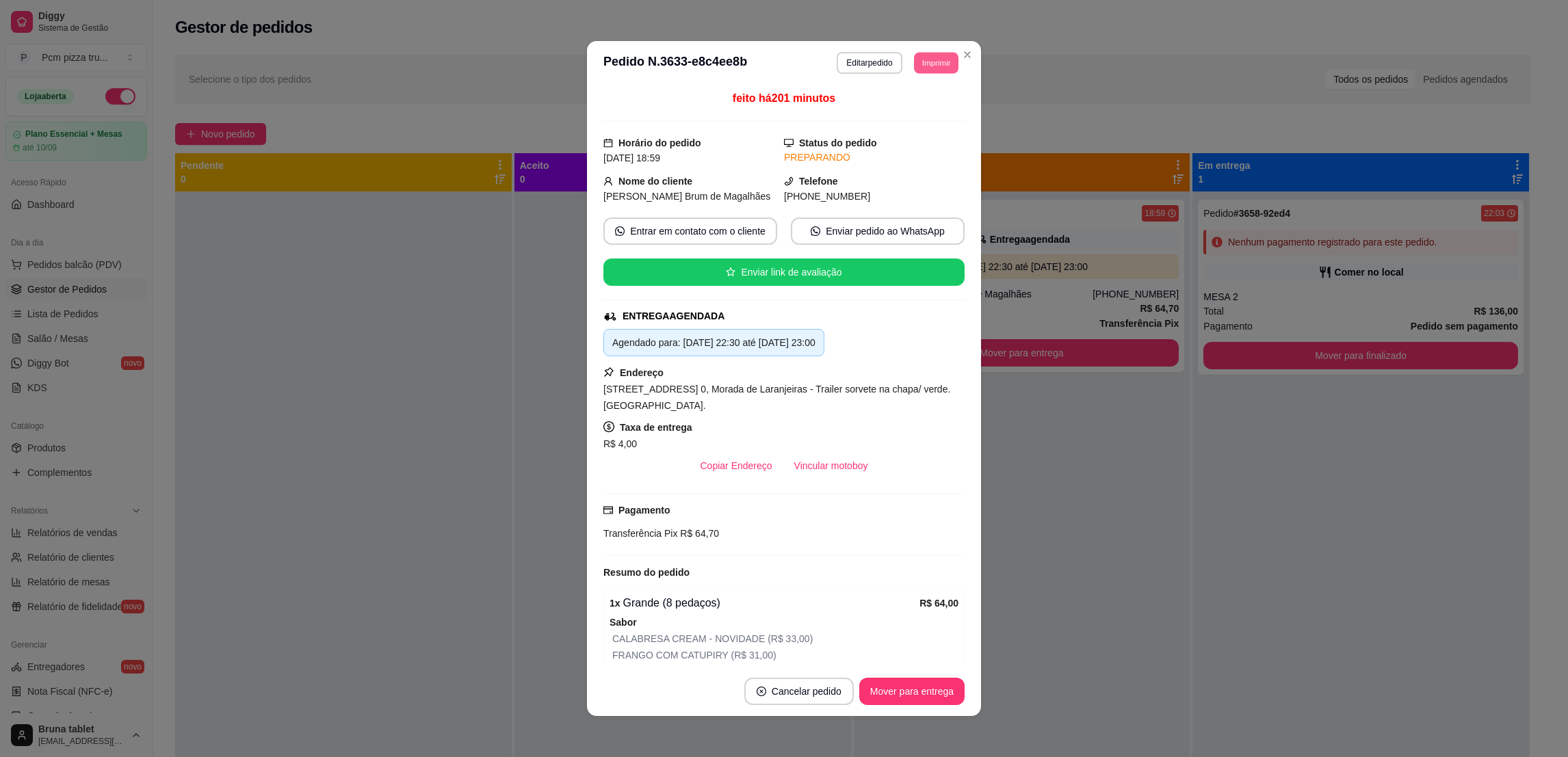
click at [922, 63] on button "Imprimir" at bounding box center [936, 63] width 45 height 21
click at [892, 103] on button "IMPRESSORA 1" at bounding box center [903, 111] width 96 height 21
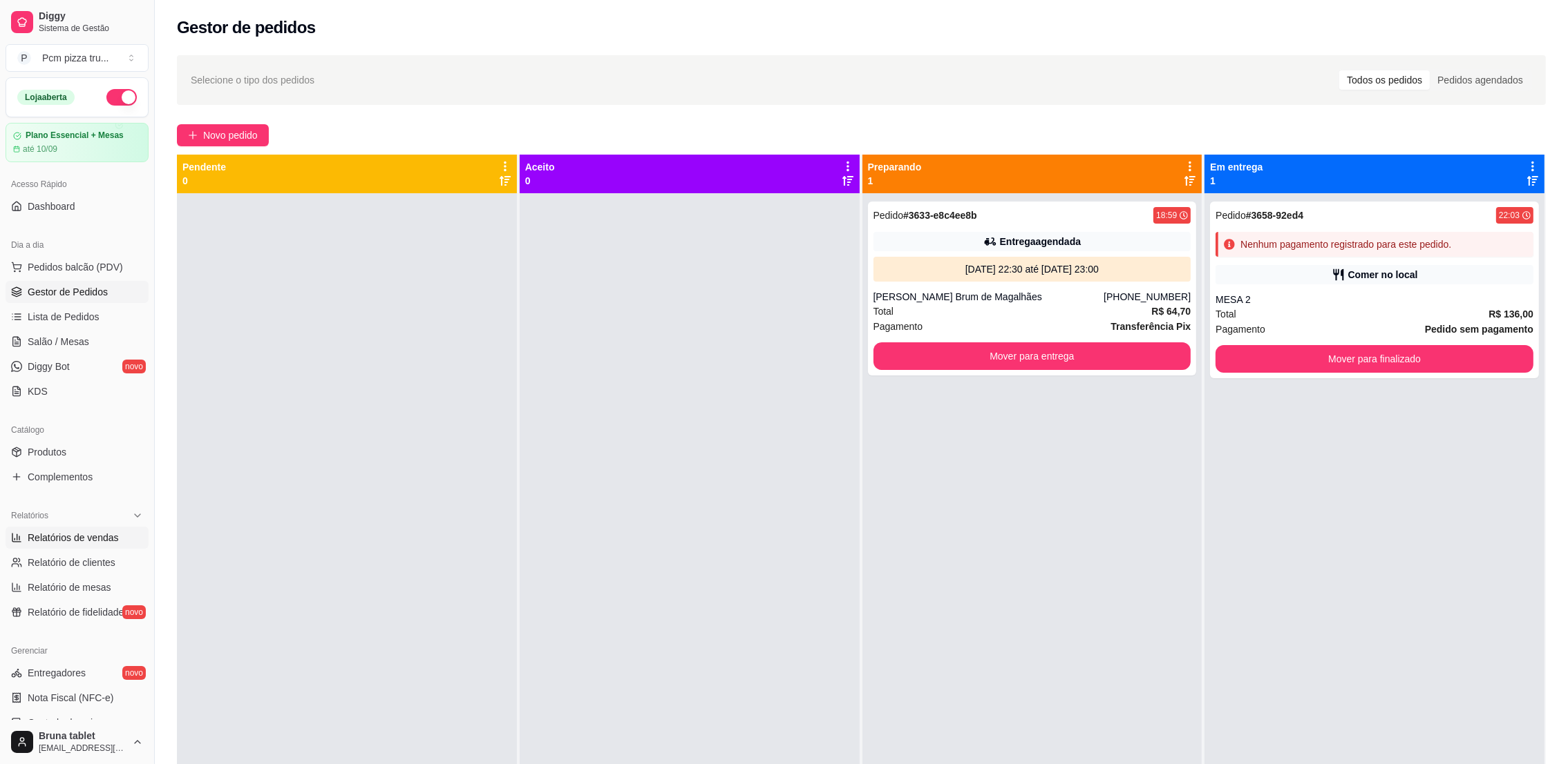
click at [76, 540] on span "Relatórios de vendas" at bounding box center [73, 538] width 91 height 14
select select "ALL"
select select "0"
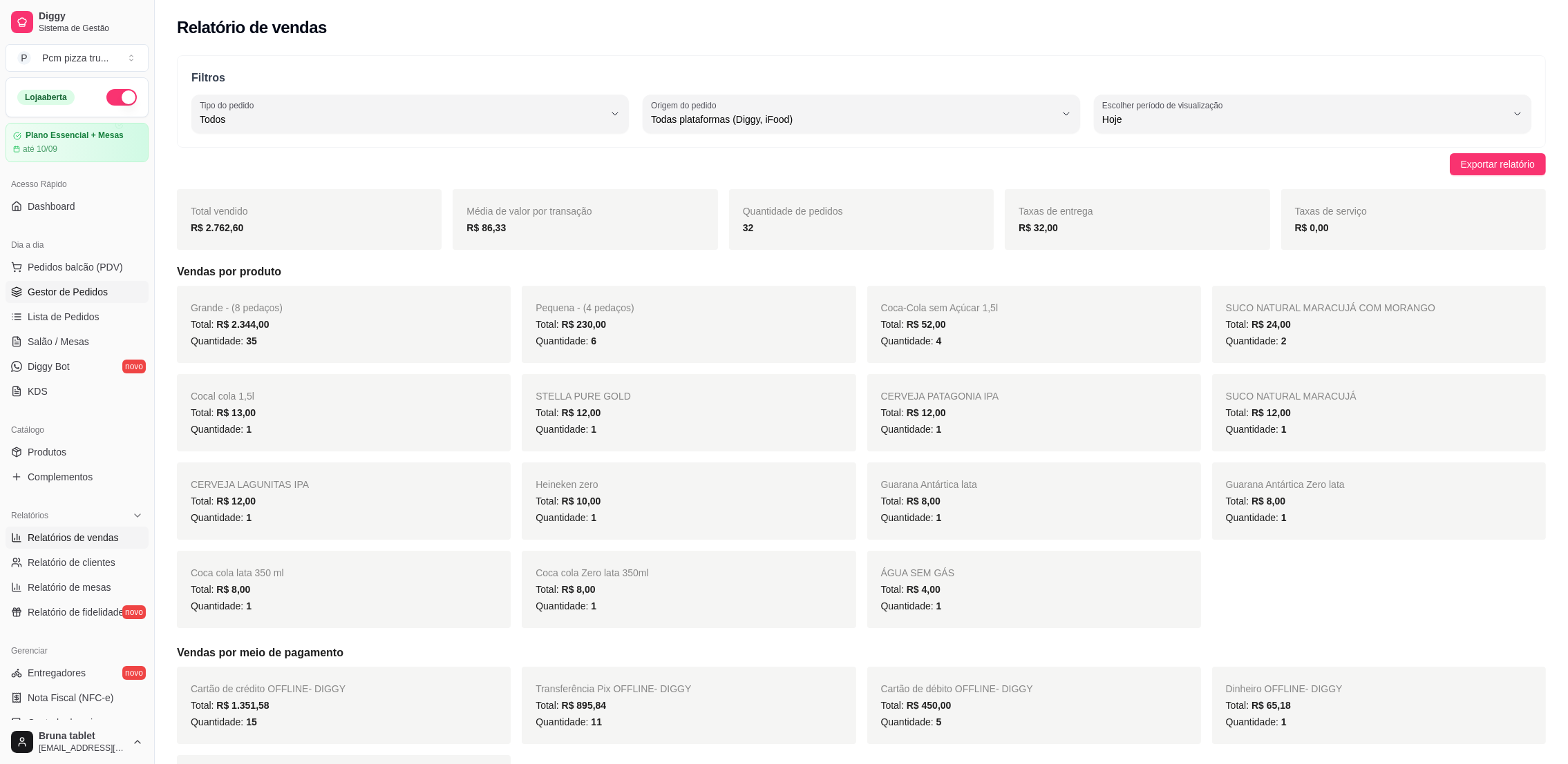
click at [94, 298] on span "Gestor de Pedidos" at bounding box center [68, 292] width 80 height 14
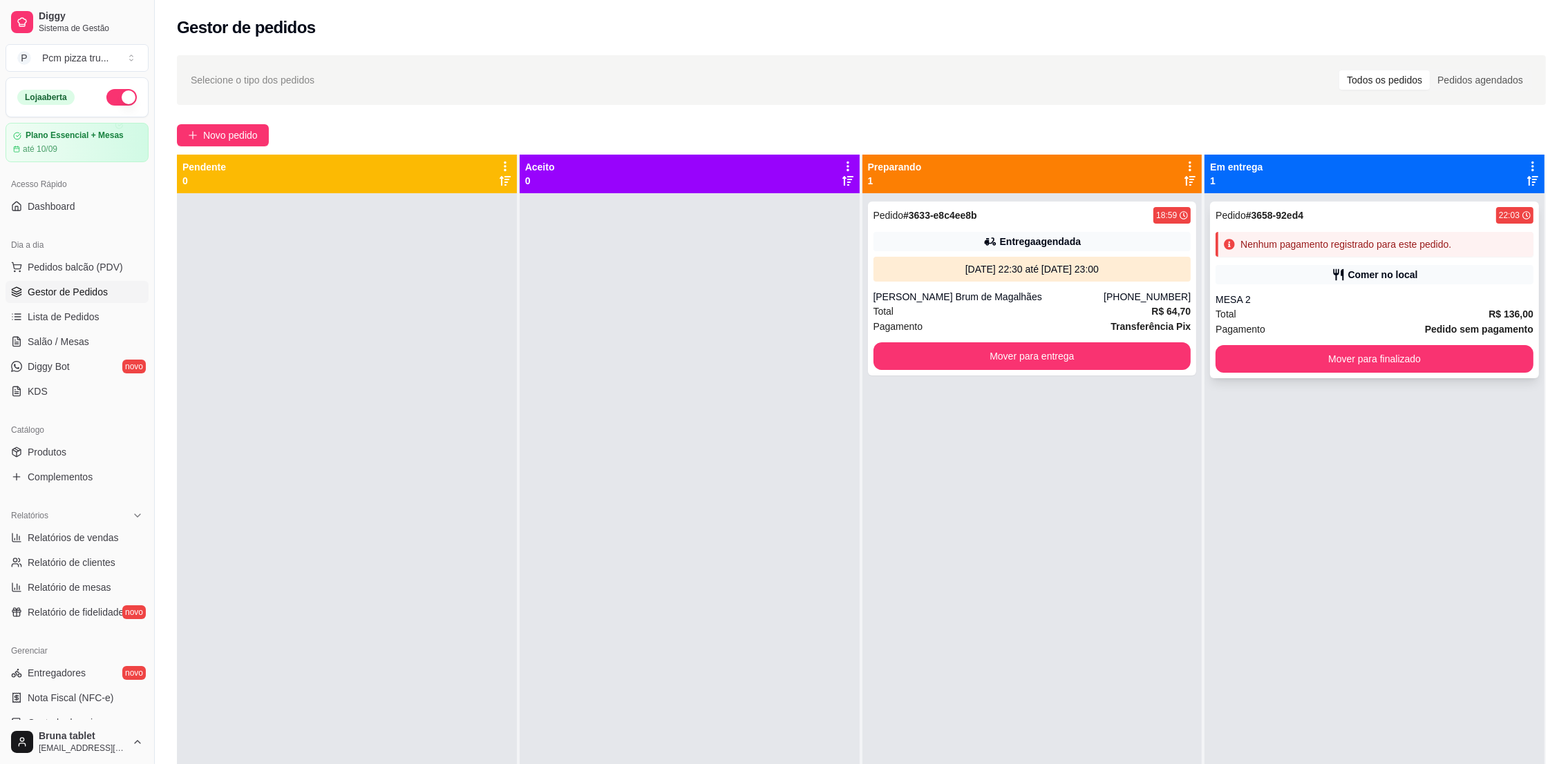
click at [1262, 261] on div "Pedido # 3658-92ed4 22:03 Nenhum pagamento registrado para este pedido. Comer n…" at bounding box center [1374, 290] width 329 height 177
click at [1204, 551] on div "Pedido # 3658-92ed4 22:03 Nenhum pagamento registrado para este pedido. Comer n…" at bounding box center [1374, 575] width 340 height 764
click at [63, 547] on link "Relatórios de vendas" at bounding box center [76, 538] width 143 height 23
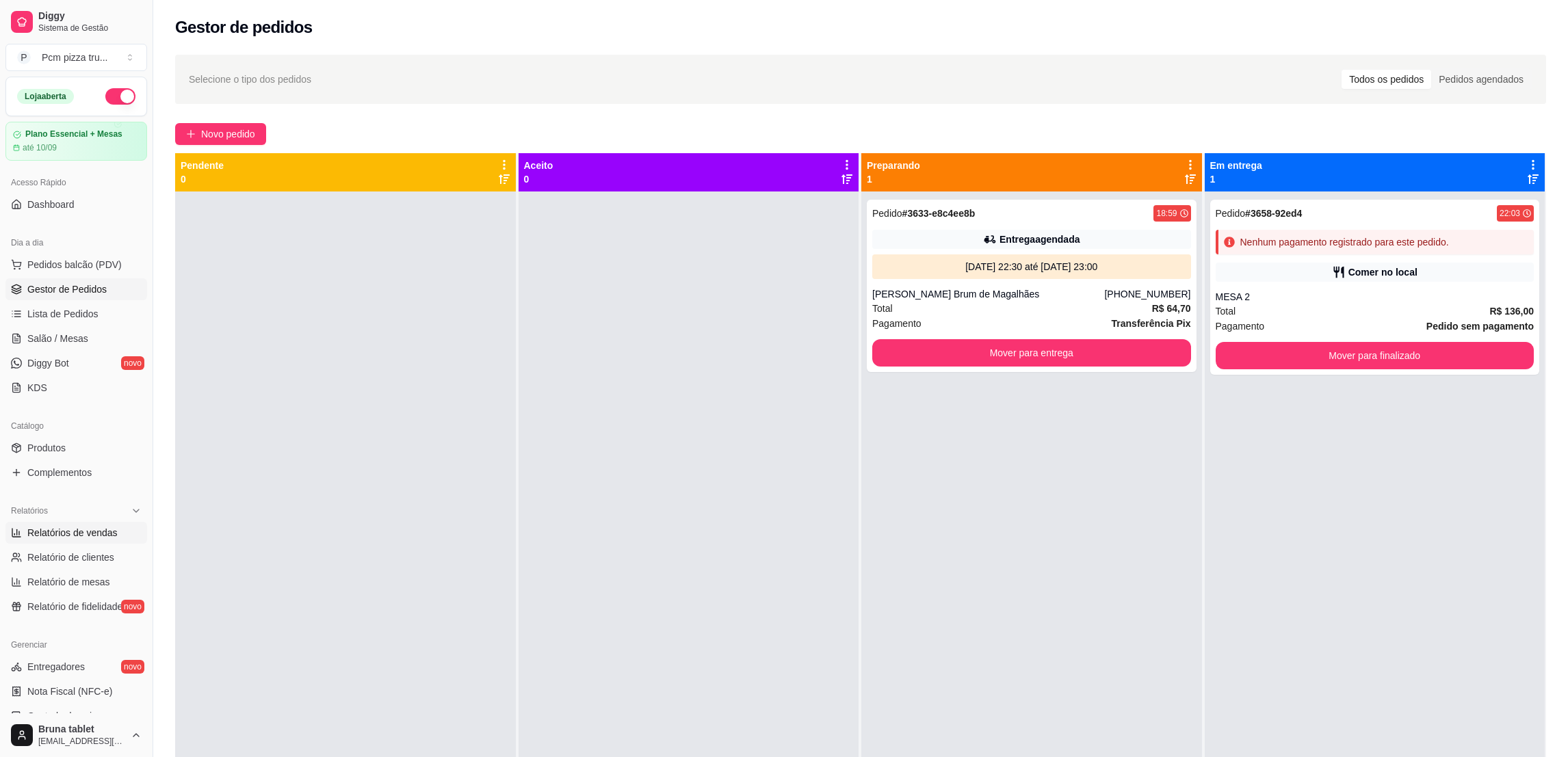
select select "ALL"
select select "0"
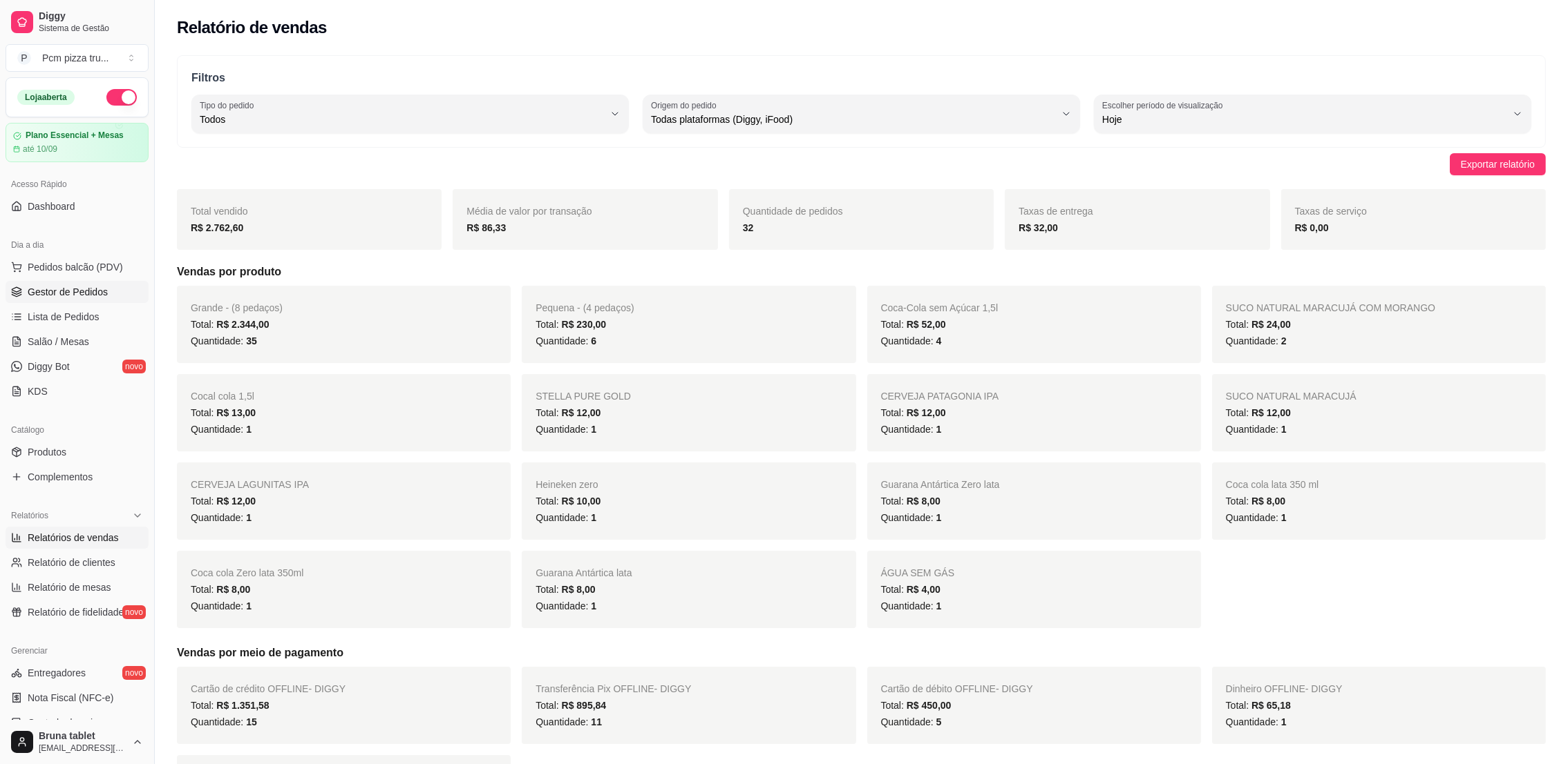
click at [106, 301] on link "Gestor de Pedidos" at bounding box center [76, 292] width 143 height 23
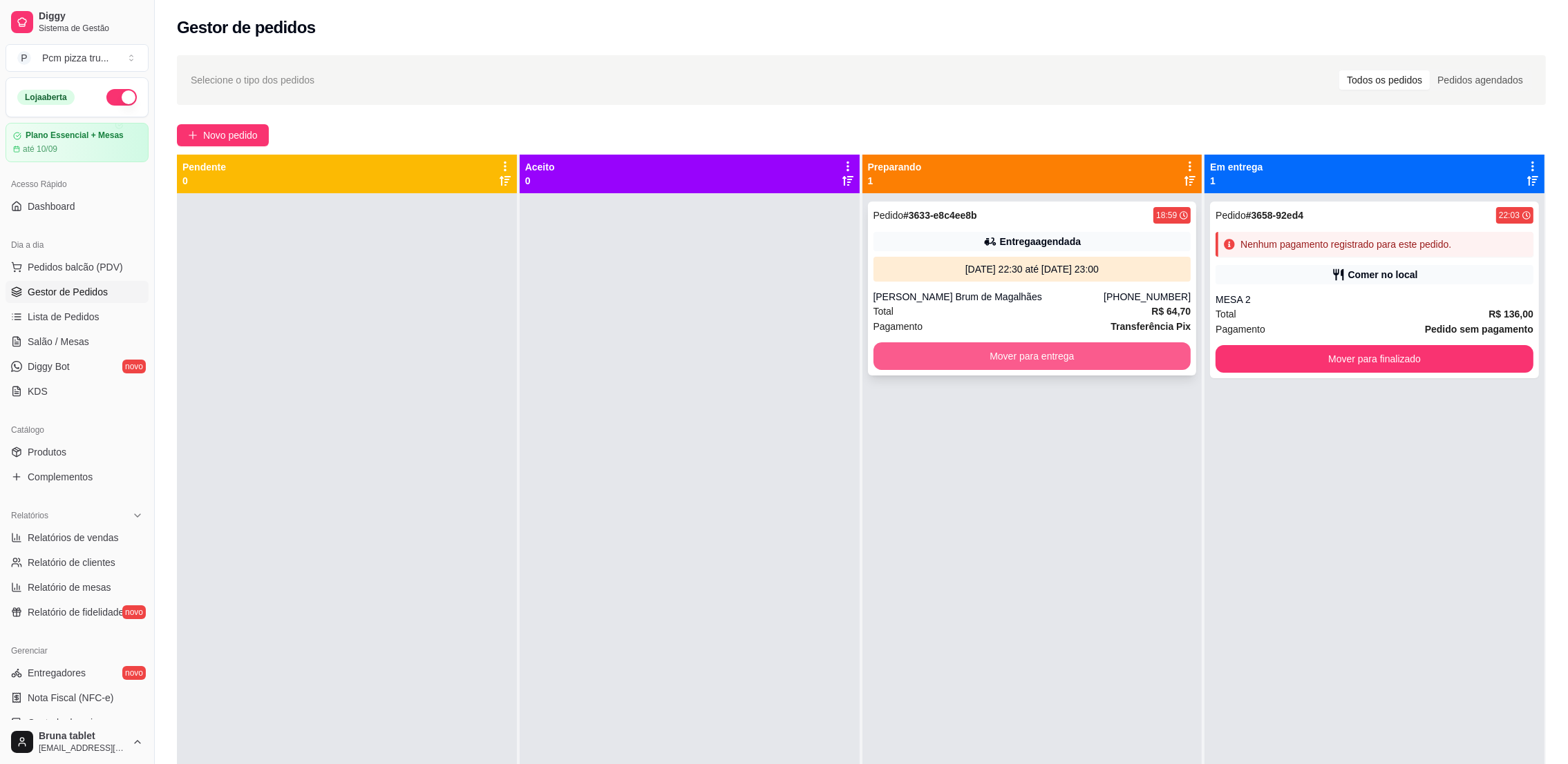
click at [960, 353] on button "Mover para entrega" at bounding box center [1032, 356] width 318 height 28
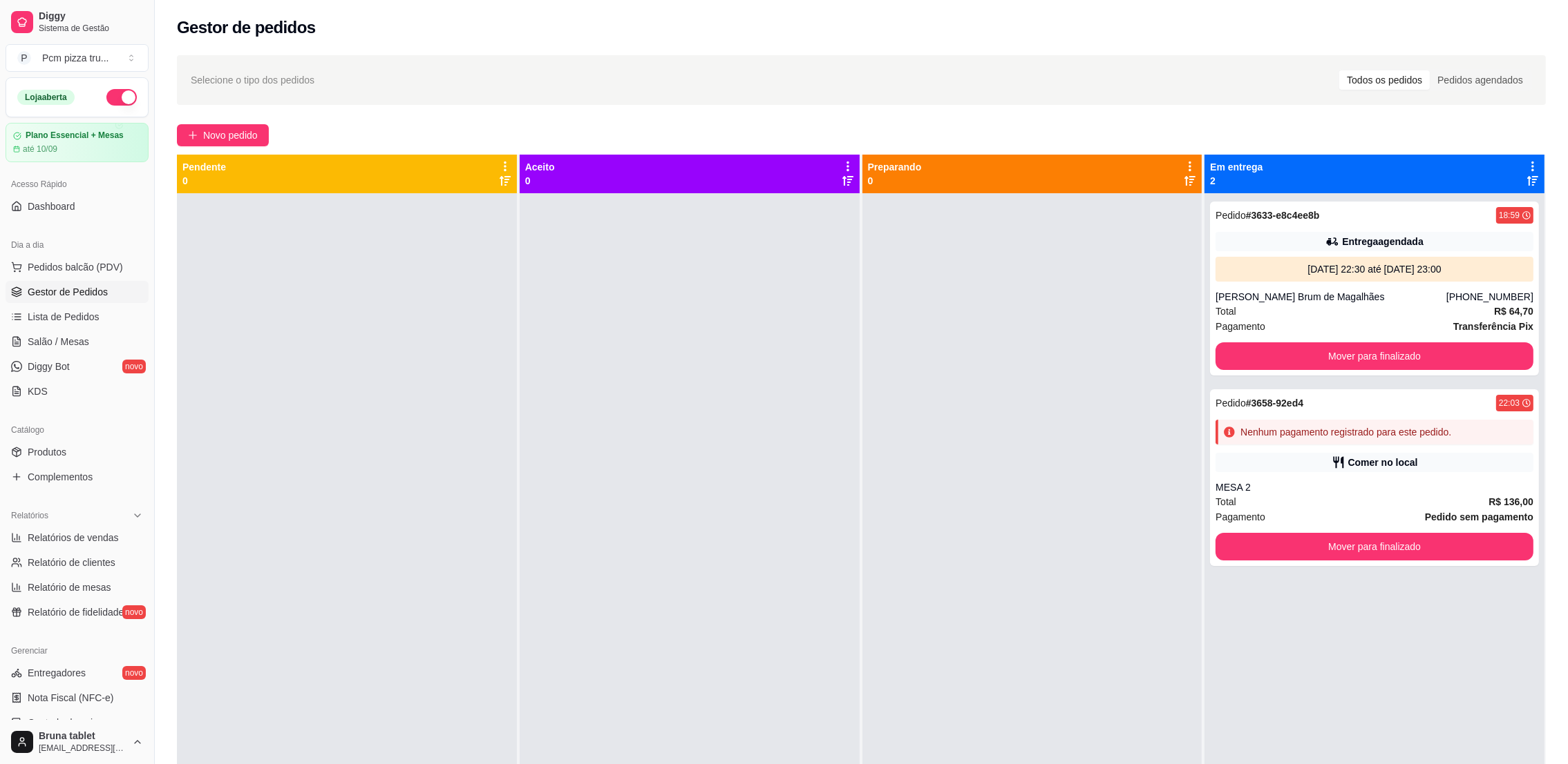
click at [247, 418] on div at bounding box center [347, 575] width 340 height 764
click at [72, 552] on link "Relatório de clientes" at bounding box center [76, 563] width 143 height 23
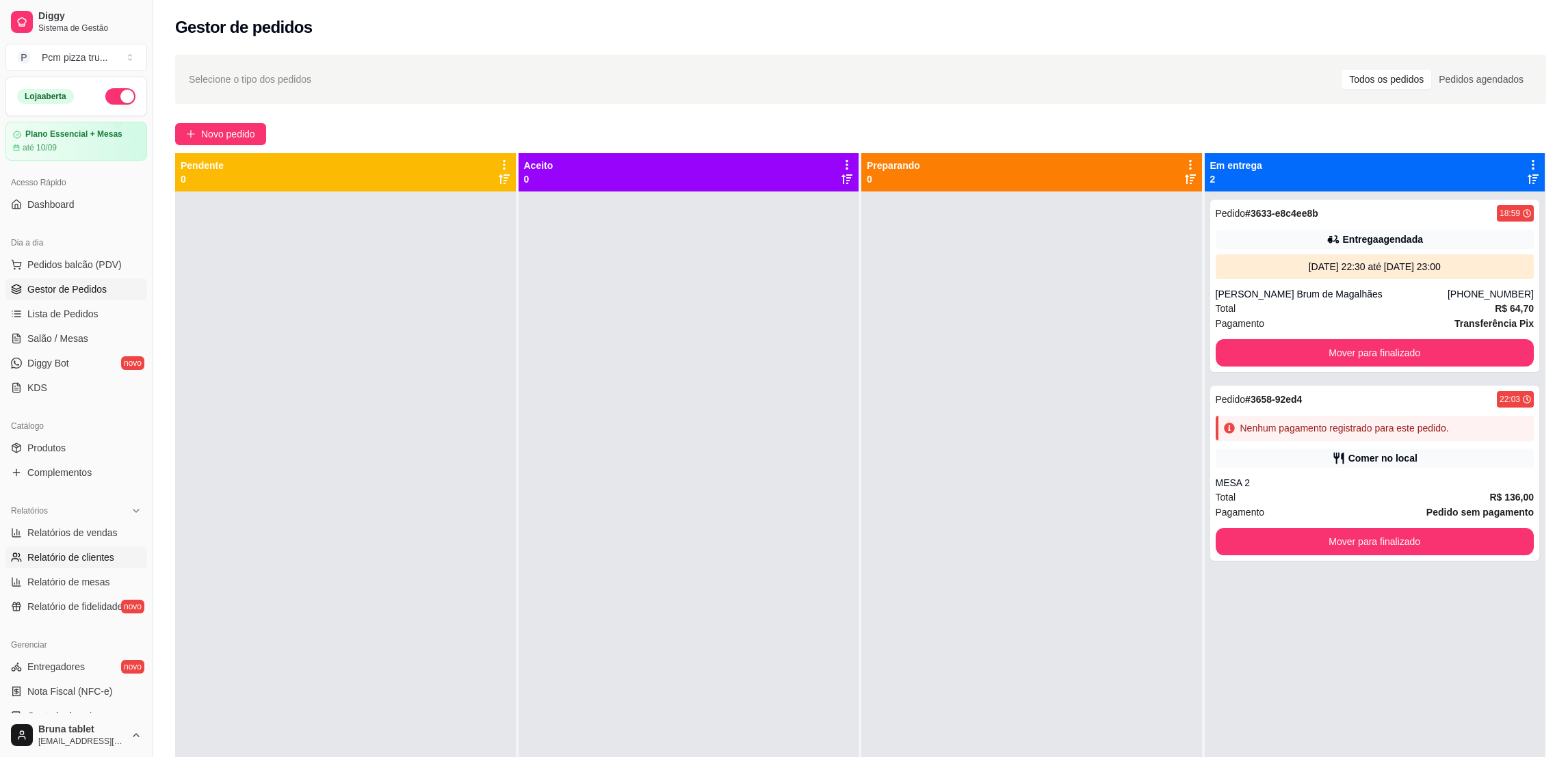
select select "30"
select select "HIGHEST_TOTAL_SPENT_WITH_ORDERS"
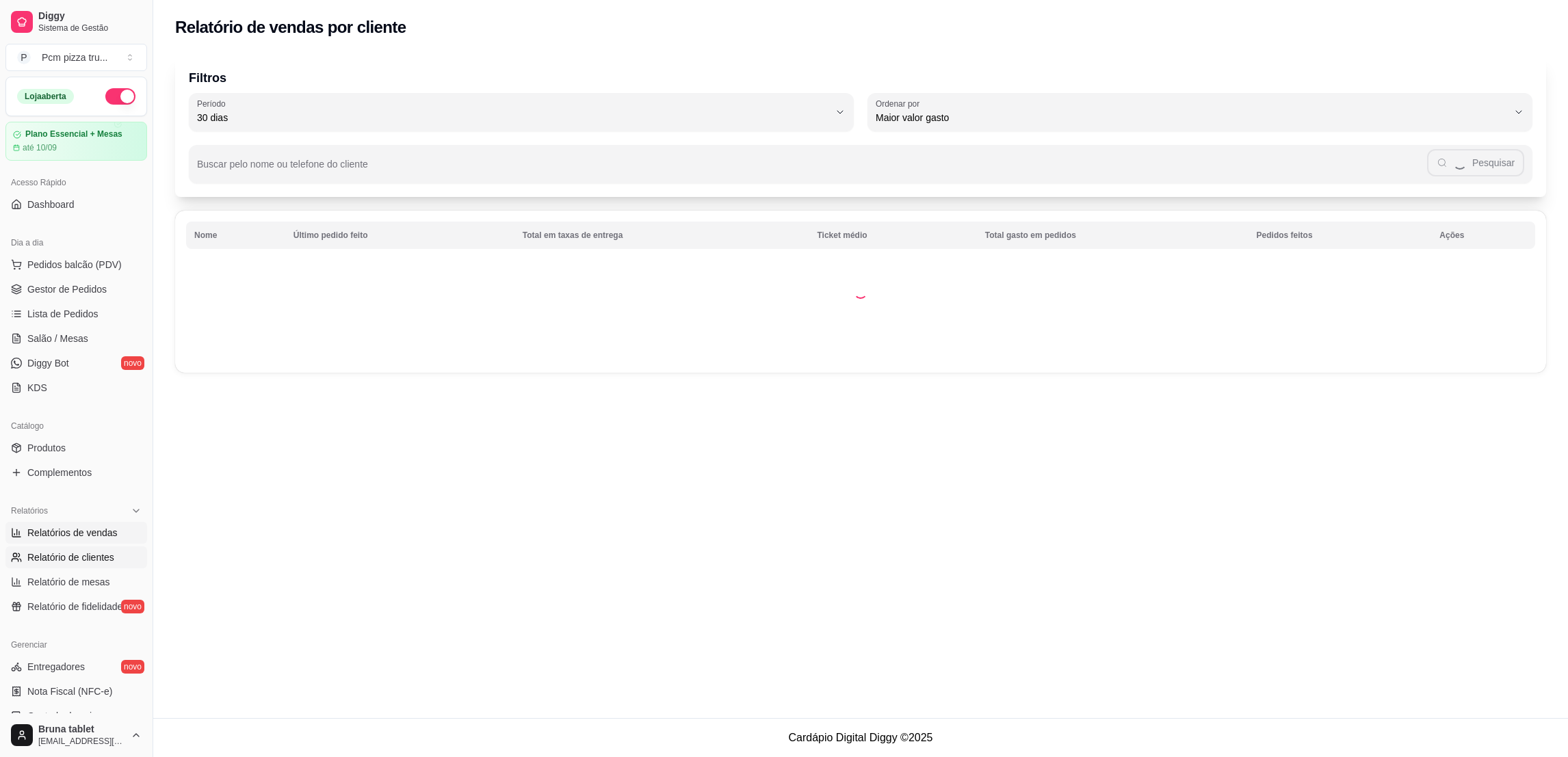
click at [76, 522] on link "Relatórios de vendas" at bounding box center [76, 533] width 142 height 22
select select "ALL"
select select "0"
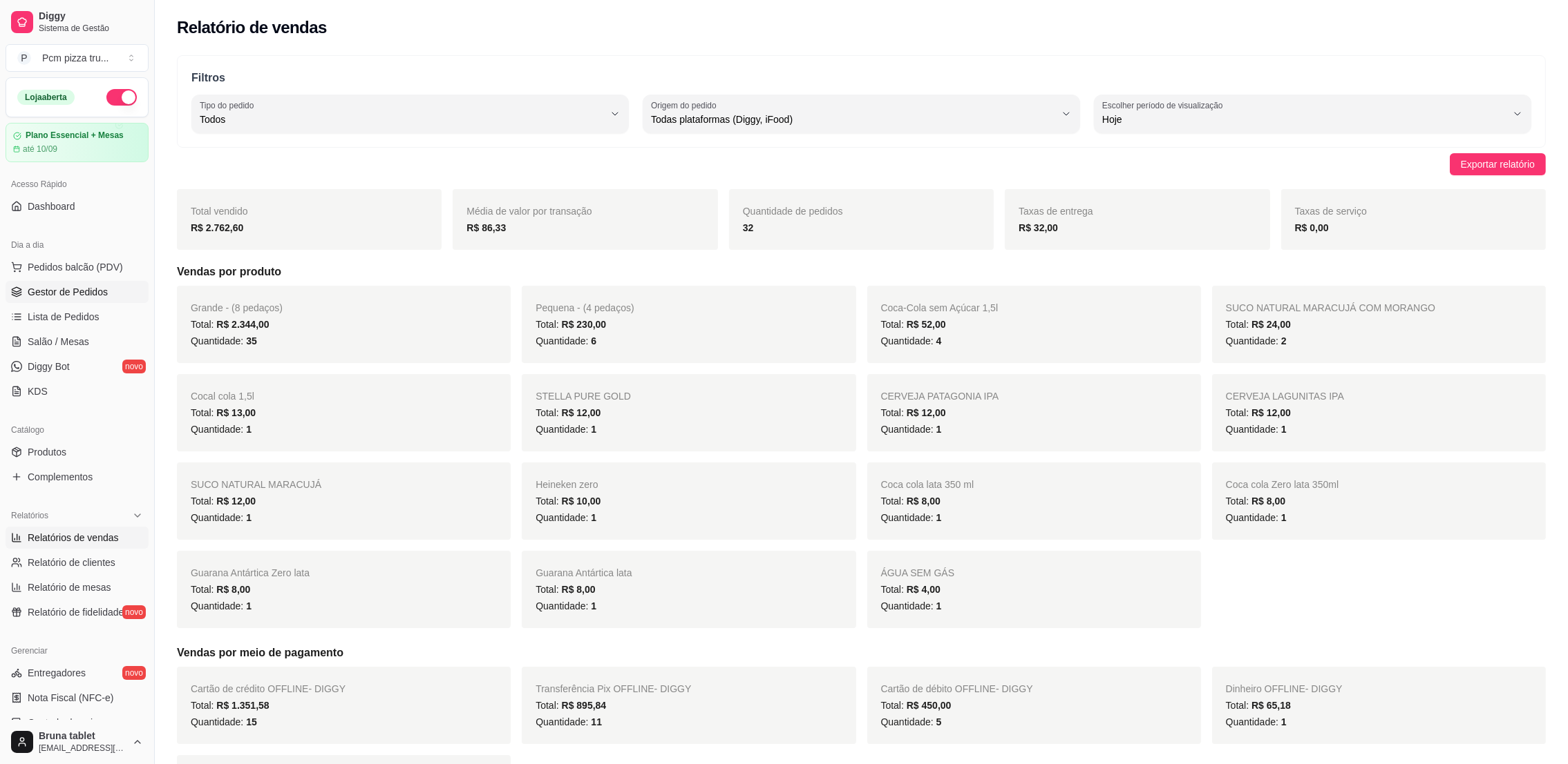
click at [35, 295] on span "Gestor de Pedidos" at bounding box center [68, 292] width 80 height 14
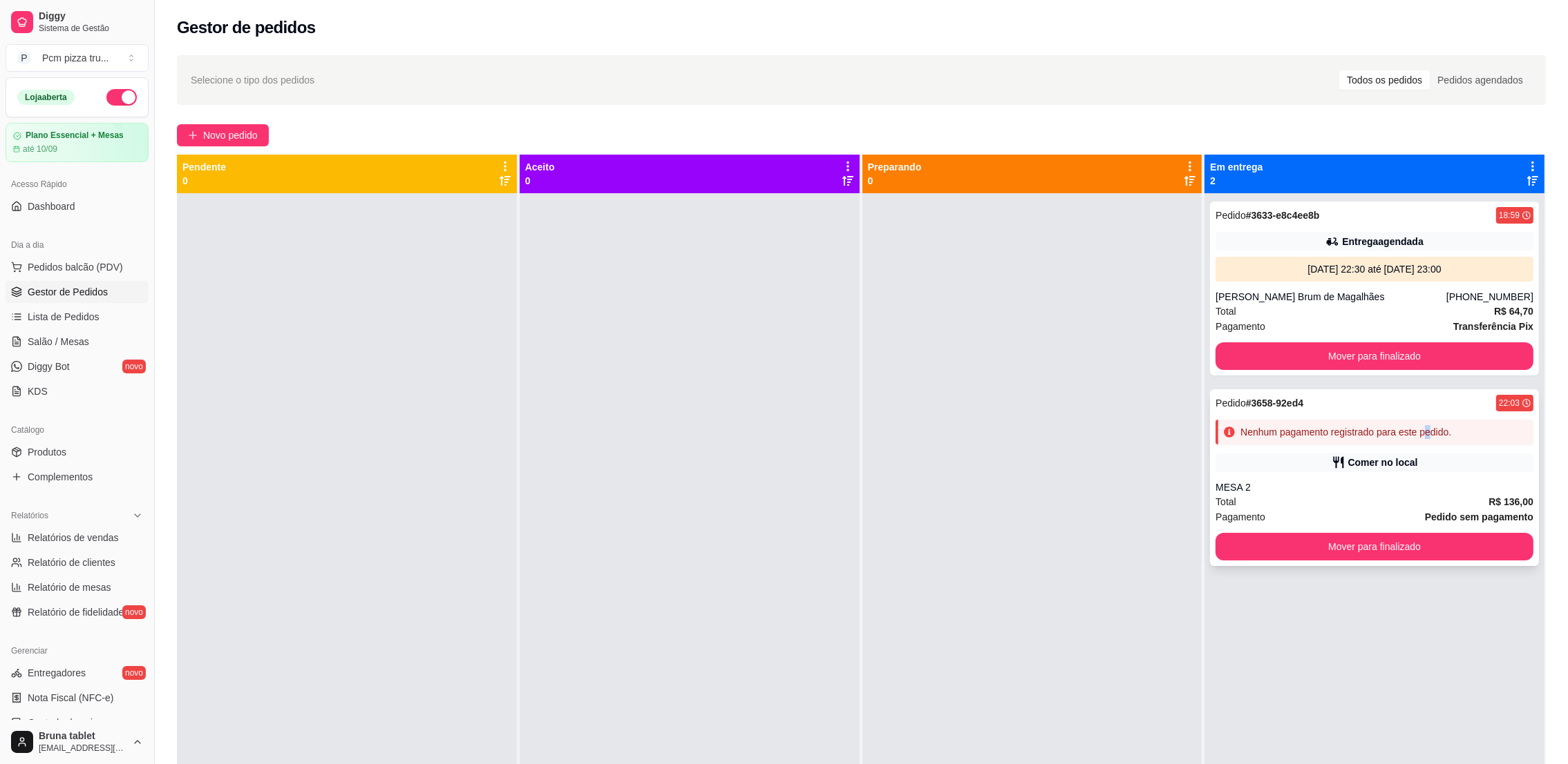
click at [1419, 431] on div "Nenhum pagamento registrado para este pedido." at bounding box center [1345, 432] width 211 height 14
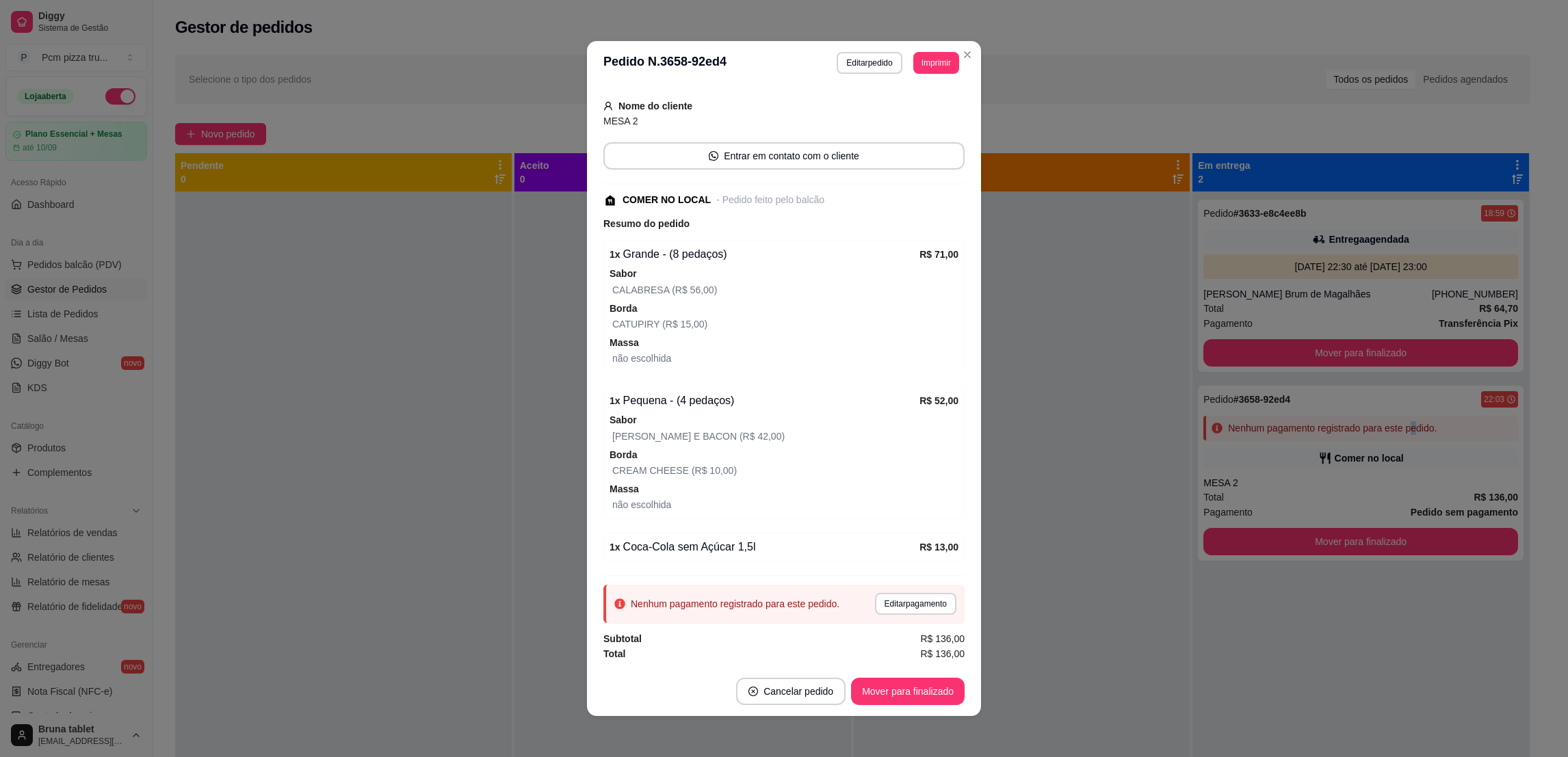
scroll to position [76, 0]
click at [895, 598] on button "Editar pagamento" at bounding box center [915, 603] width 79 height 21
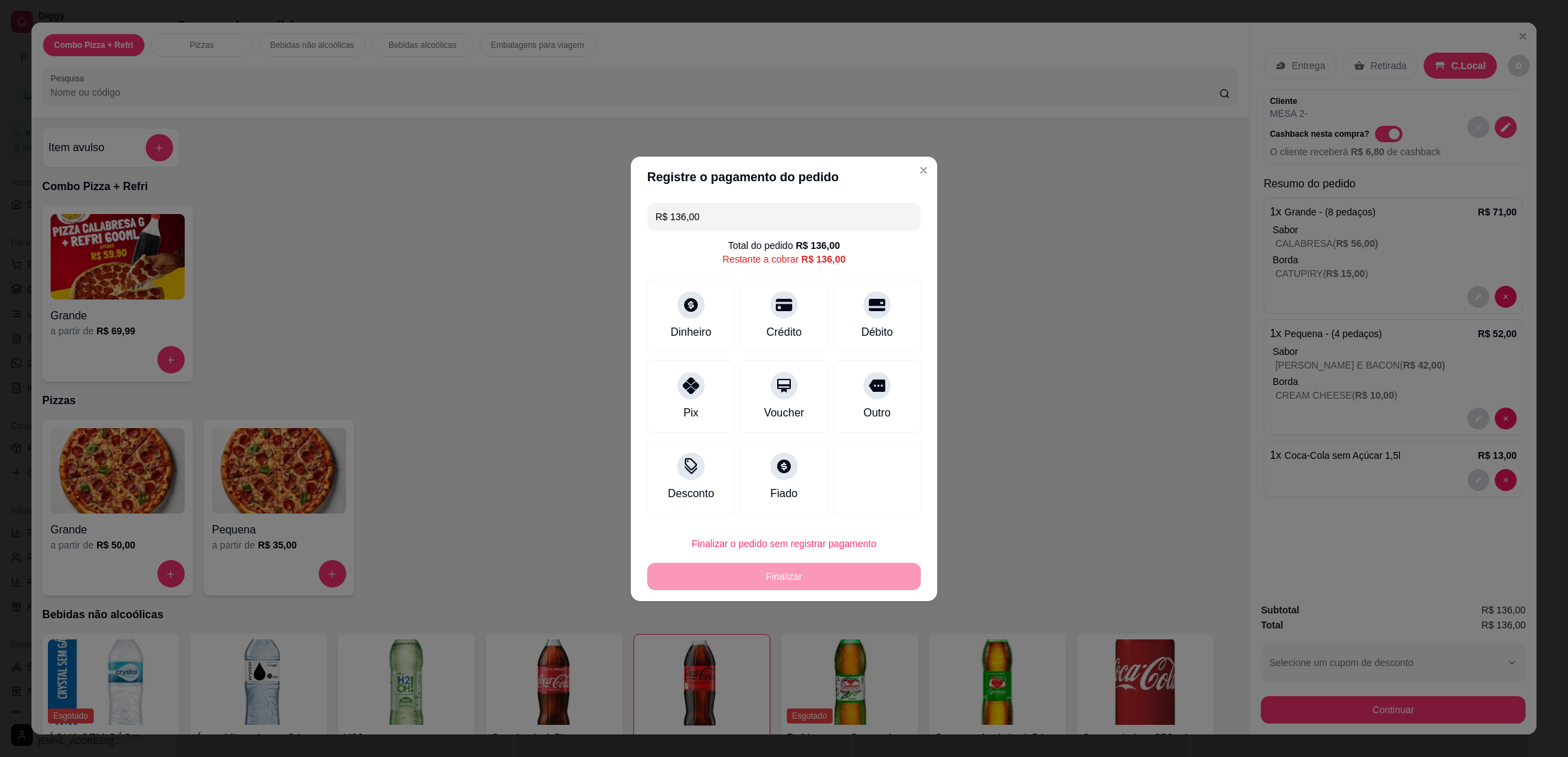
click at [717, 209] on input "R$ 136,00" at bounding box center [784, 217] width 257 height 27
click at [775, 305] on icon at bounding box center [784, 301] width 18 height 14
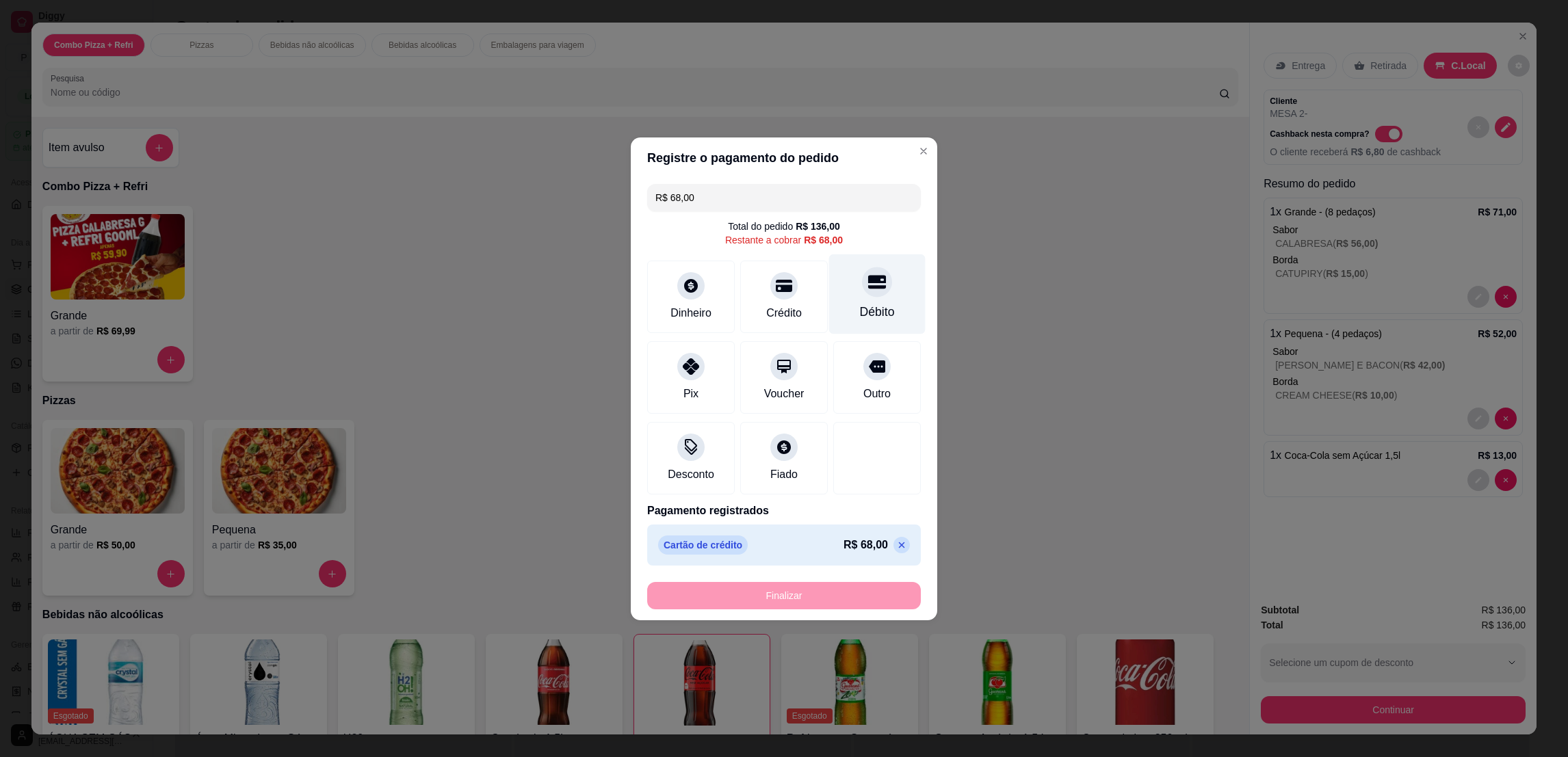
click at [843, 305] on div "Débito" at bounding box center [877, 294] width 96 height 80
type input "R$ 0,00"
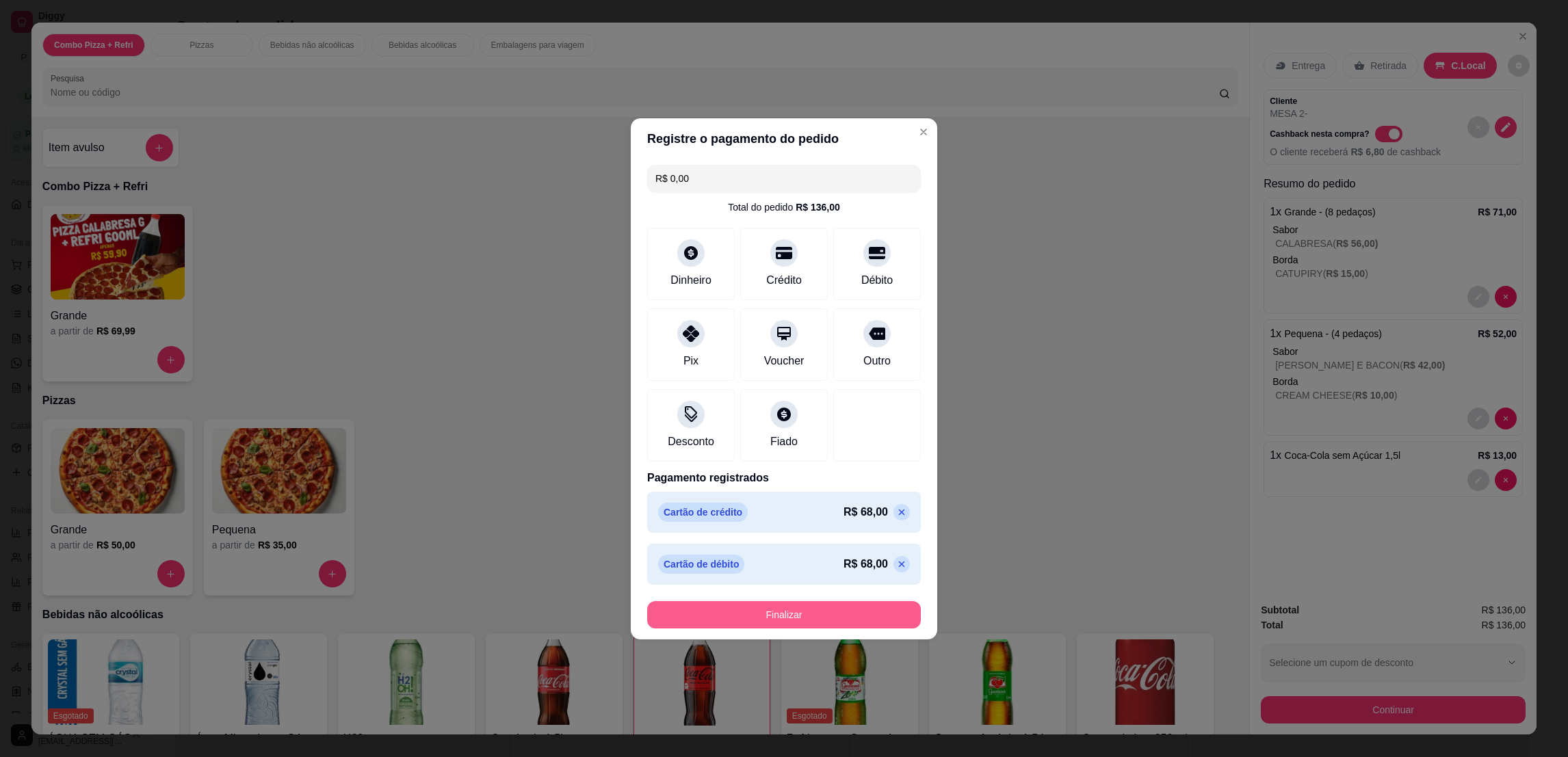
click at [832, 628] on button "Finalizar" at bounding box center [784, 615] width 274 height 27
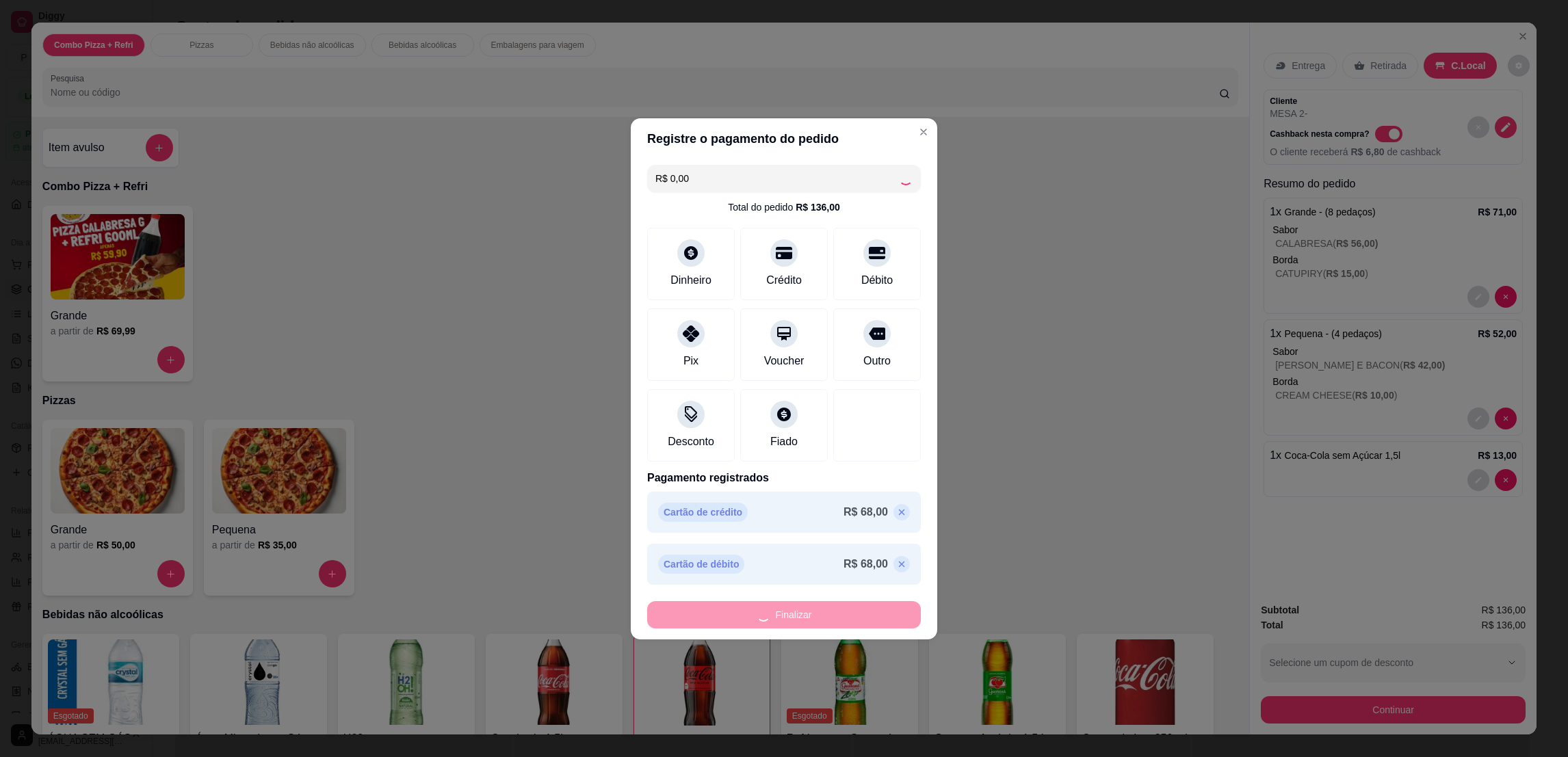
type input "0"
type input "-R$ 136,00"
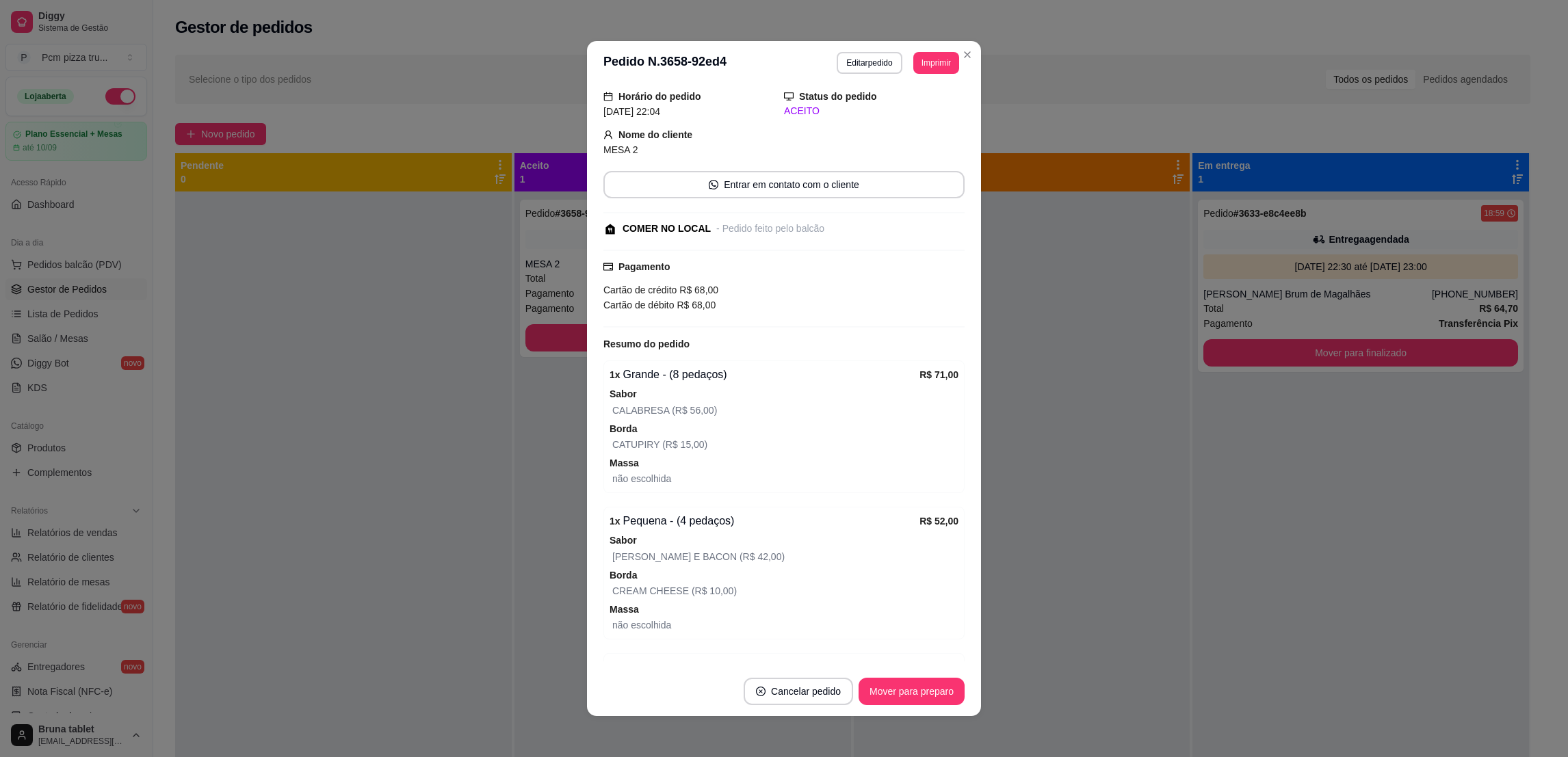
scroll to position [107, 0]
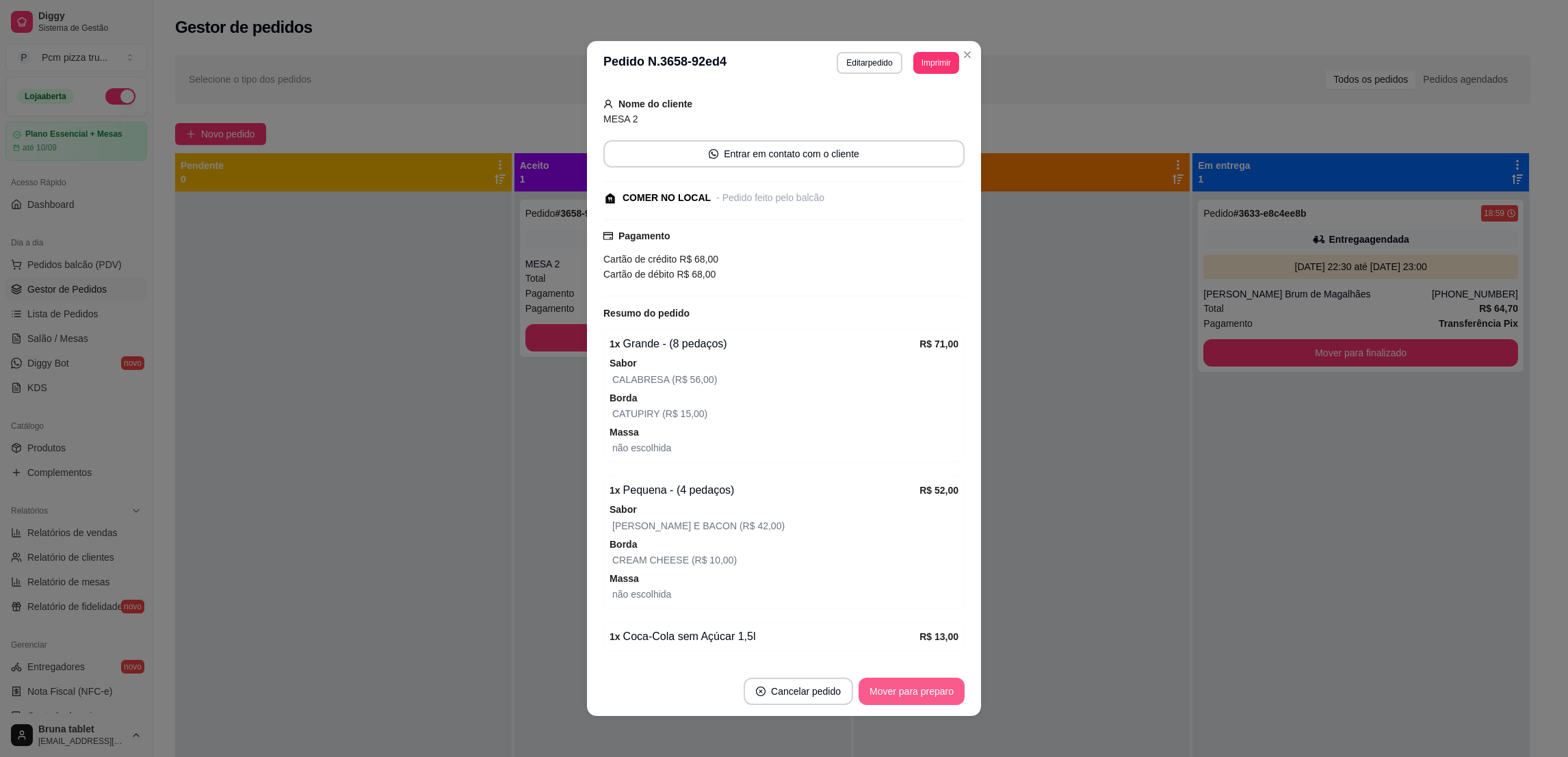
click at [950, 690] on button "Mover para preparo" at bounding box center [911, 692] width 106 height 27
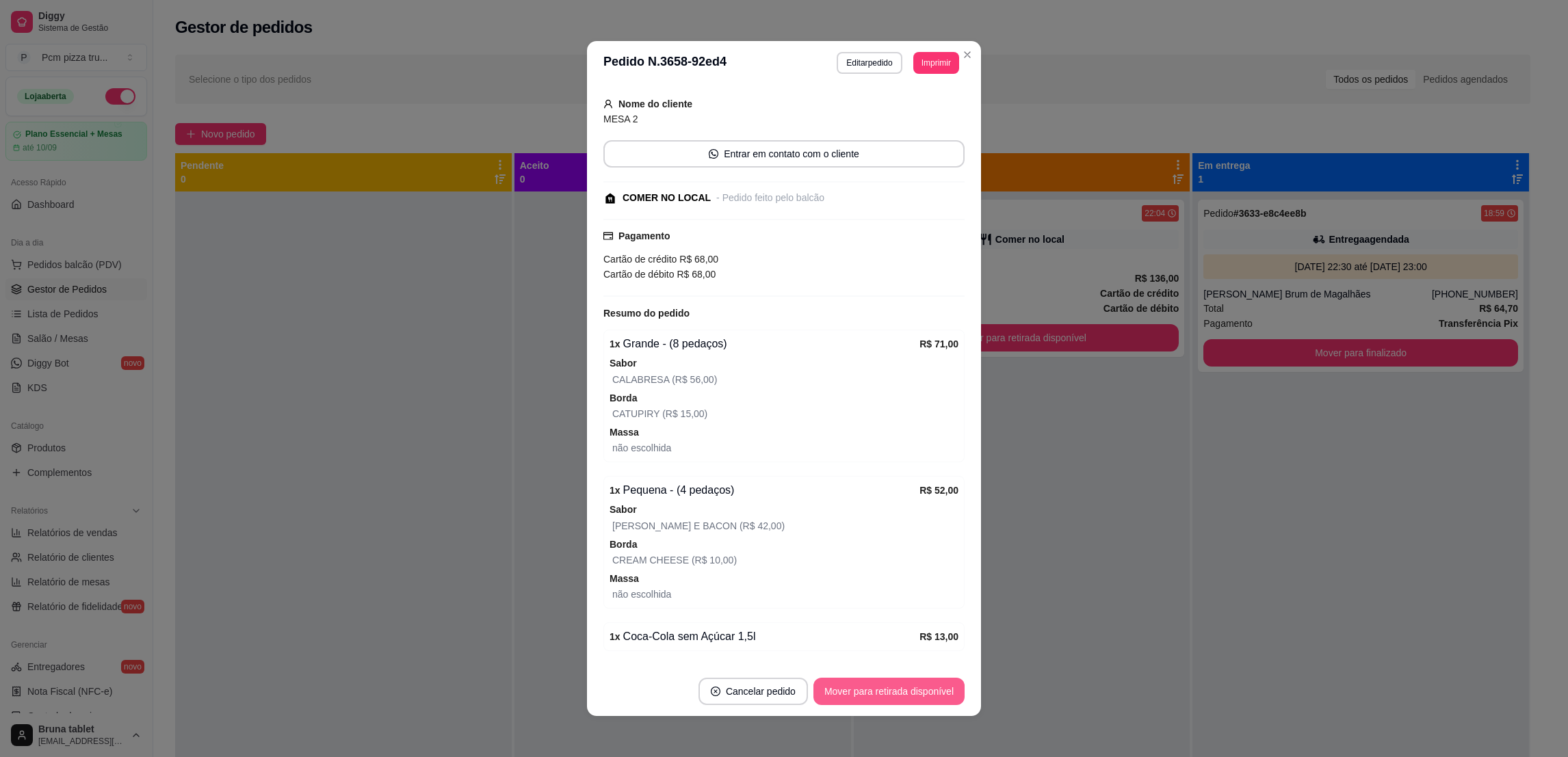
click at [942, 695] on button "Mover para retirada disponível" at bounding box center [889, 692] width 151 height 27
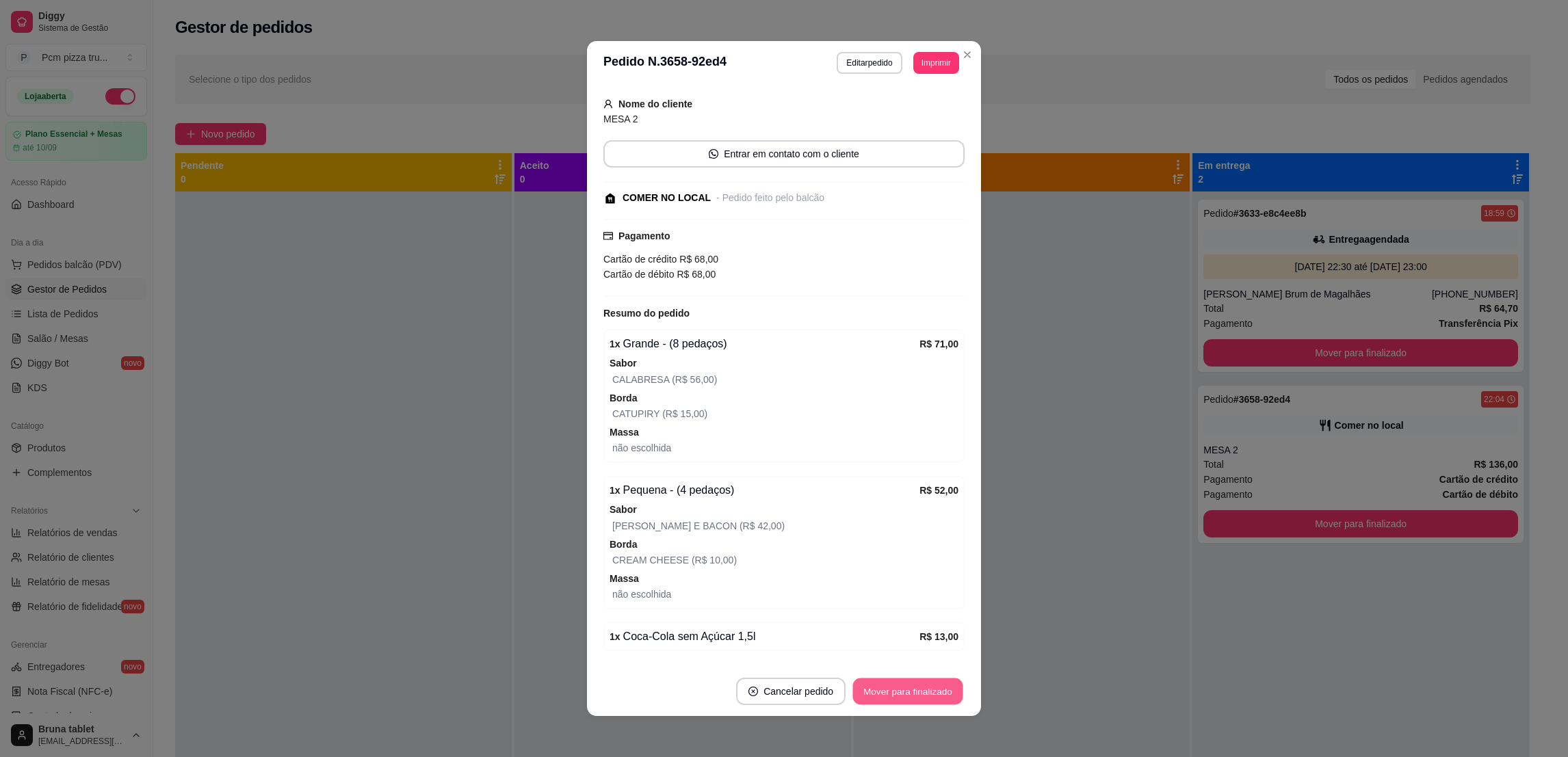
click at [943, 693] on button "Mover para finalizado" at bounding box center [908, 692] width 110 height 27
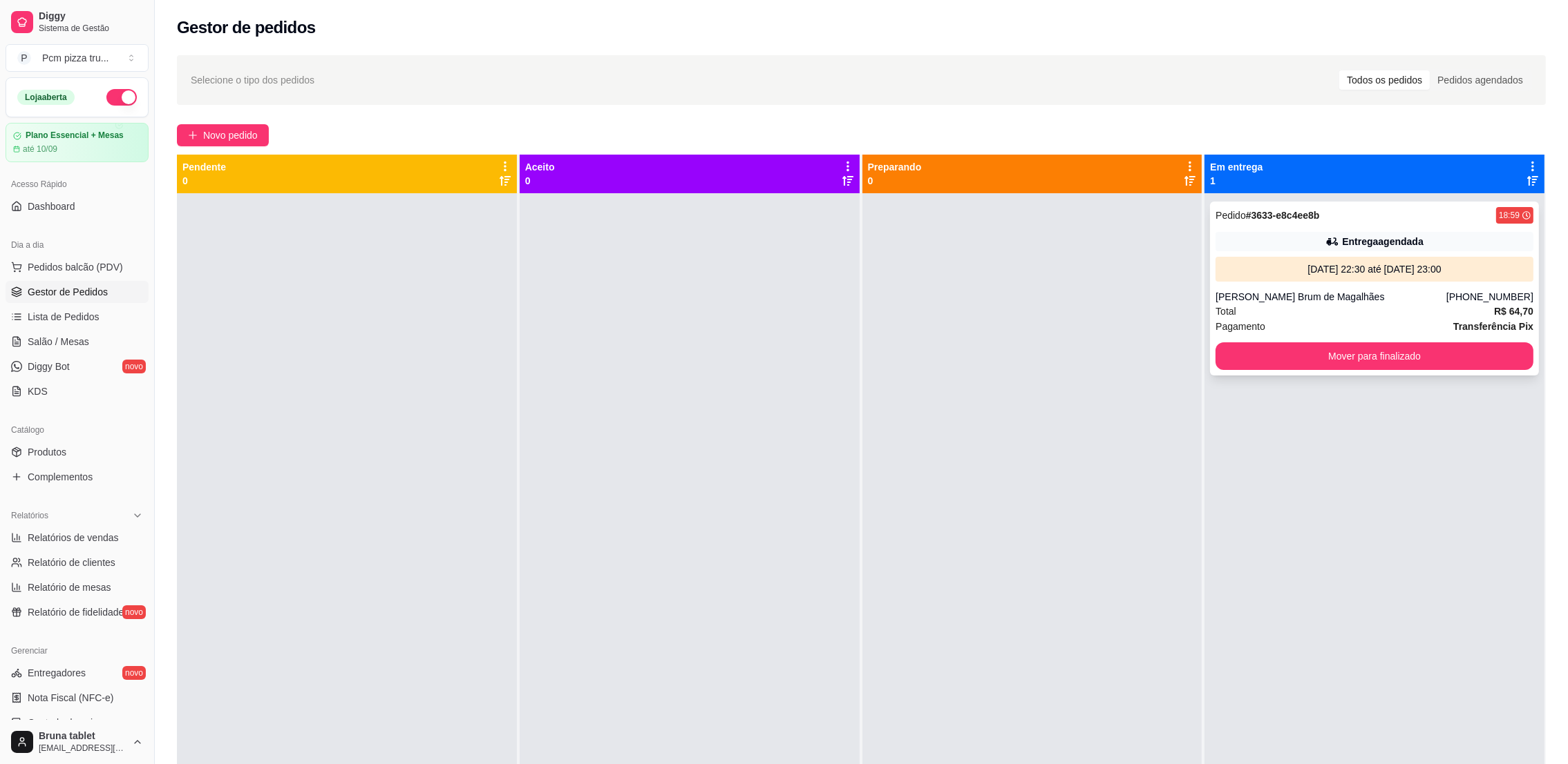
click at [1259, 298] on div "[PERSON_NAME] Brum de Magalhães" at bounding box center [1331, 297] width 231 height 14
click at [108, 542] on span "Relatórios de vendas" at bounding box center [73, 538] width 91 height 14
select select "ALL"
select select "0"
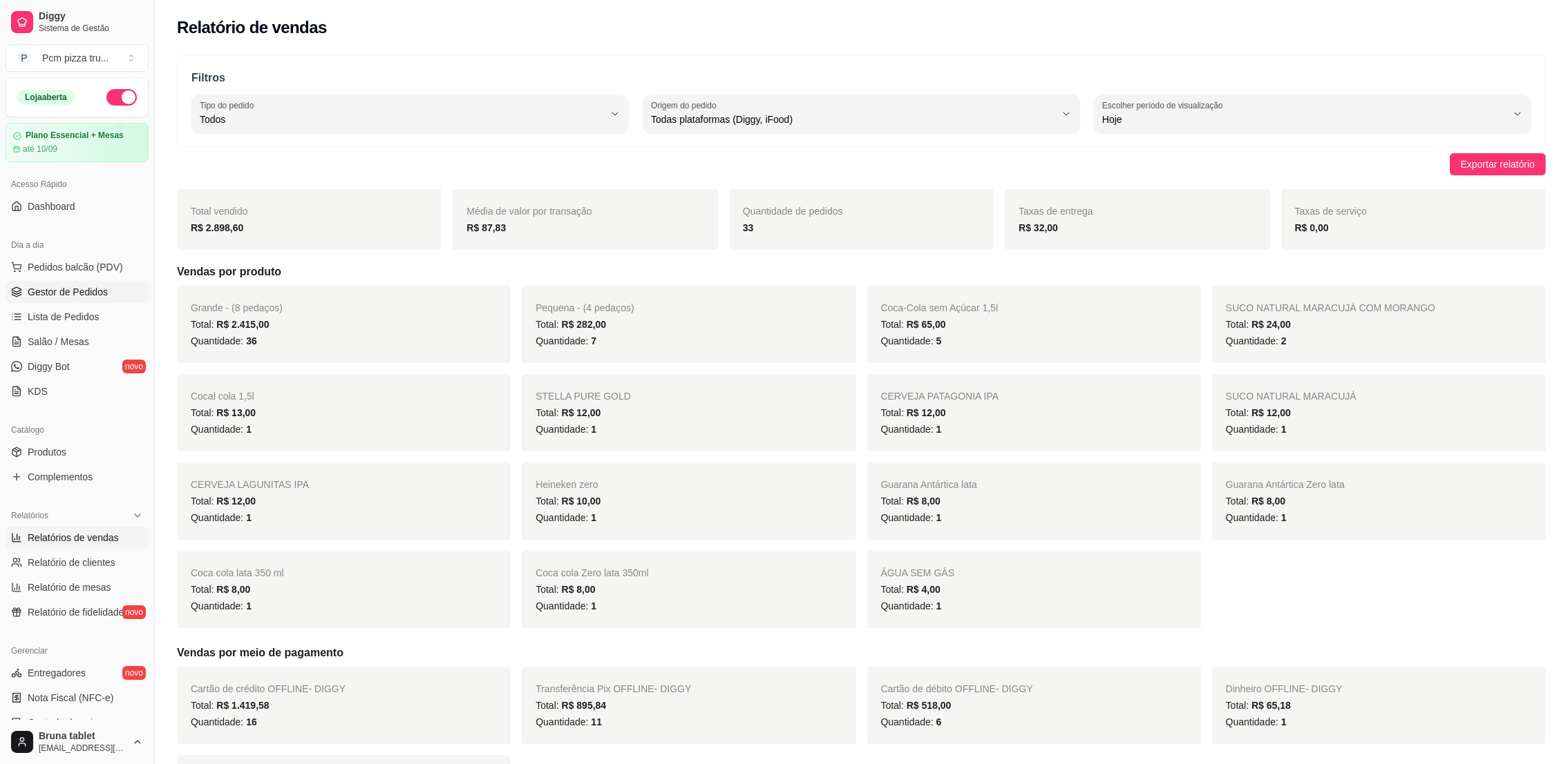
click at [84, 291] on span "Gestor de Pedidos" at bounding box center [68, 292] width 80 height 14
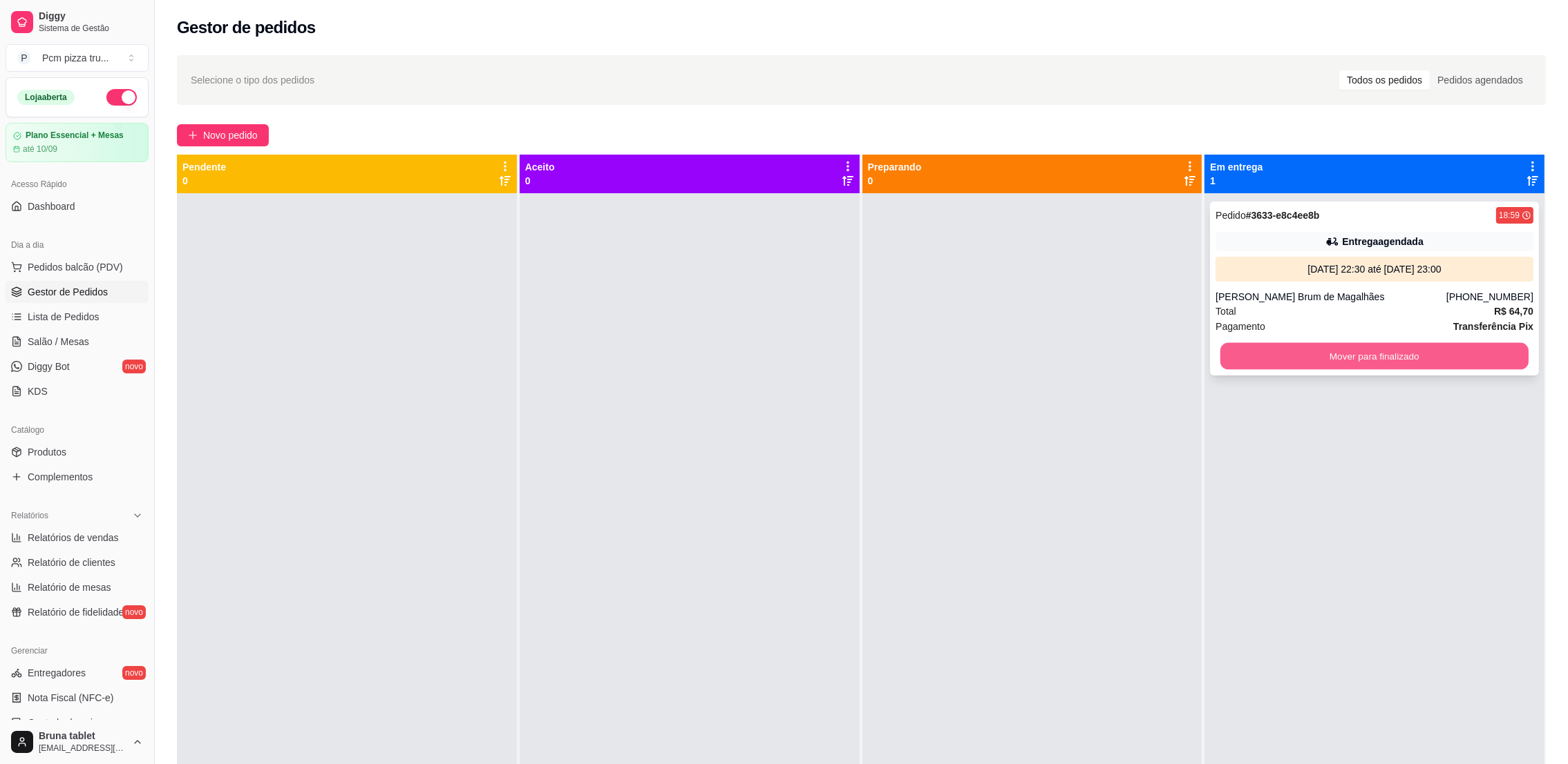
click at [1275, 355] on button "Mover para finalizado" at bounding box center [1375, 356] width 309 height 27
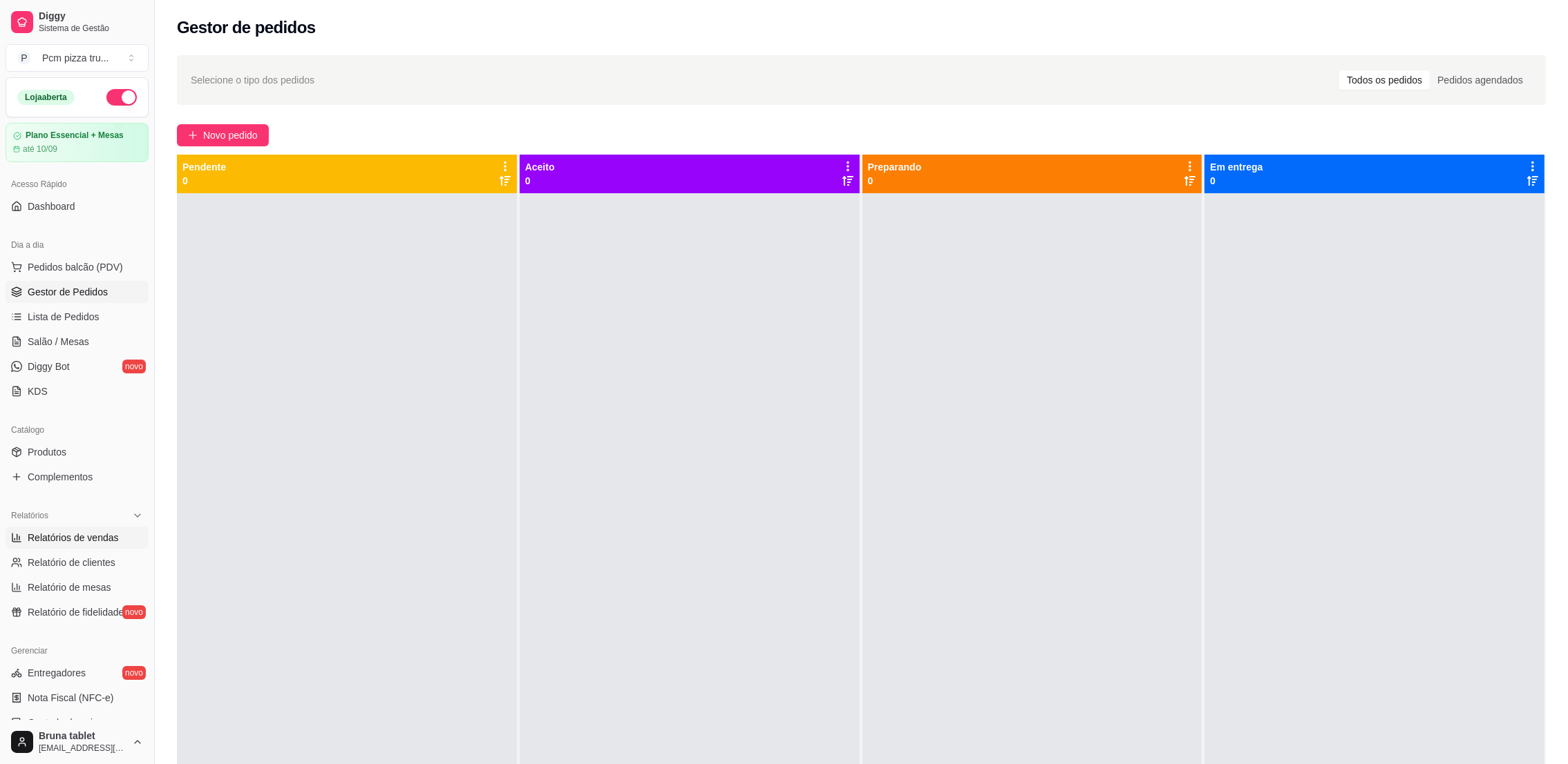
click at [63, 536] on span "Relatórios de vendas" at bounding box center [73, 538] width 91 height 14
select select "ALL"
select select "0"
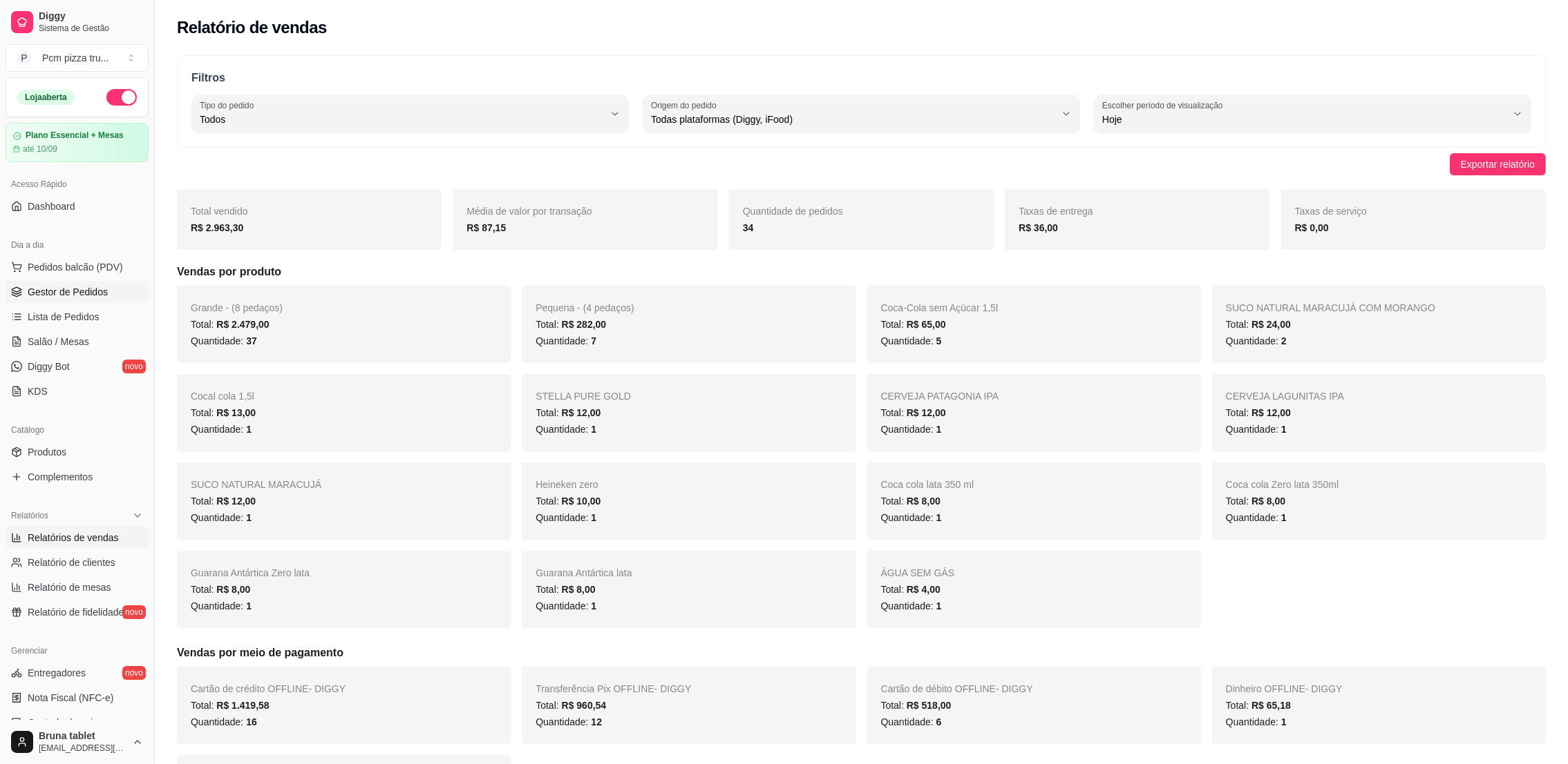
click at [63, 291] on span "Gestor de Pedidos" at bounding box center [68, 292] width 80 height 14
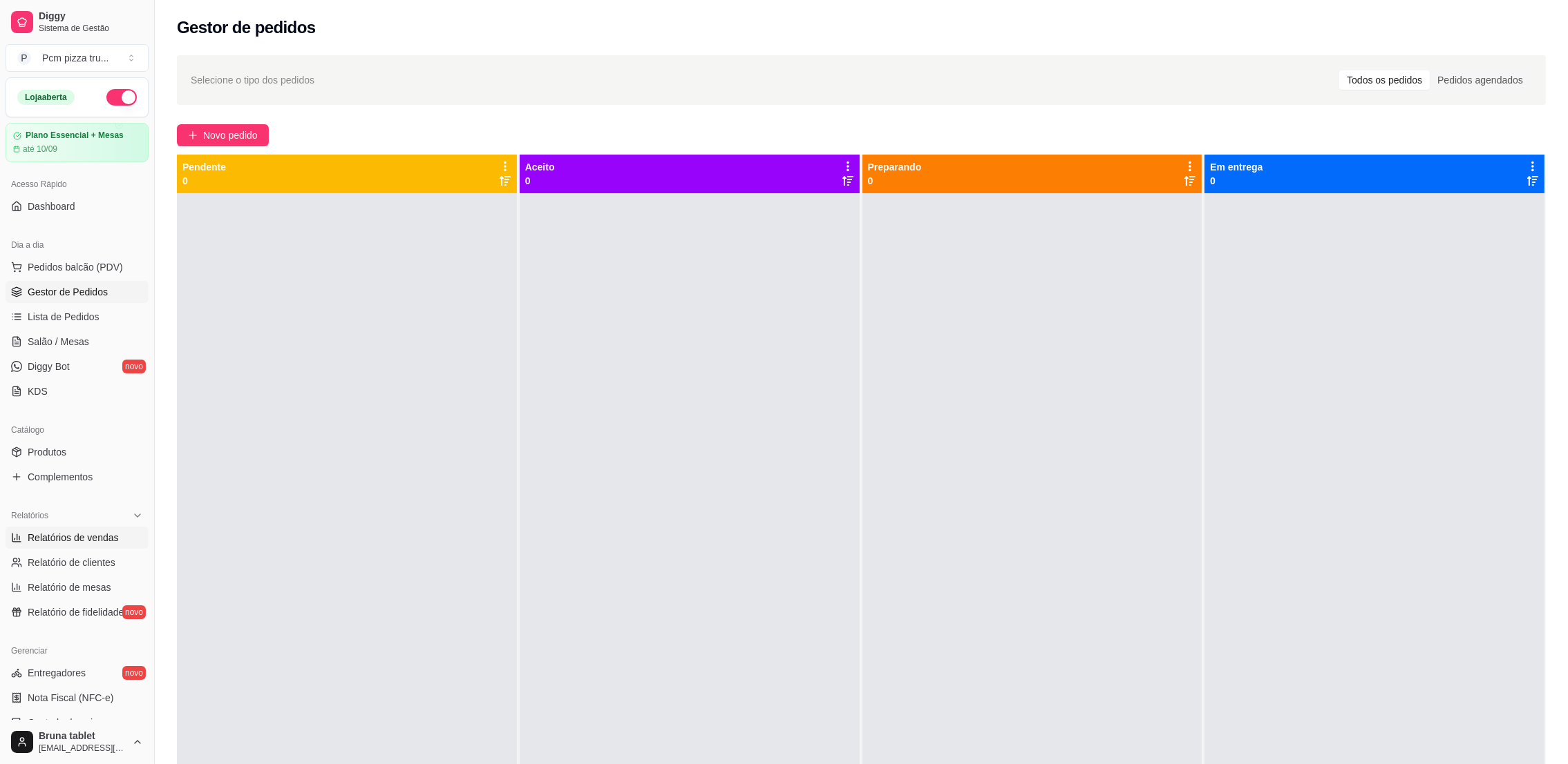
drag, startPoint x: 68, startPoint y: 549, endPoint x: 78, endPoint y: 535, distance: 17.2
click at [69, 549] on ul "Relatórios de vendas Relatório de clientes Relatório de mesas Relatório de fide…" at bounding box center [76, 575] width 143 height 97
click at [80, 534] on span "Relatórios de vendas" at bounding box center [73, 538] width 91 height 14
select select "ALL"
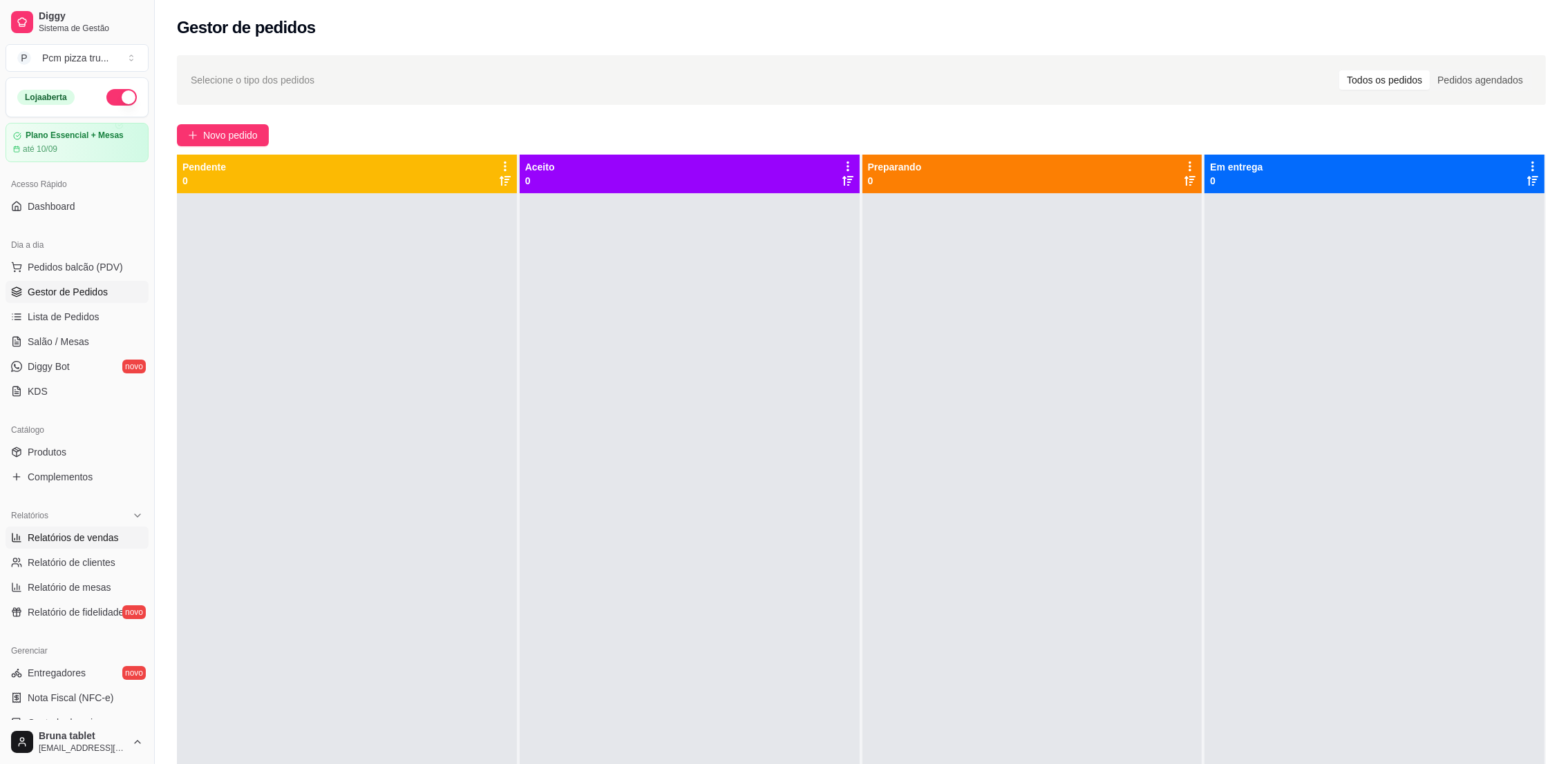
select select "0"
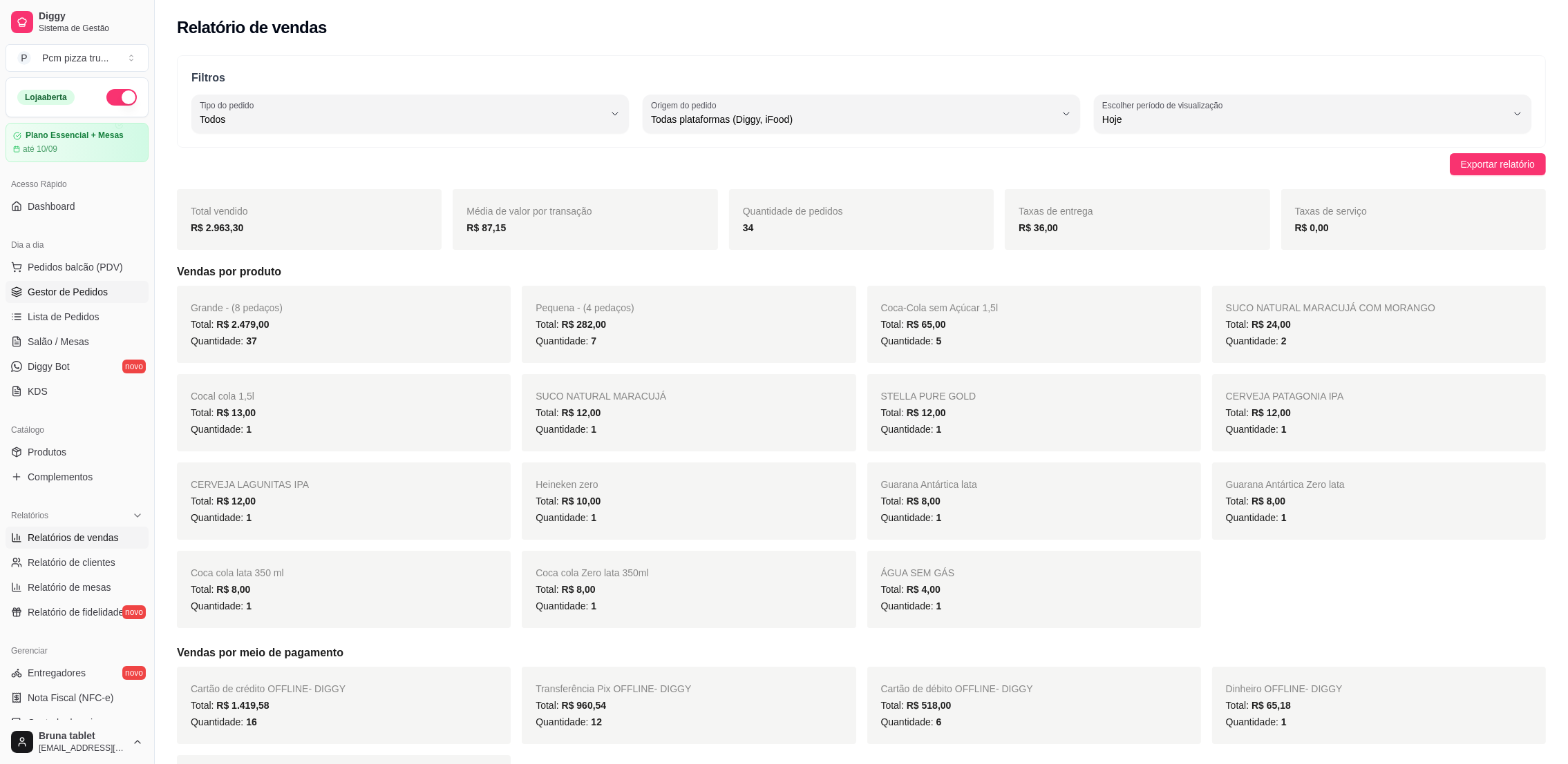
click at [55, 295] on span "Gestor de Pedidos" at bounding box center [68, 292] width 80 height 14
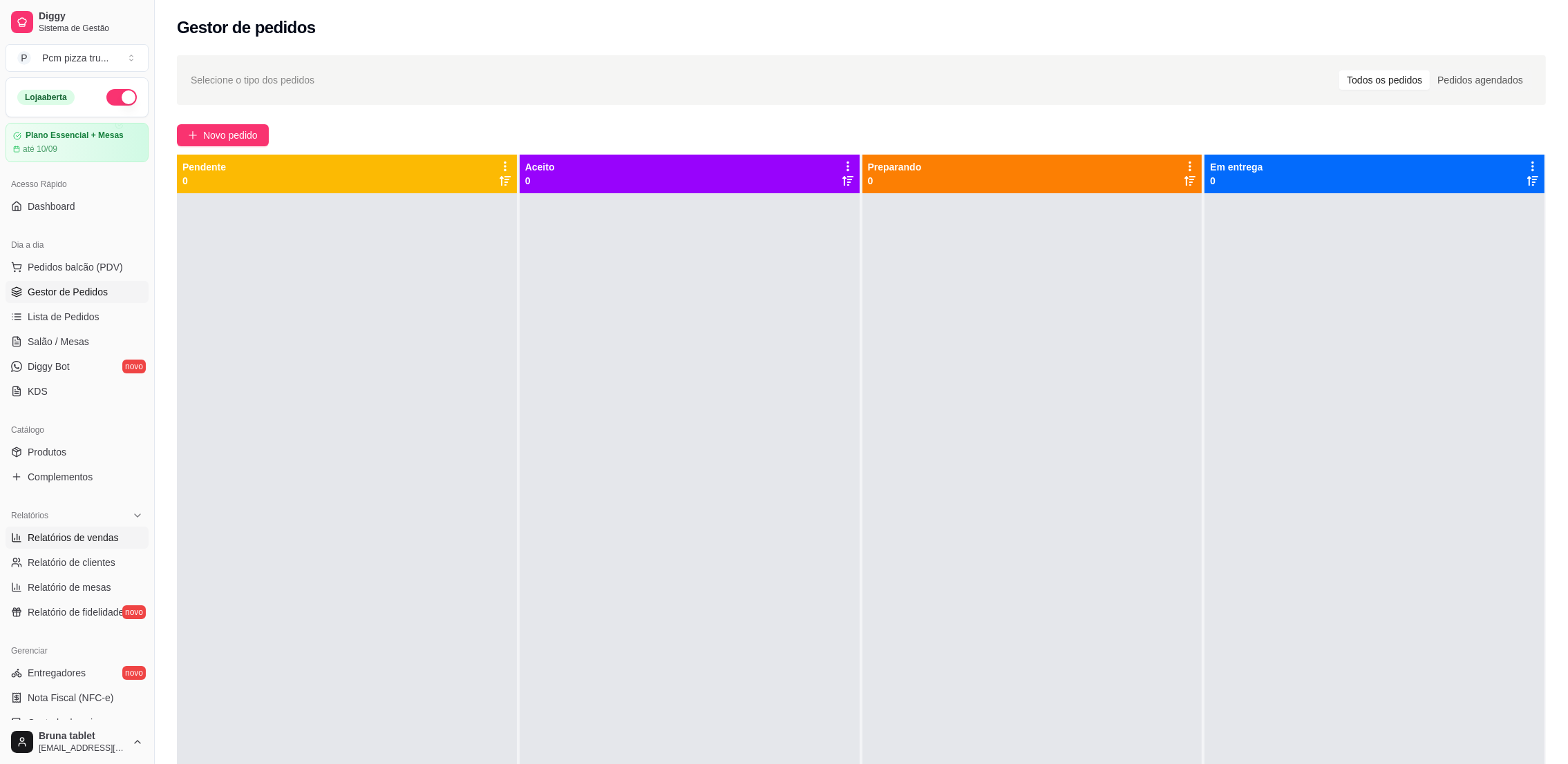
click at [76, 533] on span "Relatórios de vendas" at bounding box center [73, 538] width 91 height 14
select select "ALL"
select select "0"
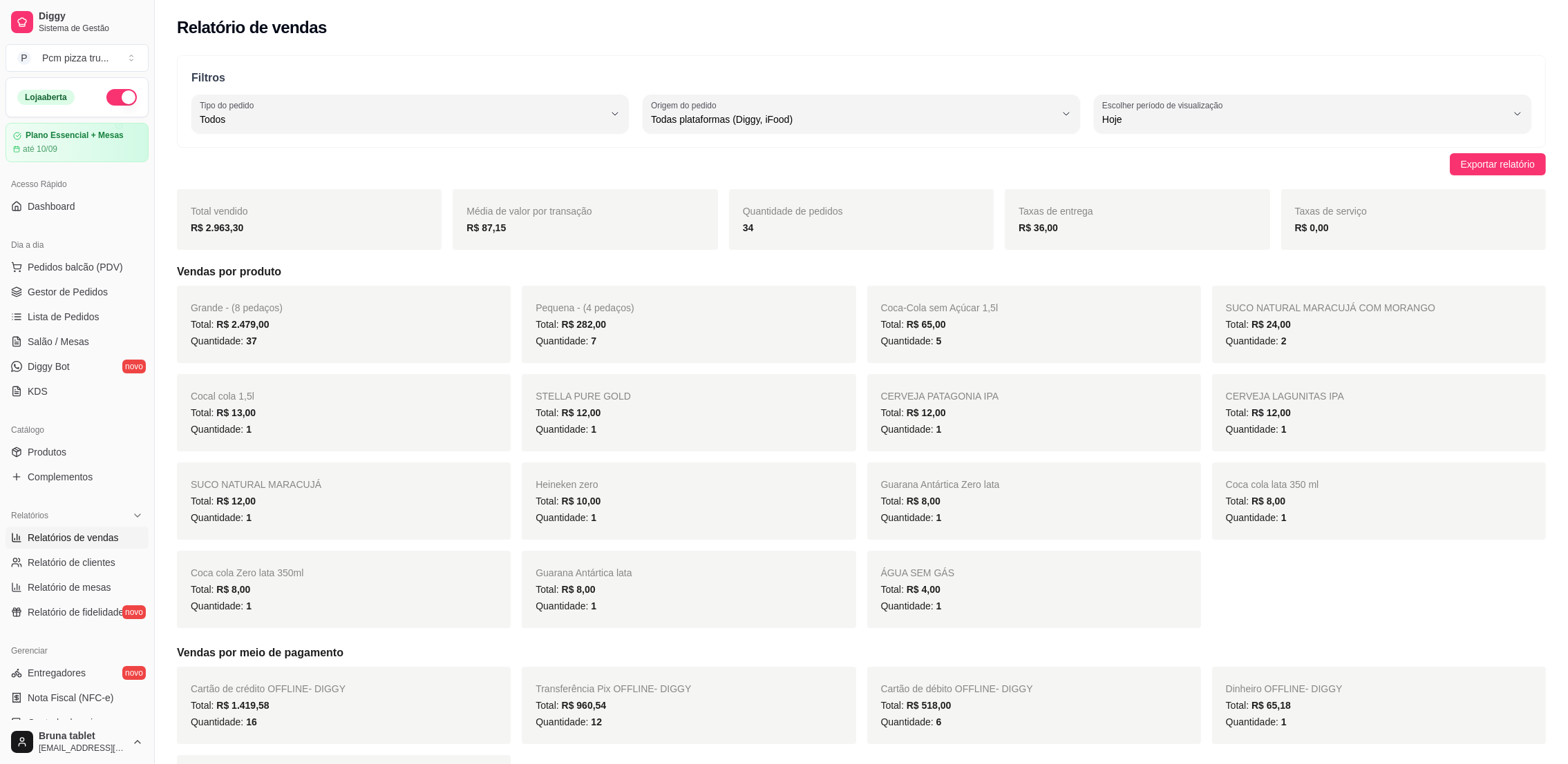
click at [101, 279] on ul "Pedidos balcão (PDV) Gestor de Pedidos Lista de Pedidos Salão / Mesas Diggy Bot…" at bounding box center [76, 329] width 143 height 146
click at [105, 287] on span "Gestor de Pedidos" at bounding box center [68, 292] width 80 height 14
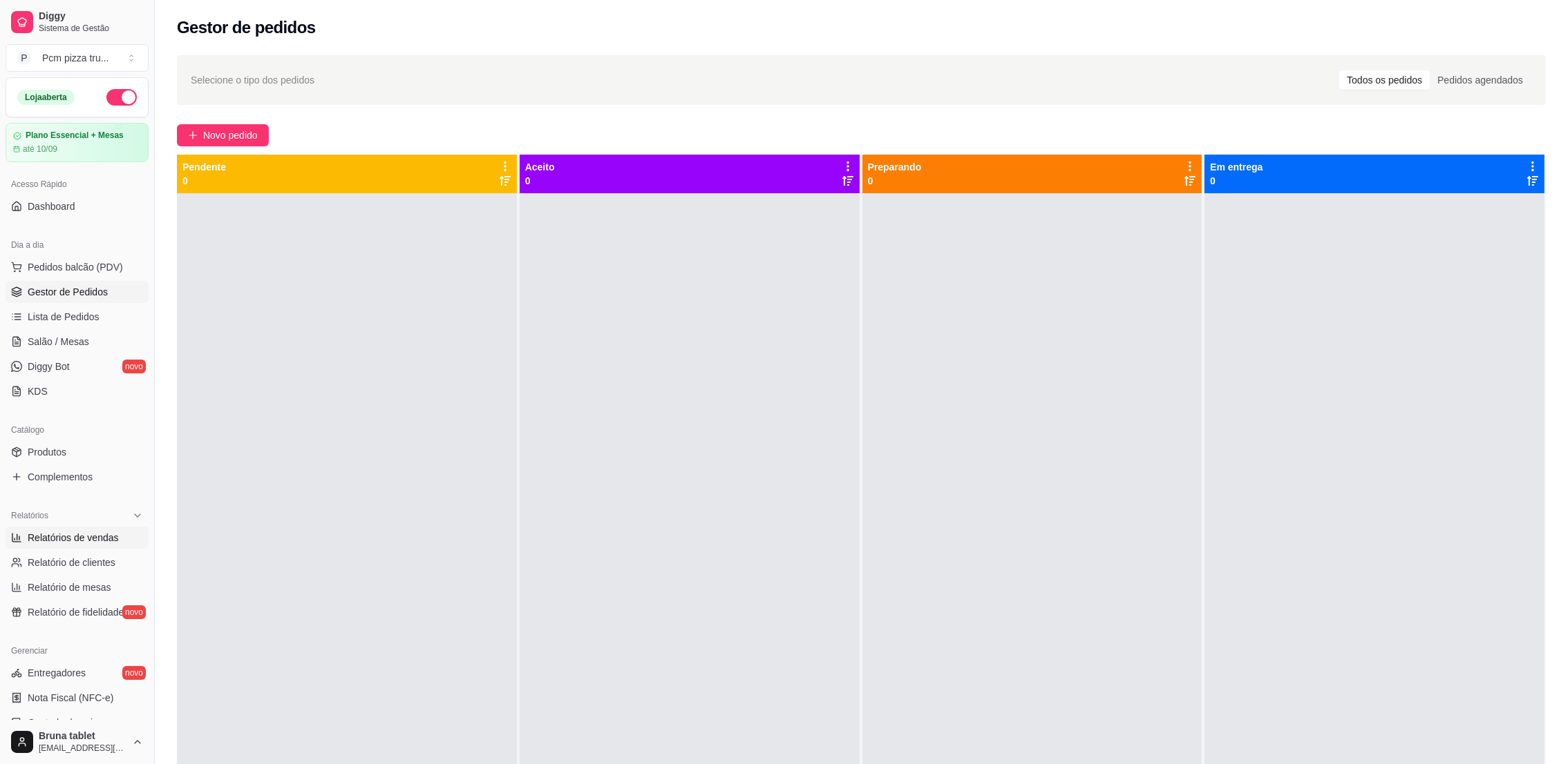
click at [49, 537] on span "Relatórios de vendas" at bounding box center [73, 538] width 91 height 14
select select "ALL"
select select "0"
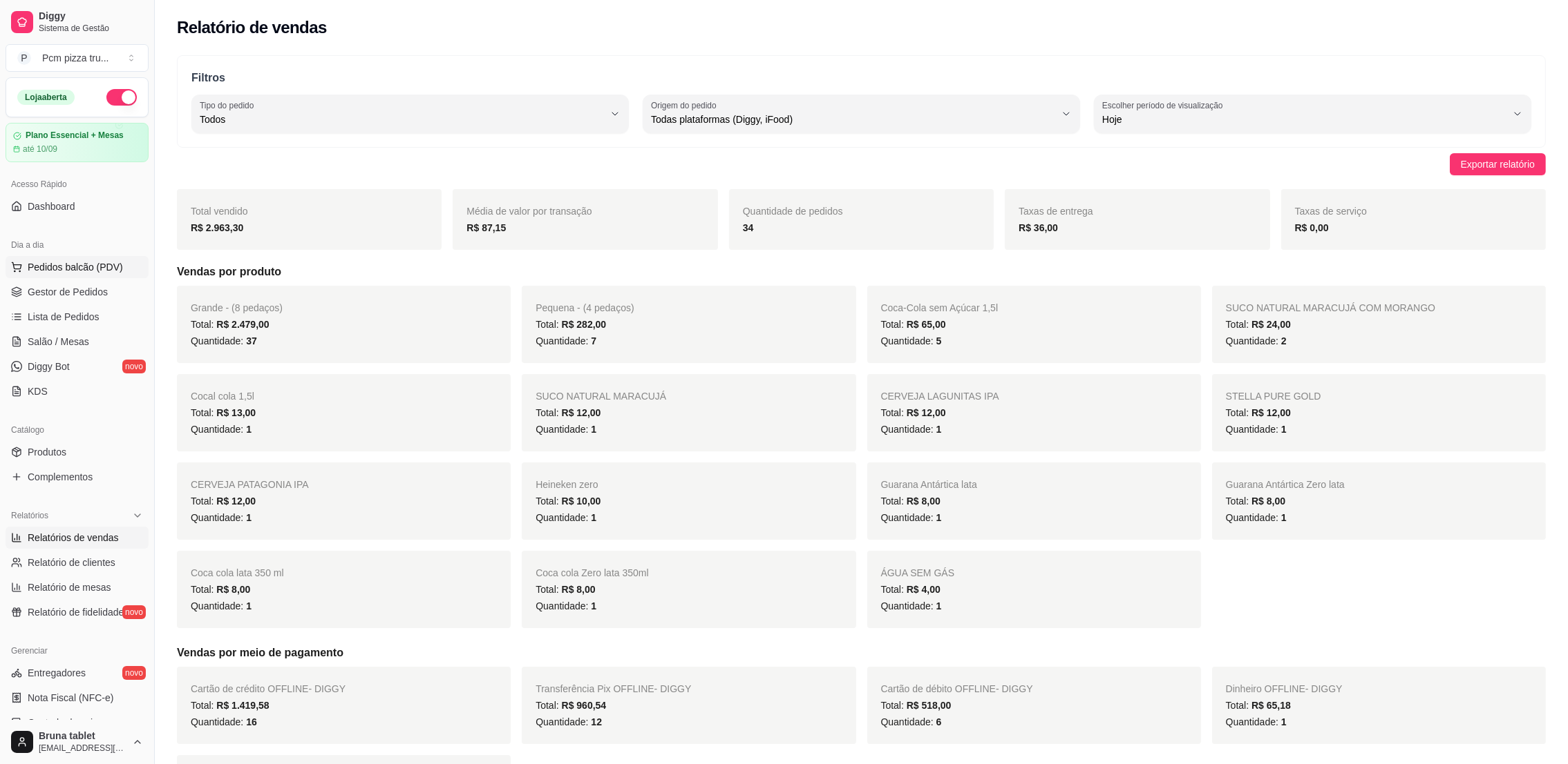
click at [90, 274] on span "Pedidos balcão (PDV)" at bounding box center [75, 268] width 95 height 14
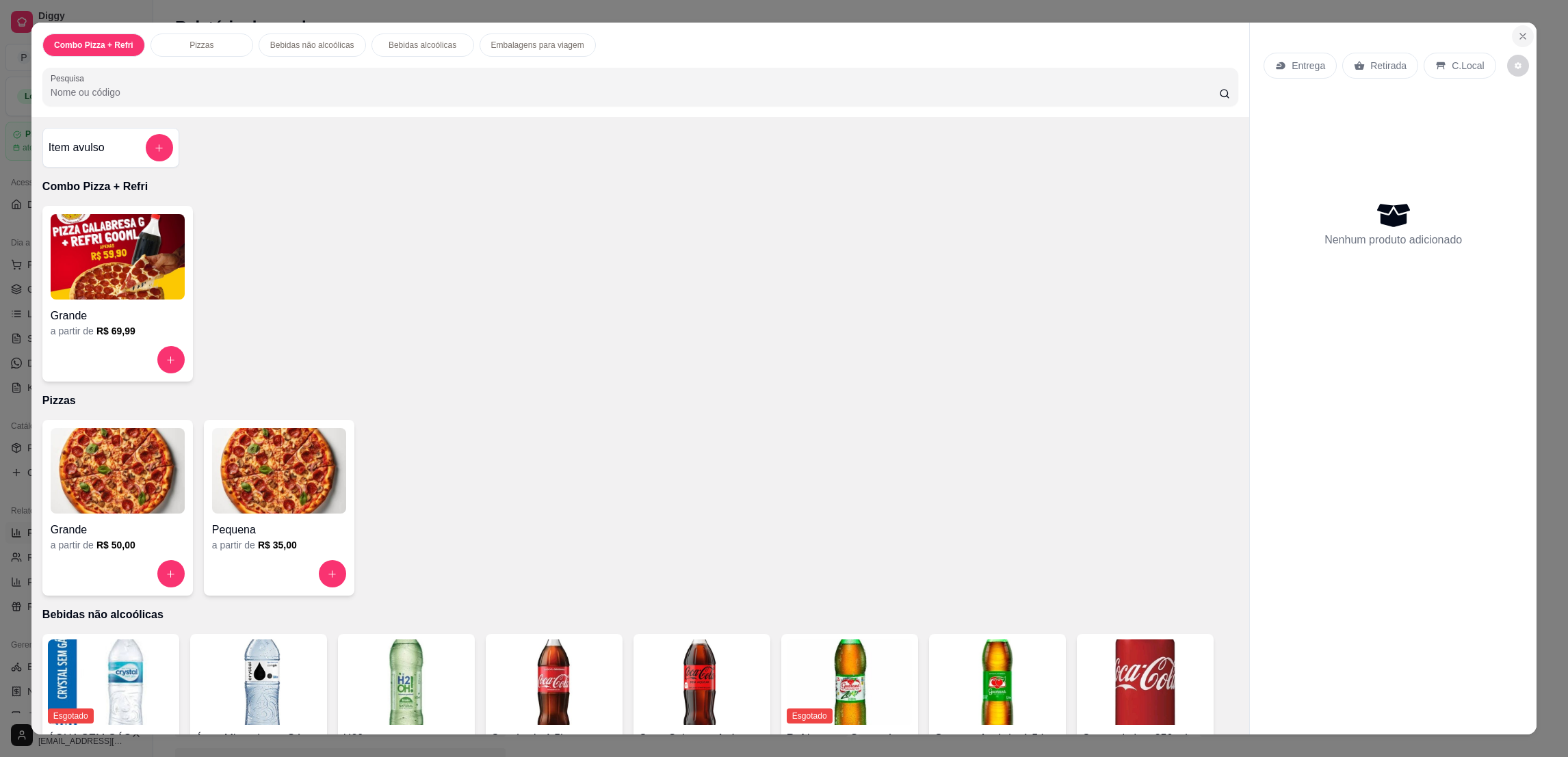
click at [1520, 45] on button "Close" at bounding box center [1523, 36] width 22 height 22
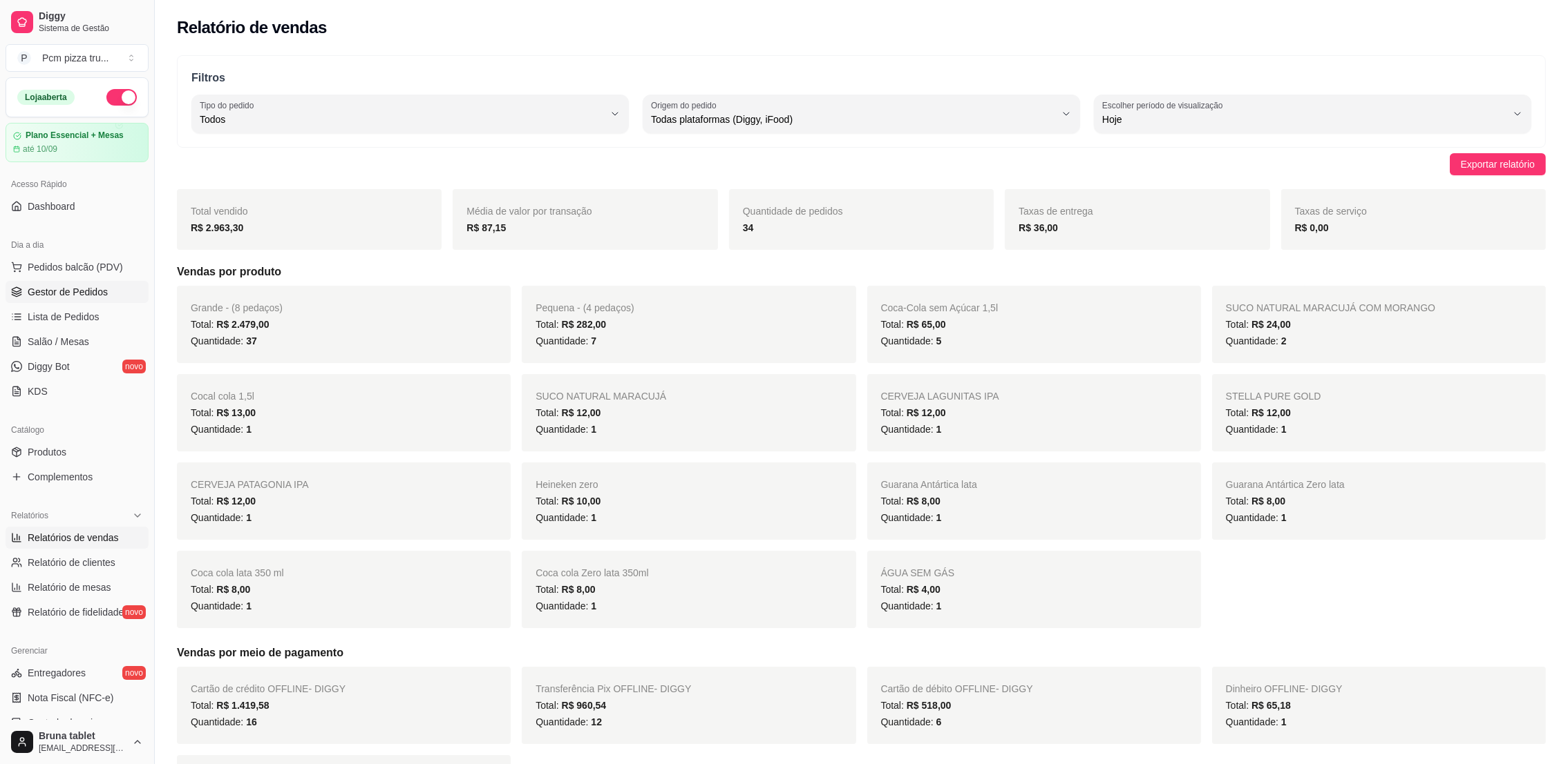
click at [99, 288] on span "Gestor de Pedidos" at bounding box center [68, 292] width 80 height 14
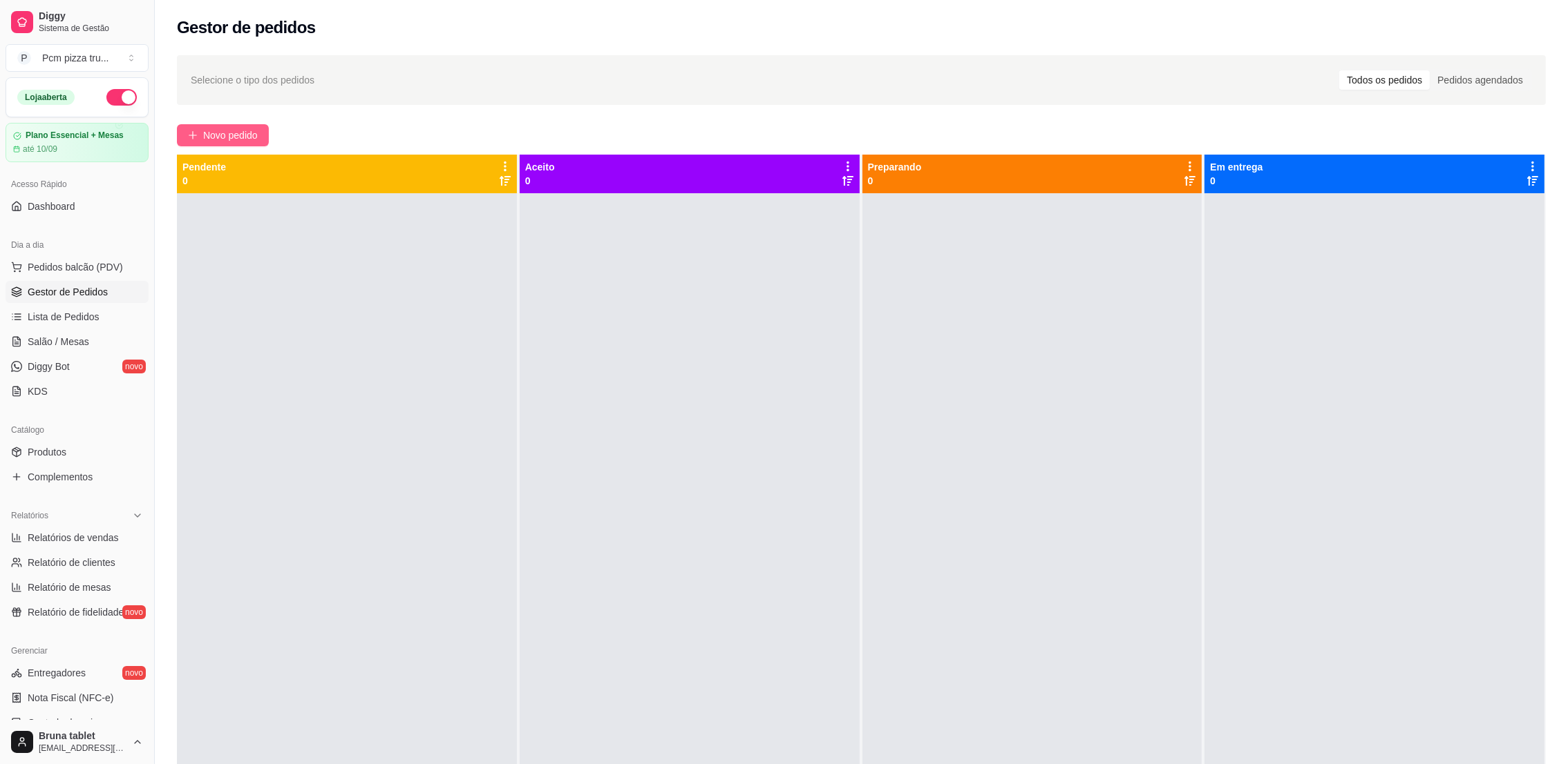
click at [206, 138] on span "Novo pedido" at bounding box center [230, 135] width 55 height 16
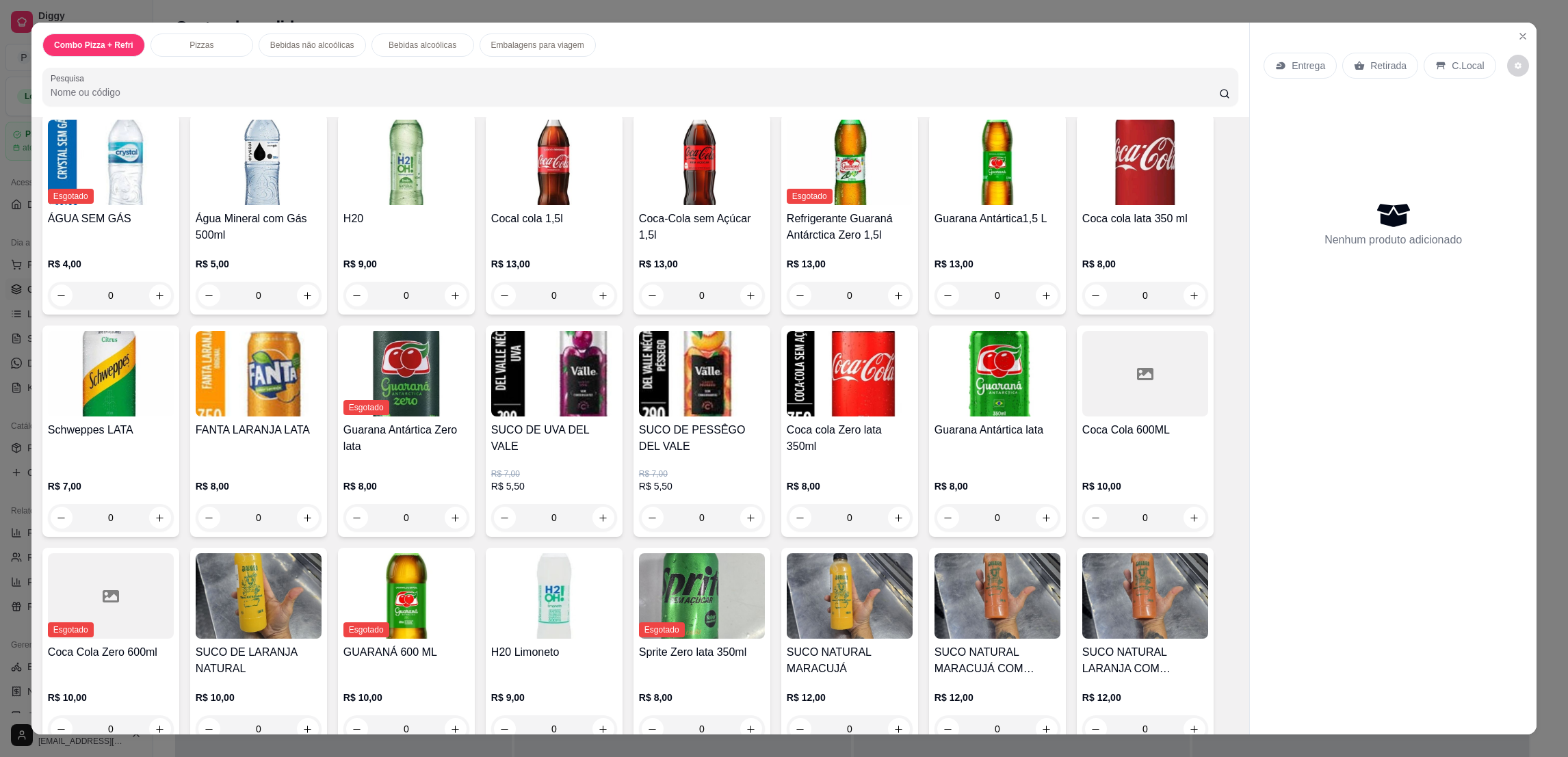
scroll to position [307, 0]
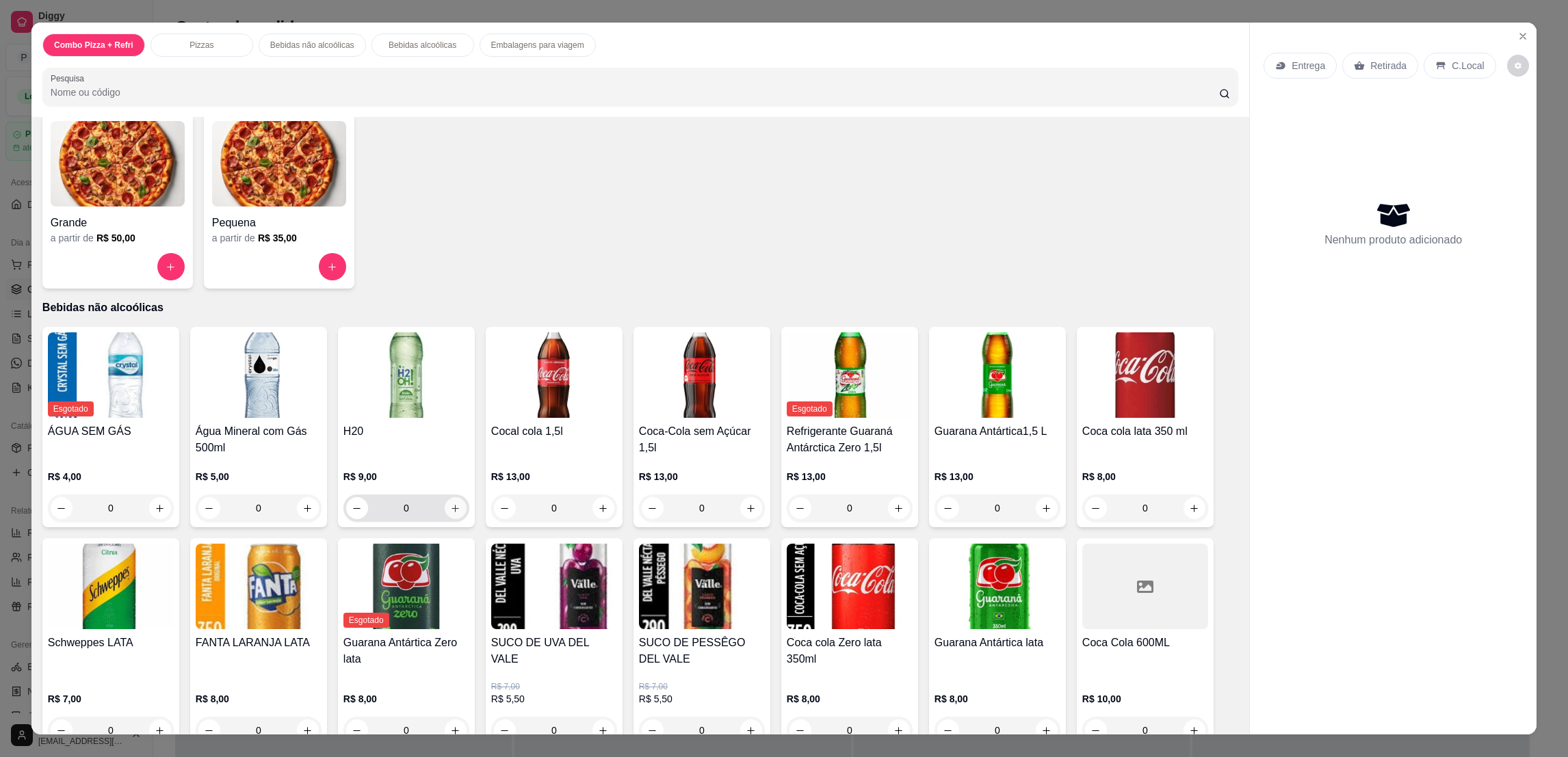
click at [448, 513] on button "increase-product-quantity" at bounding box center [456, 508] width 22 height 22
type input "1"
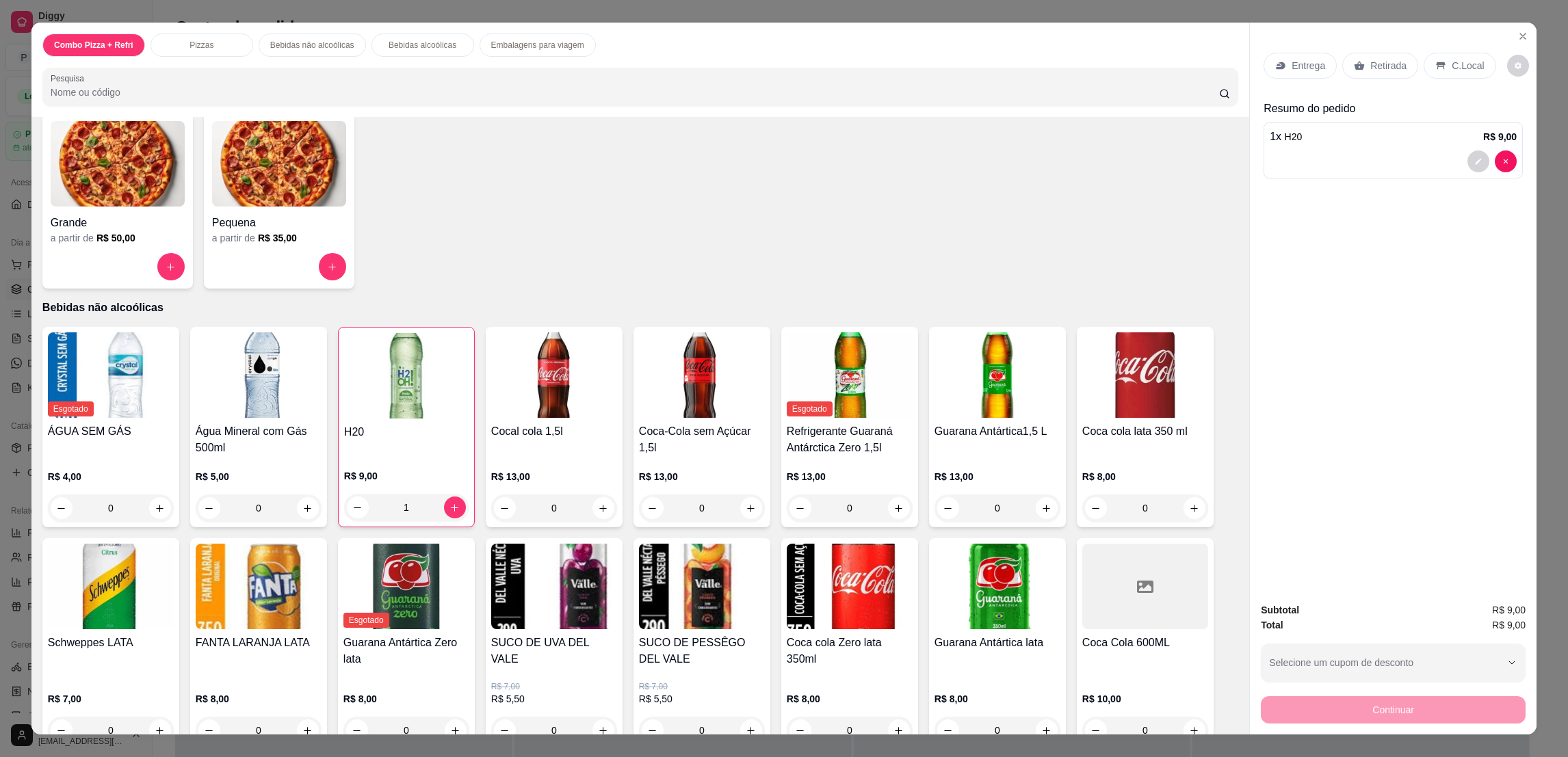
click at [1436, 64] on icon at bounding box center [1440, 66] width 9 height 8
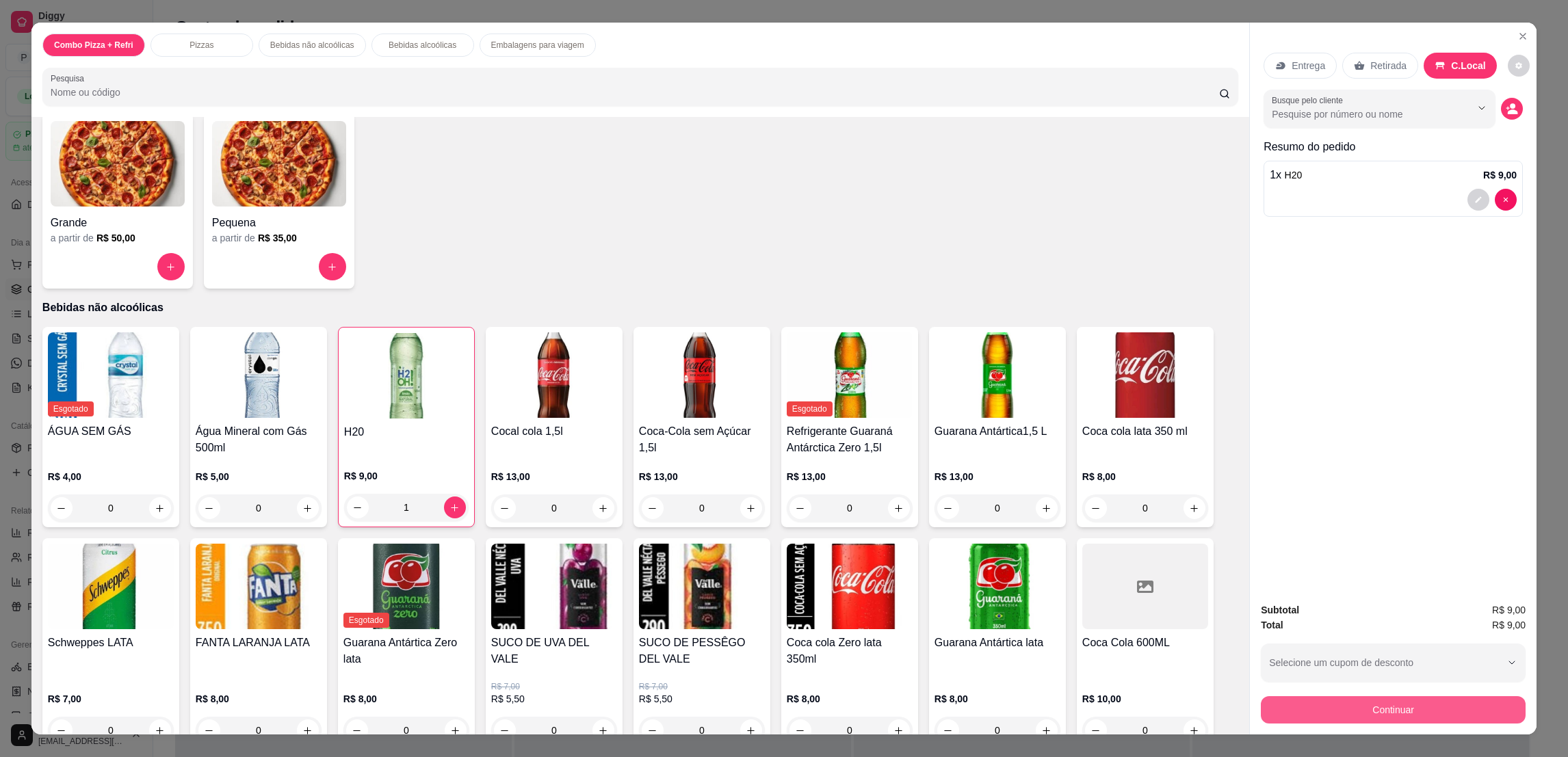
click at [1367, 701] on button "Continuar" at bounding box center [1393, 710] width 264 height 27
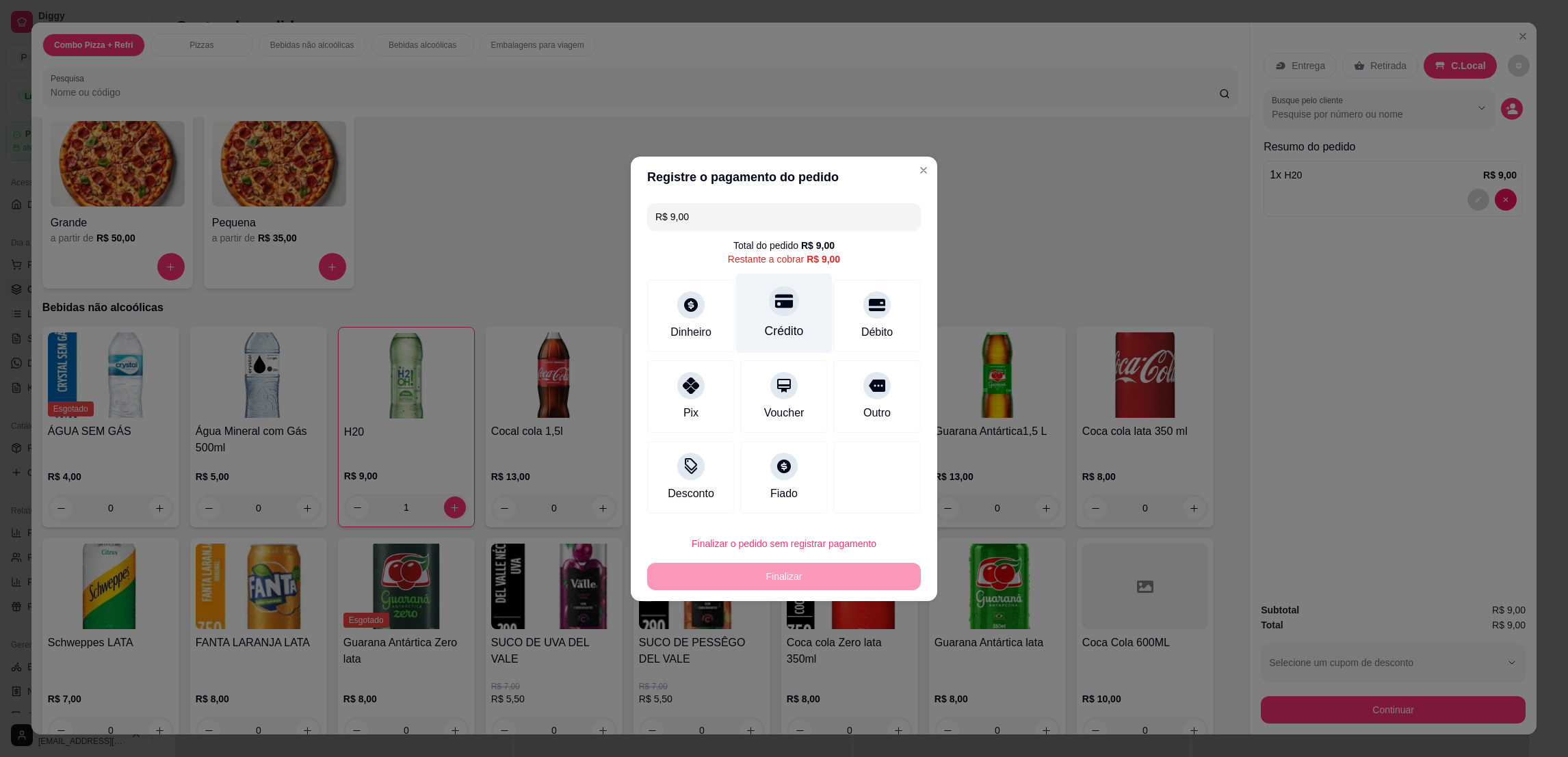
click at [790, 323] on div "Crédito" at bounding box center [784, 330] width 39 height 18
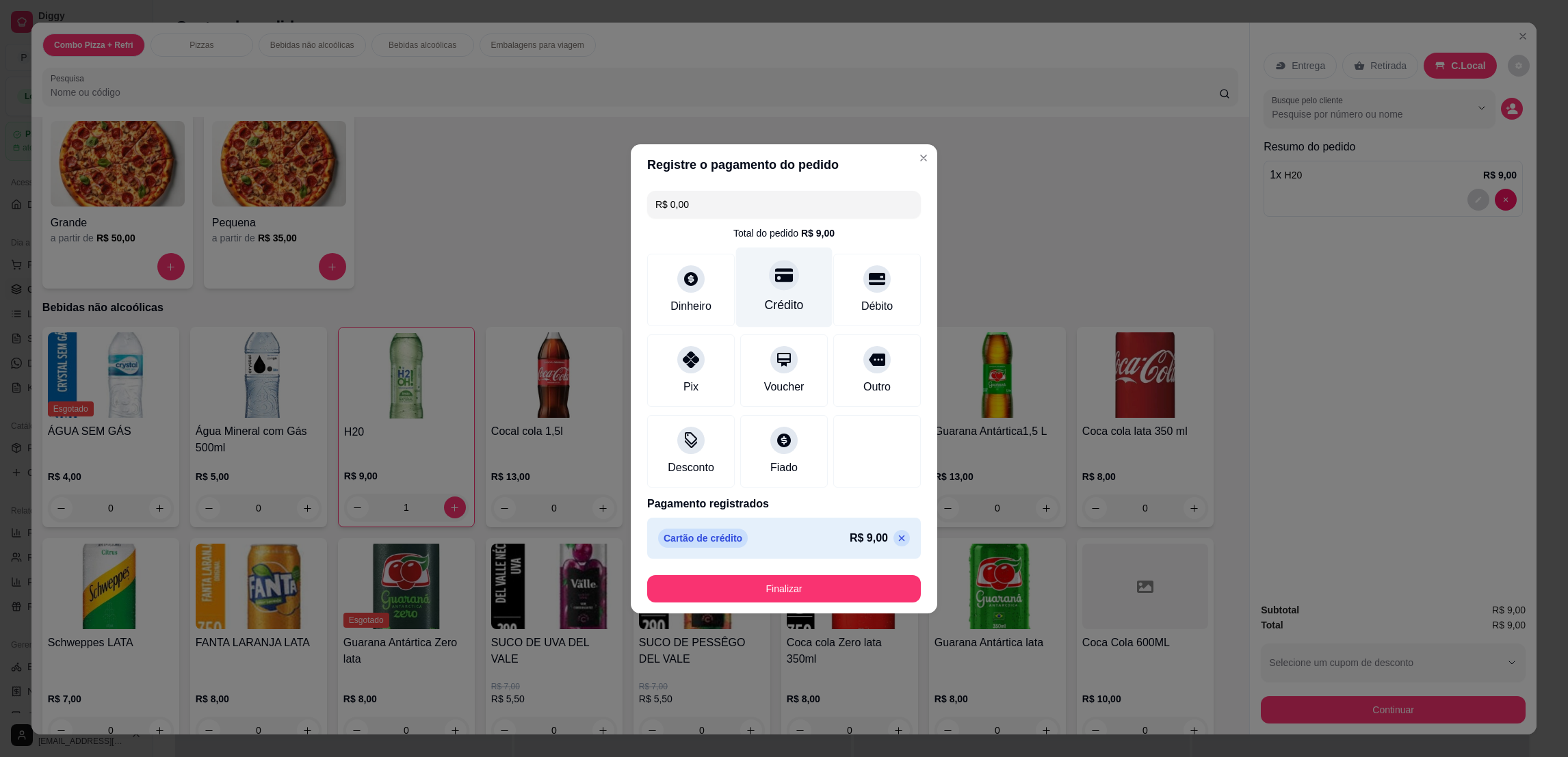
type input "R$ 0,00"
click at [799, 579] on button "Finalizar" at bounding box center [784, 589] width 274 height 27
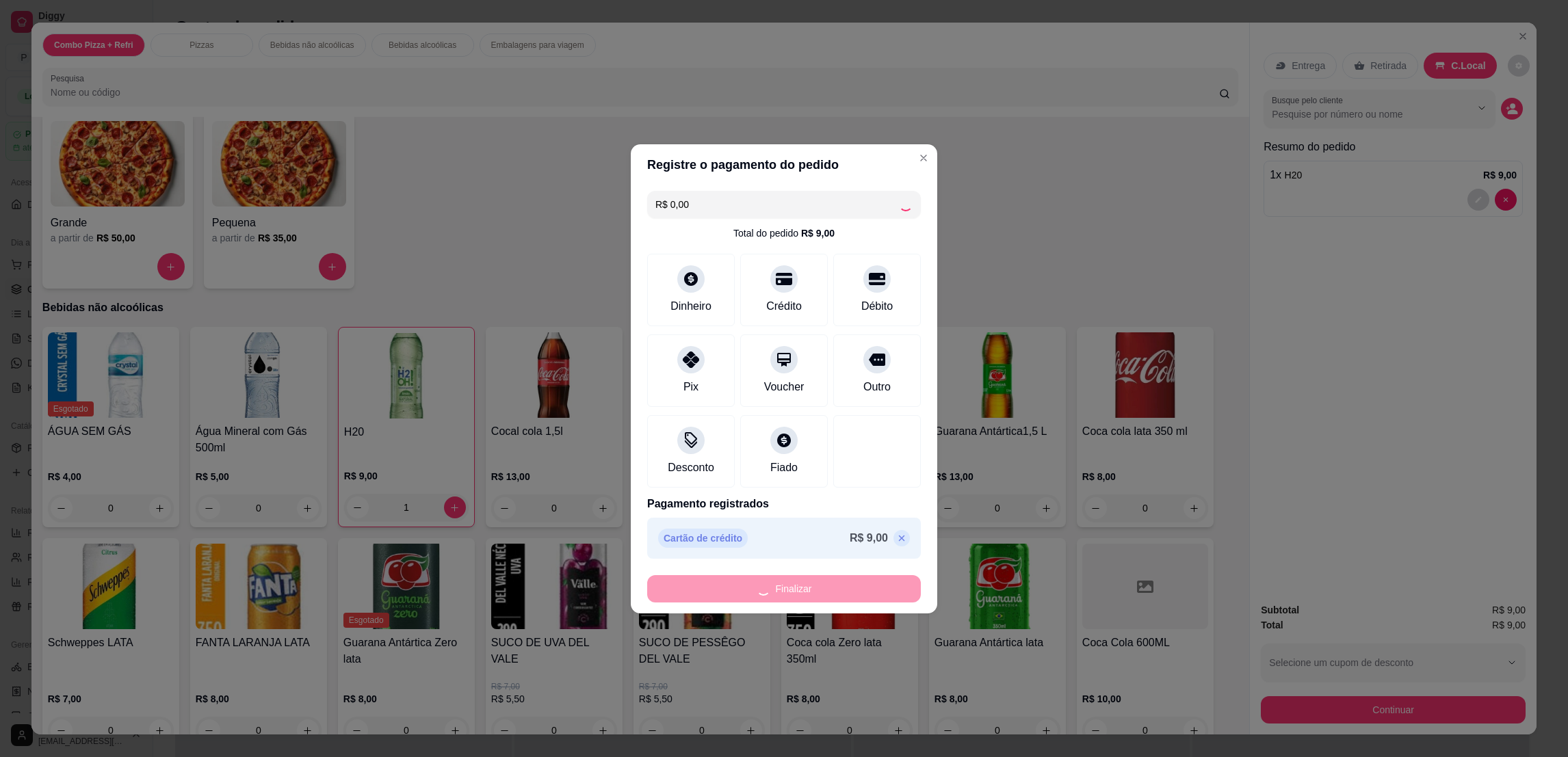
type input "0"
type input "-R$ 9,00"
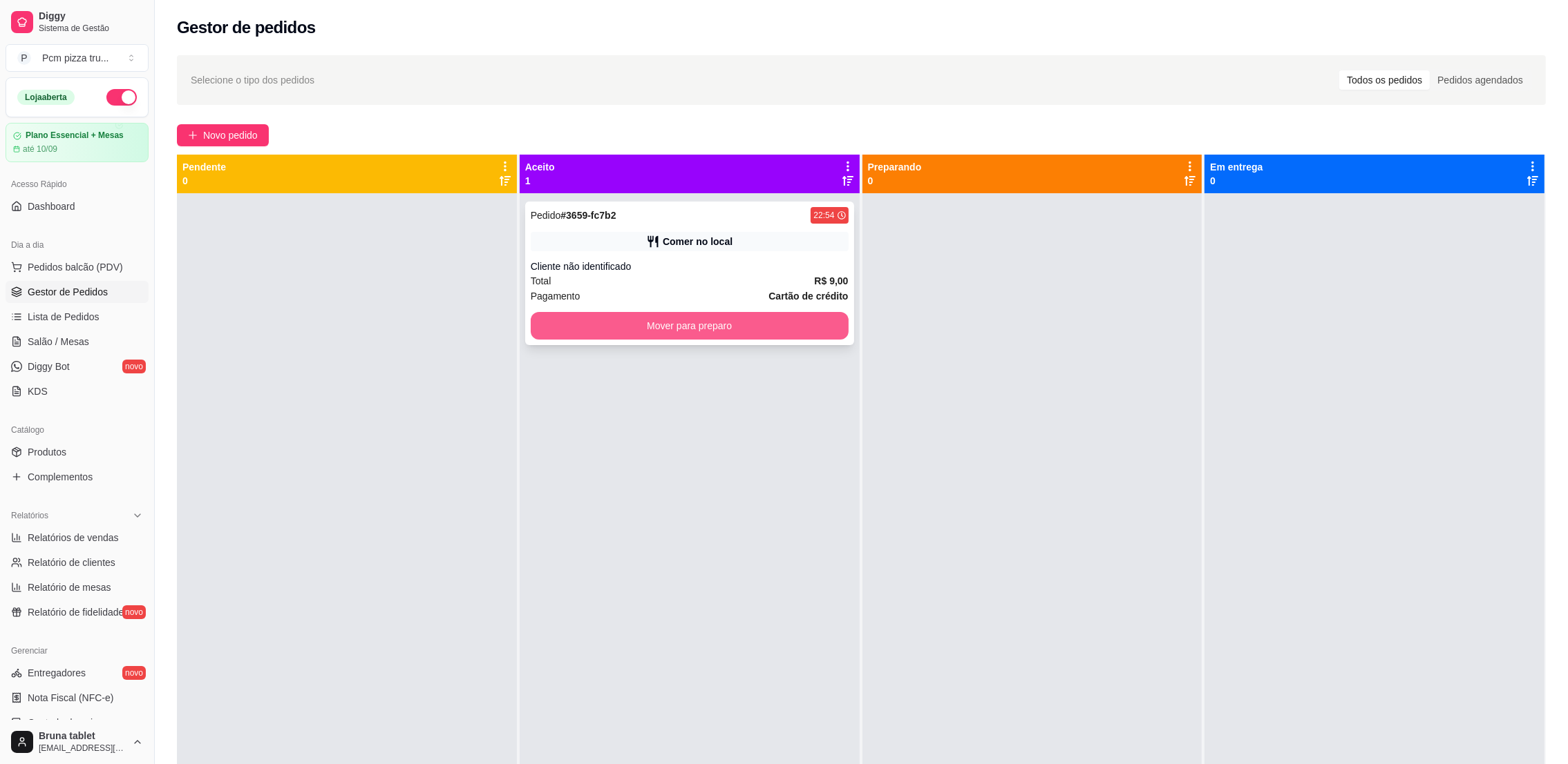
click at [822, 312] on button "Mover para preparo" at bounding box center [689, 326] width 318 height 28
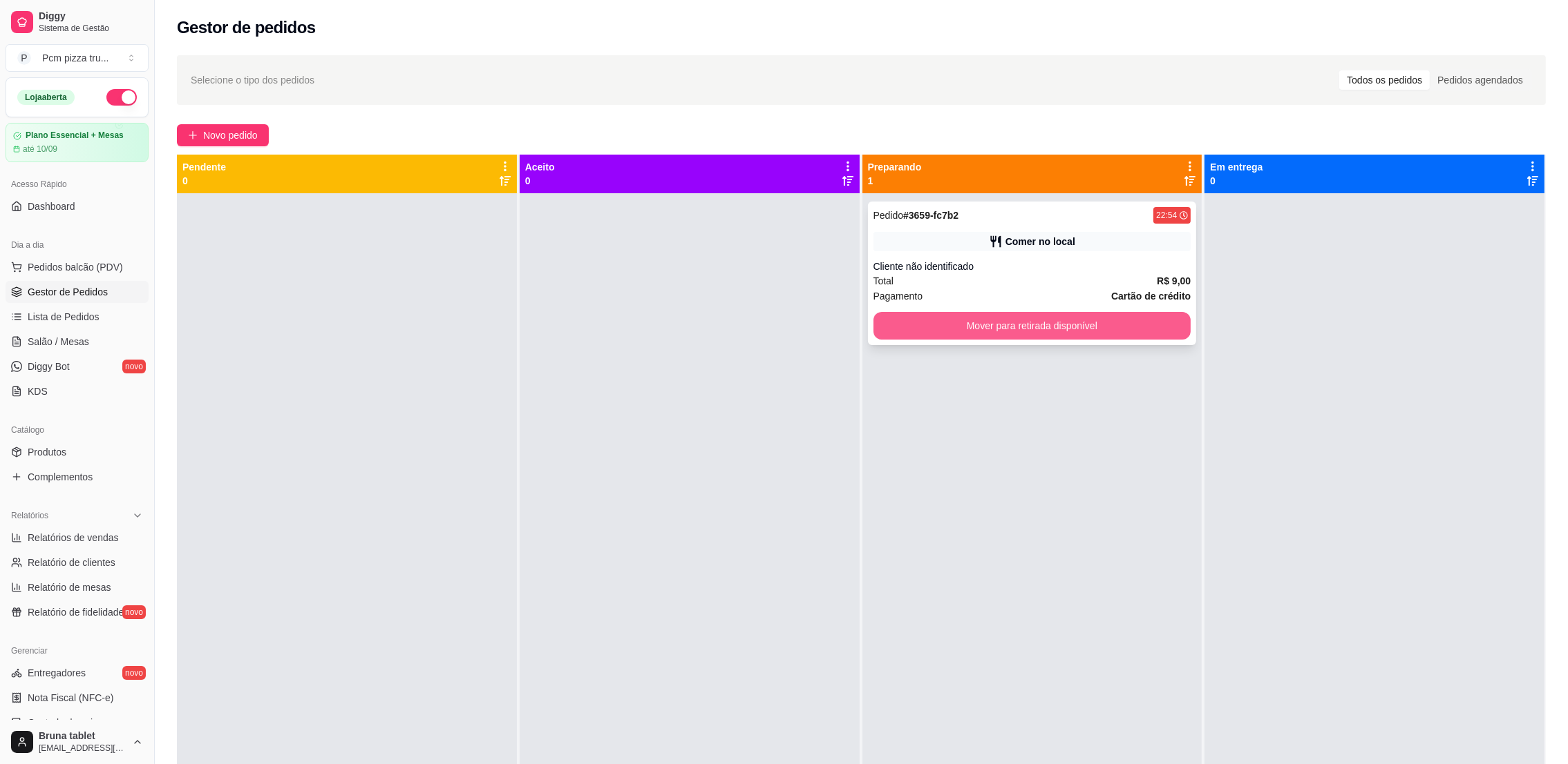
click at [923, 314] on button "Mover para retirada disponível" at bounding box center [1032, 326] width 318 height 28
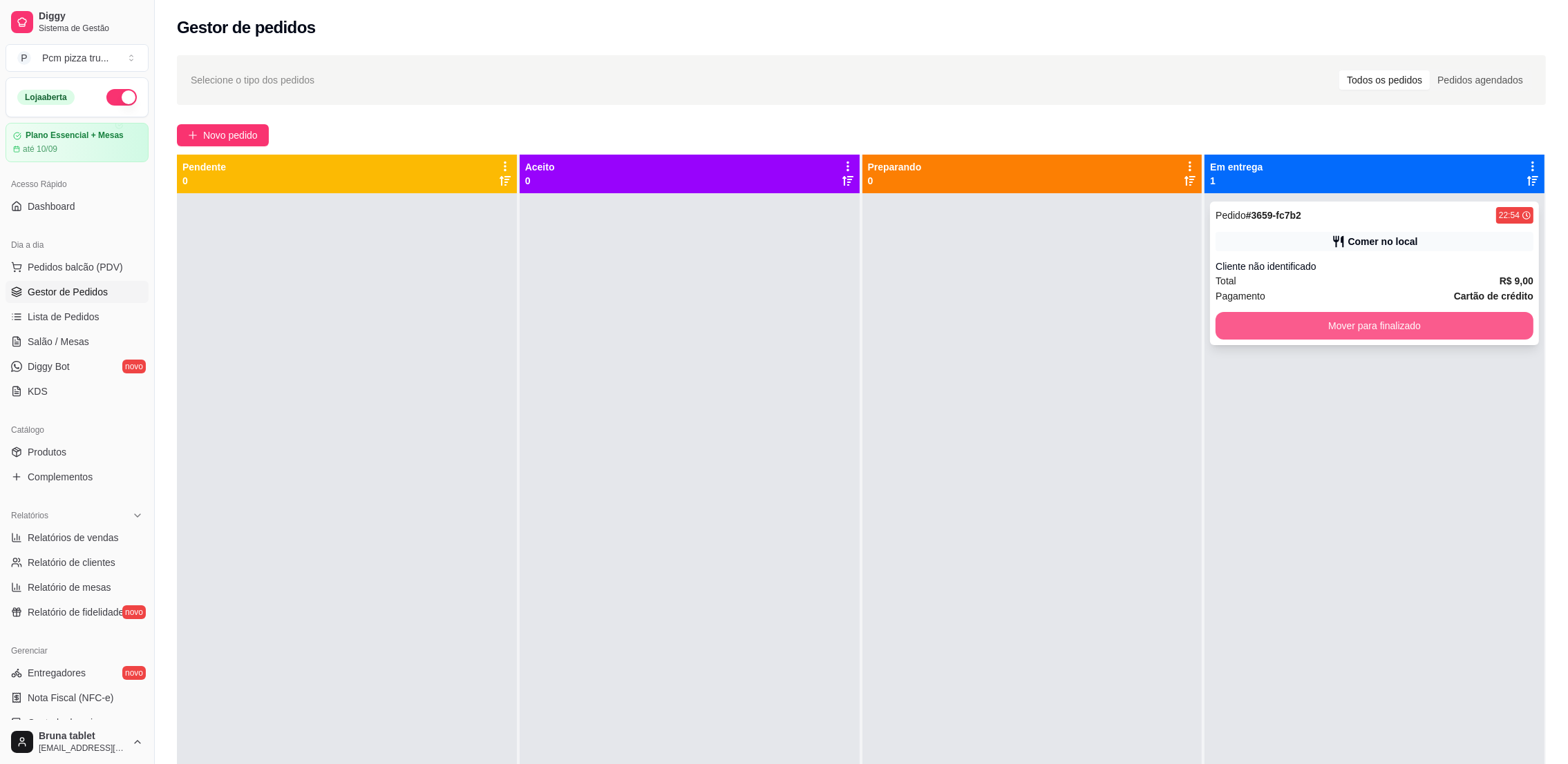
click at [1255, 307] on div "Pedido # 3659-fc7b2 22:54 Comer no local Cliente não identificado Total R$ 9,00…" at bounding box center [1374, 274] width 329 height 144
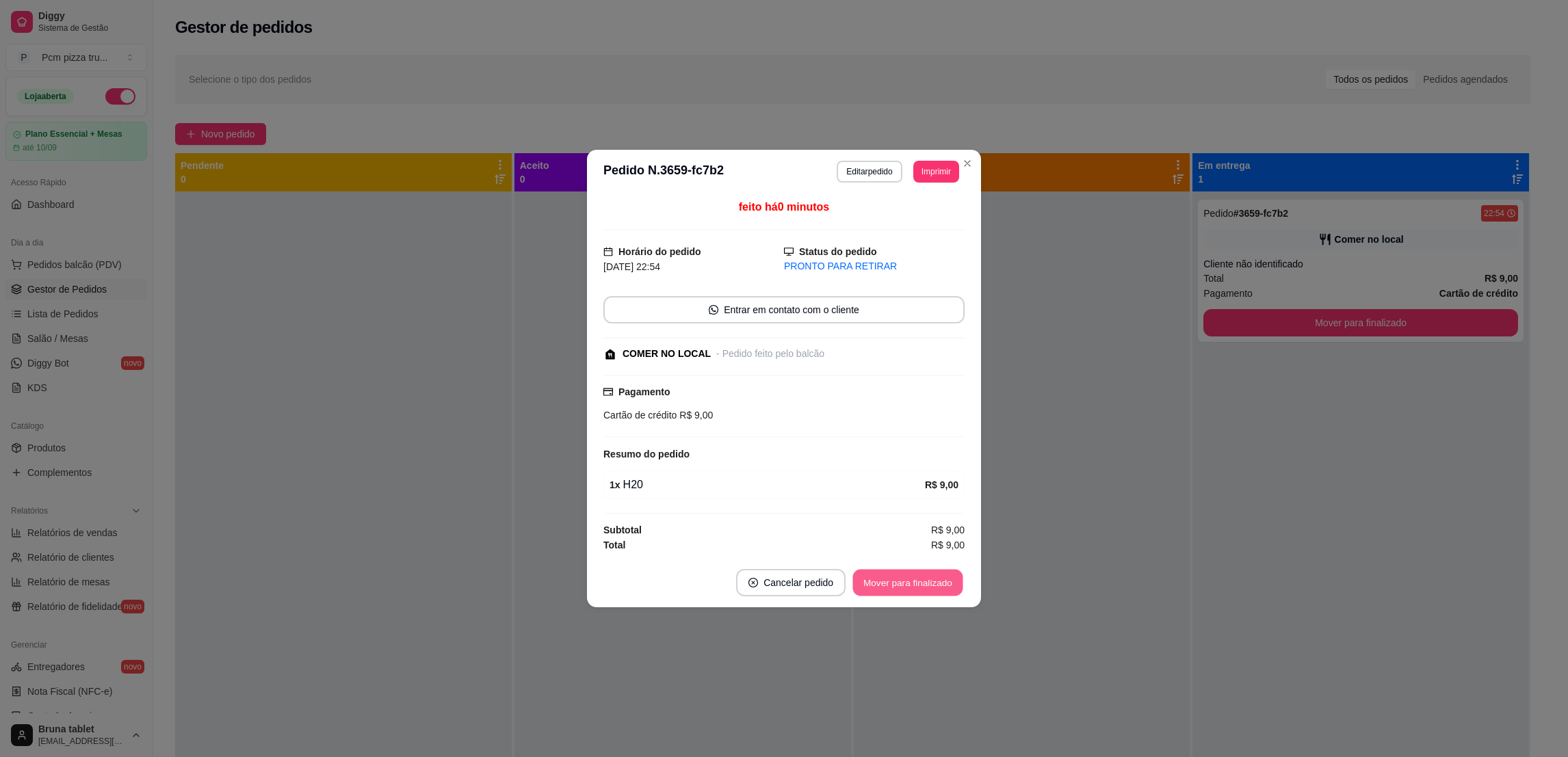
click at [881, 573] on button "Mover para finalizado" at bounding box center [908, 583] width 110 height 27
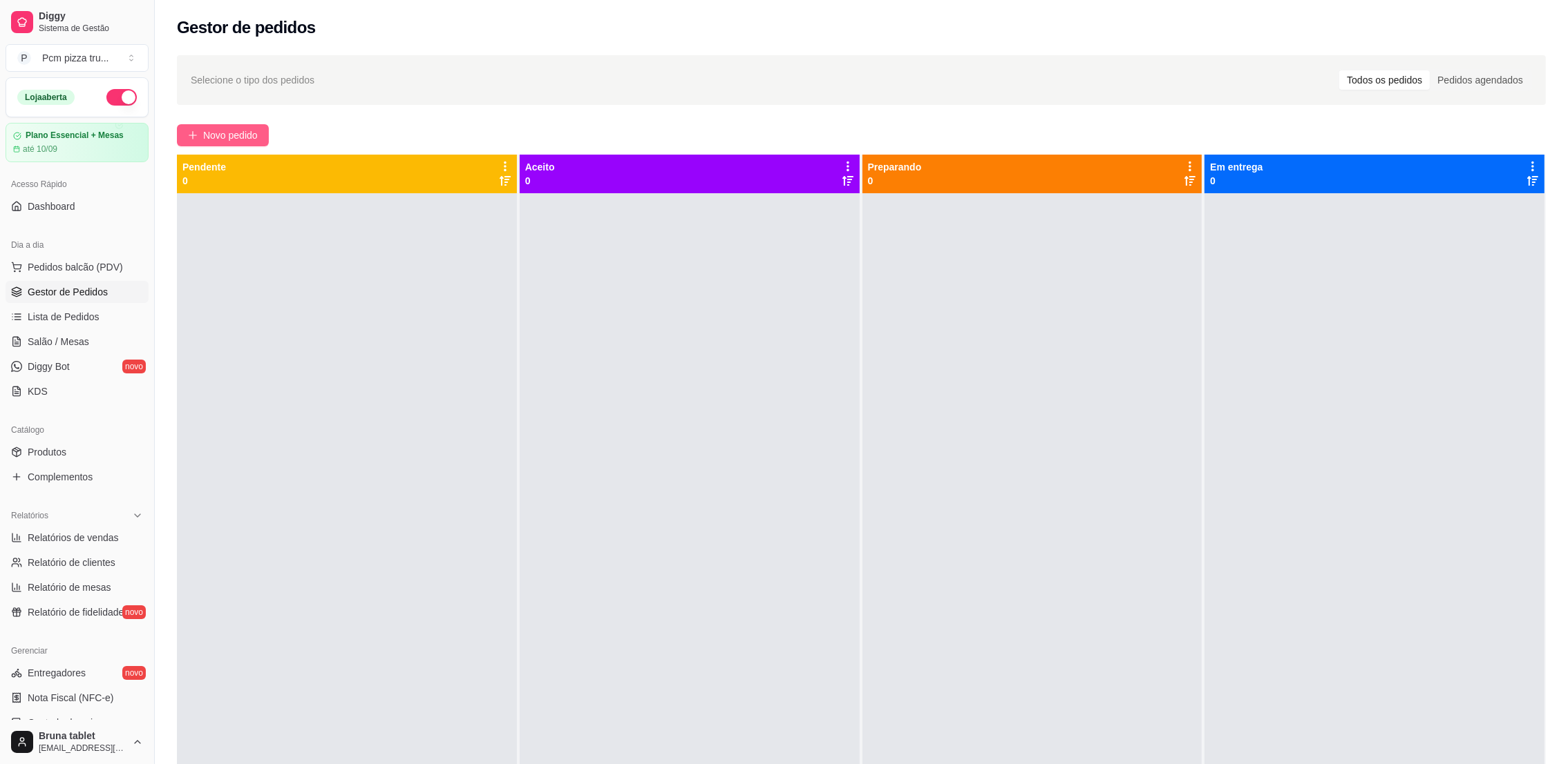
click at [247, 127] on span "Novo pedido" at bounding box center [230, 135] width 55 height 16
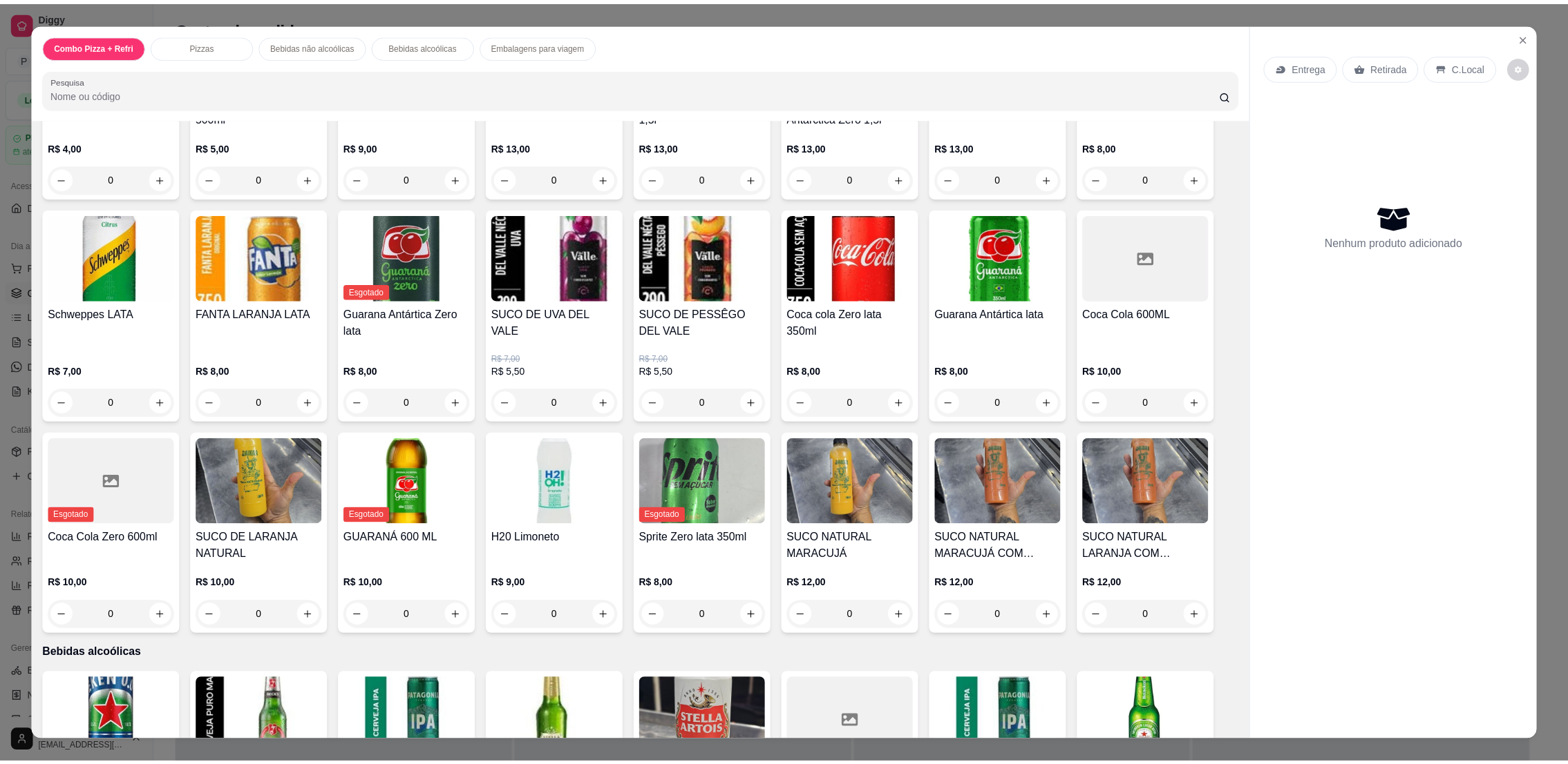
scroll to position [687, 0]
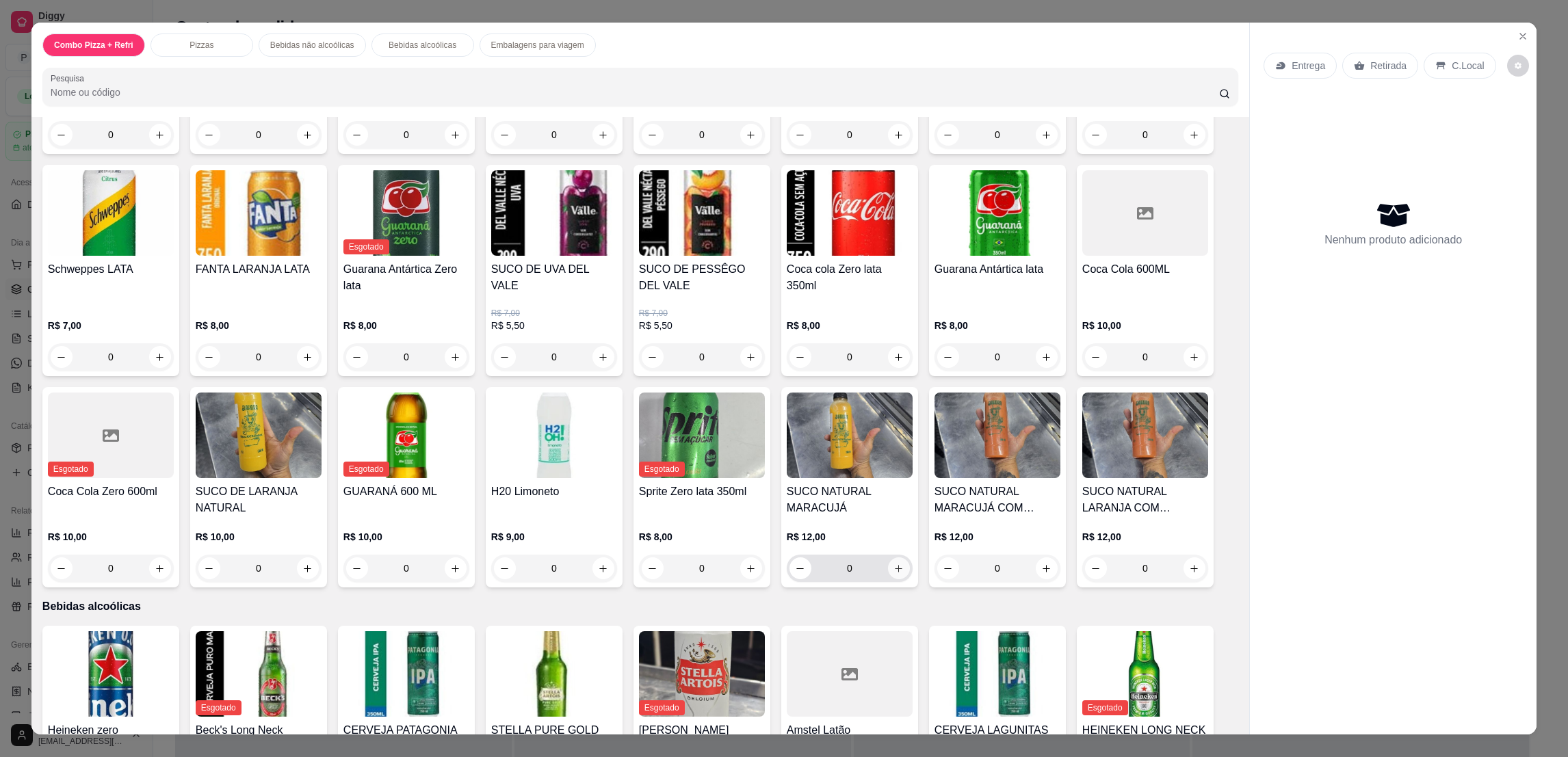
click at [889, 561] on button "increase-product-quantity" at bounding box center [899, 569] width 22 height 22
type input "1"
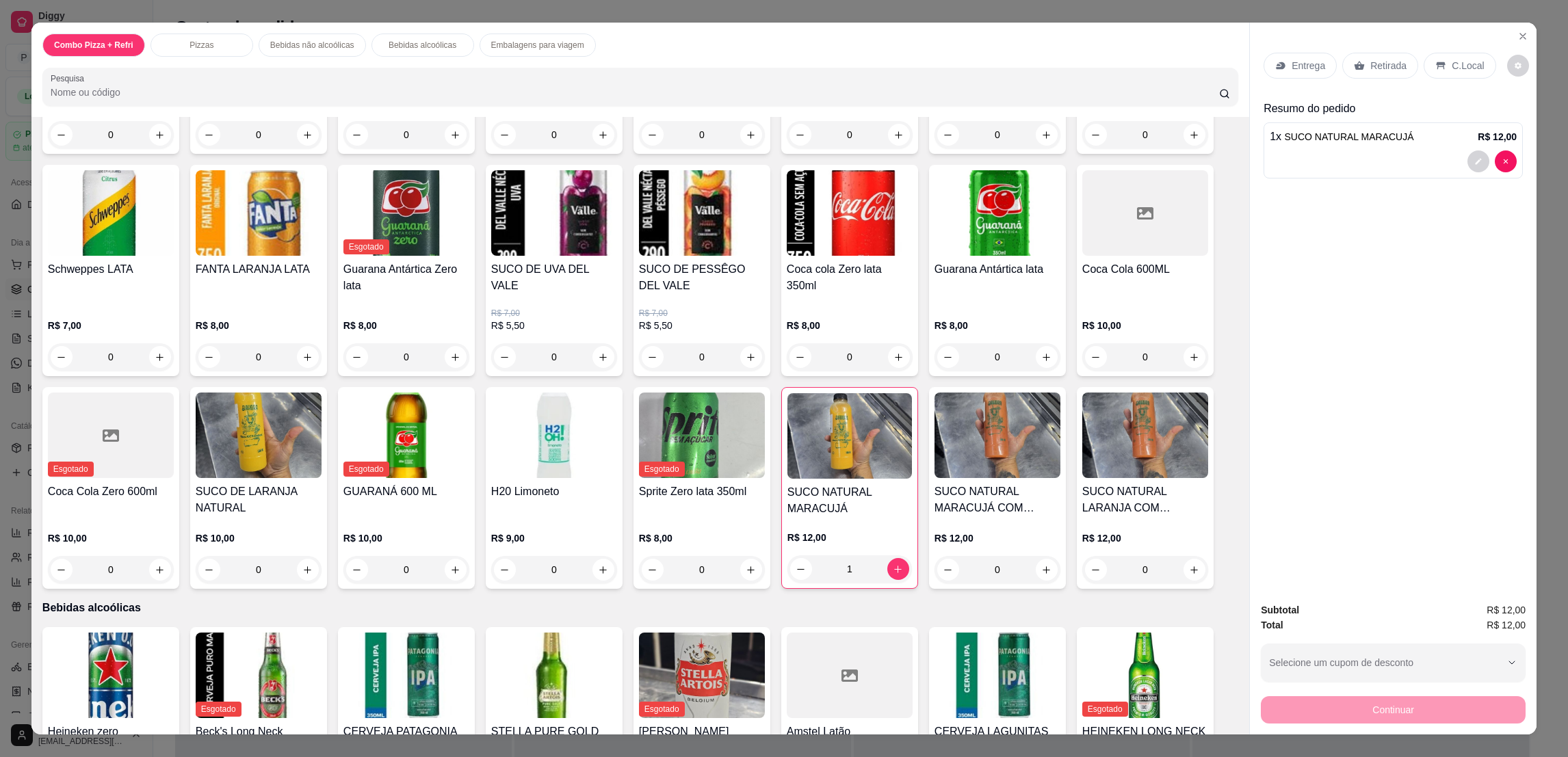
click at [1470, 70] on p "C.Local" at bounding box center [1467, 66] width 32 height 14
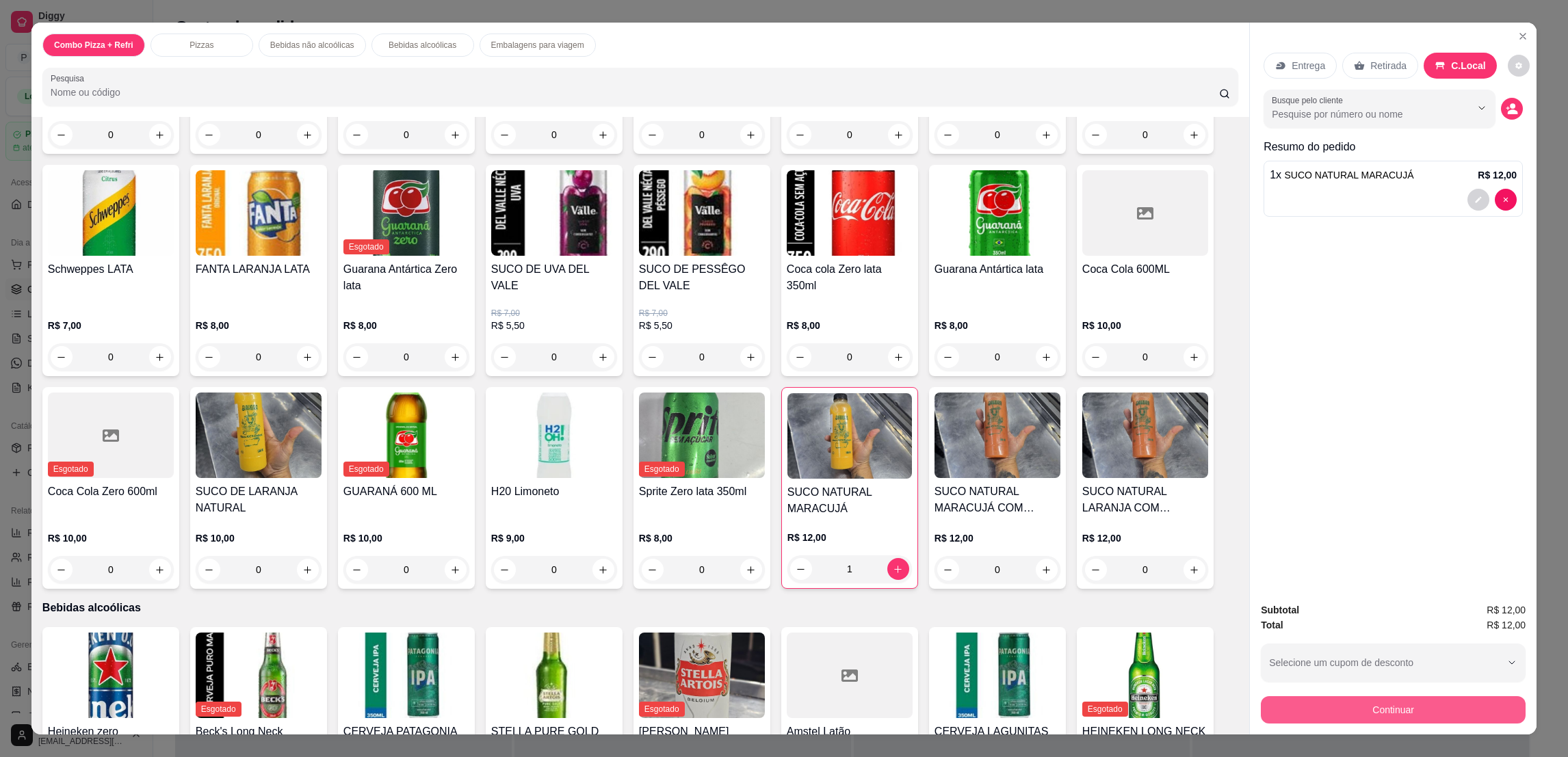
click at [1465, 706] on button "Continuar" at bounding box center [1393, 710] width 264 height 27
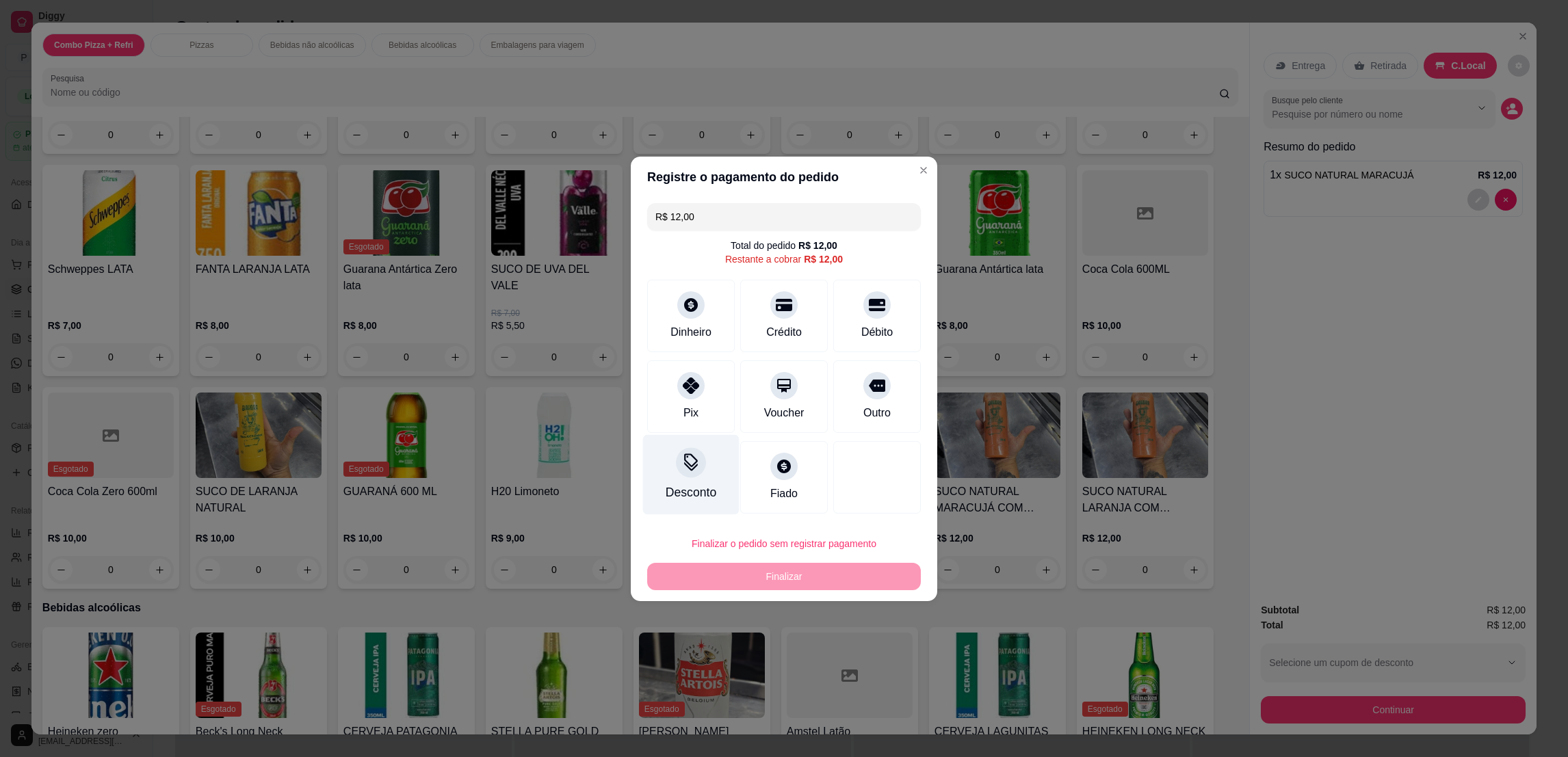
click at [667, 474] on div "Desconto" at bounding box center [691, 474] width 96 height 80
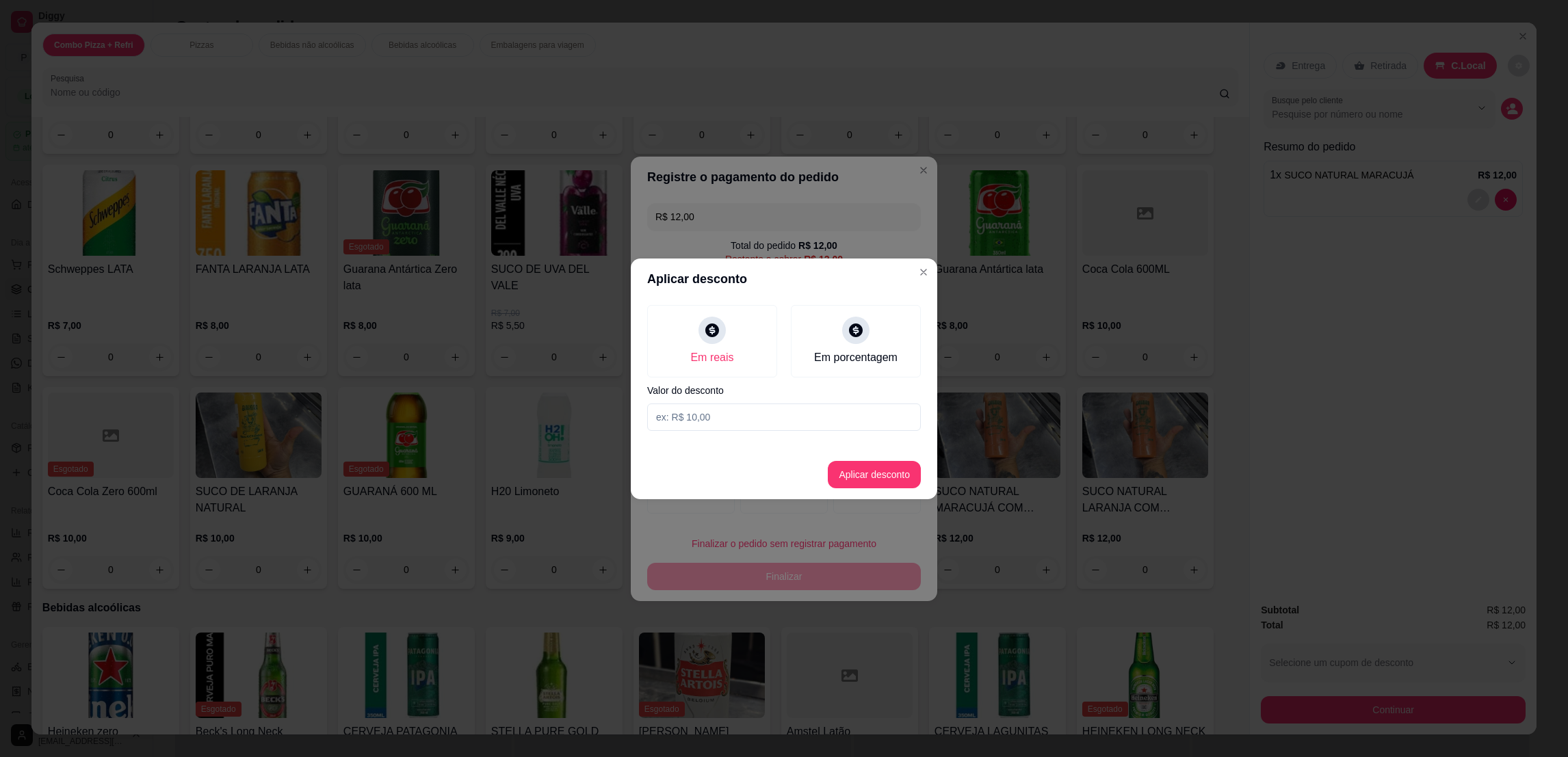
click at [741, 415] on input at bounding box center [784, 417] width 274 height 27
type input "2,00"
click at [878, 481] on button "Aplicar desconto" at bounding box center [874, 475] width 93 height 27
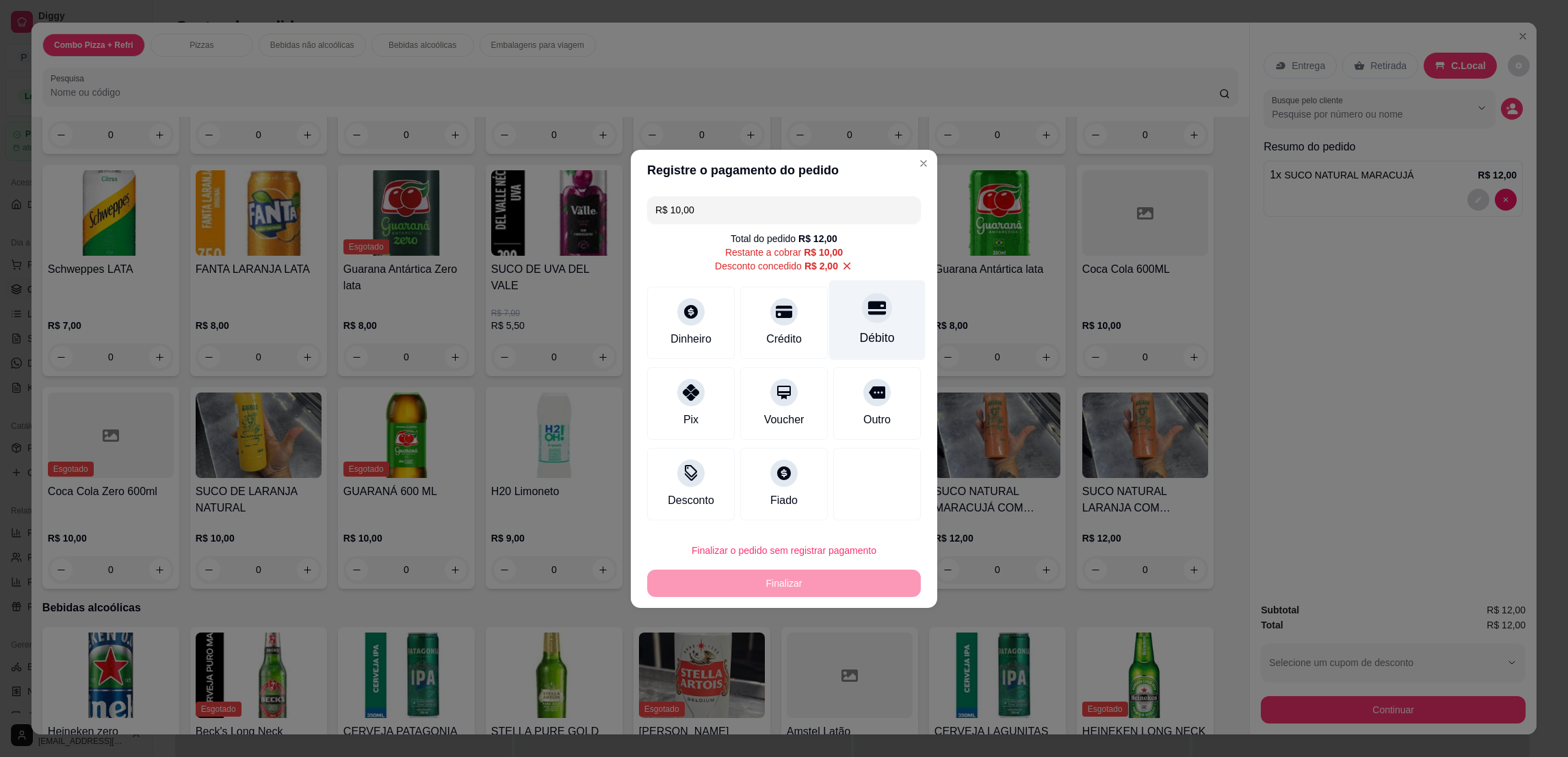
click at [862, 302] on div at bounding box center [876, 307] width 30 height 30
type input "R$ 0,00"
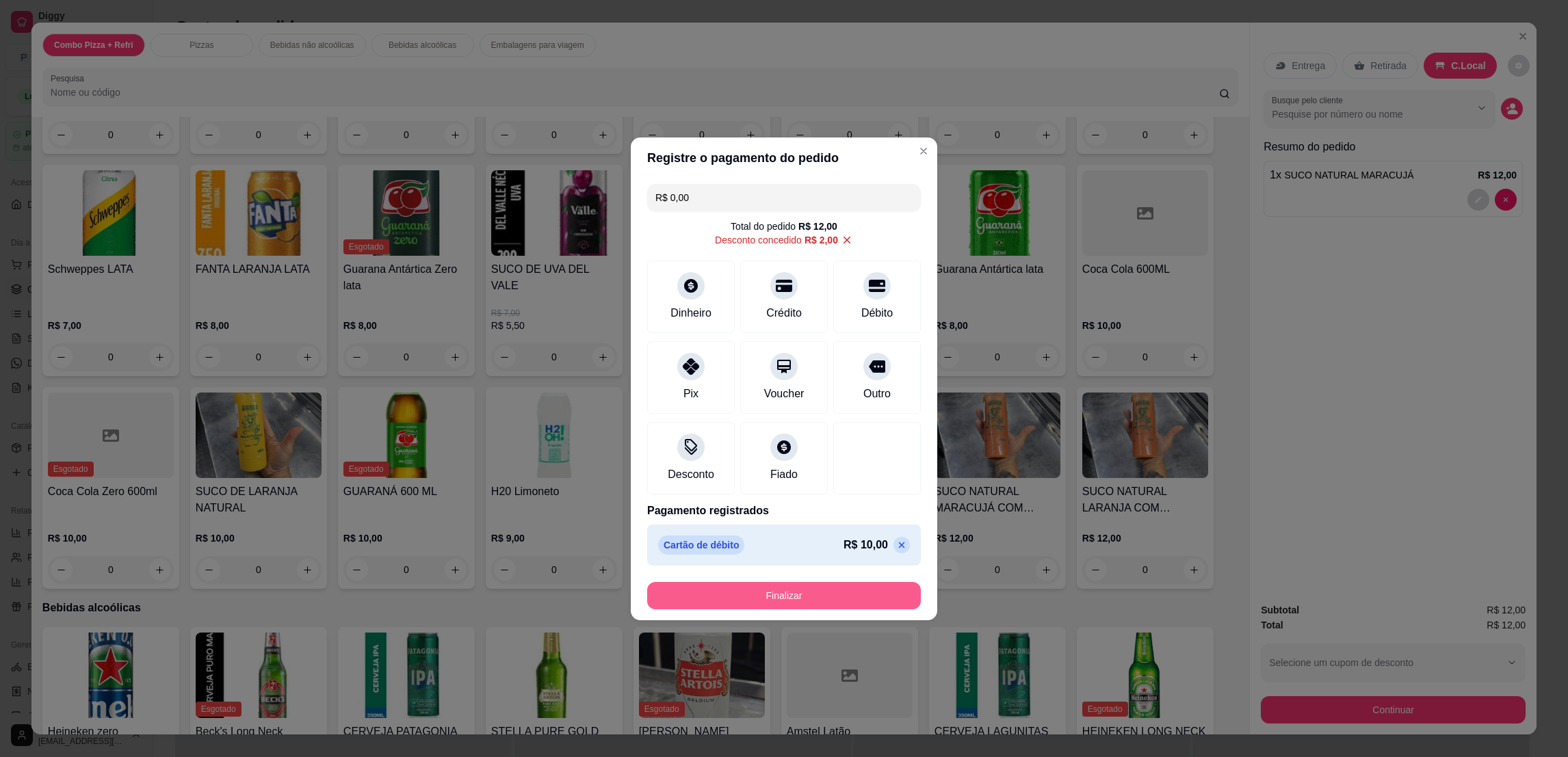
click at [812, 587] on button "Finalizar" at bounding box center [784, 596] width 274 height 27
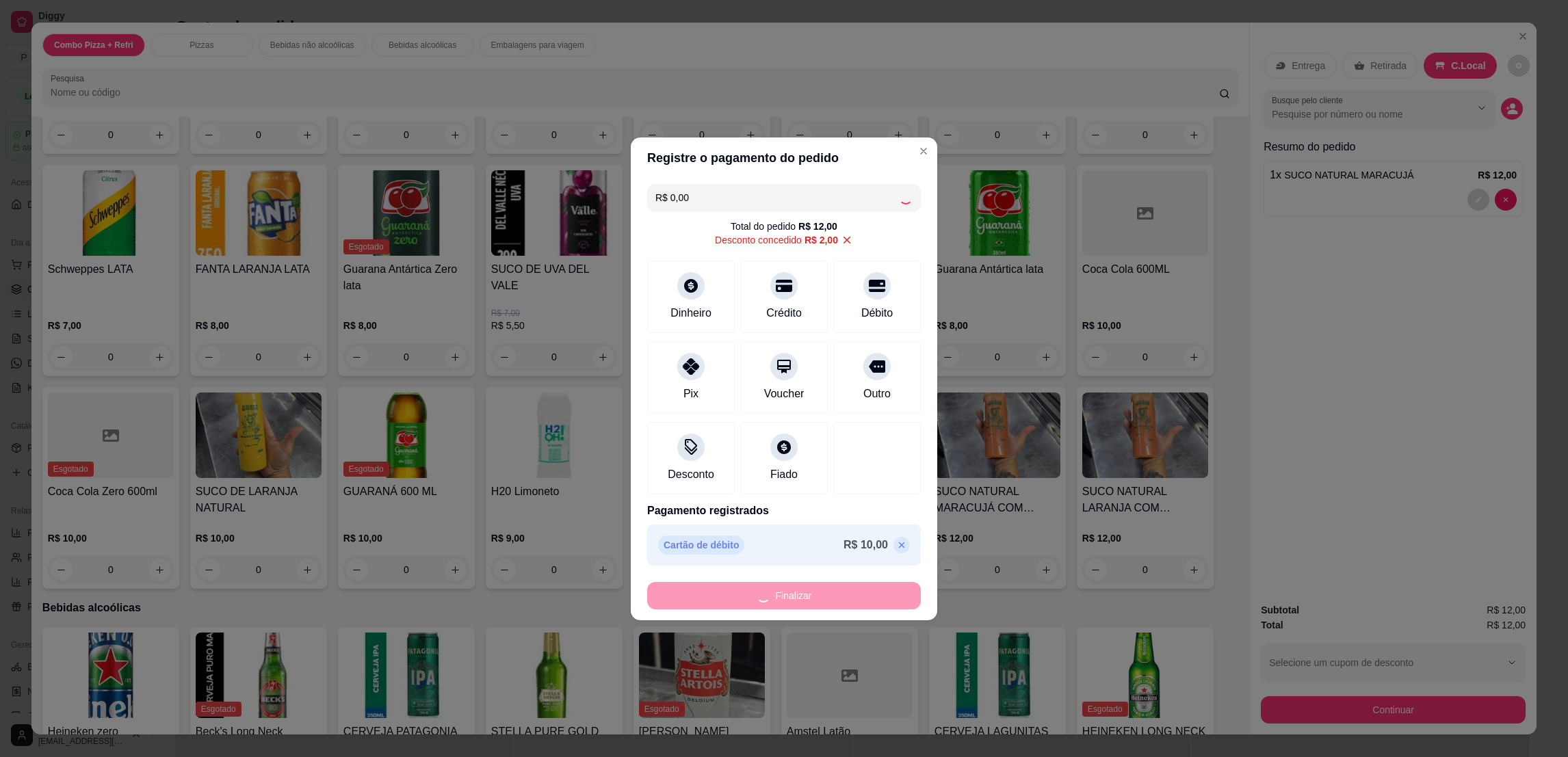
type input "0"
type input "-R$ 12,00"
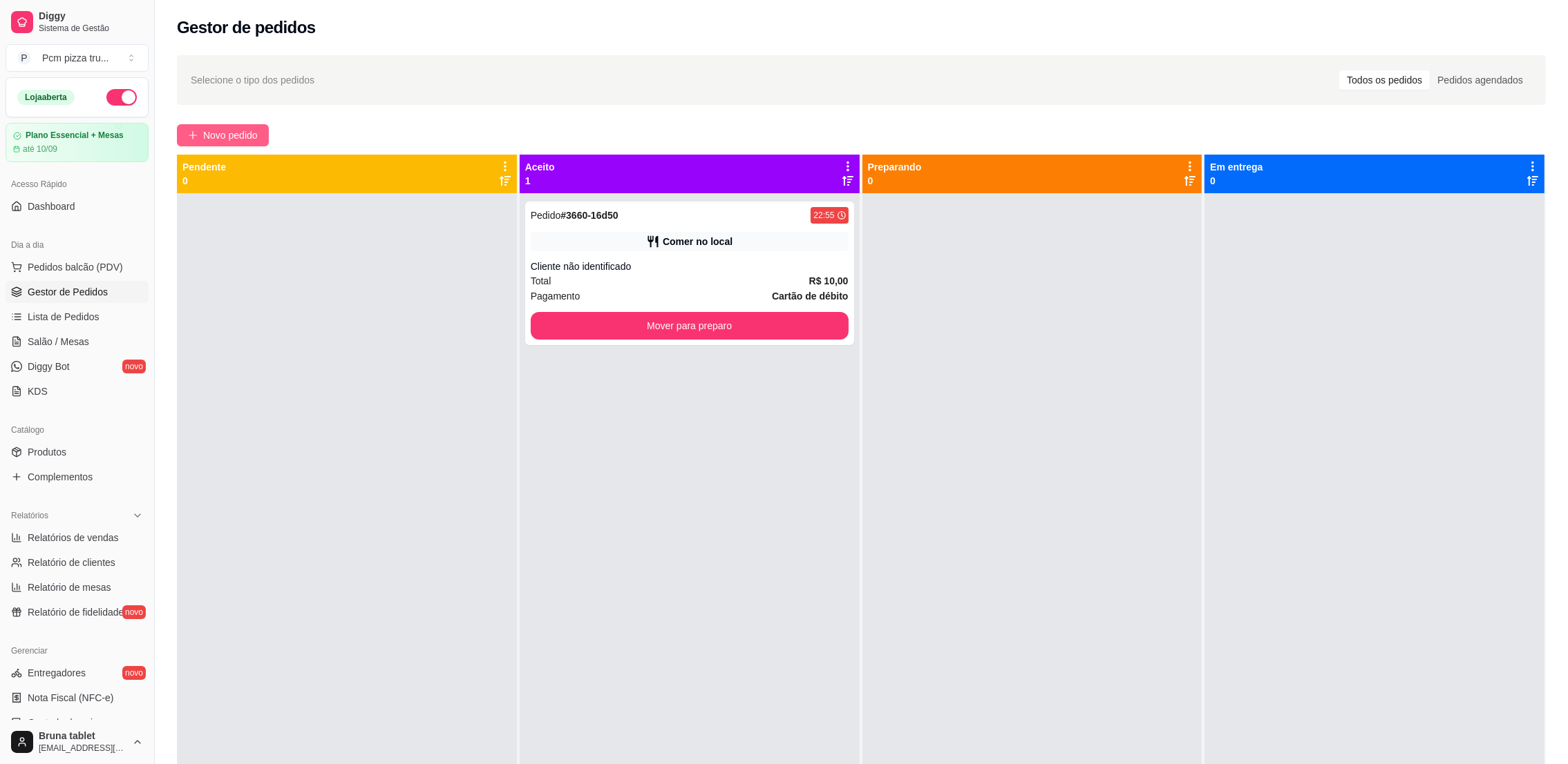
click at [256, 134] on span "Novo pedido" at bounding box center [230, 135] width 55 height 16
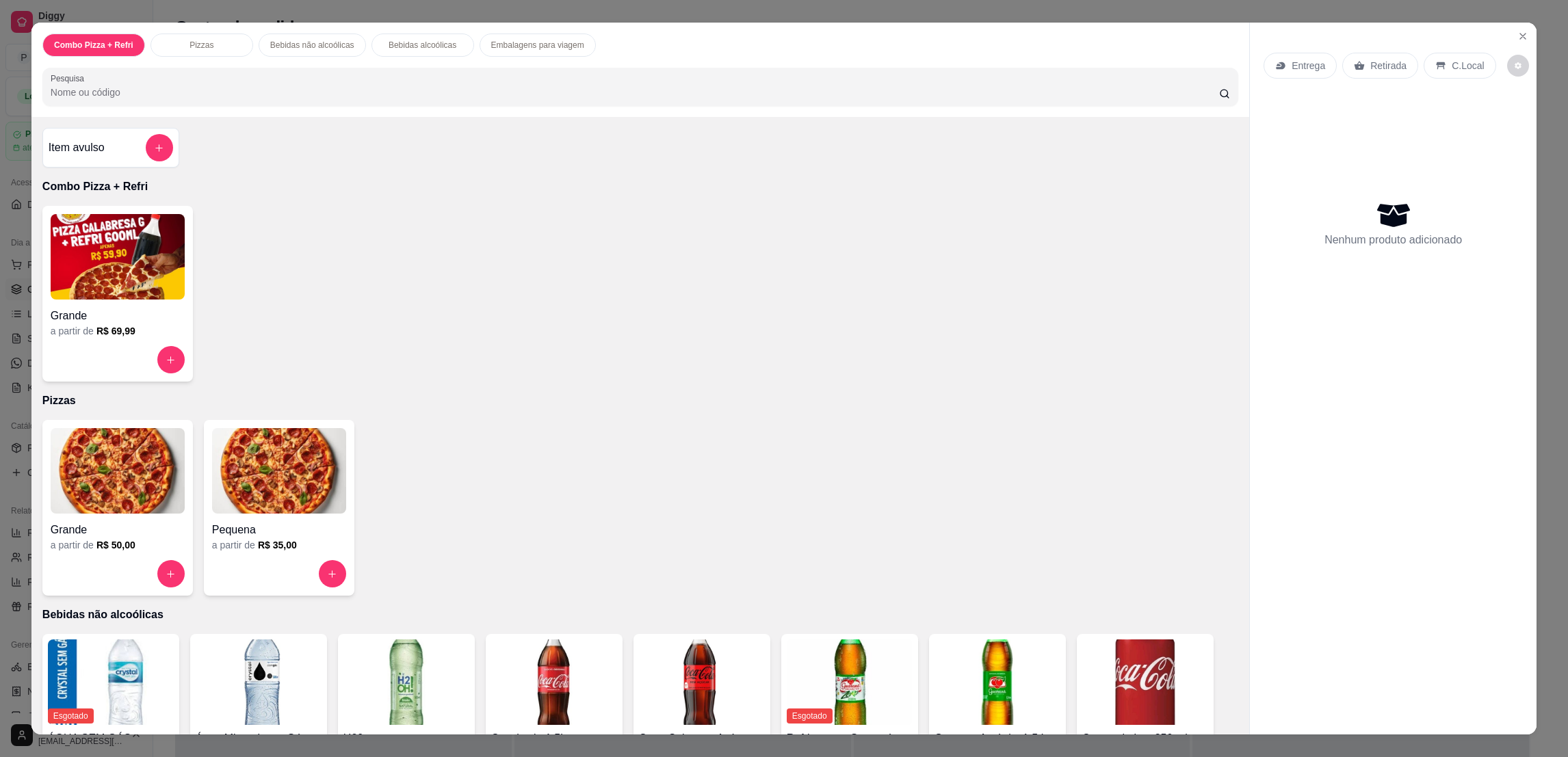
click at [86, 509] on img at bounding box center [118, 471] width 134 height 86
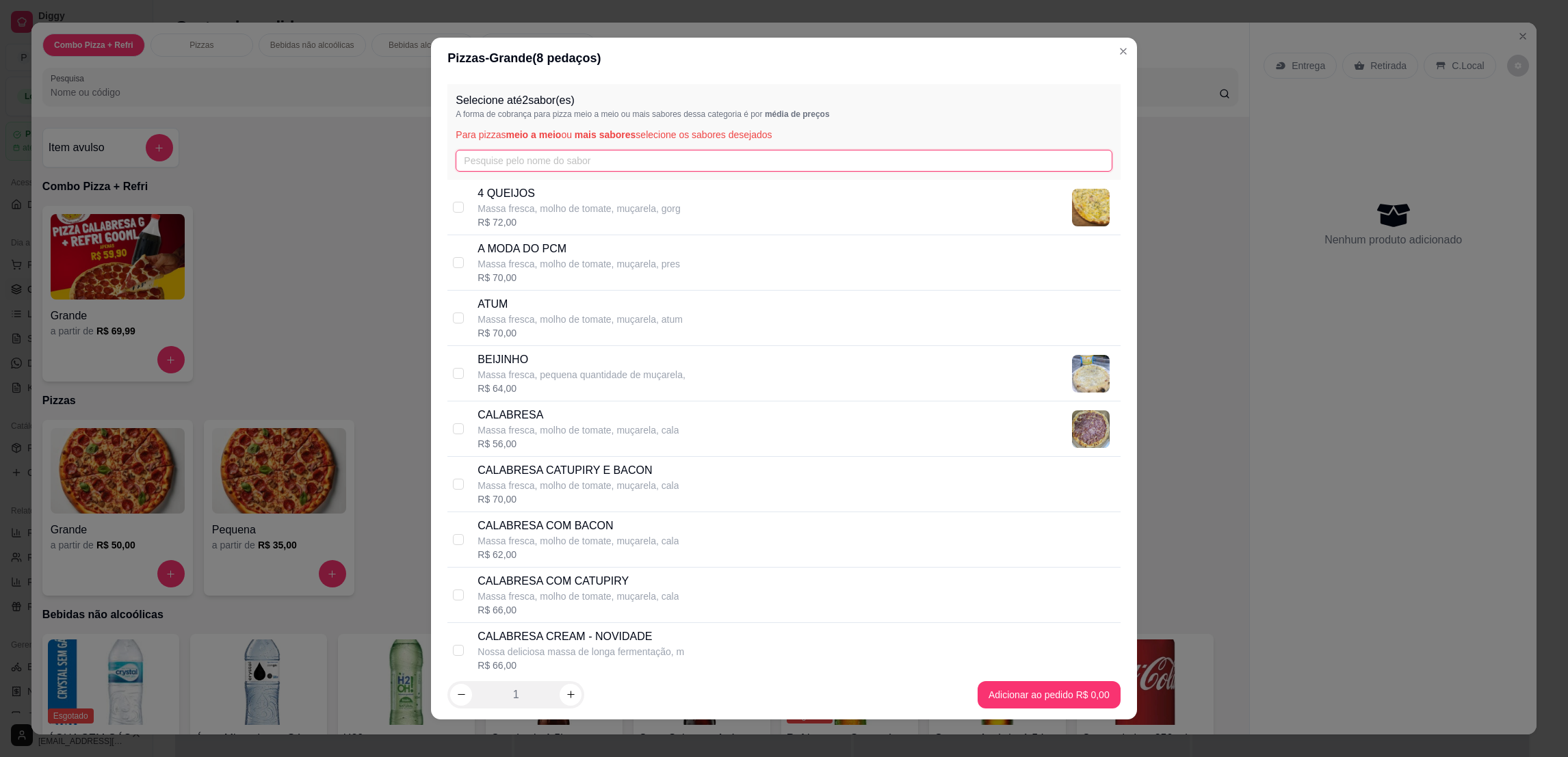
click at [608, 154] on input "text" at bounding box center [784, 161] width 656 height 22
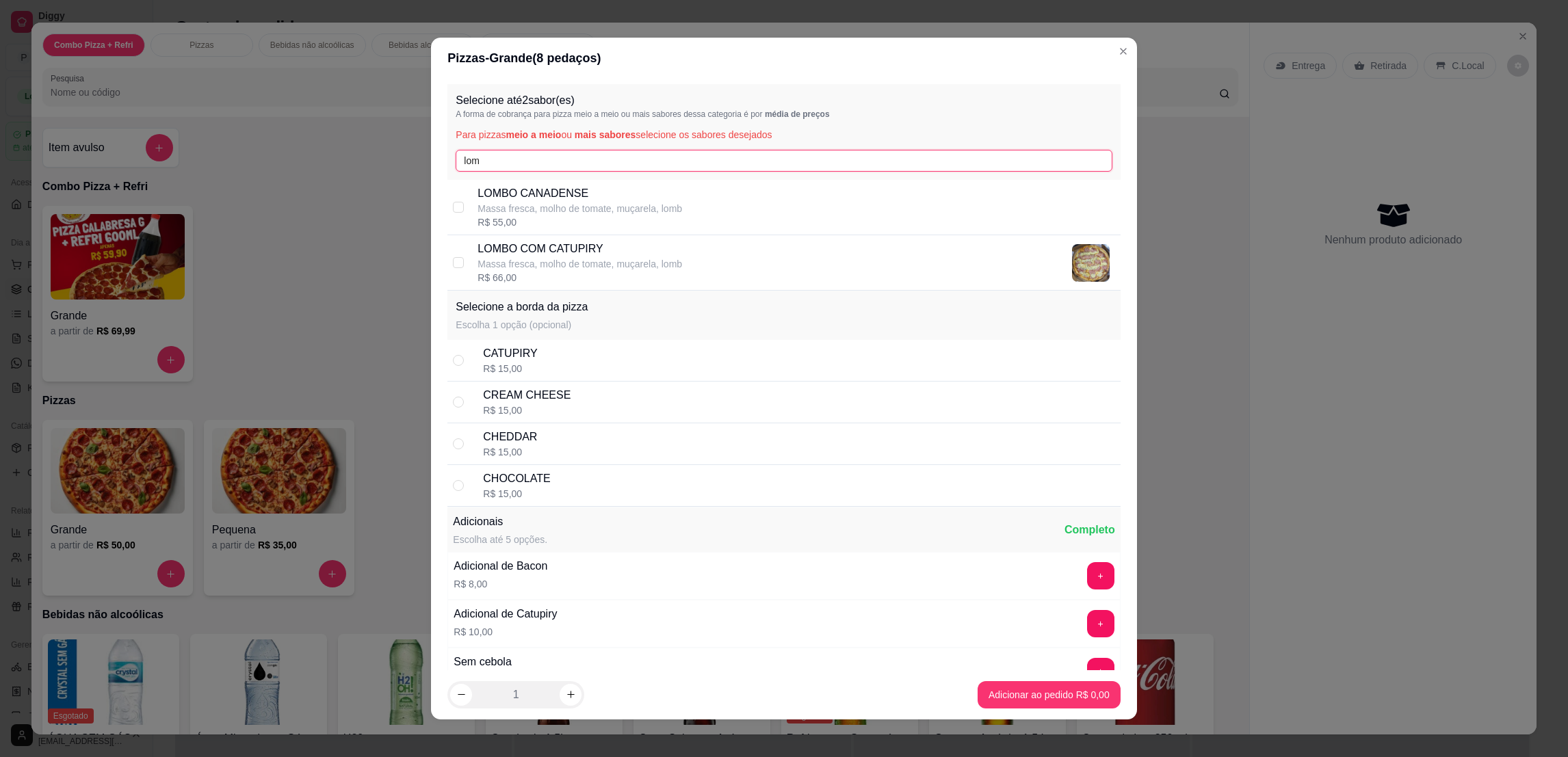
type input "lom"
click at [569, 264] on p "Massa fresca, molho de tomate, muçarela, lomb" at bounding box center [579, 264] width 204 height 14
checkbox input "true"
click at [553, 164] on input "lom" at bounding box center [784, 161] width 656 height 22
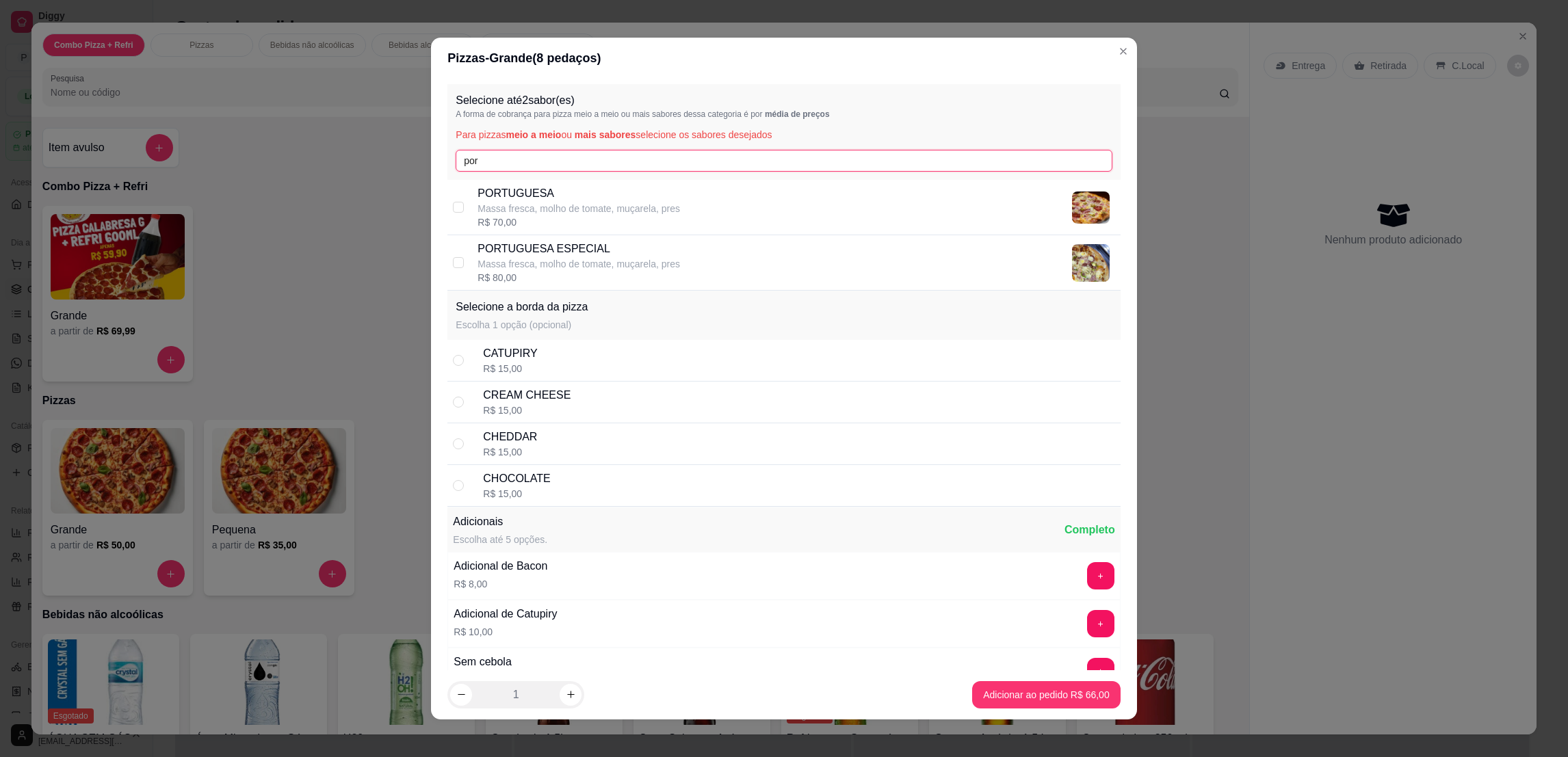
type input "por"
click at [627, 206] on p "Massa fresca, molho de tomate, muçarela, pres" at bounding box center [578, 209] width 203 height 14
checkbox input "true"
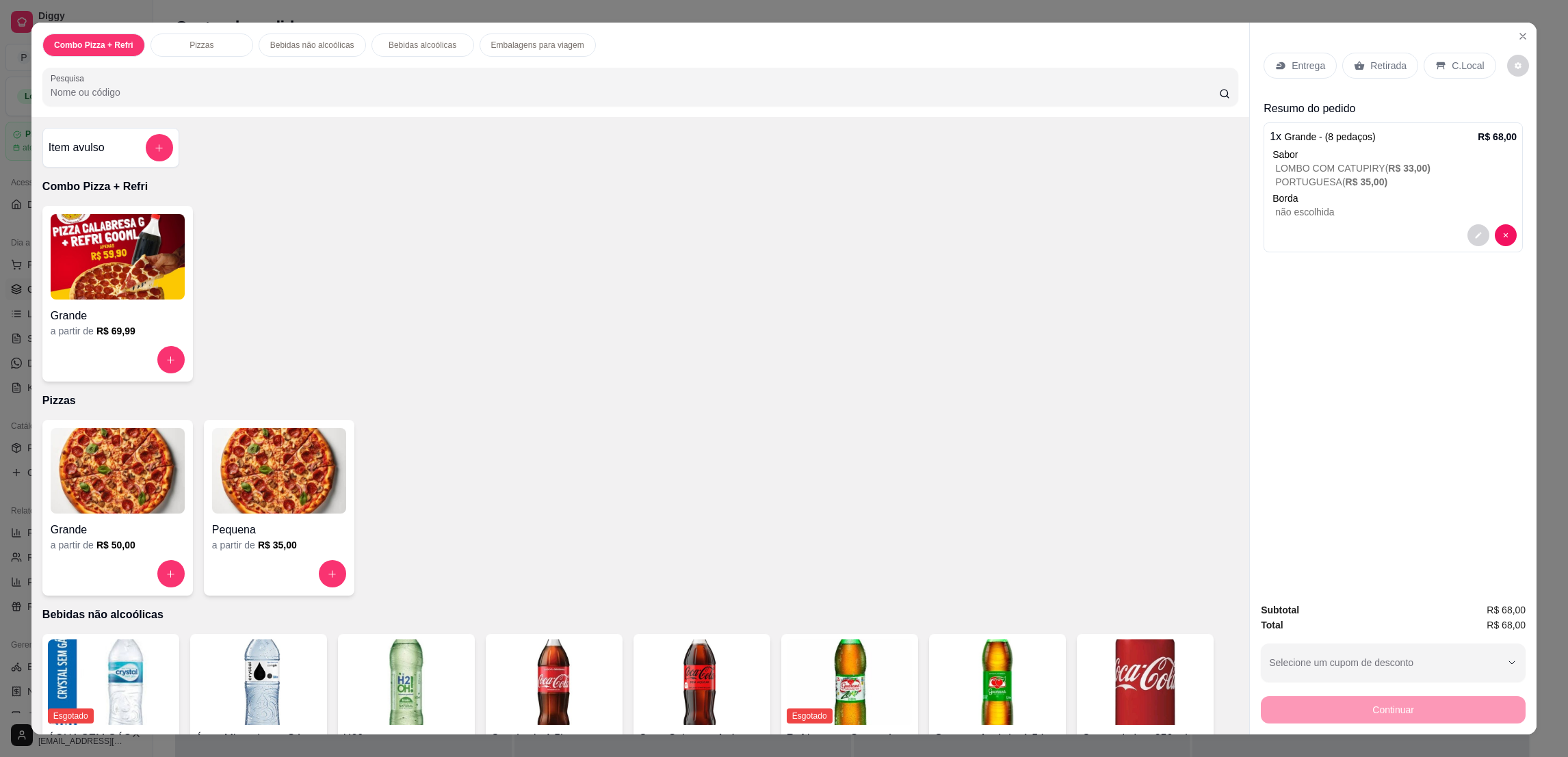
click at [1391, 73] on div "Retirada" at bounding box center [1380, 65] width 76 height 26
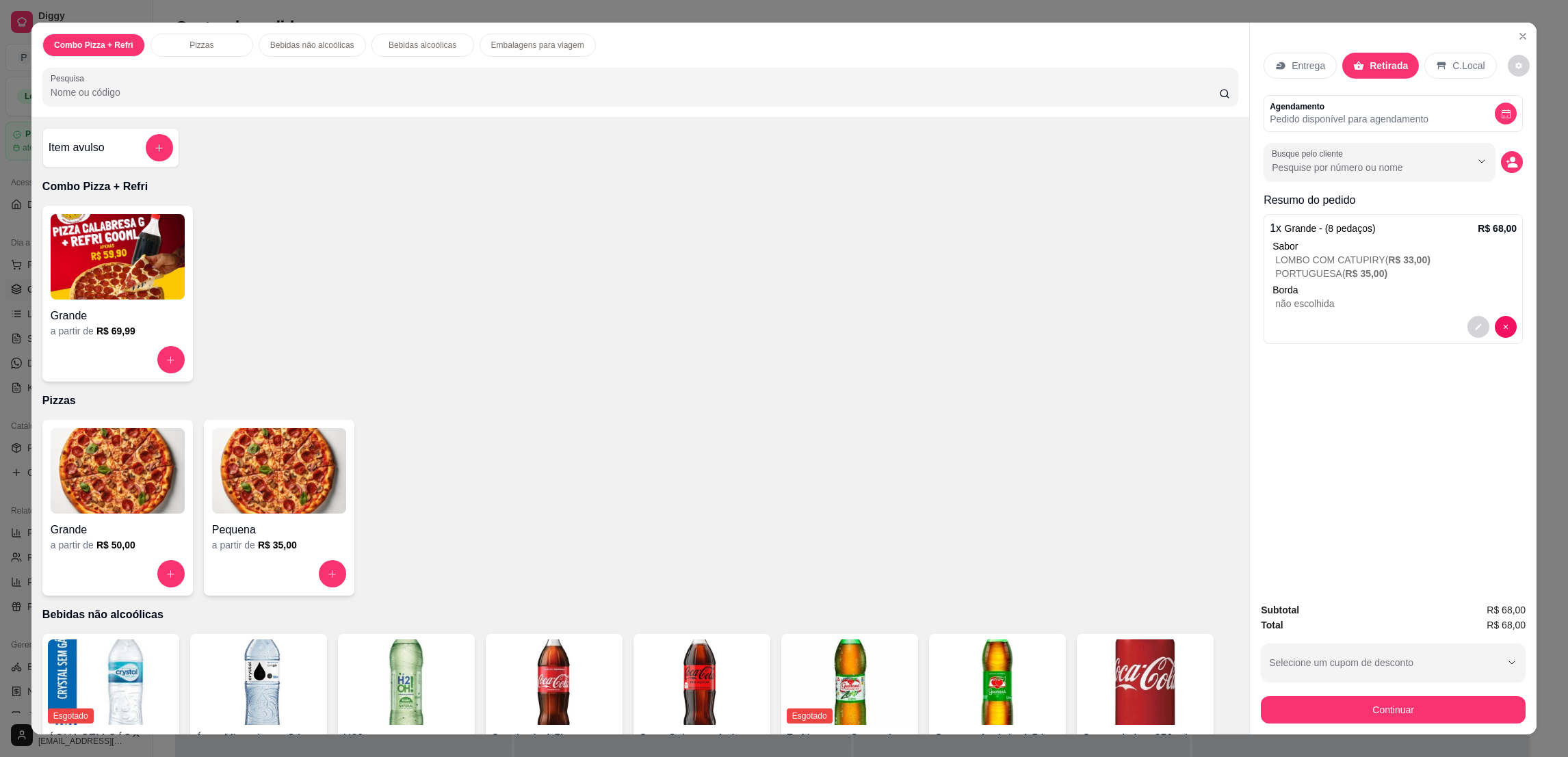
click at [1414, 709] on button "Continuar" at bounding box center [1393, 710] width 264 height 27
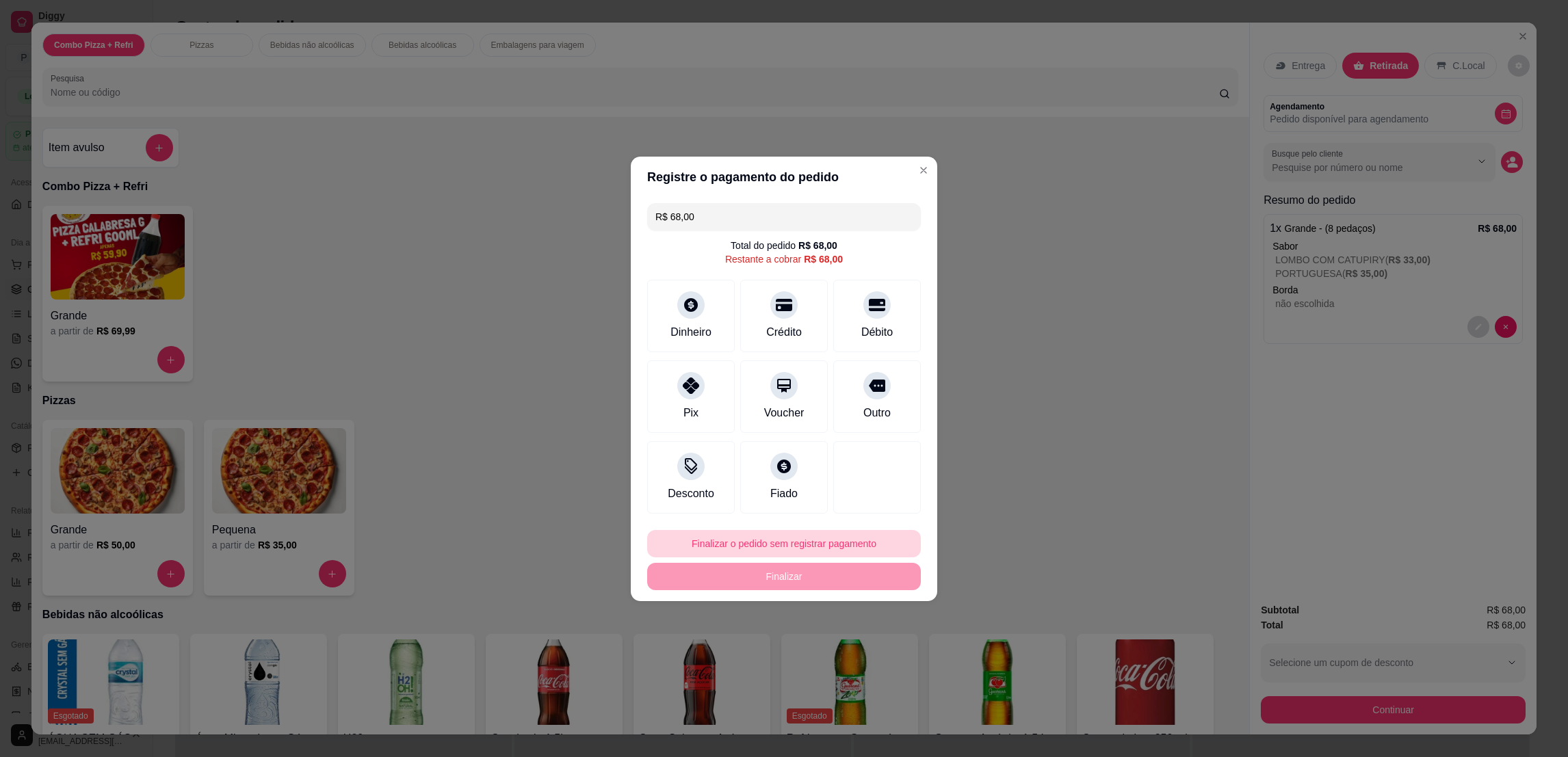
click at [749, 542] on button "Finalizar o pedido sem registrar pagamento" at bounding box center [784, 544] width 274 height 27
click at [862, 656] on button "Confirmar" at bounding box center [867, 656] width 51 height 21
type input "R$ 0,00"
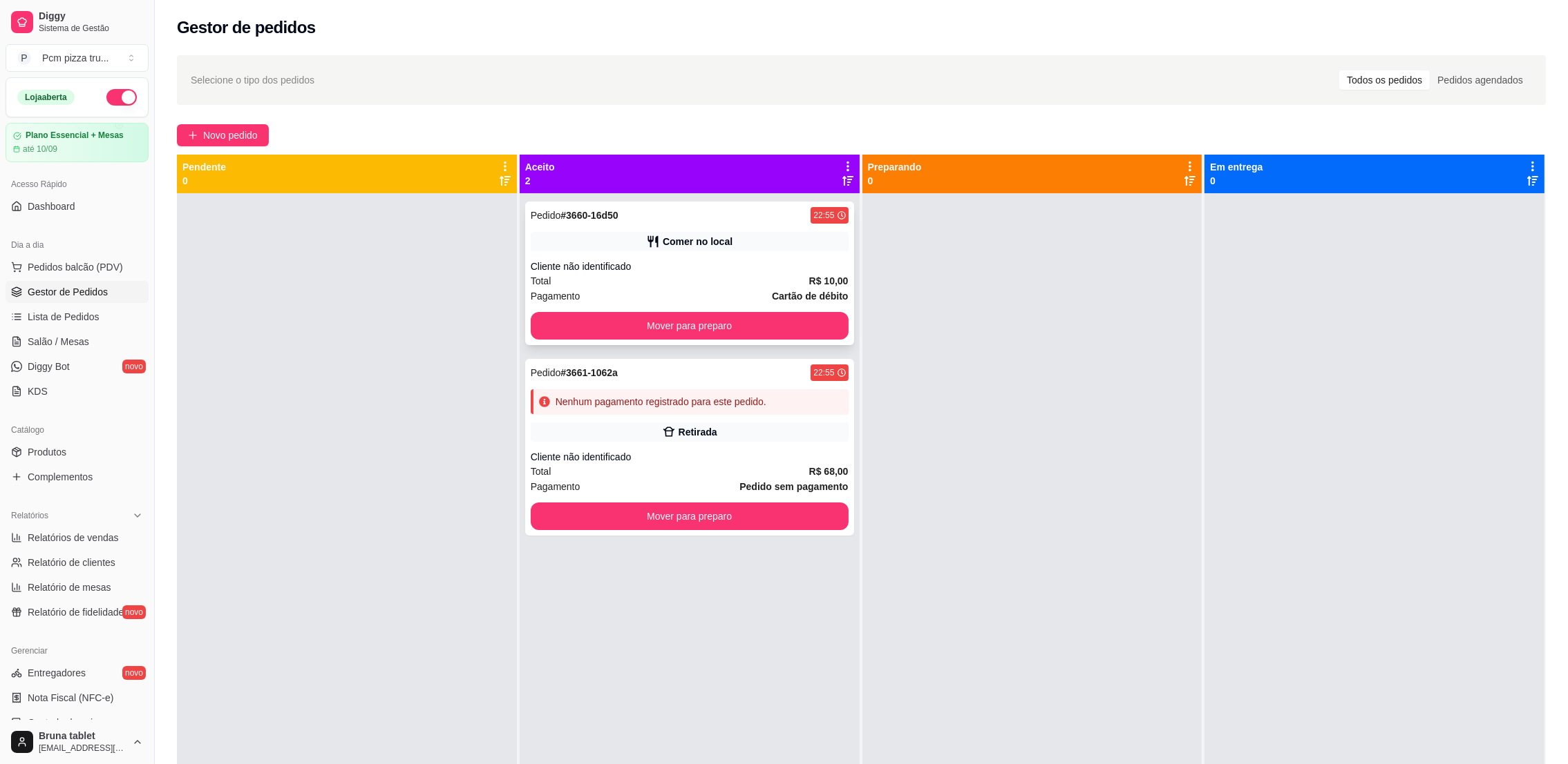
drag, startPoint x: 870, startPoint y: 662, endPoint x: 782, endPoint y: 267, distance: 404.7
click at [782, 267] on div "Cliente não identificado" at bounding box center [689, 267] width 318 height 14
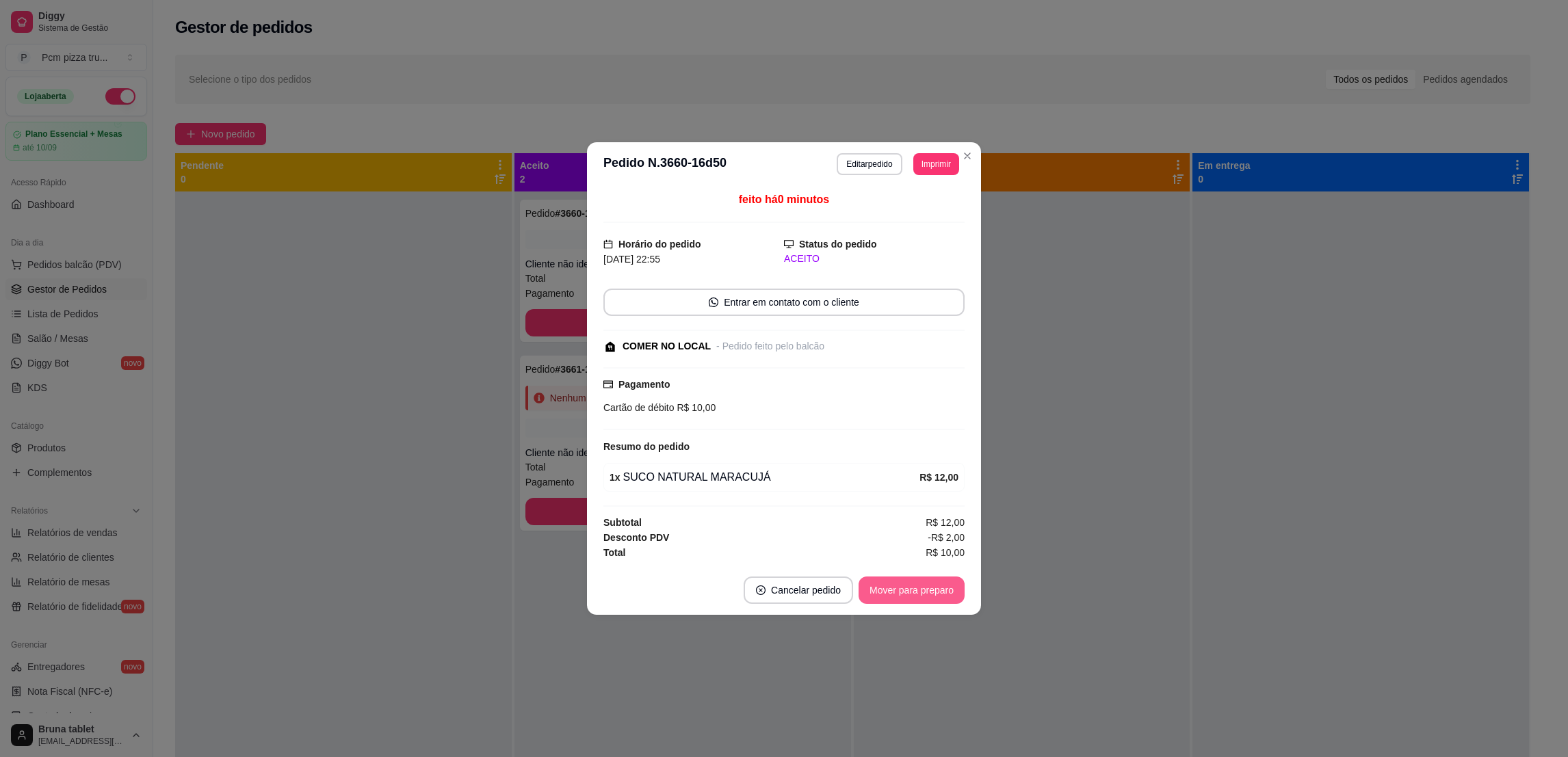
click at [916, 590] on button "Mover para preparo" at bounding box center [911, 590] width 106 height 27
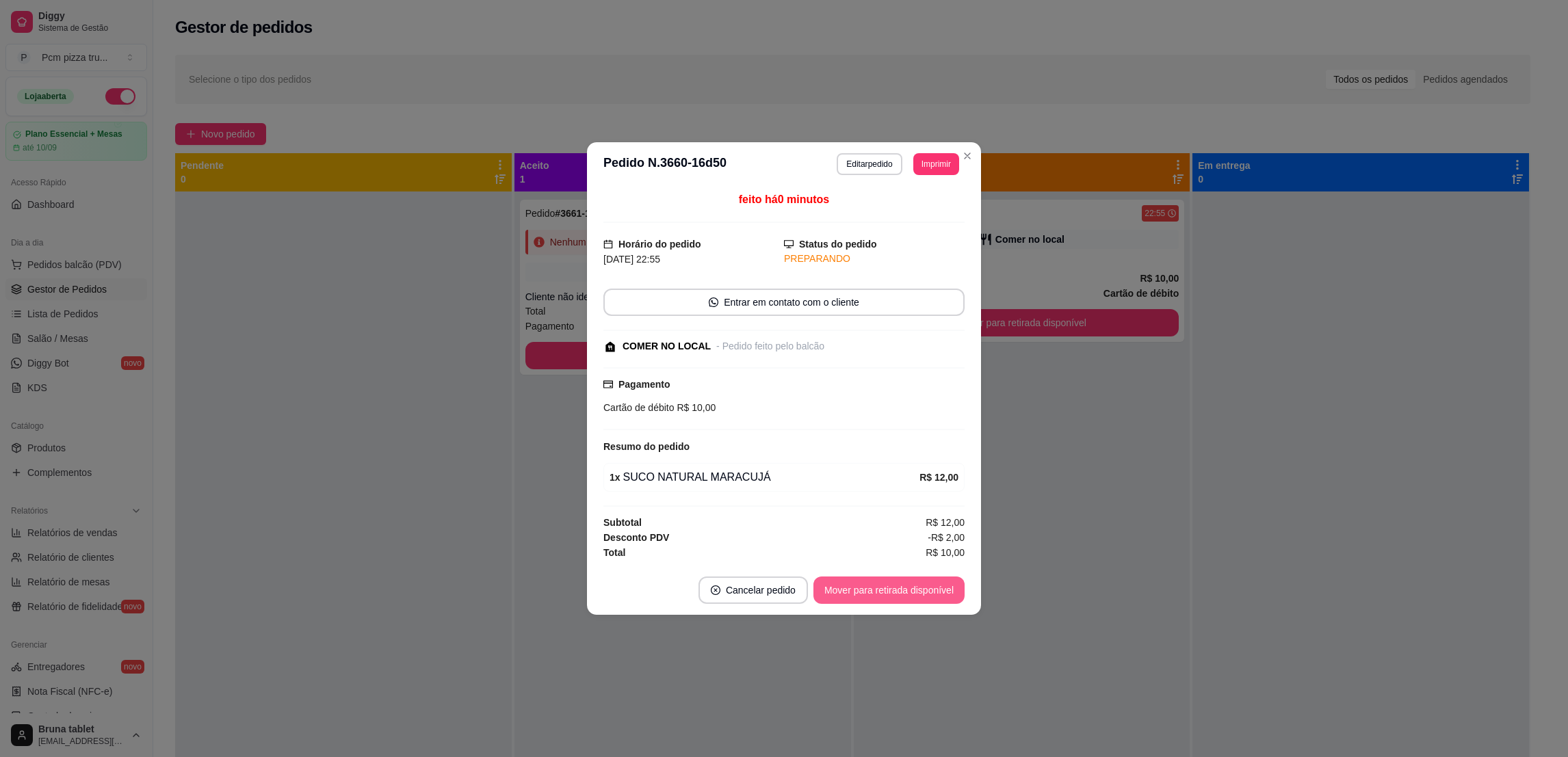
click at [917, 590] on button "Mover para retirada disponível" at bounding box center [889, 590] width 151 height 27
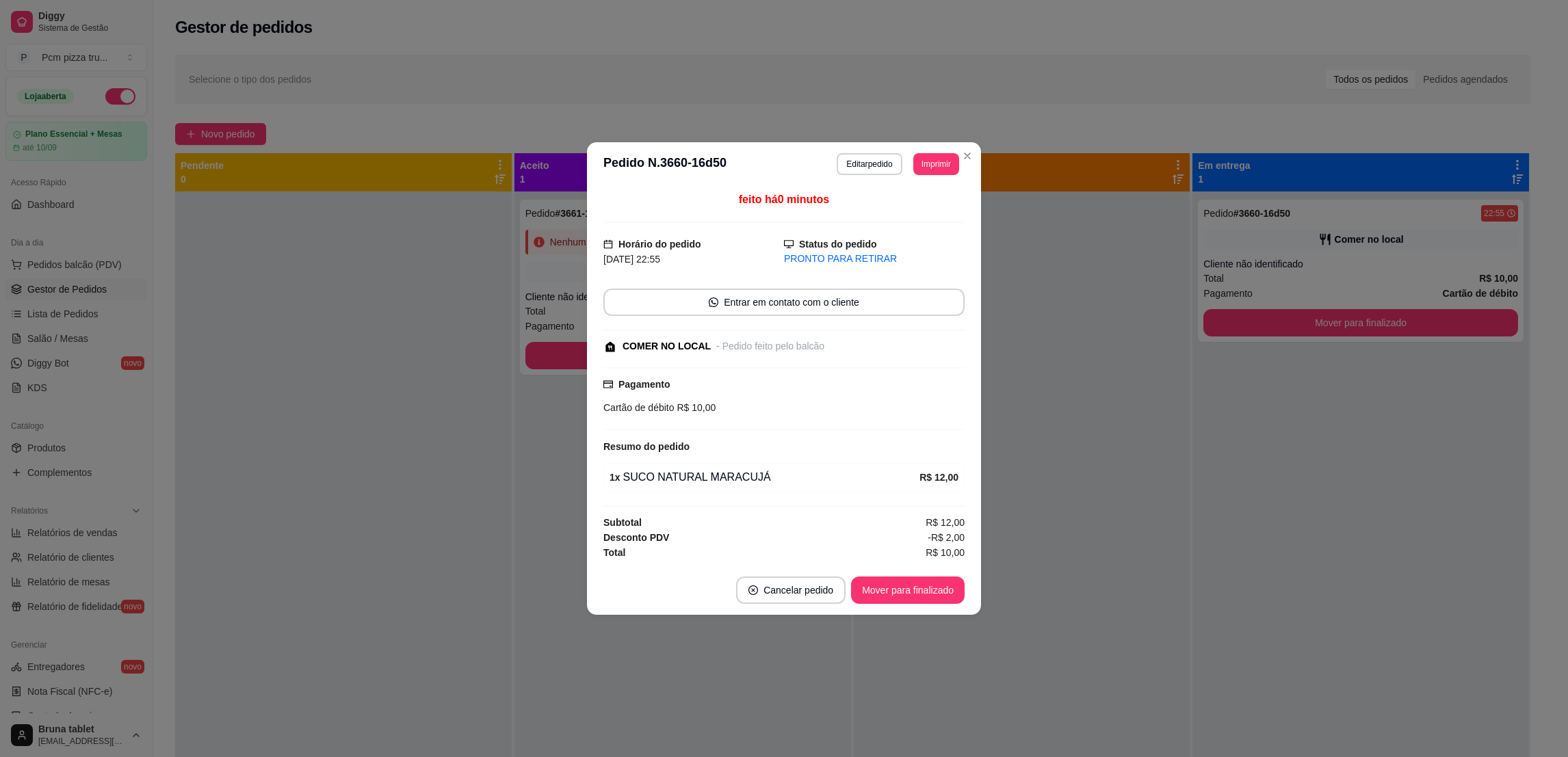
click at [917, 590] on button "Mover para finalizado" at bounding box center [908, 590] width 113 height 27
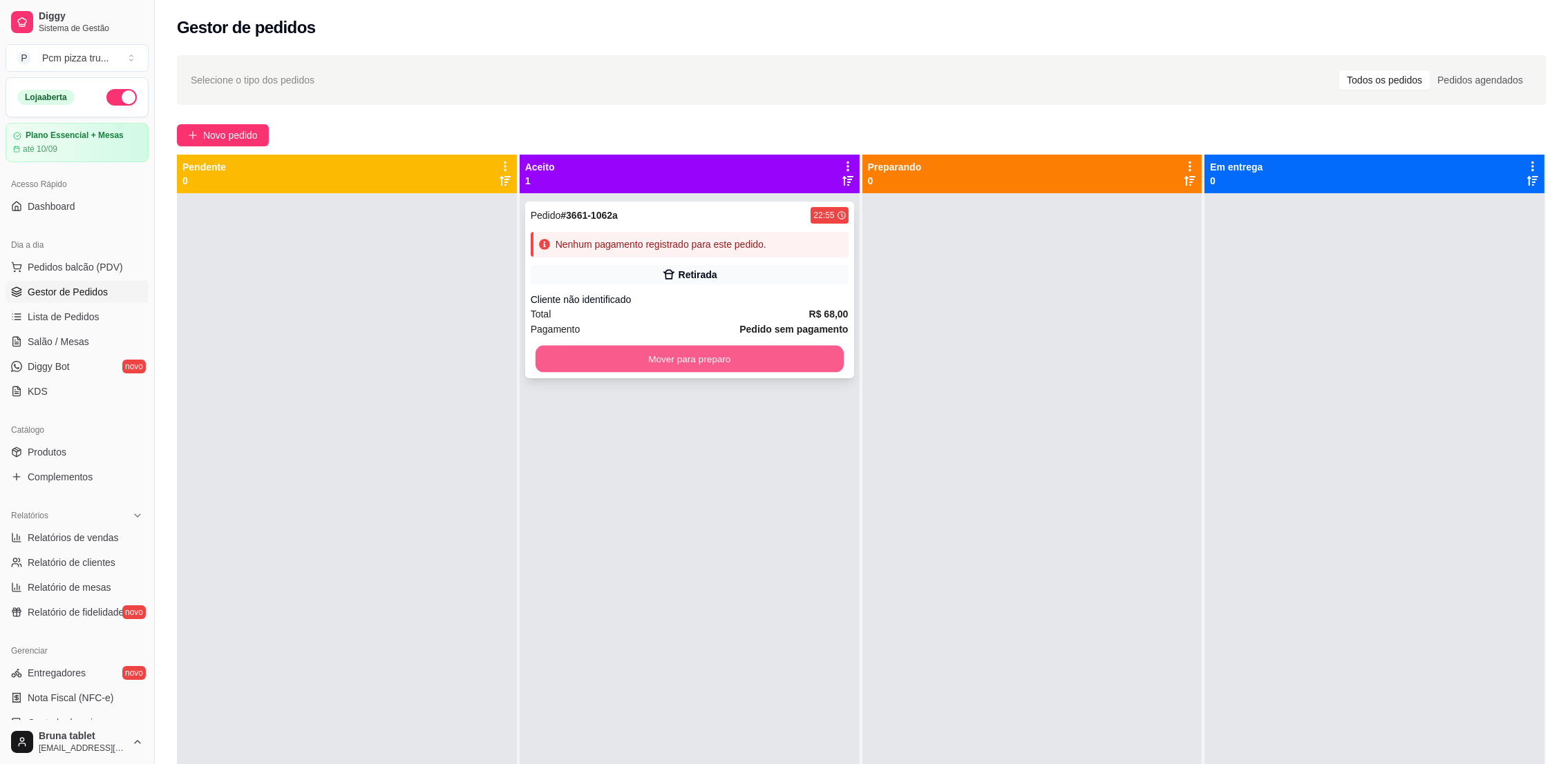
click at [615, 366] on button "Mover para preparo" at bounding box center [690, 359] width 309 height 27
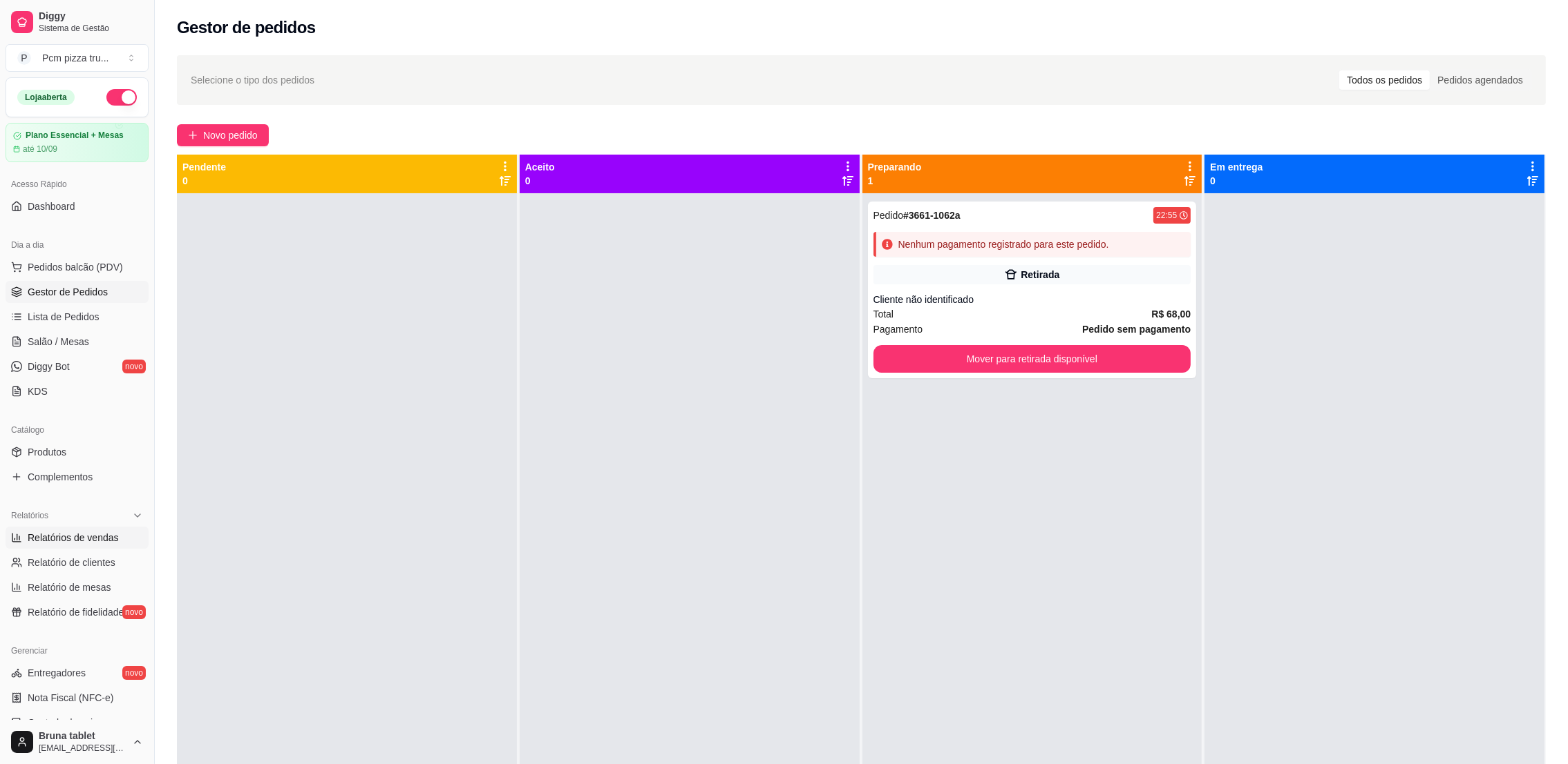
click at [74, 529] on link "Relatórios de vendas" at bounding box center [76, 538] width 143 height 23
select select "ALL"
select select "0"
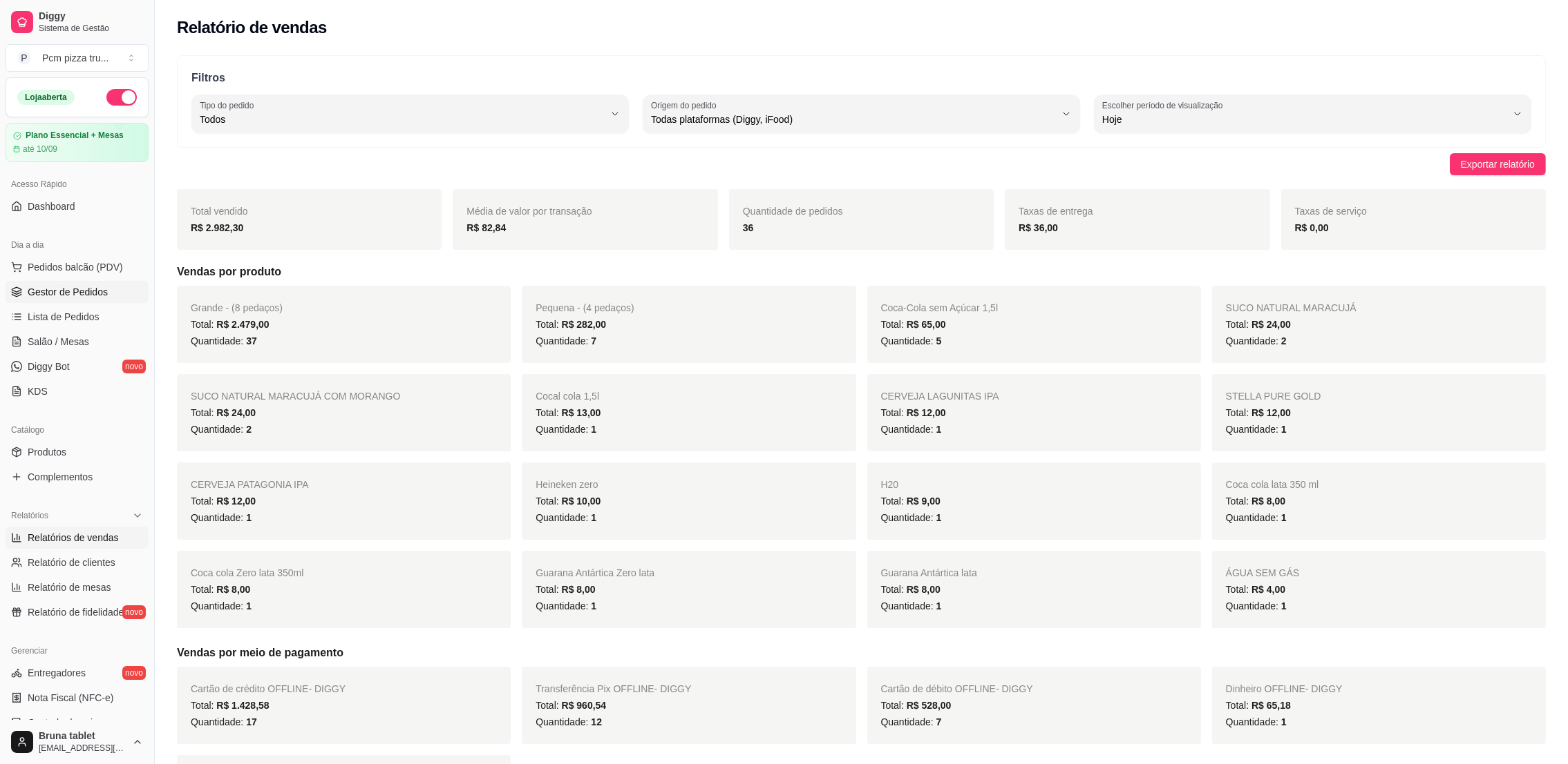
click at [107, 284] on link "Gestor de Pedidos" at bounding box center [76, 292] width 143 height 23
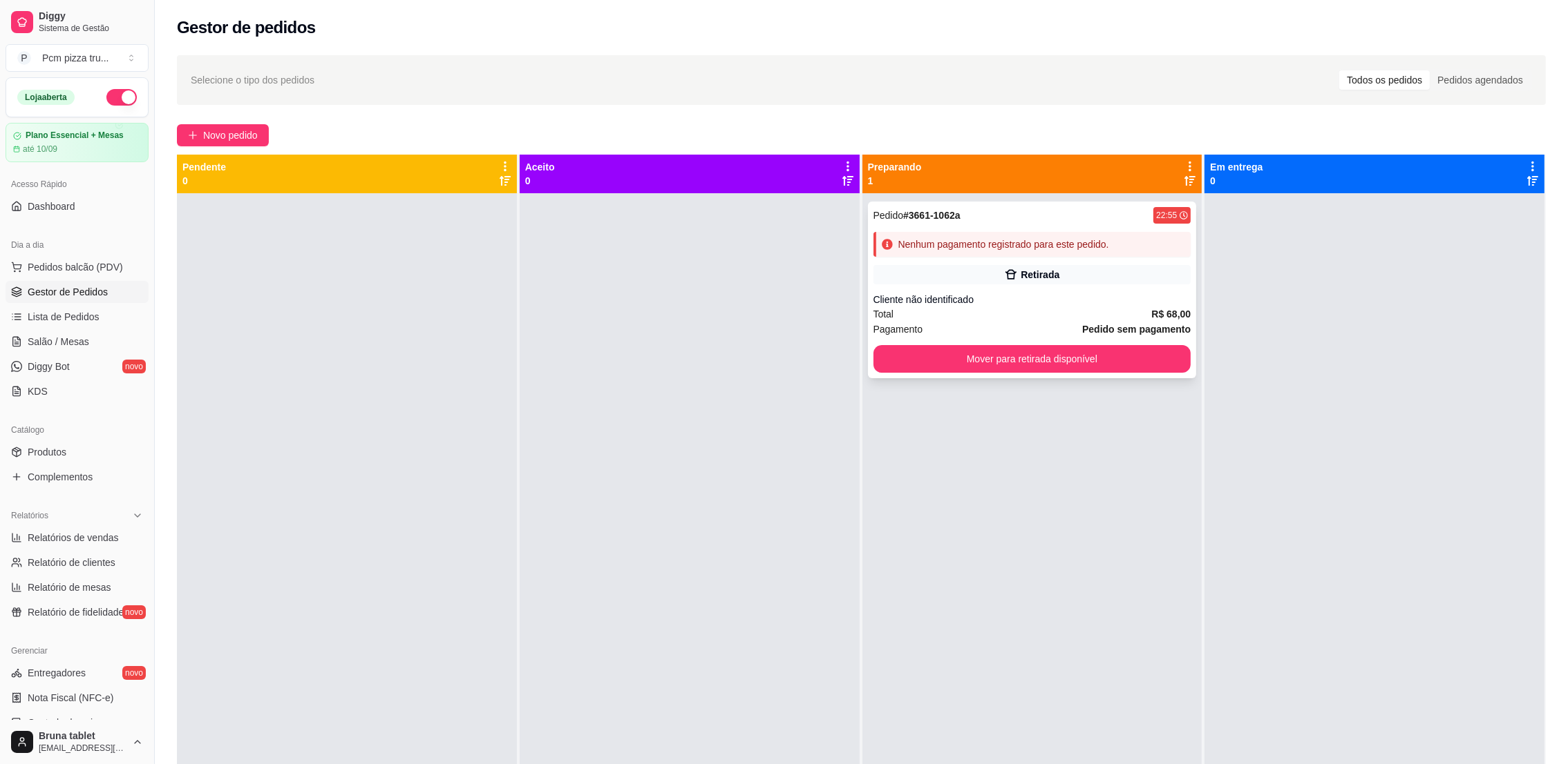
click at [1106, 268] on div "Retirada" at bounding box center [1032, 275] width 318 height 19
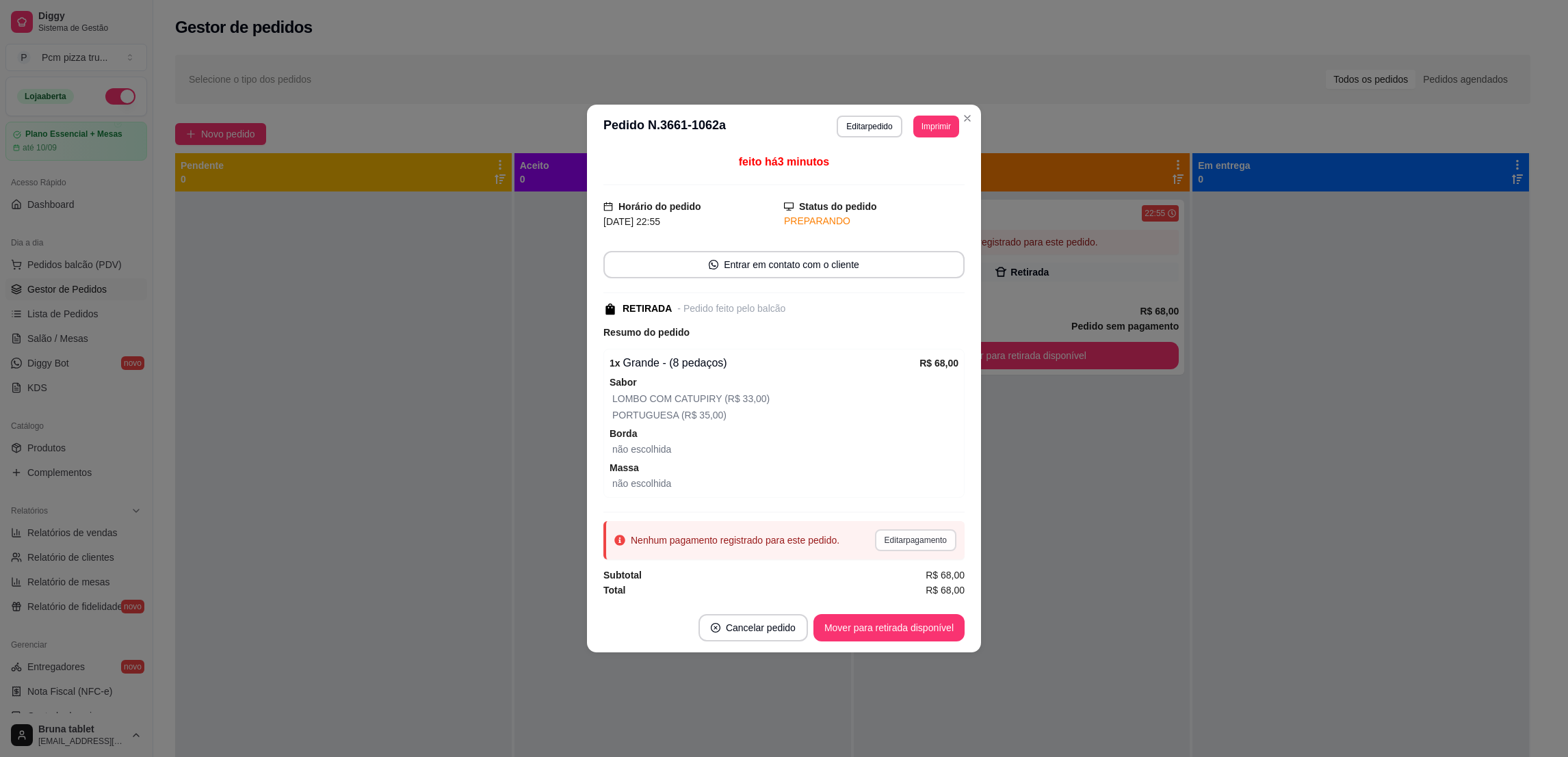
click at [885, 548] on button "Editar pagamento" at bounding box center [915, 541] width 82 height 22
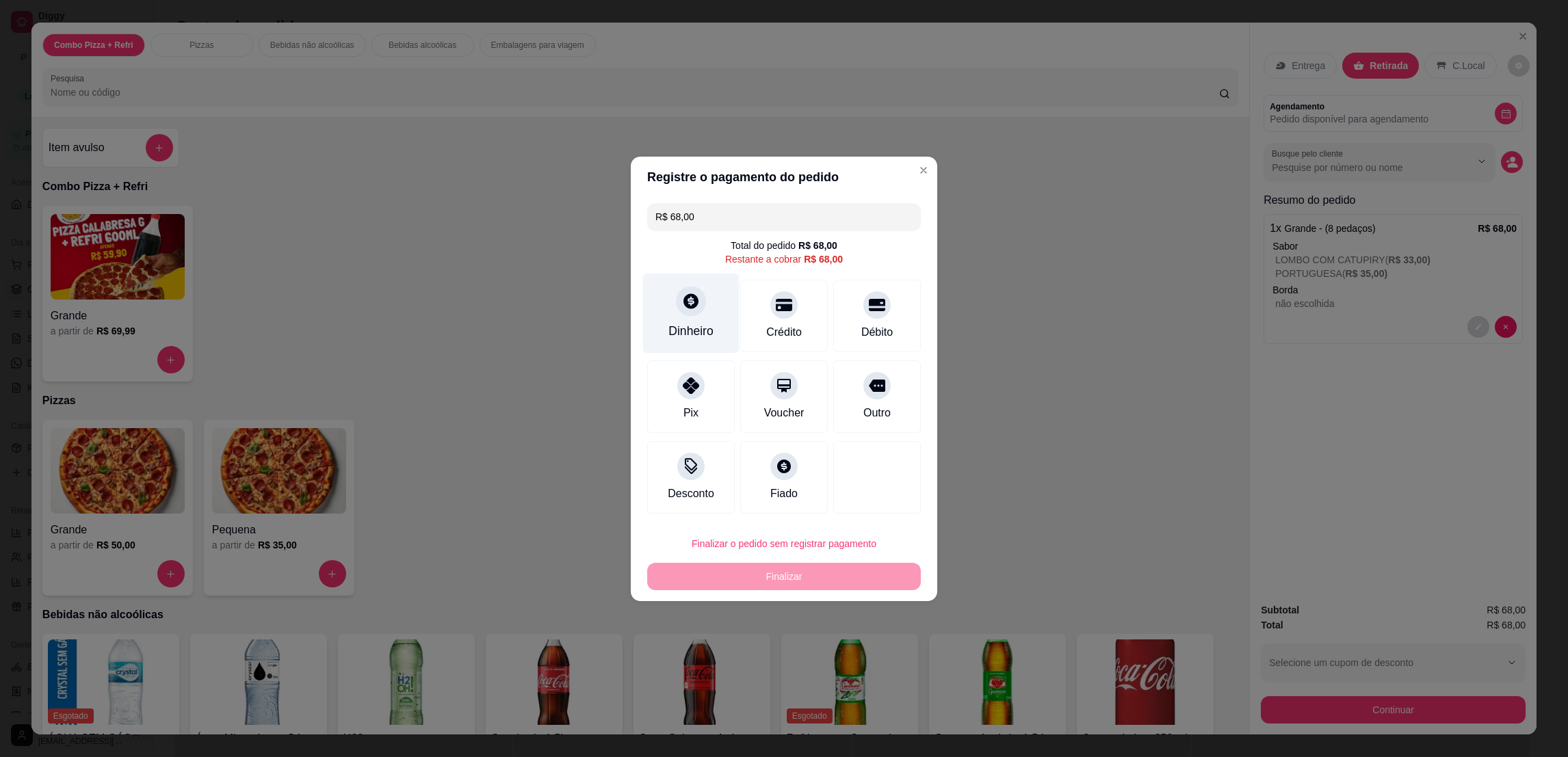
click at [711, 318] on div "Dinheiro" at bounding box center [691, 312] width 96 height 80
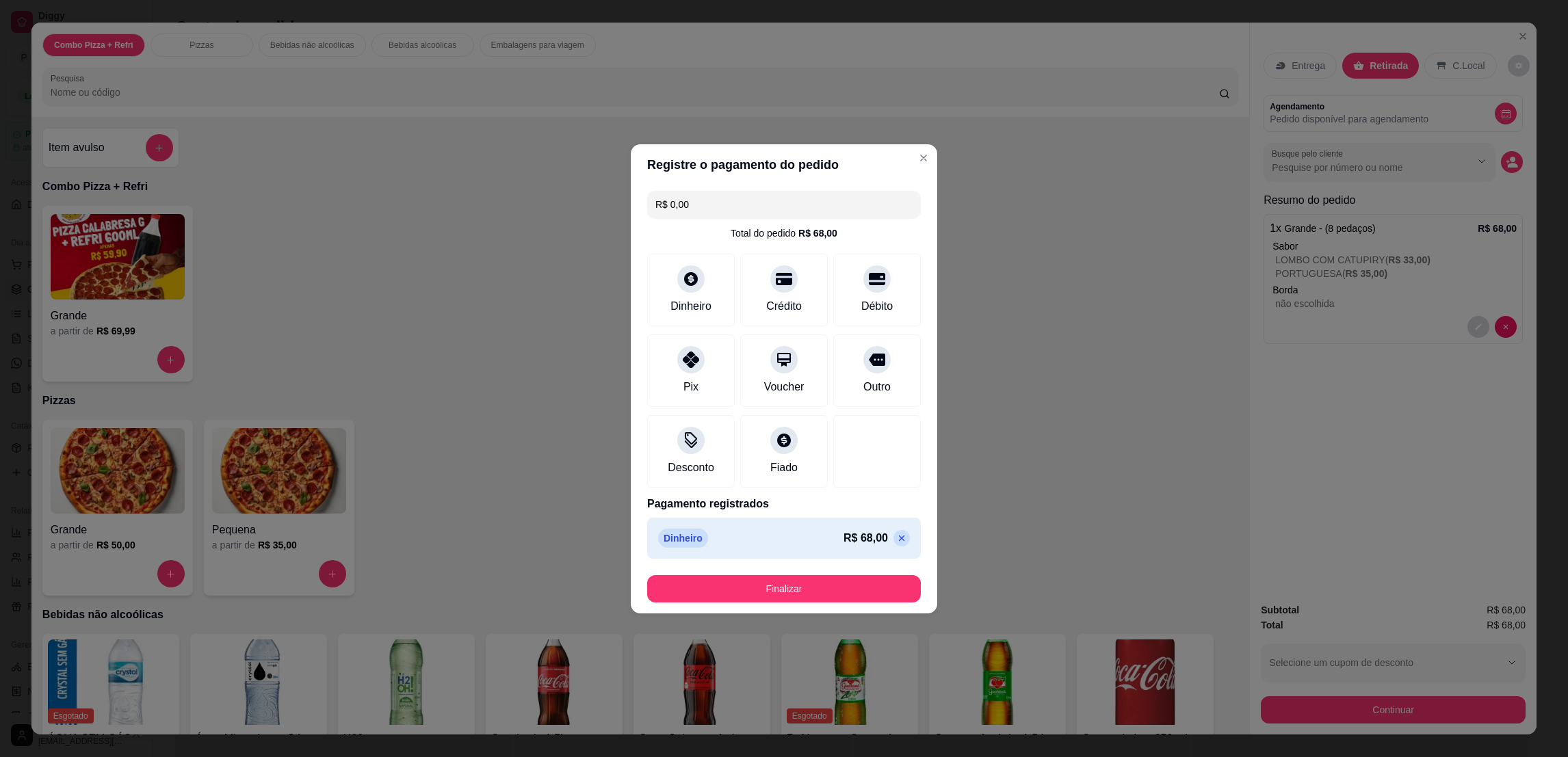
click at [814, 605] on footer "Finalizar" at bounding box center [784, 589] width 306 height 49
click at [816, 594] on button "Finalizar" at bounding box center [784, 589] width 274 height 27
type input "-R$ 68,00"
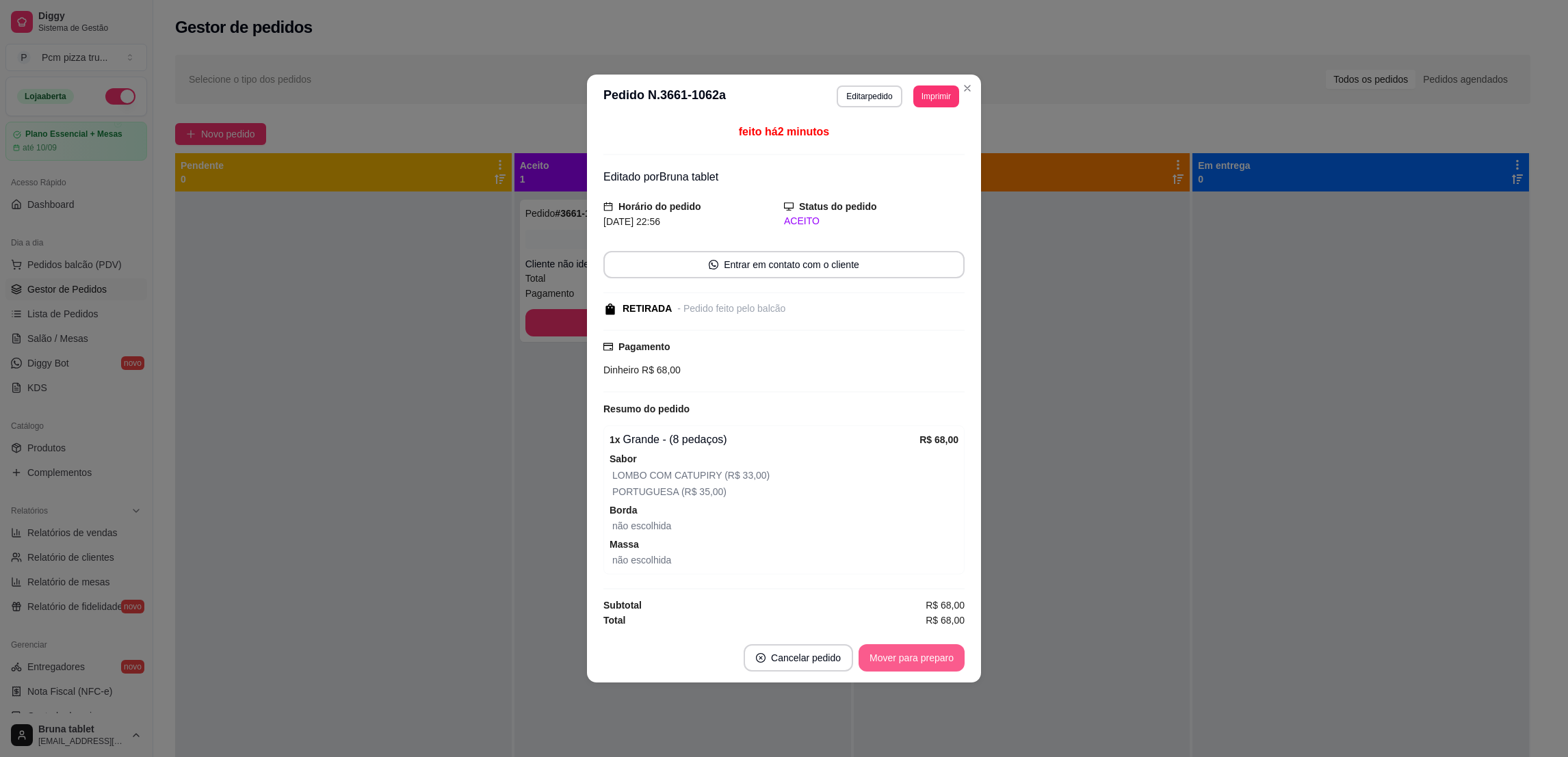
click at [946, 661] on button "Mover para preparo" at bounding box center [911, 658] width 106 height 27
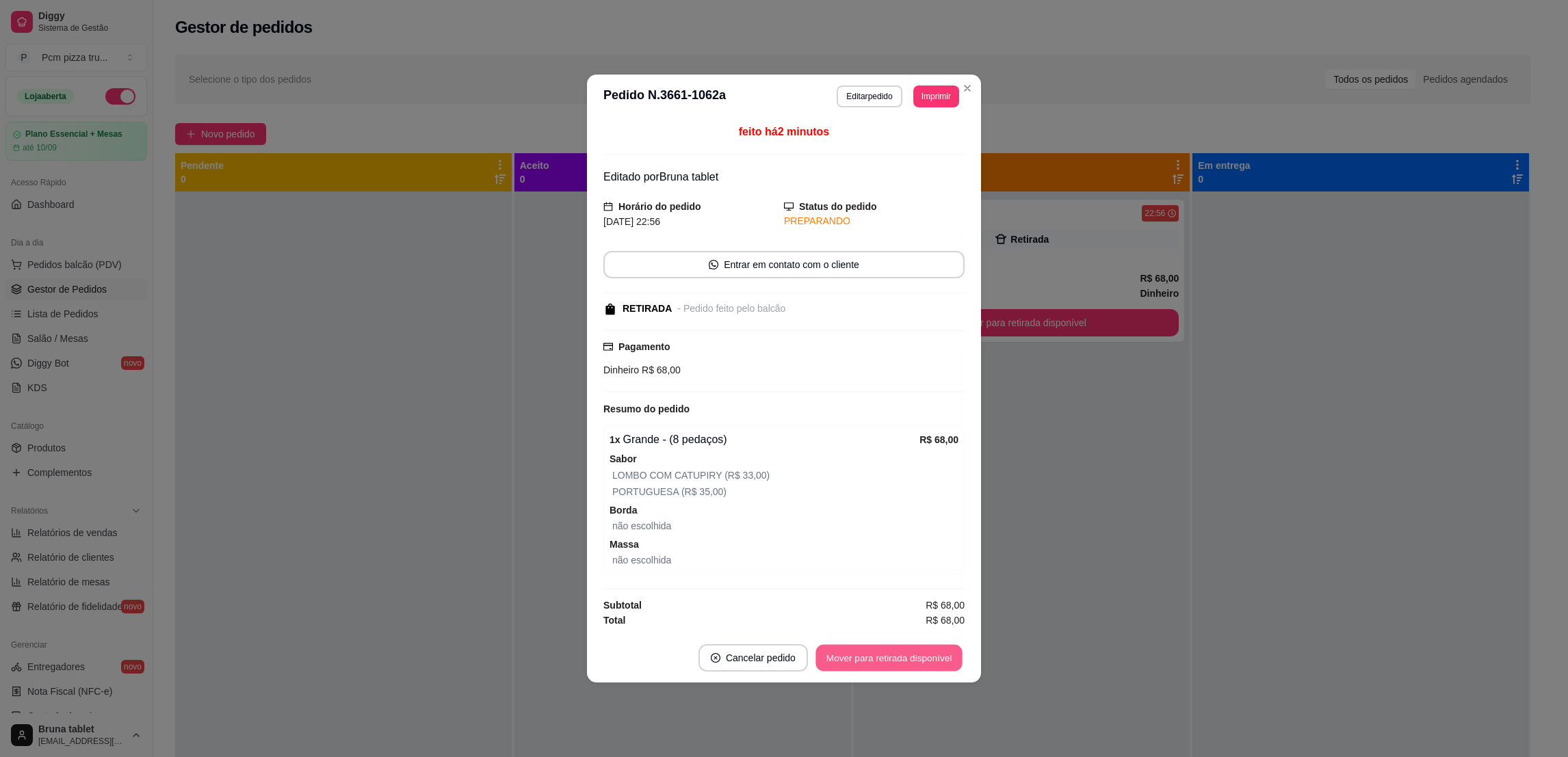
click at [946, 661] on button "Mover para retirada disponível" at bounding box center [888, 658] width 147 height 27
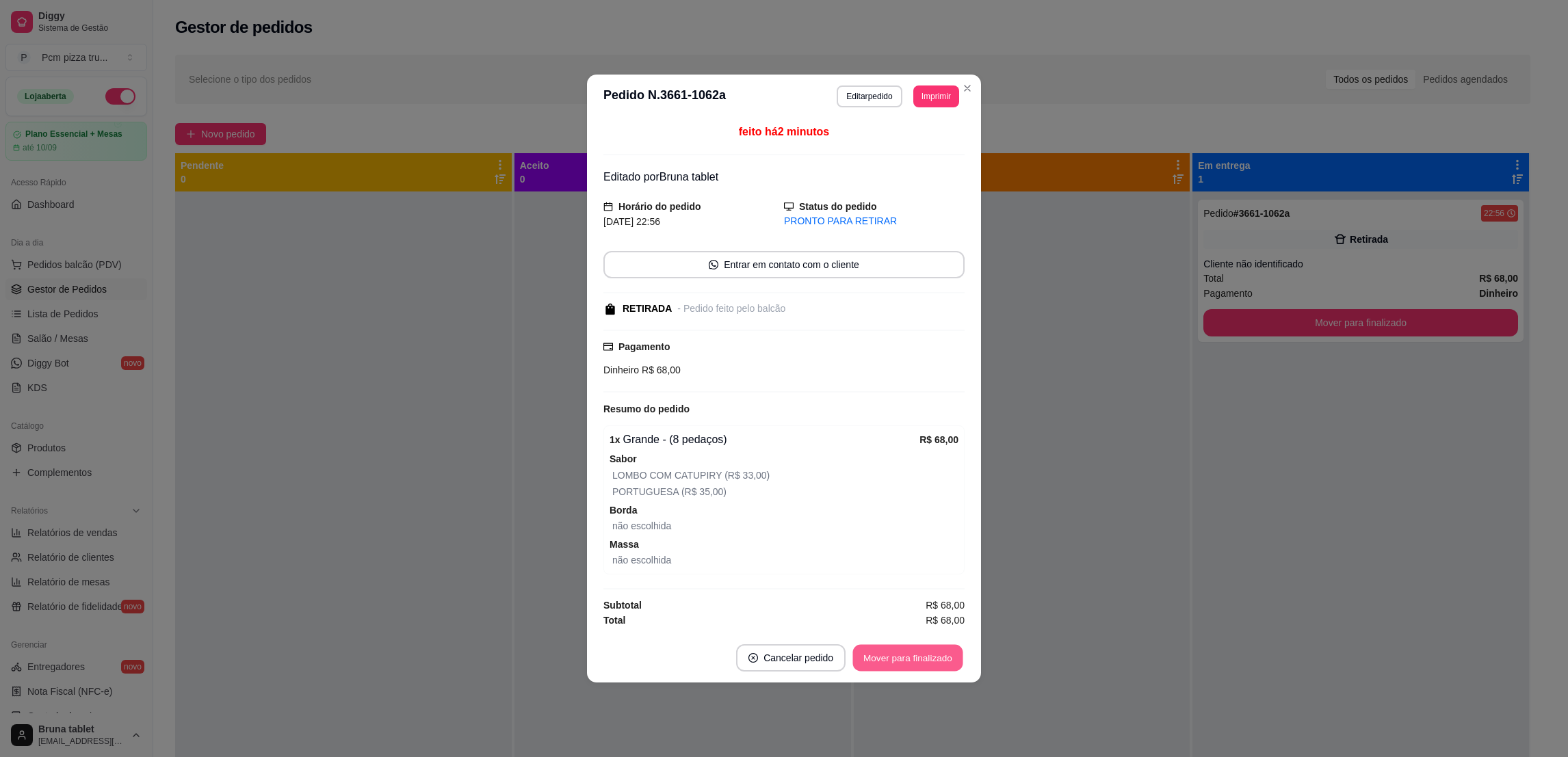
click at [946, 661] on button "Mover para finalizado" at bounding box center [908, 658] width 110 height 27
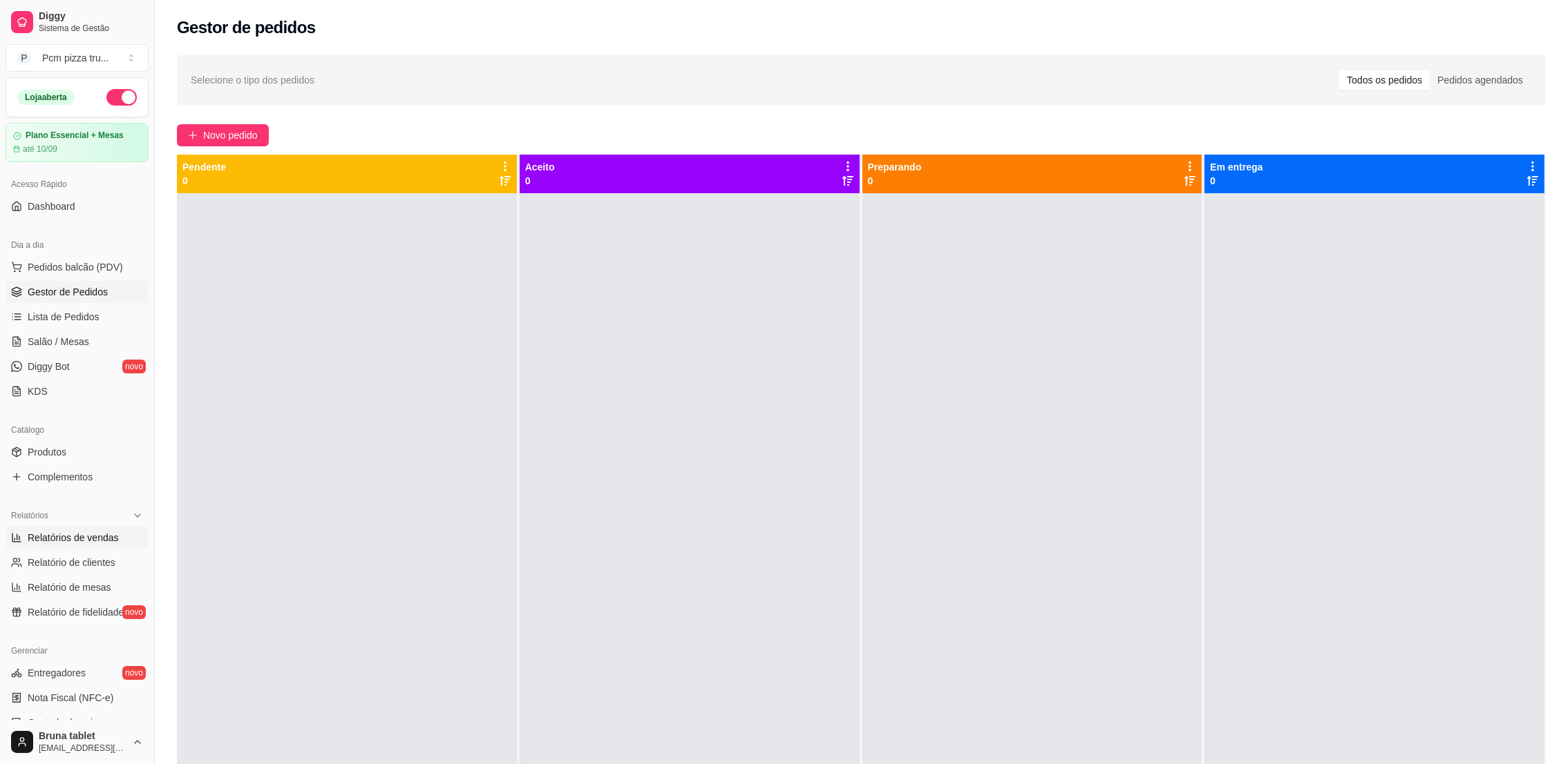
click at [77, 537] on span "Relatórios de vendas" at bounding box center [73, 538] width 91 height 14
select select "ALL"
select select "0"
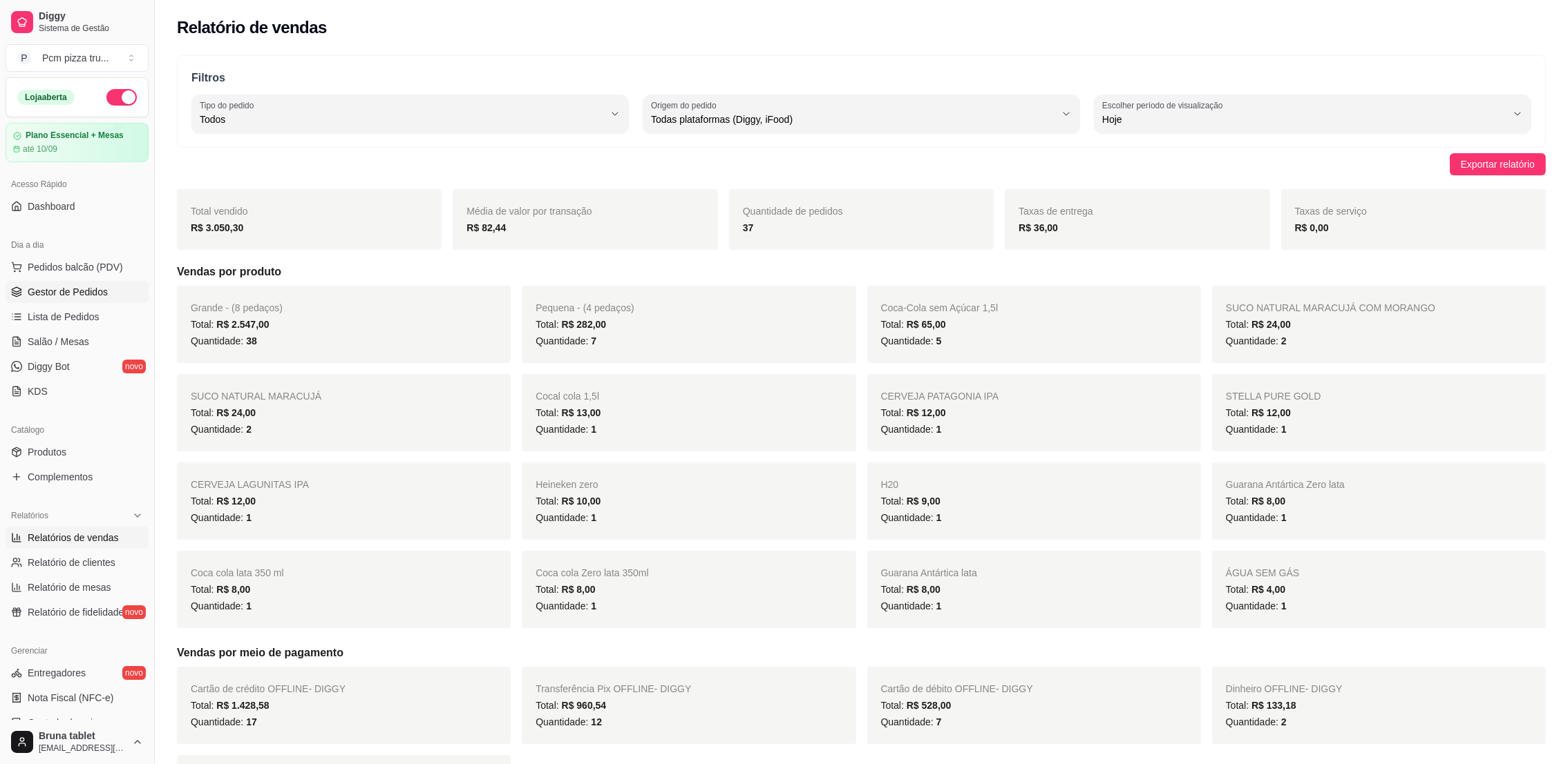
click at [92, 285] on span "Gestor de Pedidos" at bounding box center [68, 292] width 80 height 14
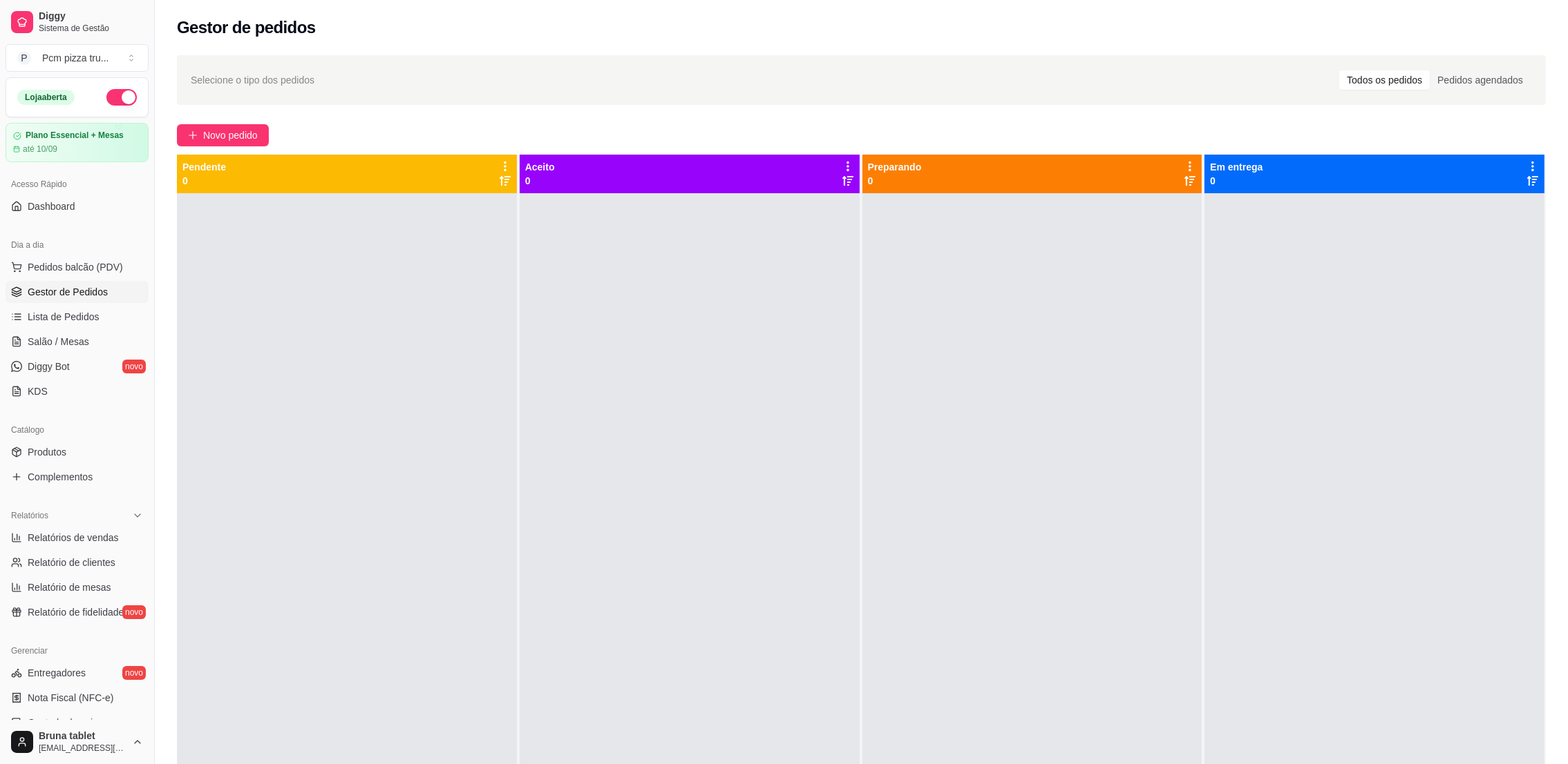
click at [107, 100] on button "button" at bounding box center [121, 97] width 30 height 16
click at [86, 534] on span "Relatórios de vendas" at bounding box center [73, 538] width 91 height 14
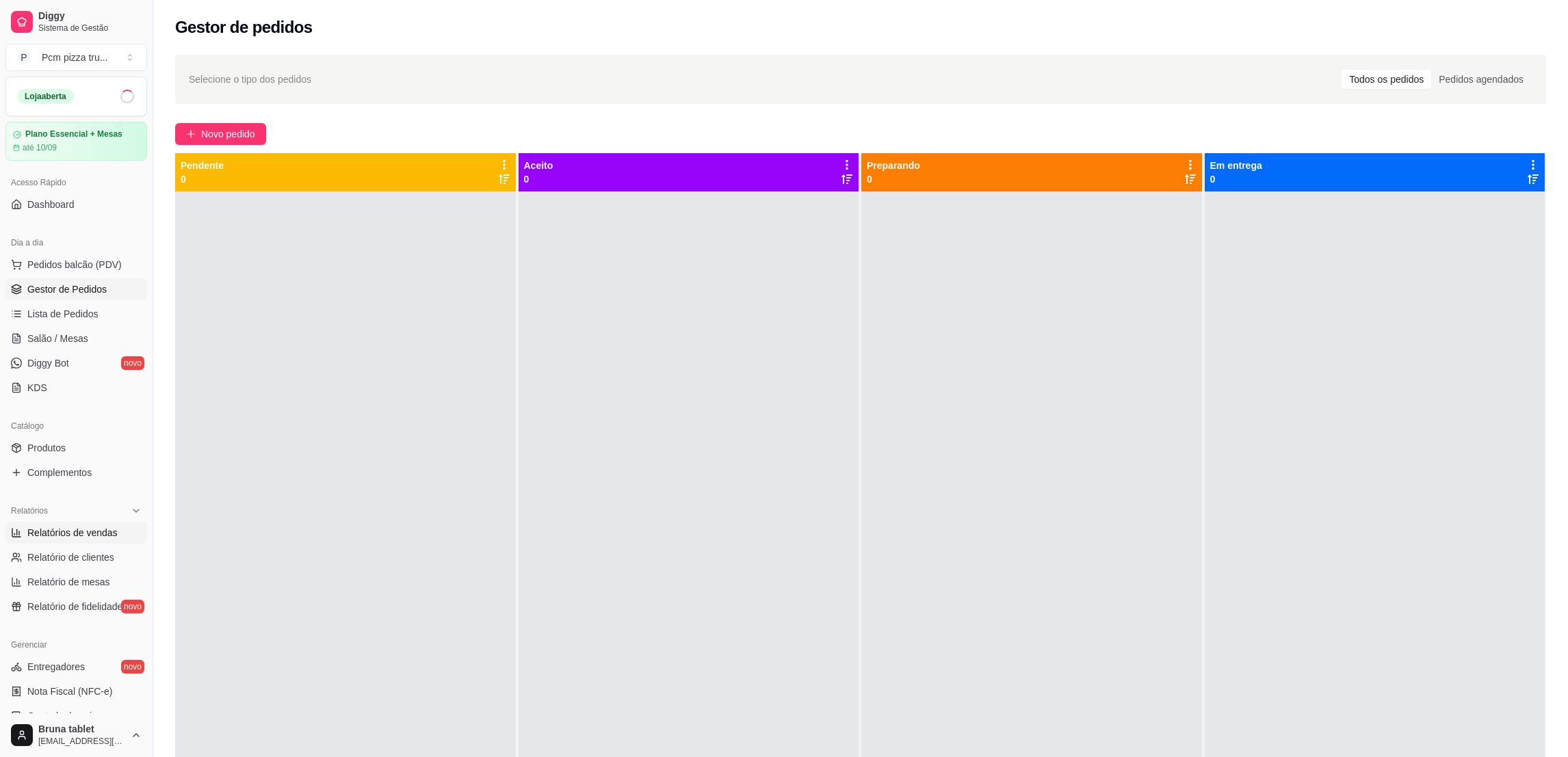
select select "ALL"
select select "0"
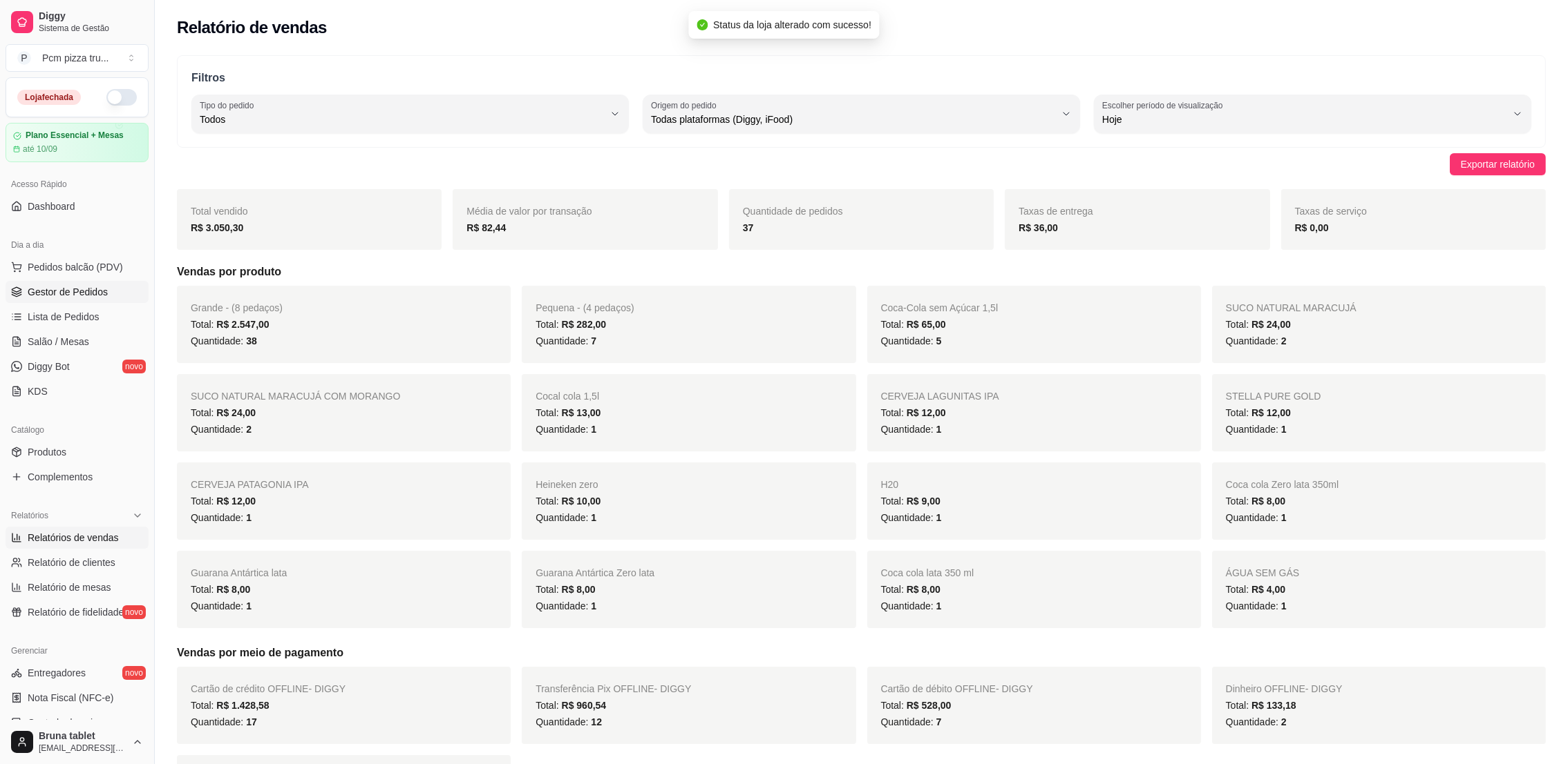
click at [78, 281] on link "Gestor de Pedidos" at bounding box center [76, 292] width 143 height 23
